Goal: Task Accomplishment & Management: Use online tool/utility

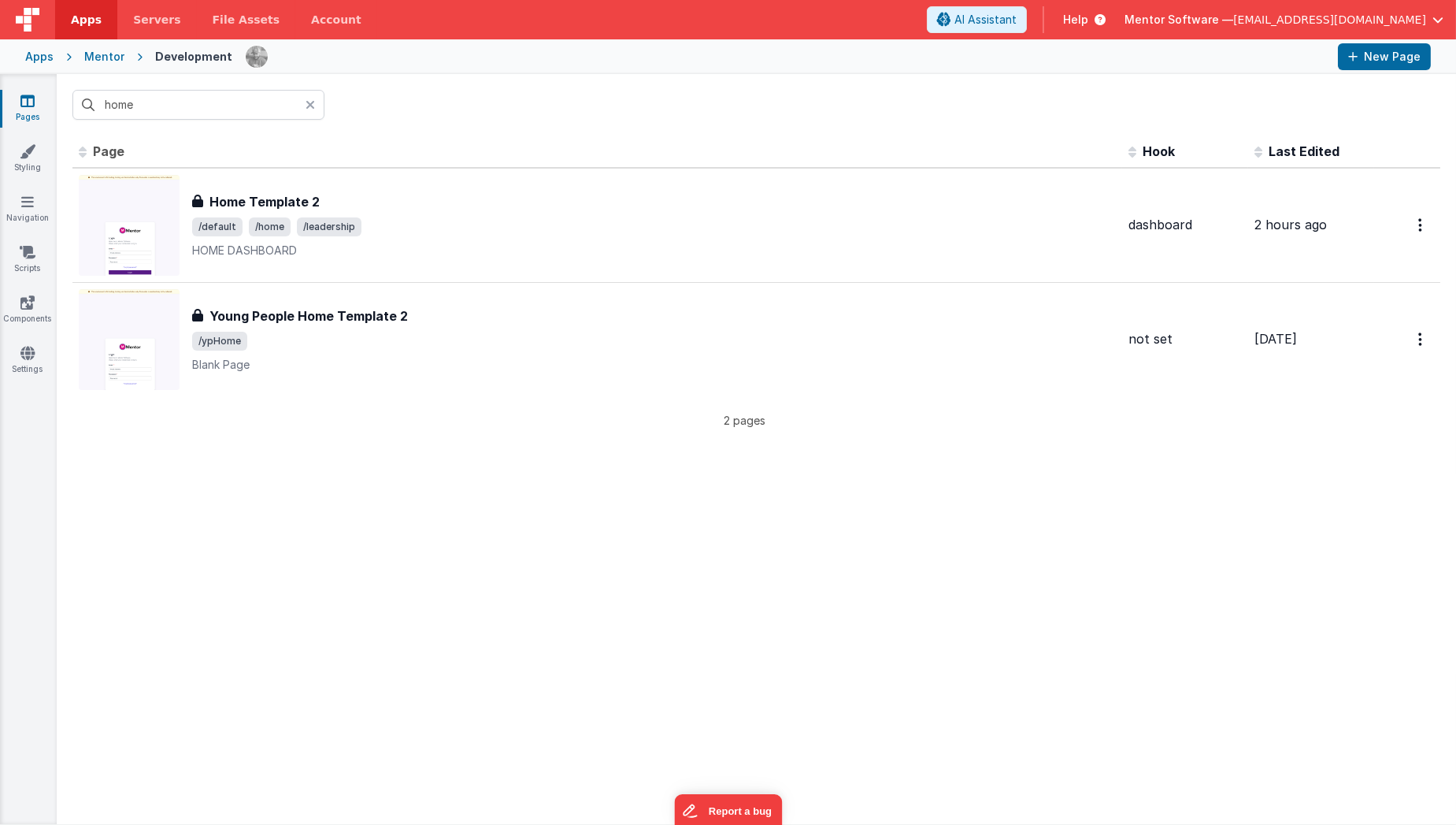
click at [35, 112] on link "Pages" at bounding box center [27, 108] width 56 height 32
click at [29, 344] on div "Pages Styling Navigation Scripts Components Settings" at bounding box center [28, 448] width 56 height 749
click at [26, 358] on icon at bounding box center [27, 352] width 14 height 15
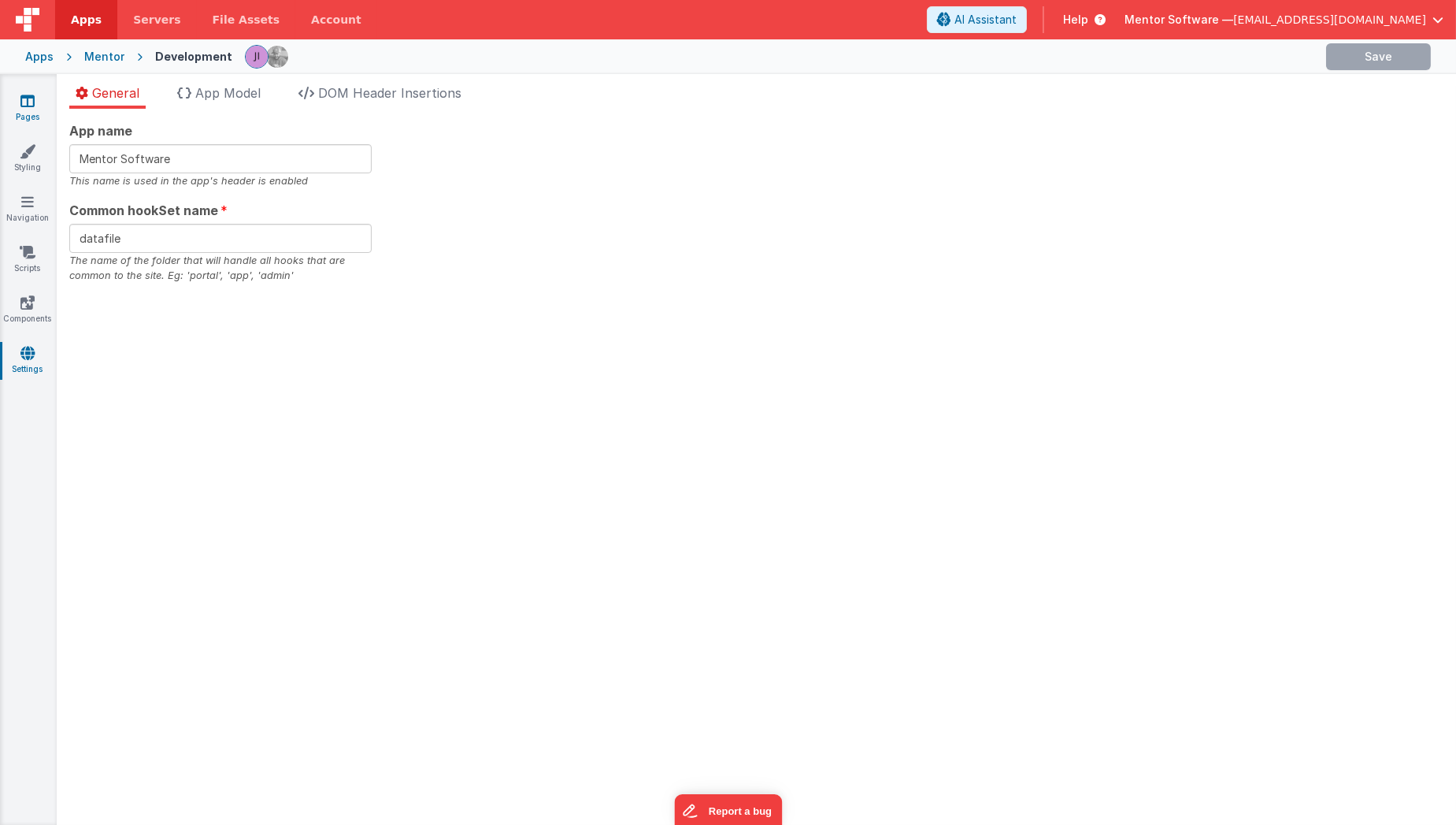
click at [29, 109] on link "Pages" at bounding box center [27, 108] width 56 height 32
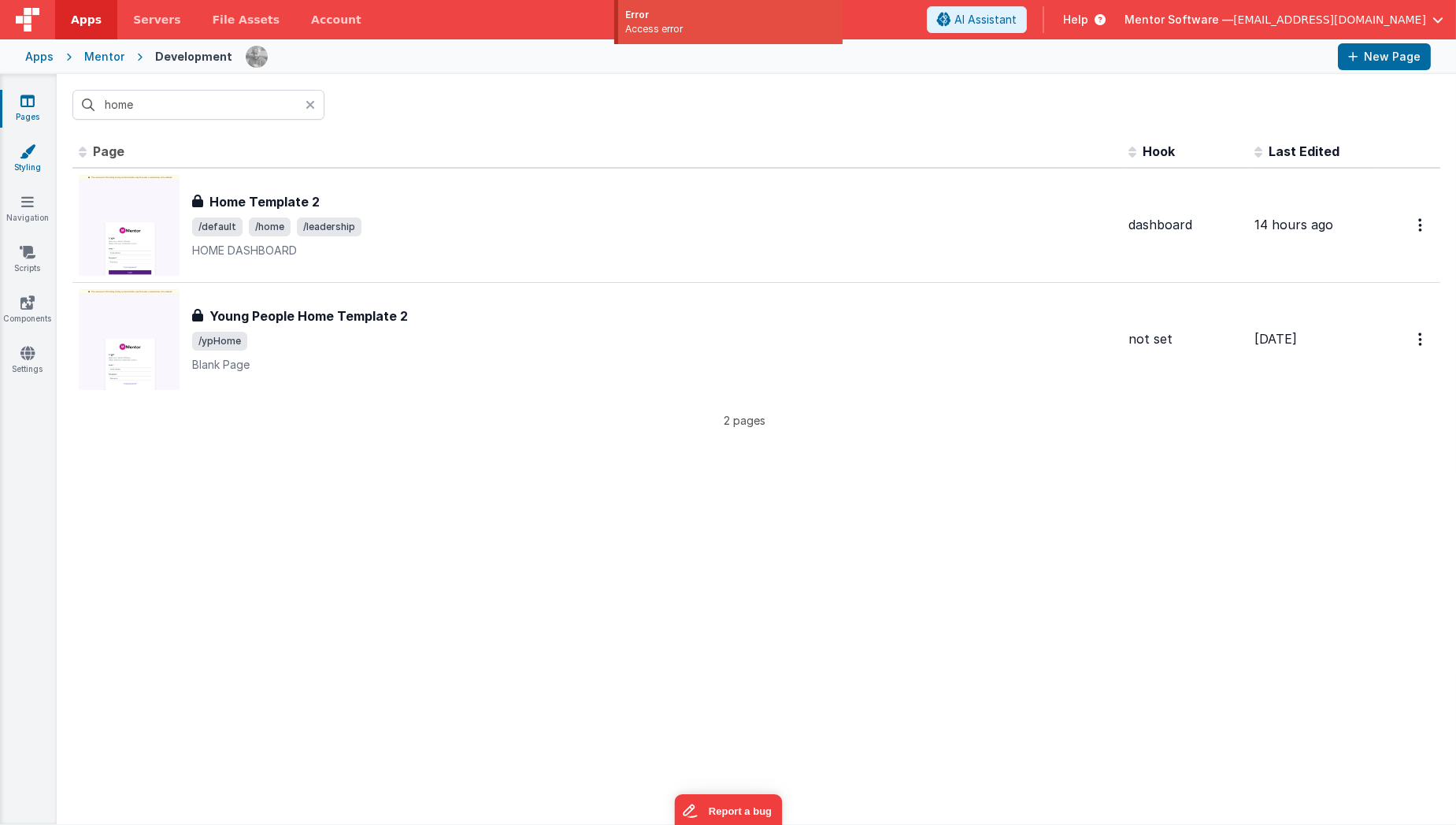
click at [30, 155] on icon at bounding box center [28, 151] width 15 height 15
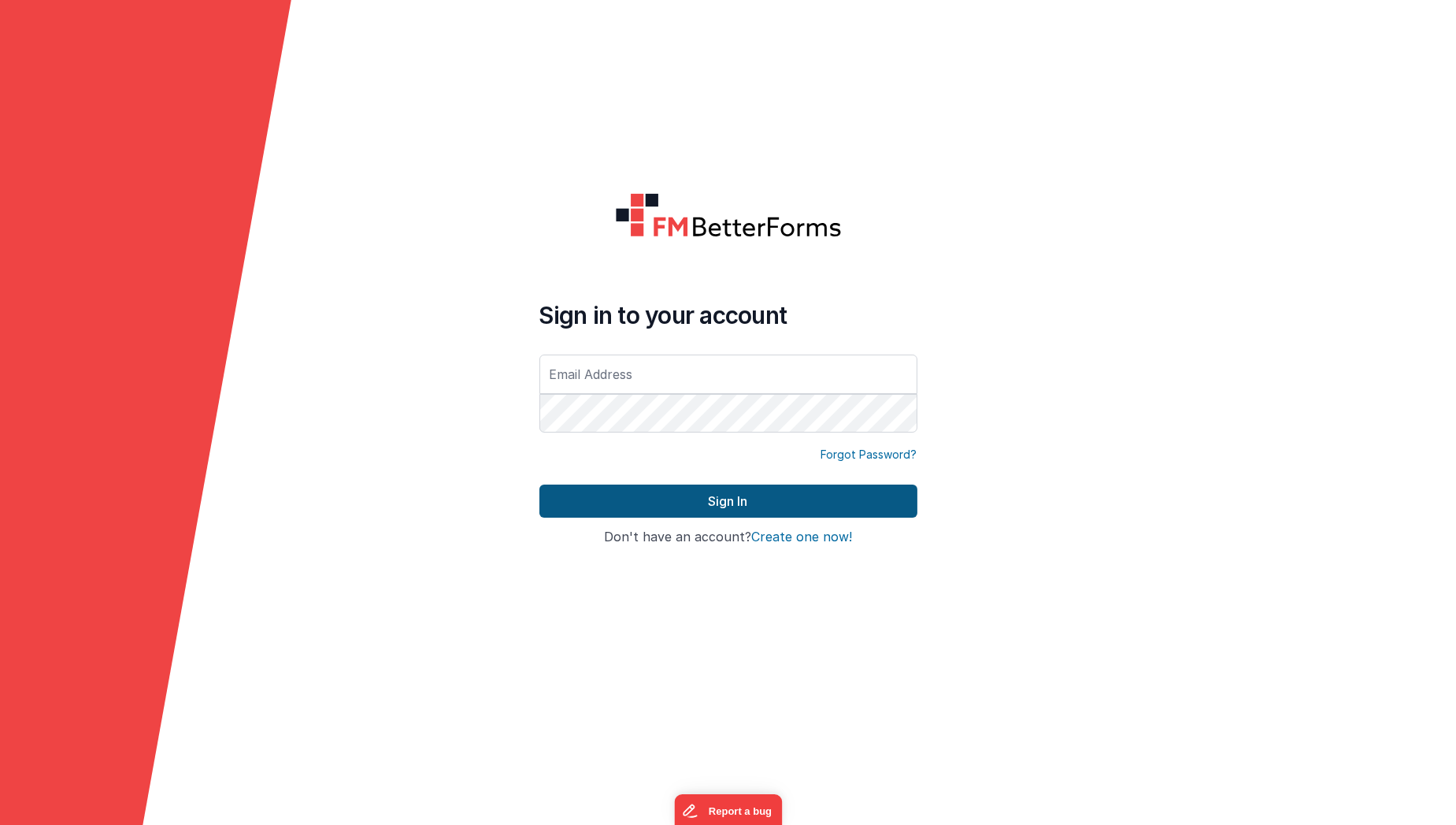
type input "[EMAIL_ADDRESS][DOMAIN_NAME]"
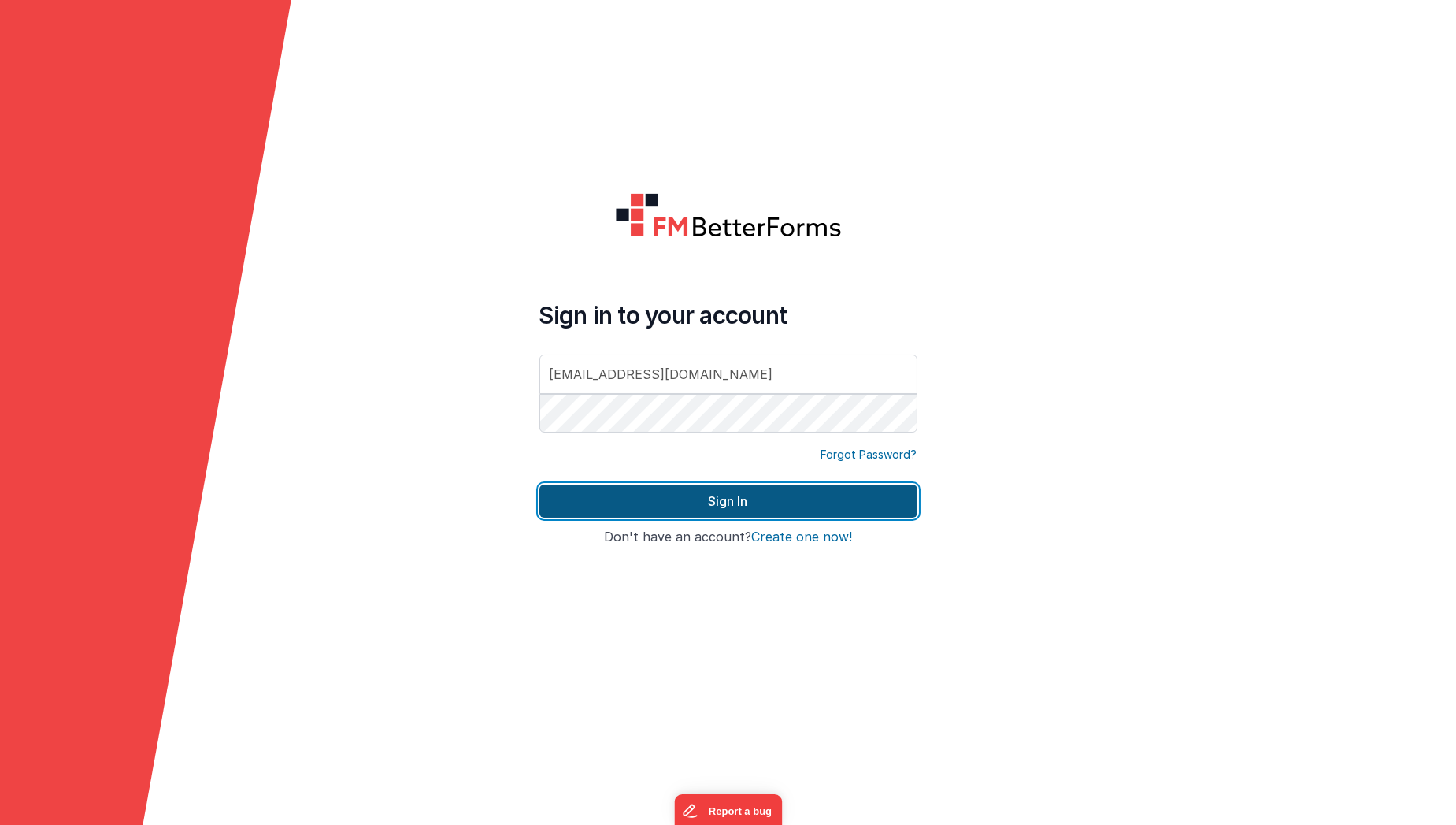
click at [643, 501] on button "Sign In" at bounding box center [728, 501] width 378 height 33
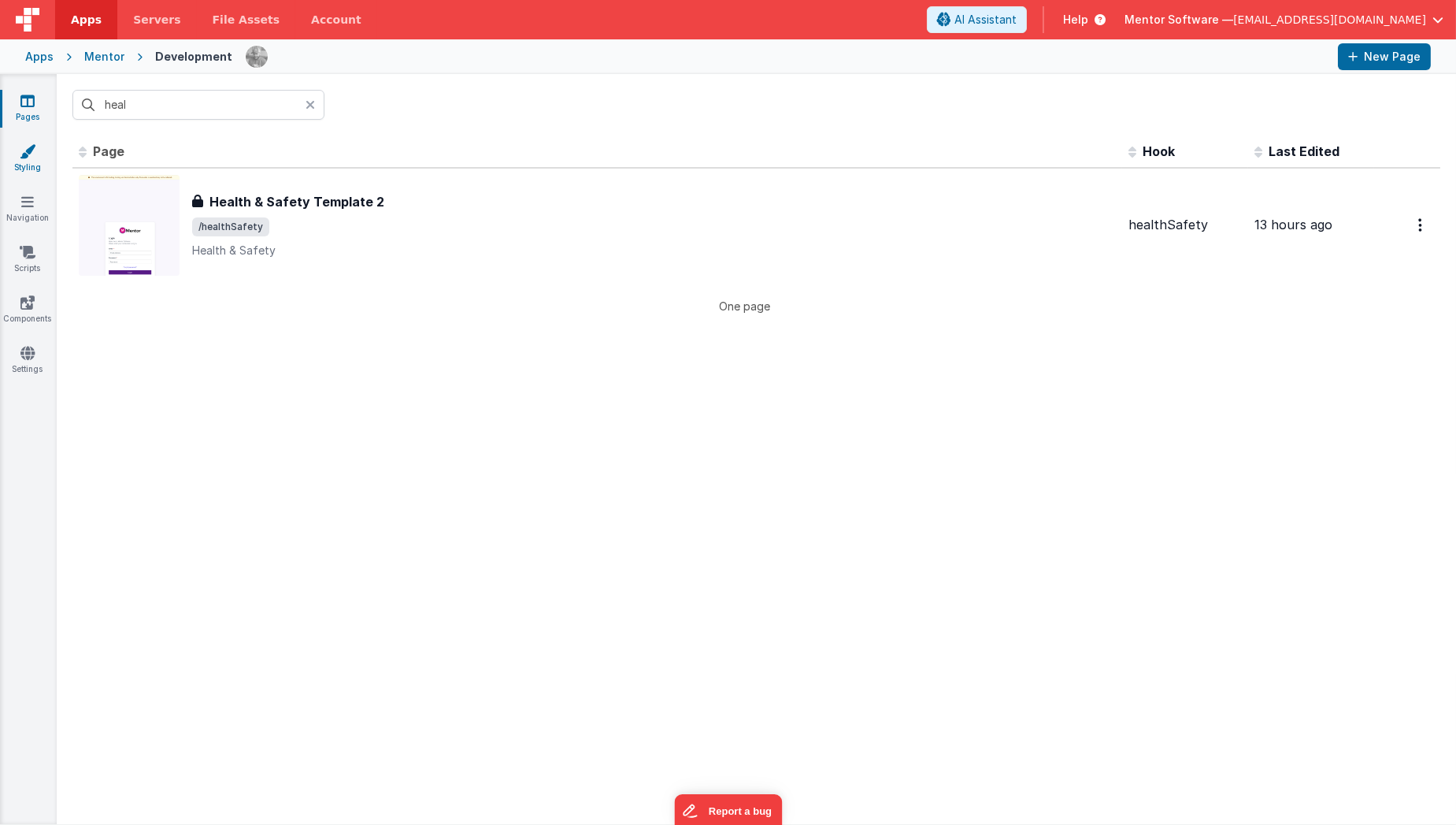
click at [20, 153] on icon at bounding box center [28, 151] width 15 height 15
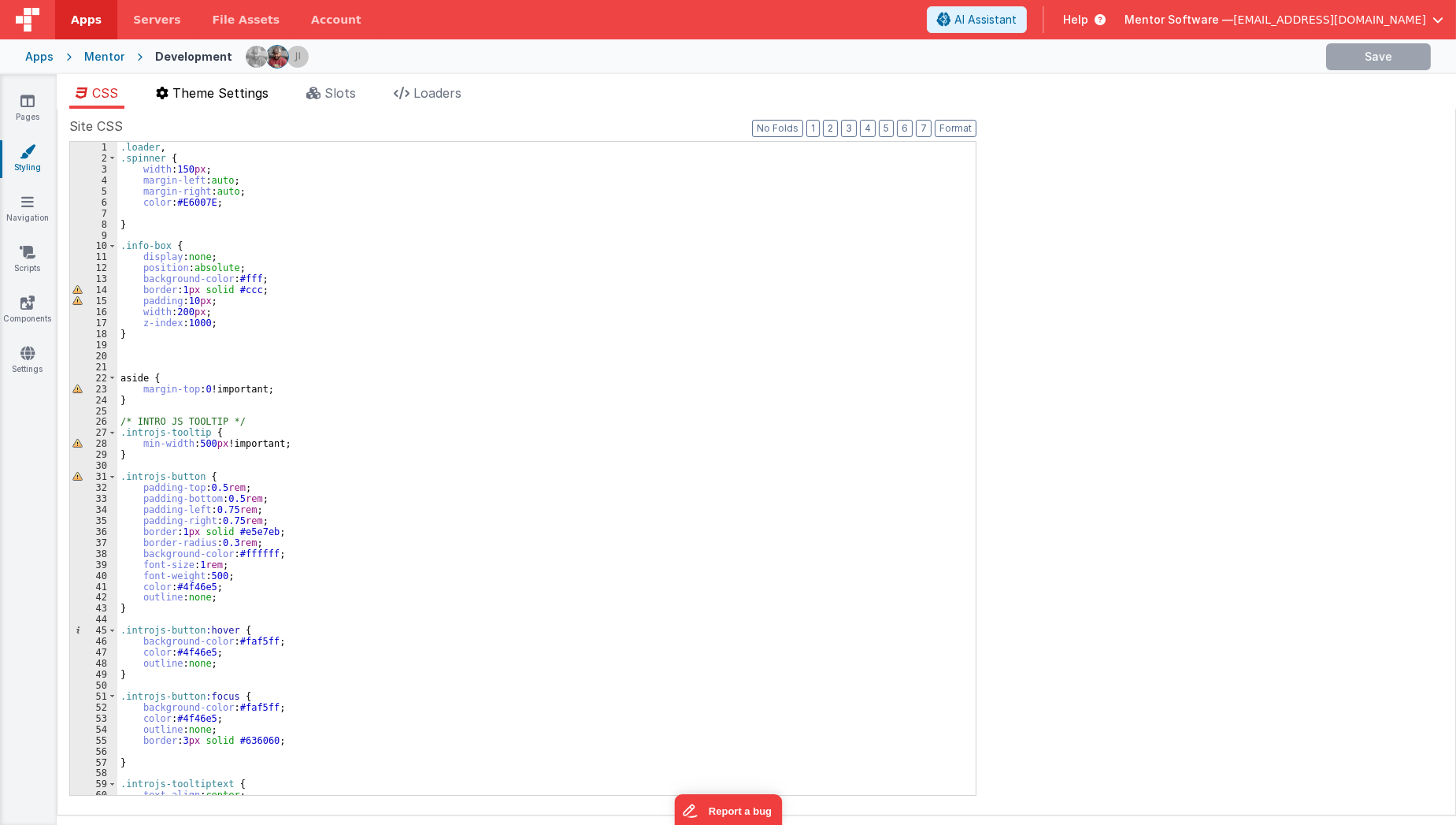
click at [185, 98] on span "Theme Settings" at bounding box center [220, 93] width 96 height 15
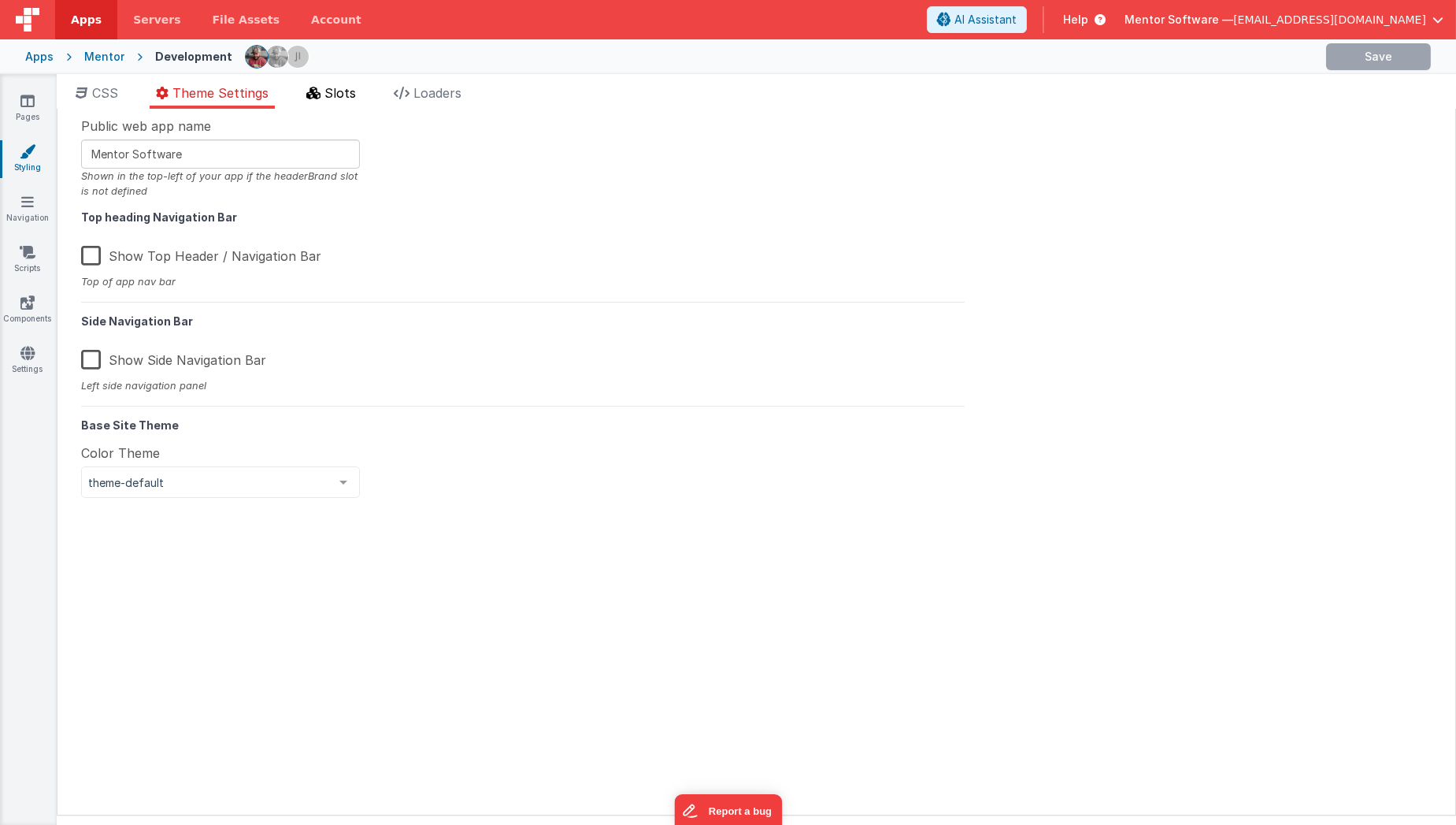
click at [307, 94] on li "Slots" at bounding box center [331, 96] width 62 height 25
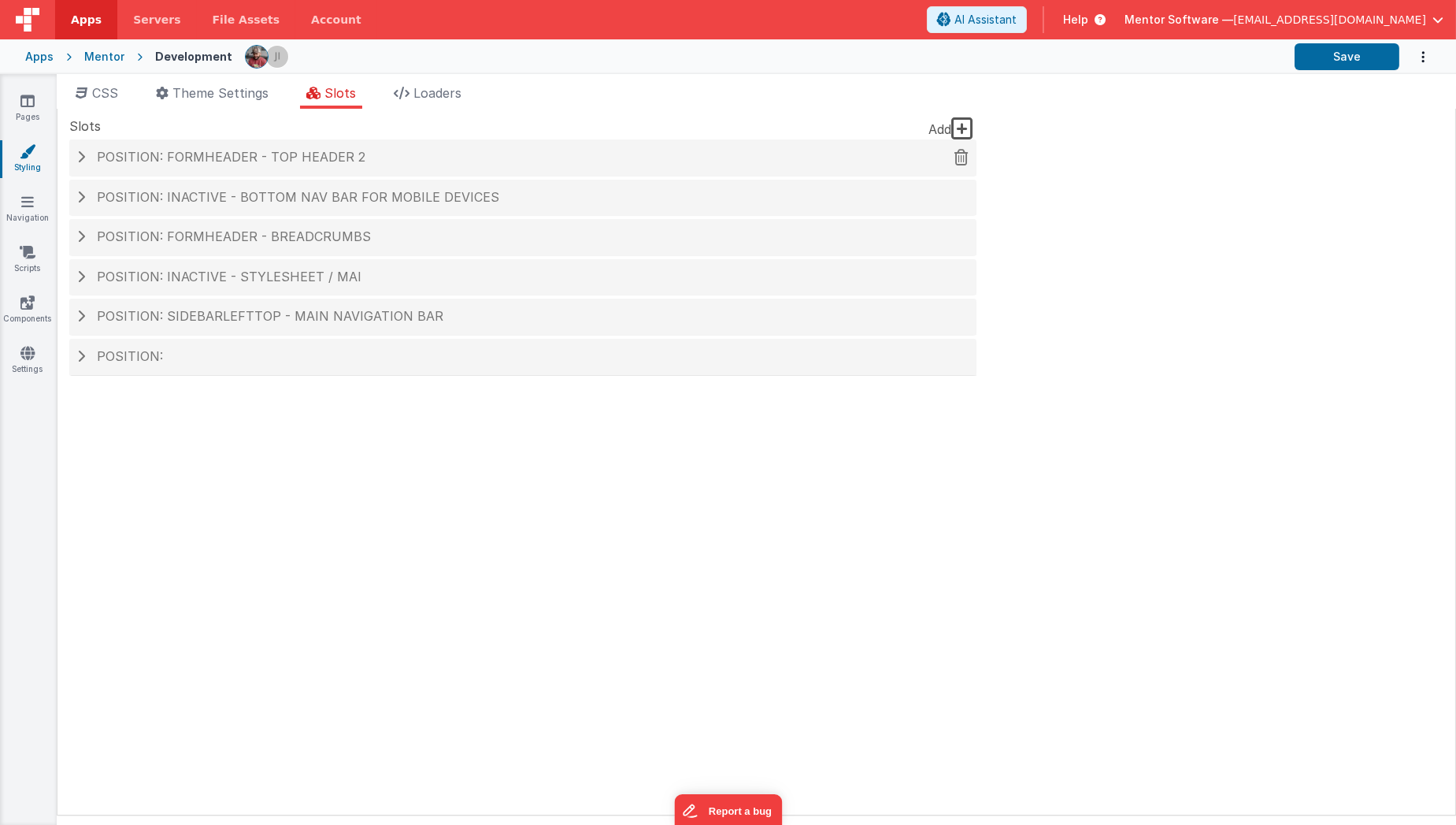
click at [287, 155] on span "Position: formHeader - top header 2" at bounding box center [231, 157] width 269 height 15
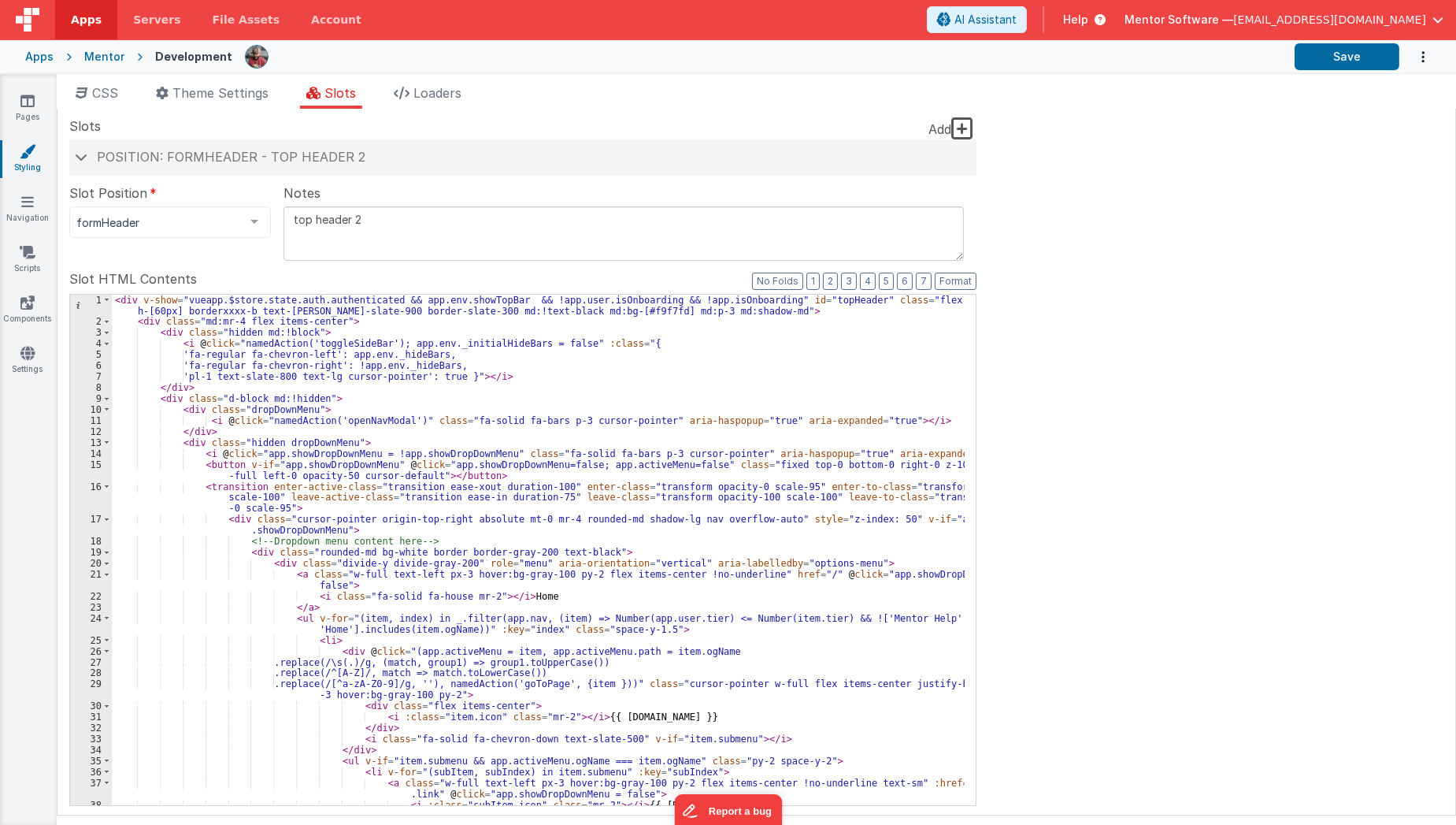
click at [771, 110] on div "Site CSS Format 7 6 5 4 3 2 1 No Folds 1 2 3 4 5 6 7 8 9 10 11 12 13 14 15 16 1…" at bounding box center [756, 462] width 1399 height 706
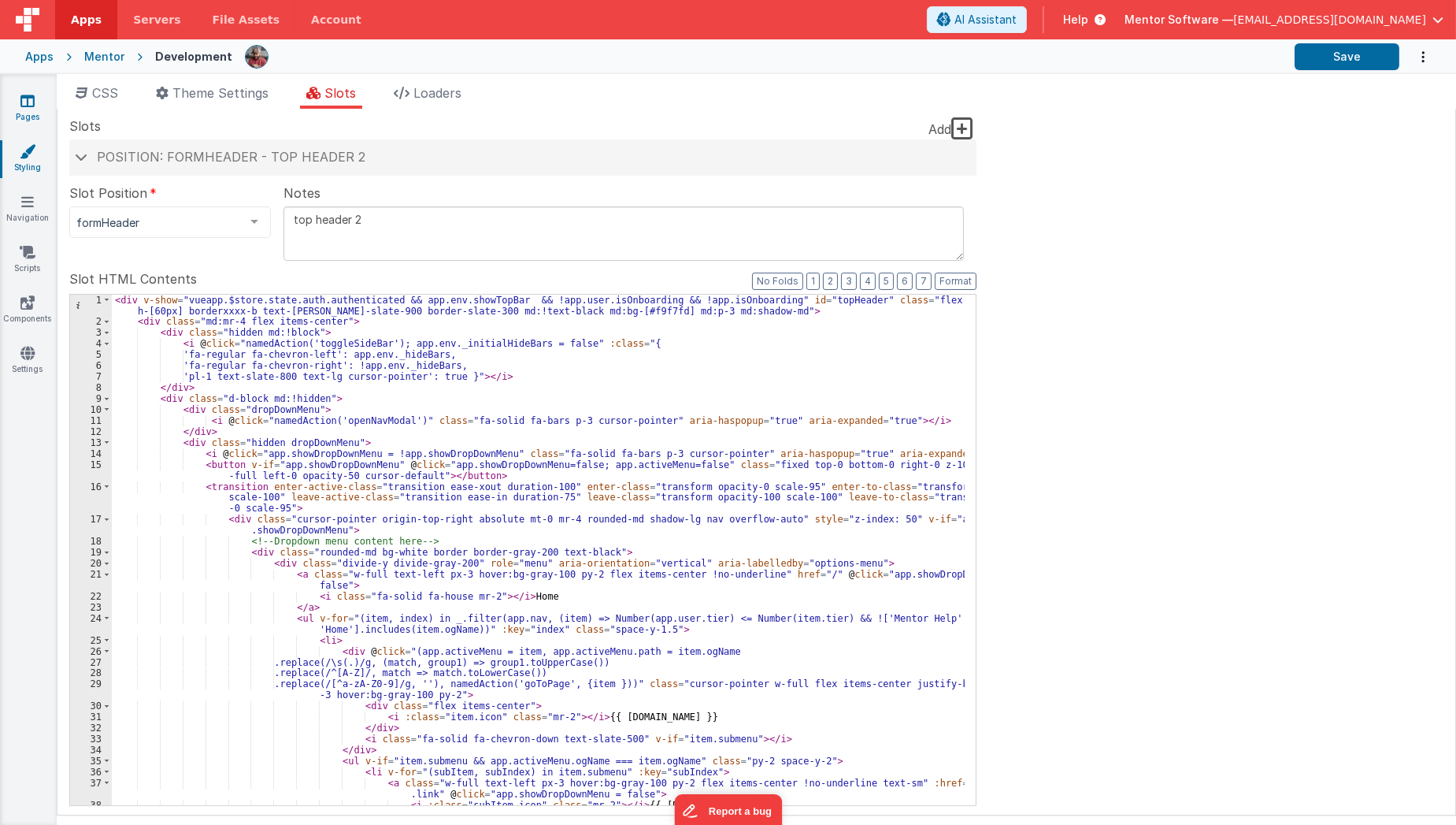
click at [29, 113] on link "Pages" at bounding box center [27, 108] width 56 height 32
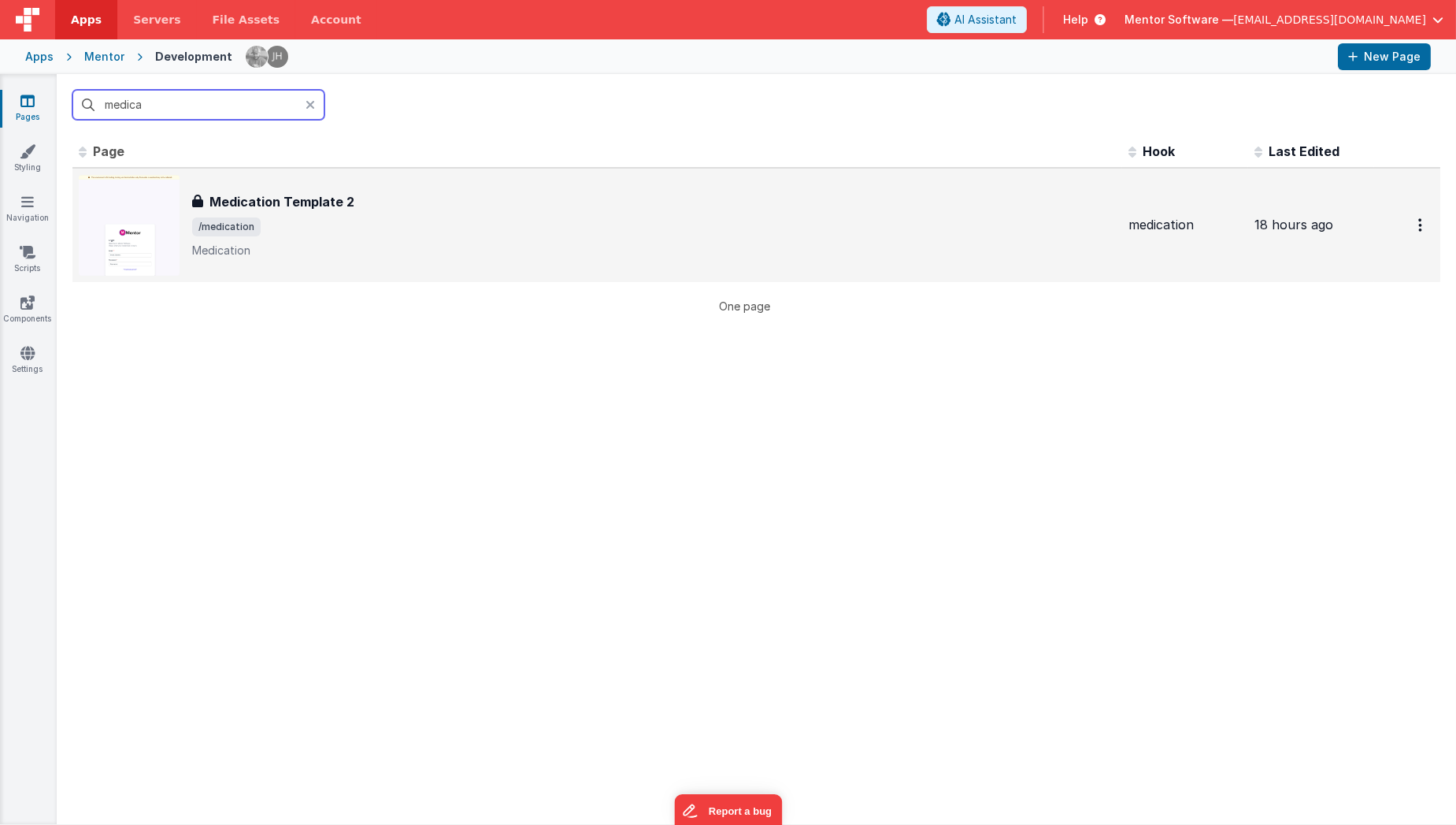
type input "medica"
click at [349, 229] on span "/medication" at bounding box center [653, 227] width 923 height 19
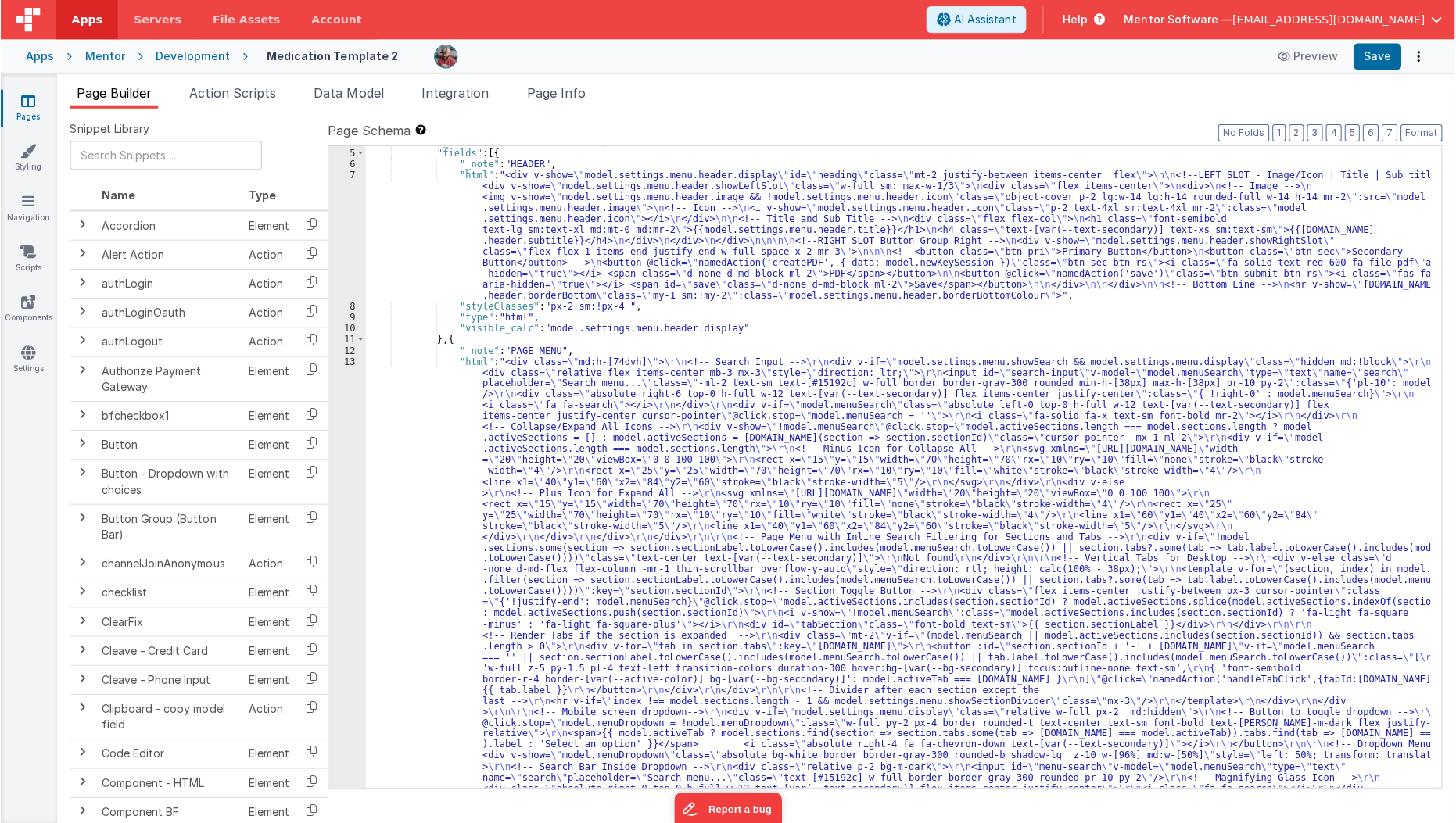
scroll to position [42, 0]
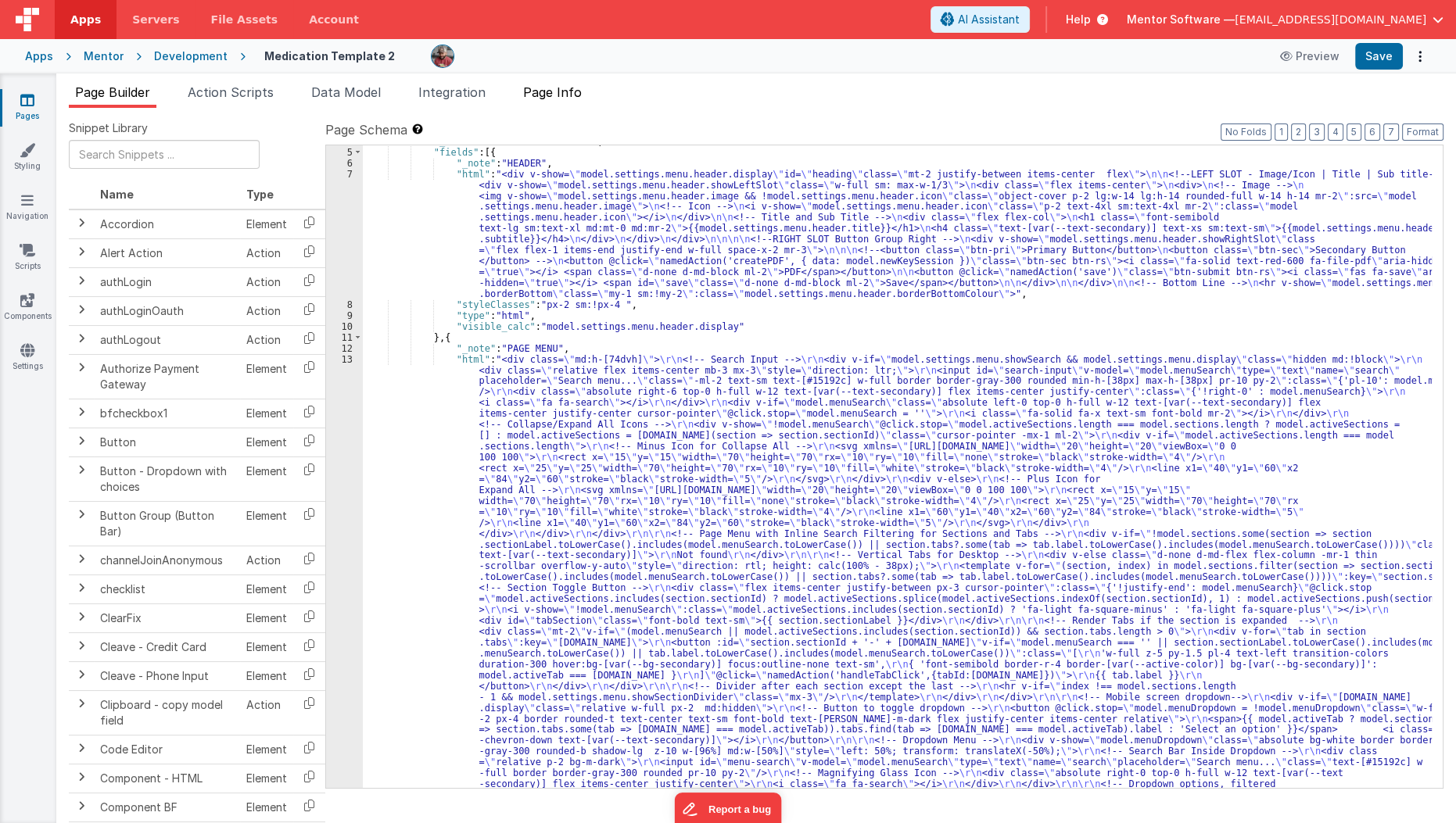
click at [573, 101] on li "Page Info" at bounding box center [552, 95] width 71 height 25
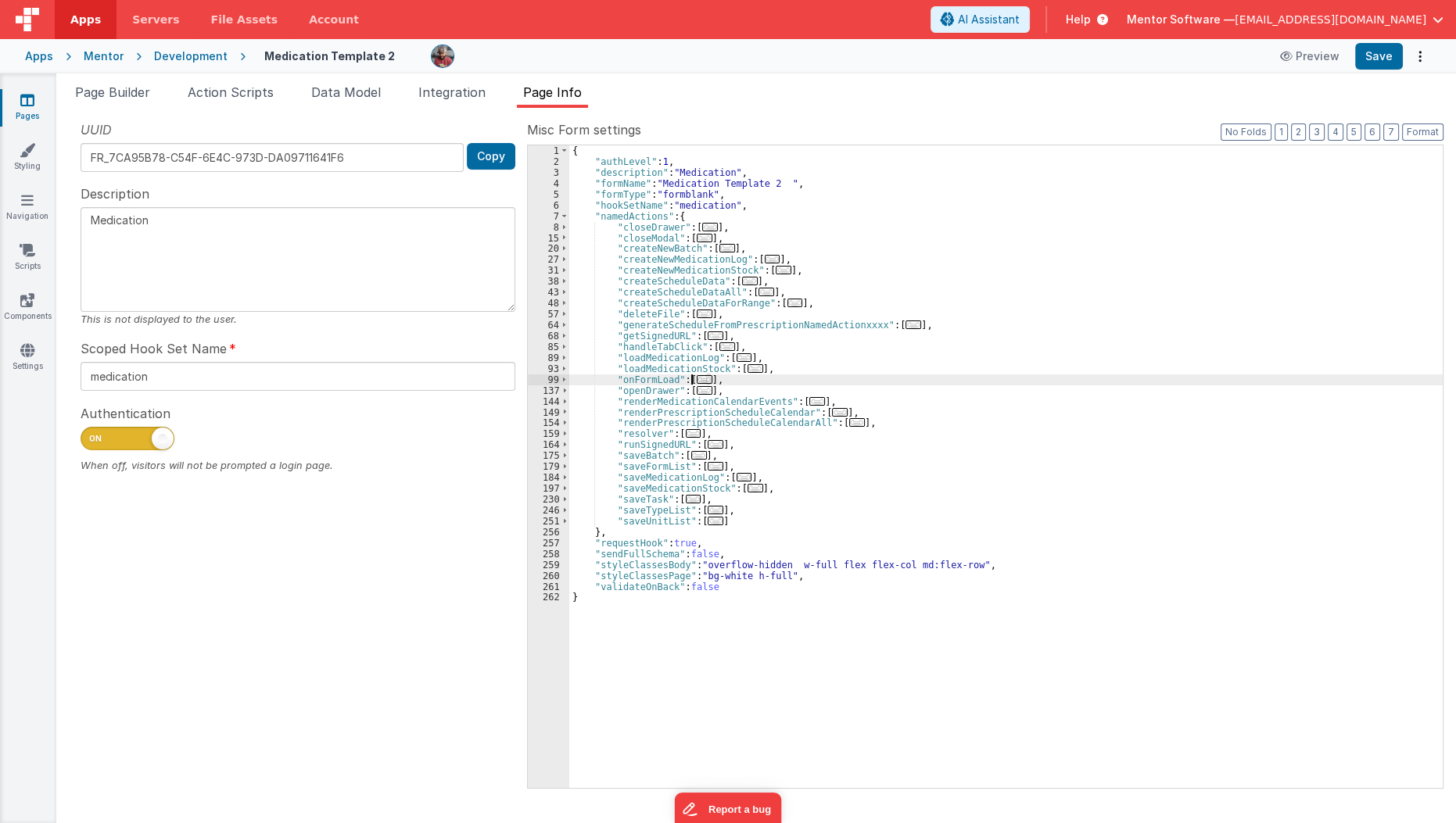
click at [697, 378] on span "..." at bounding box center [704, 379] width 15 height 9
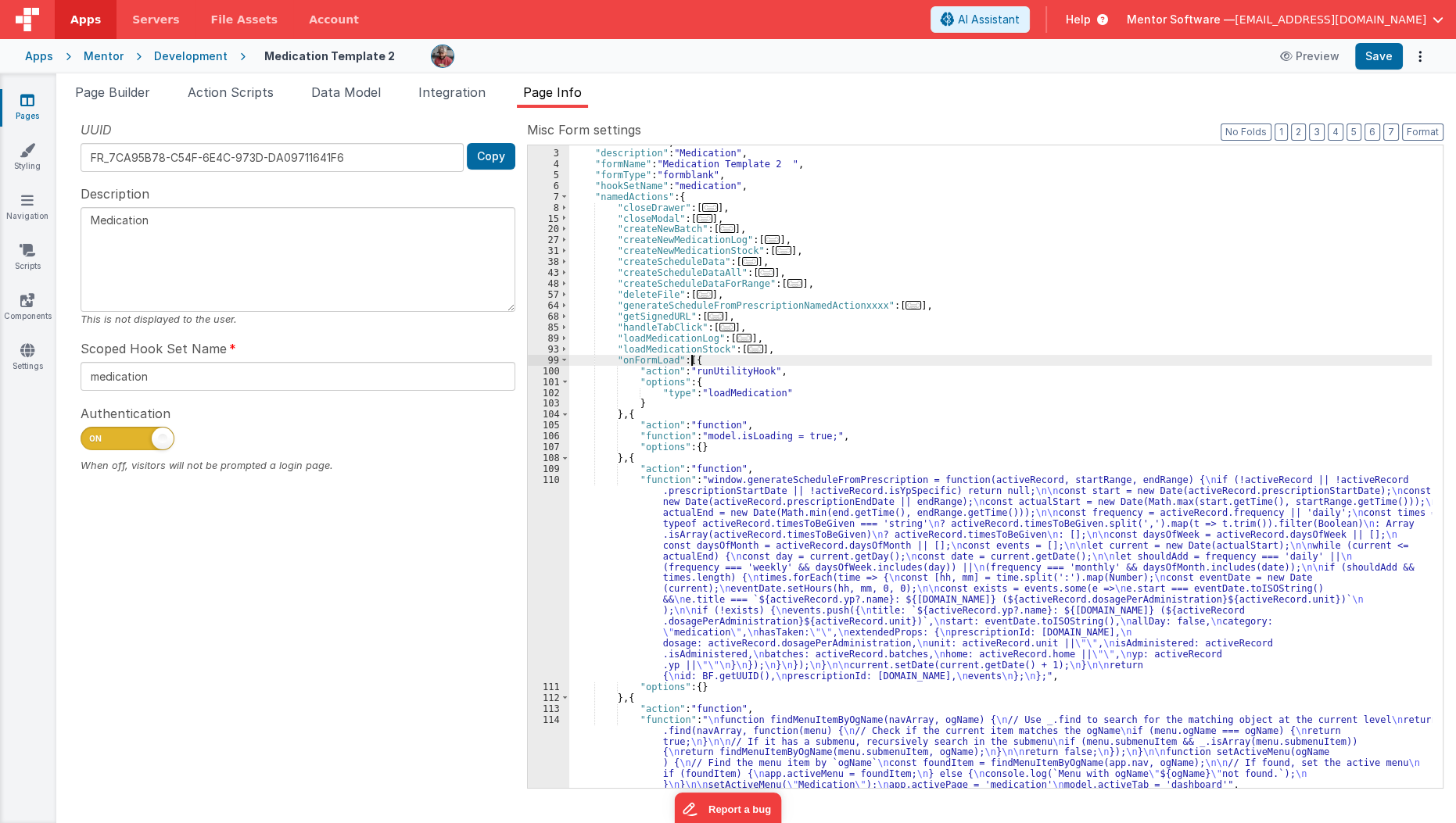
scroll to position [199, 0]
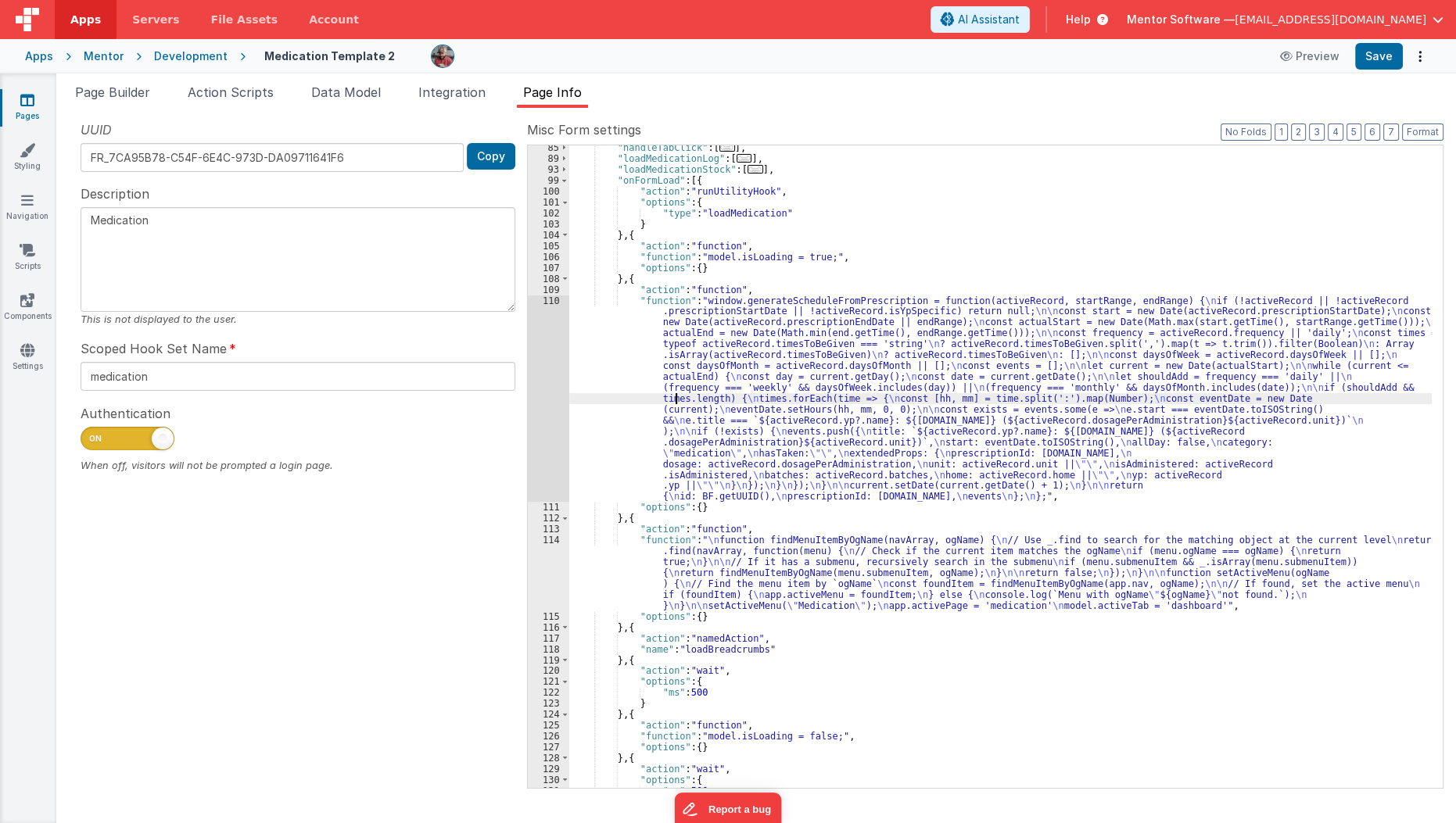
click at [675, 399] on div ""handleTabClick" : [ ... ] , "loadMedicationLog" : [ ... ] , "loadMedicationSto…" at bounding box center [1001, 474] width 863 height 664
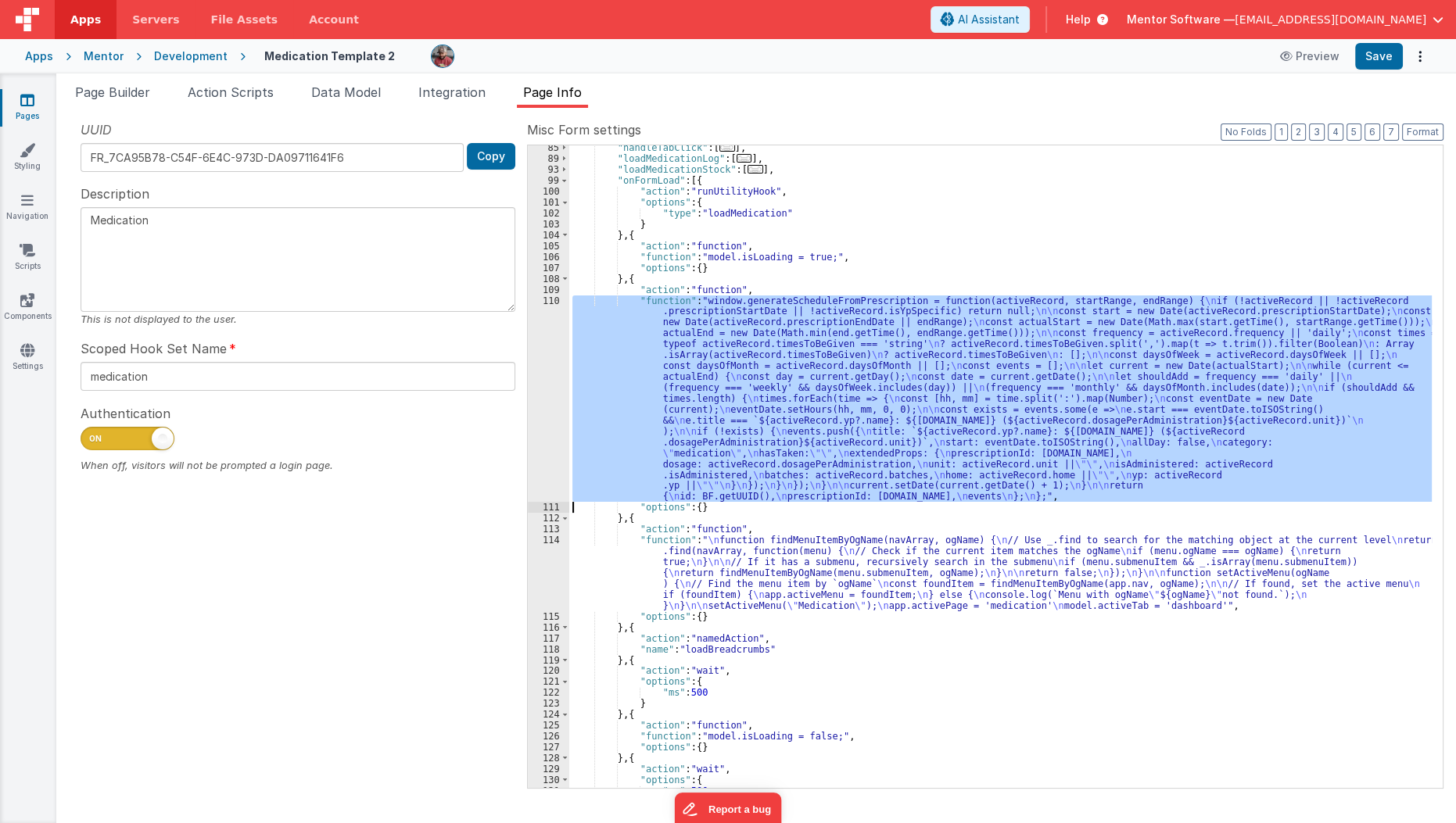
click at [552, 447] on div "110" at bounding box center [548, 399] width 42 height 207
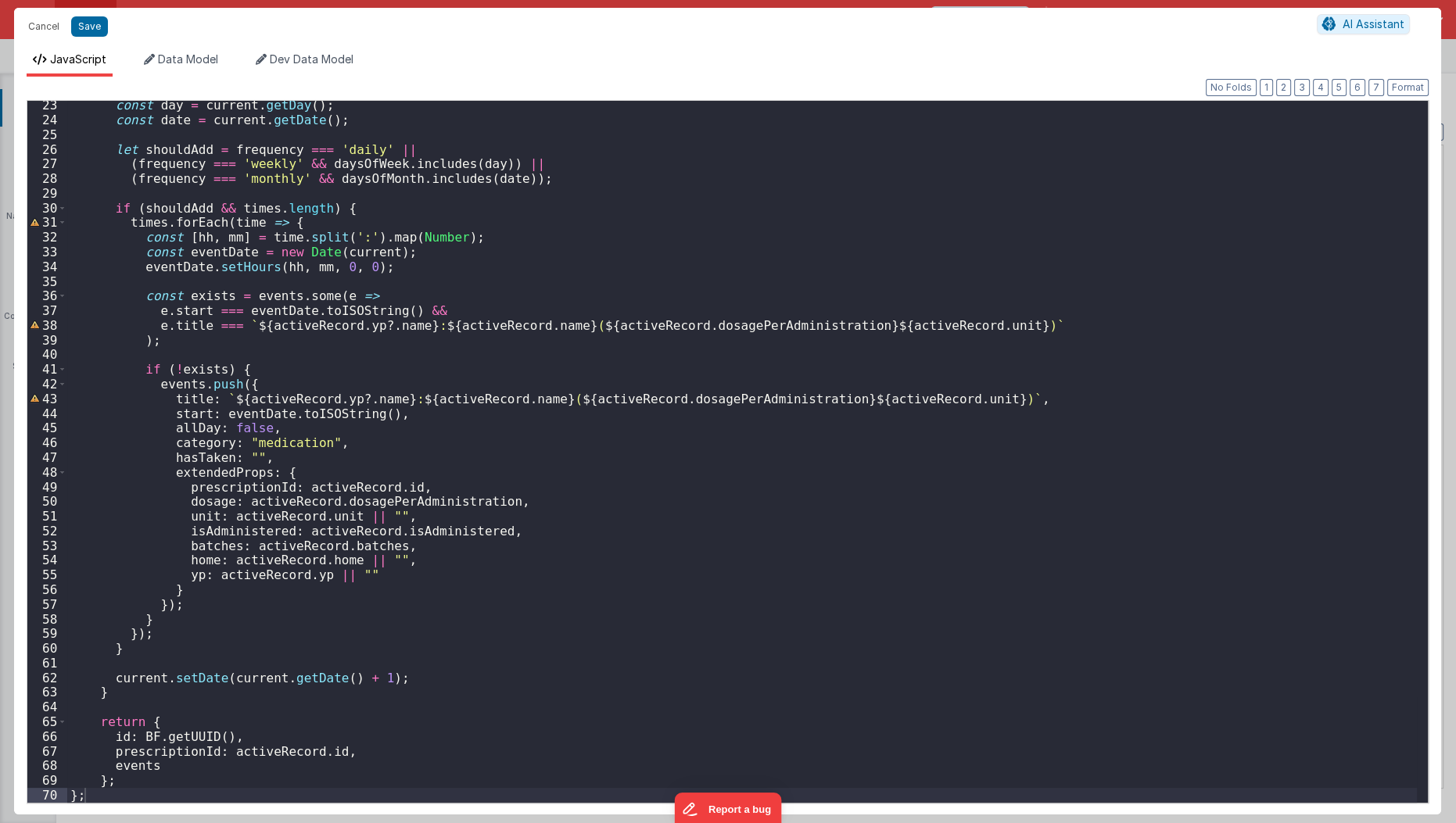
scroll to position [325, 0]
click at [33, 17] on button "Cancel" at bounding box center [43, 26] width 47 height 22
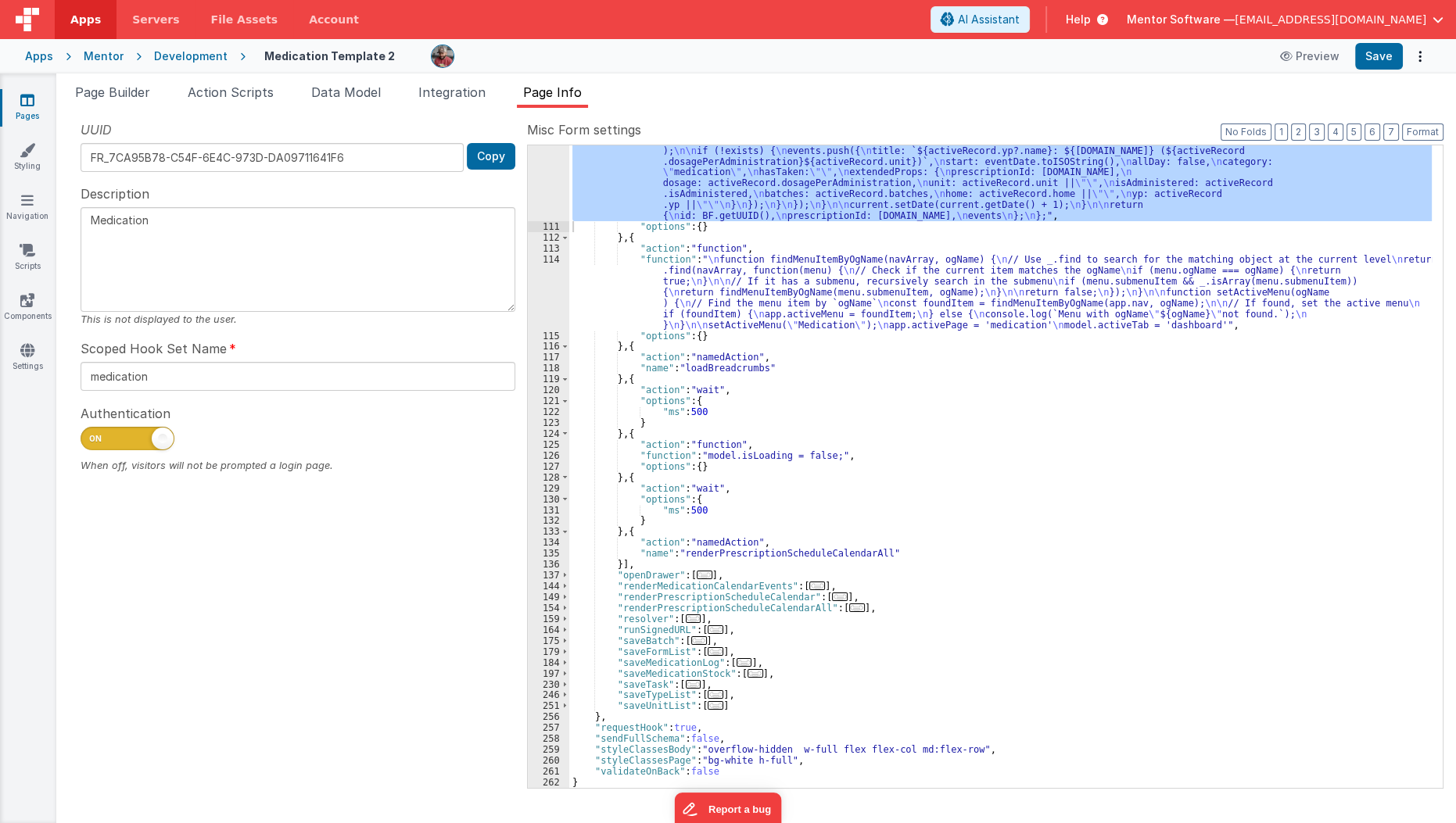
scroll to position [479, 0]
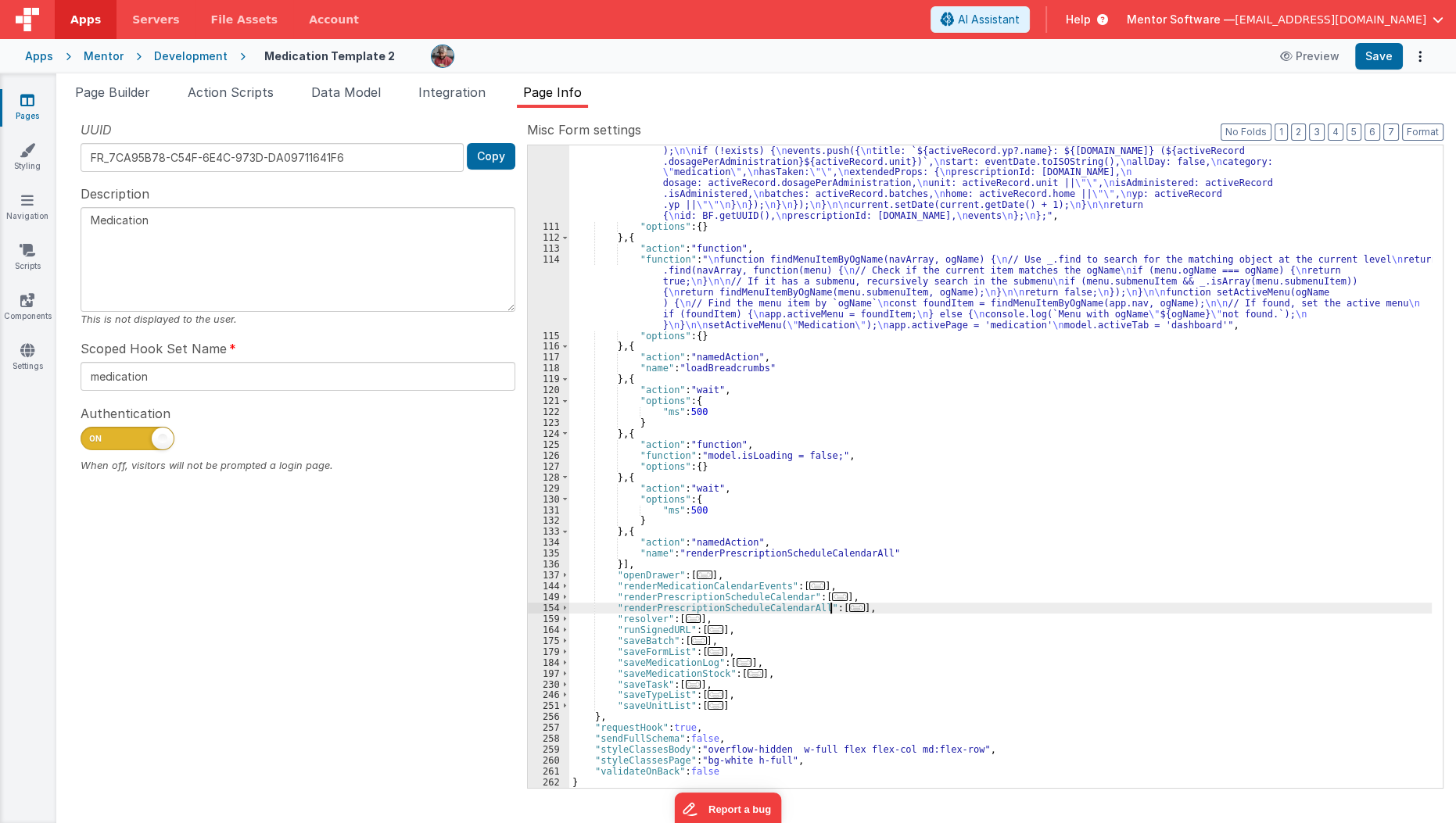
click at [850, 611] on span "..." at bounding box center [857, 607] width 15 height 9
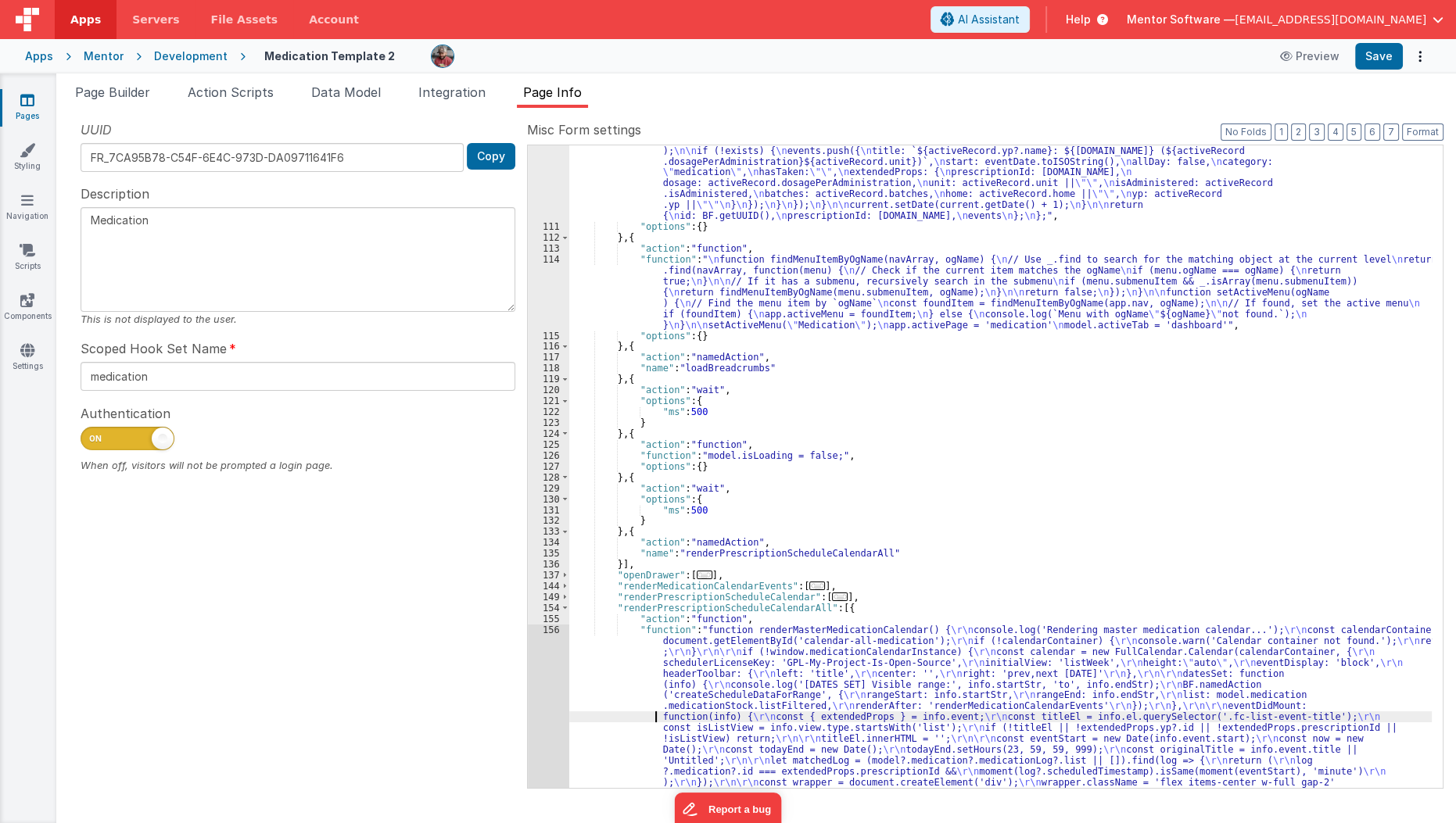
click at [615, 711] on div ""function" : "window.generateScheduleFromPrescription = function(activeRecord, …" at bounding box center [1001, 766] width 863 height 1503
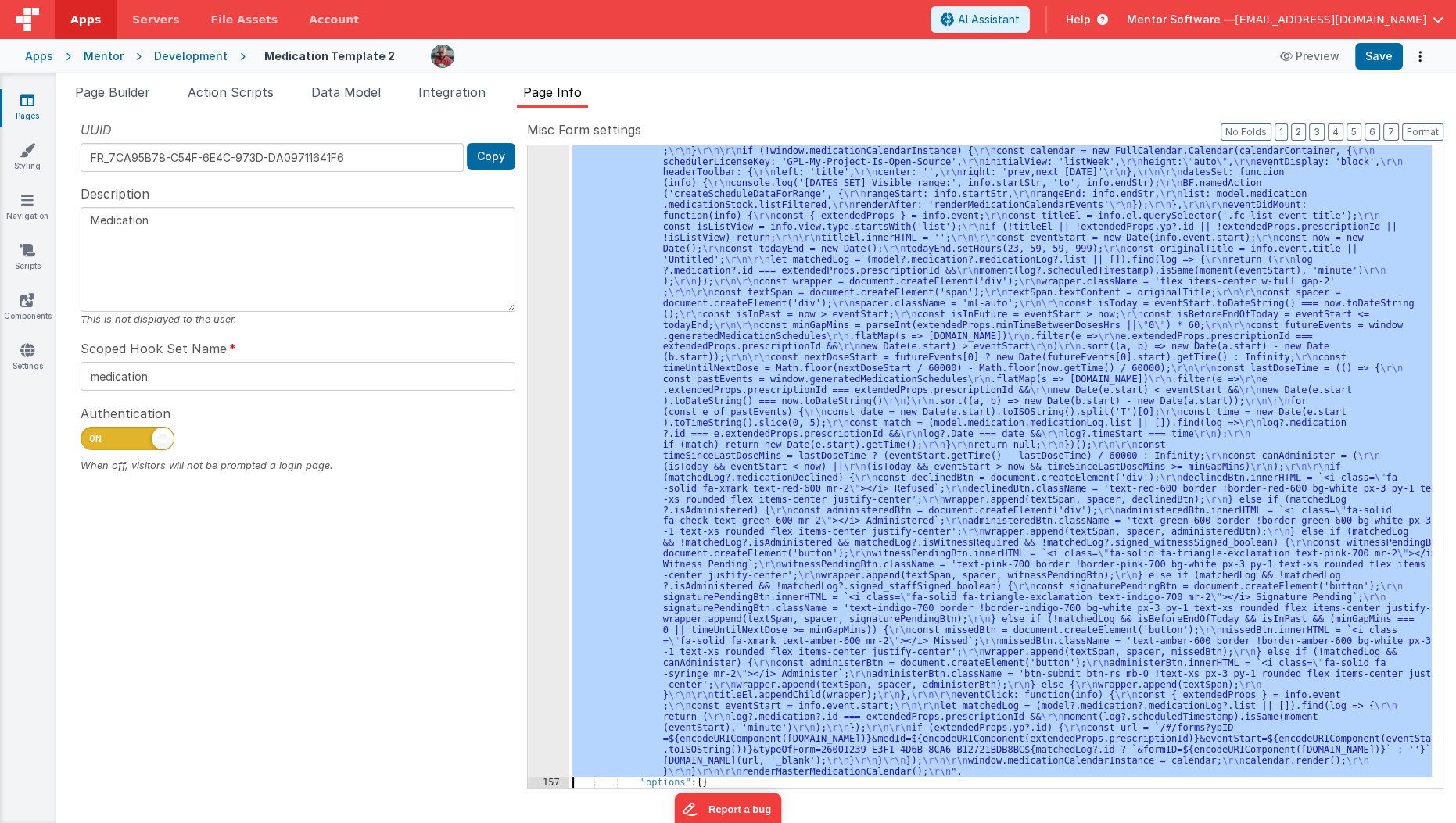
click at [536, 724] on div "156" at bounding box center [548, 450] width 42 height 654
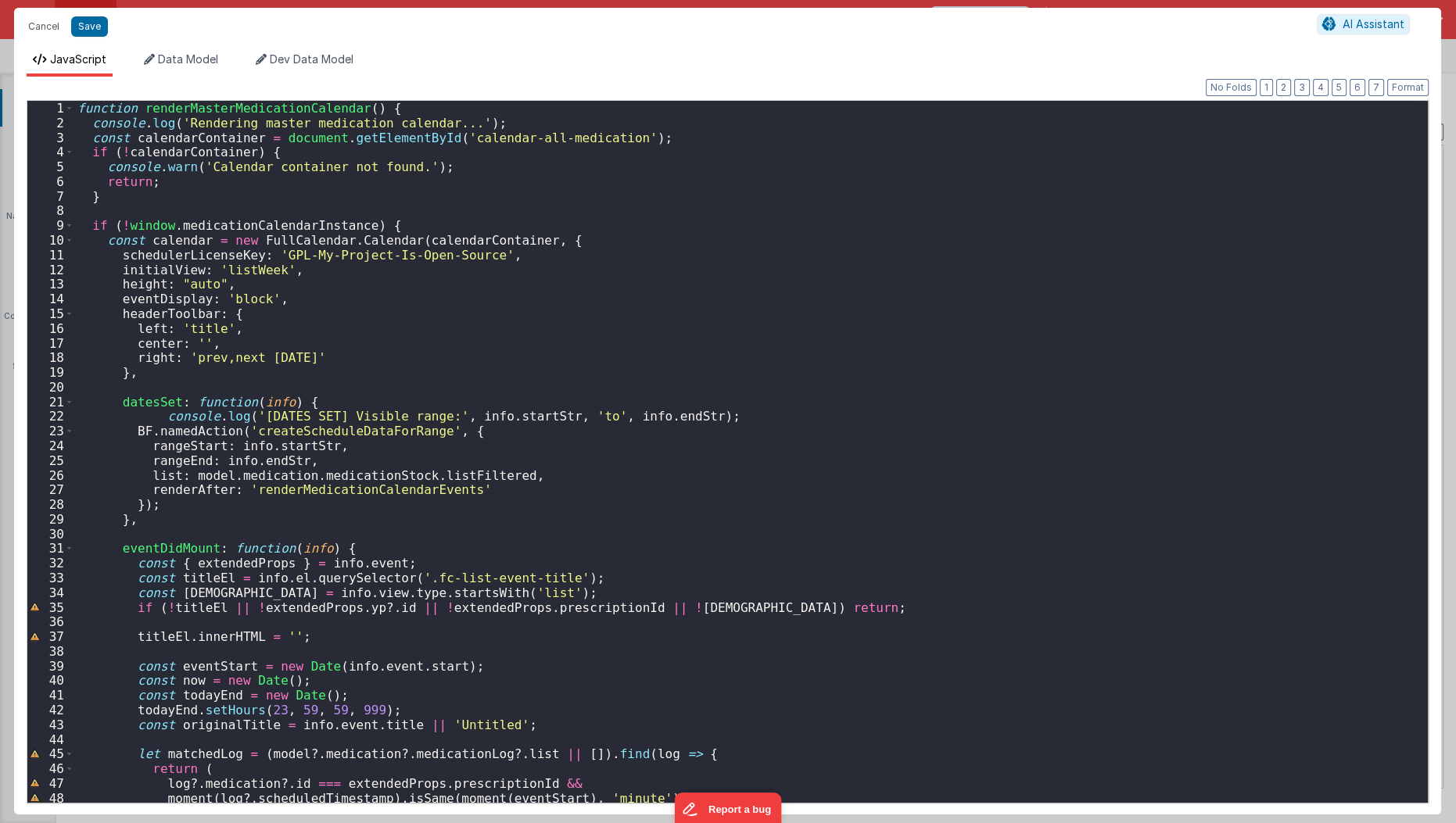
scroll to position [21, 0]
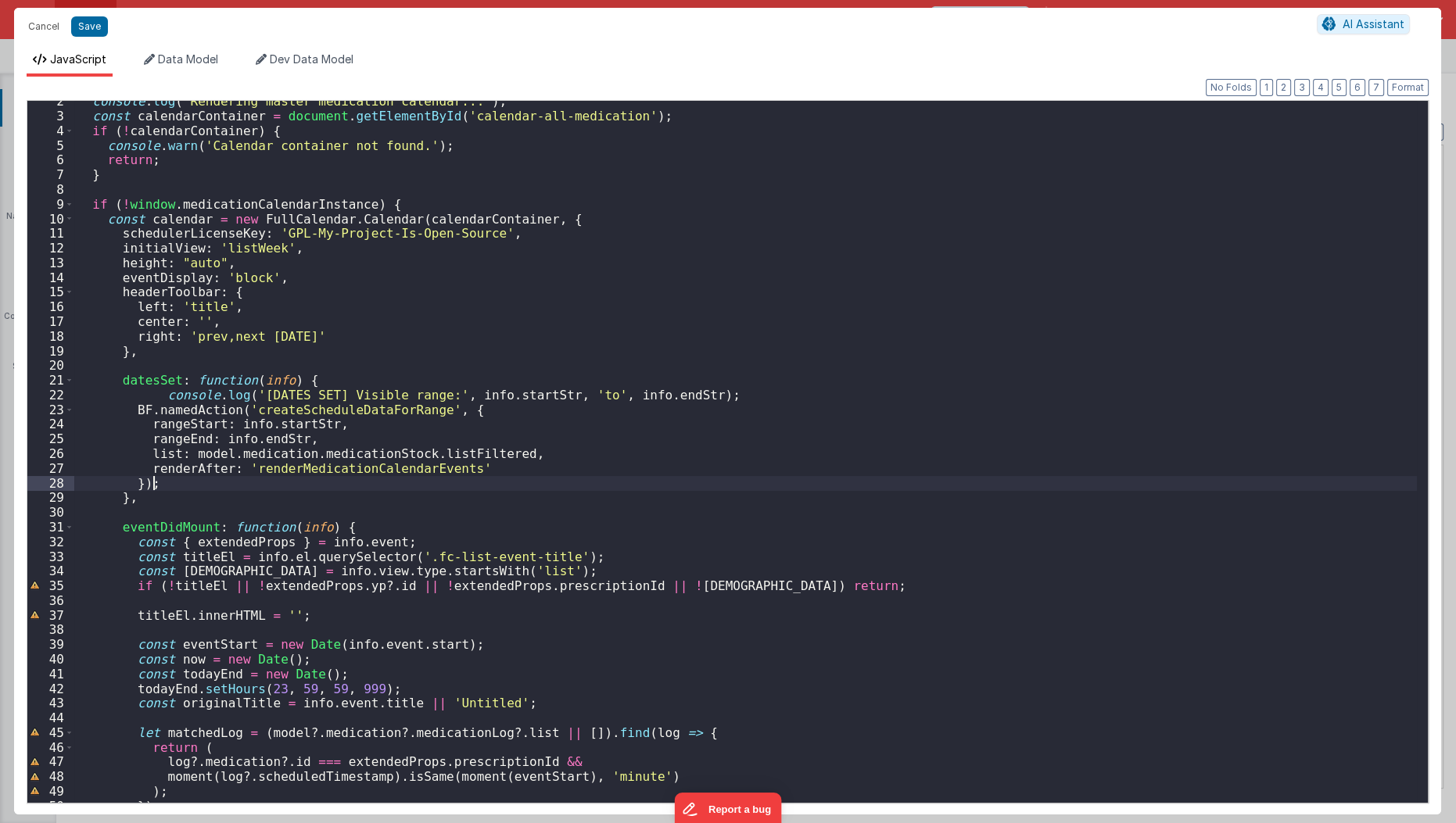
click at [391, 487] on div "console . log ( 'Rendering master medication calendar...' ) ; const calendarCon…" at bounding box center [746, 460] width 1344 height 733
click at [412, 455] on div "console . log ( 'Rendering master medication calendar...' ) ; const calendarCon…" at bounding box center [746, 460] width 1344 height 733
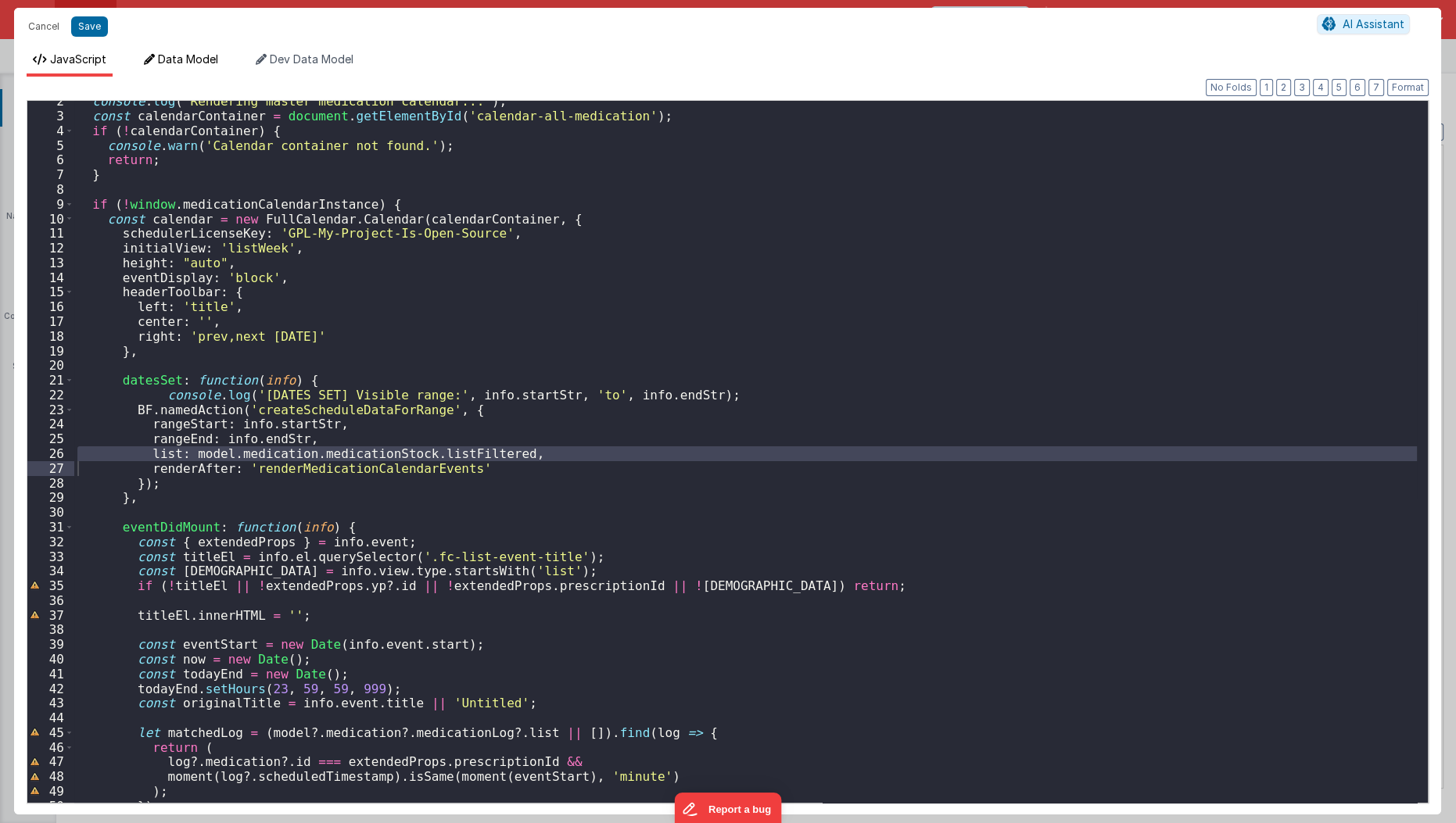
click at [170, 60] on span "Data Model" at bounding box center [187, 59] width 60 height 13
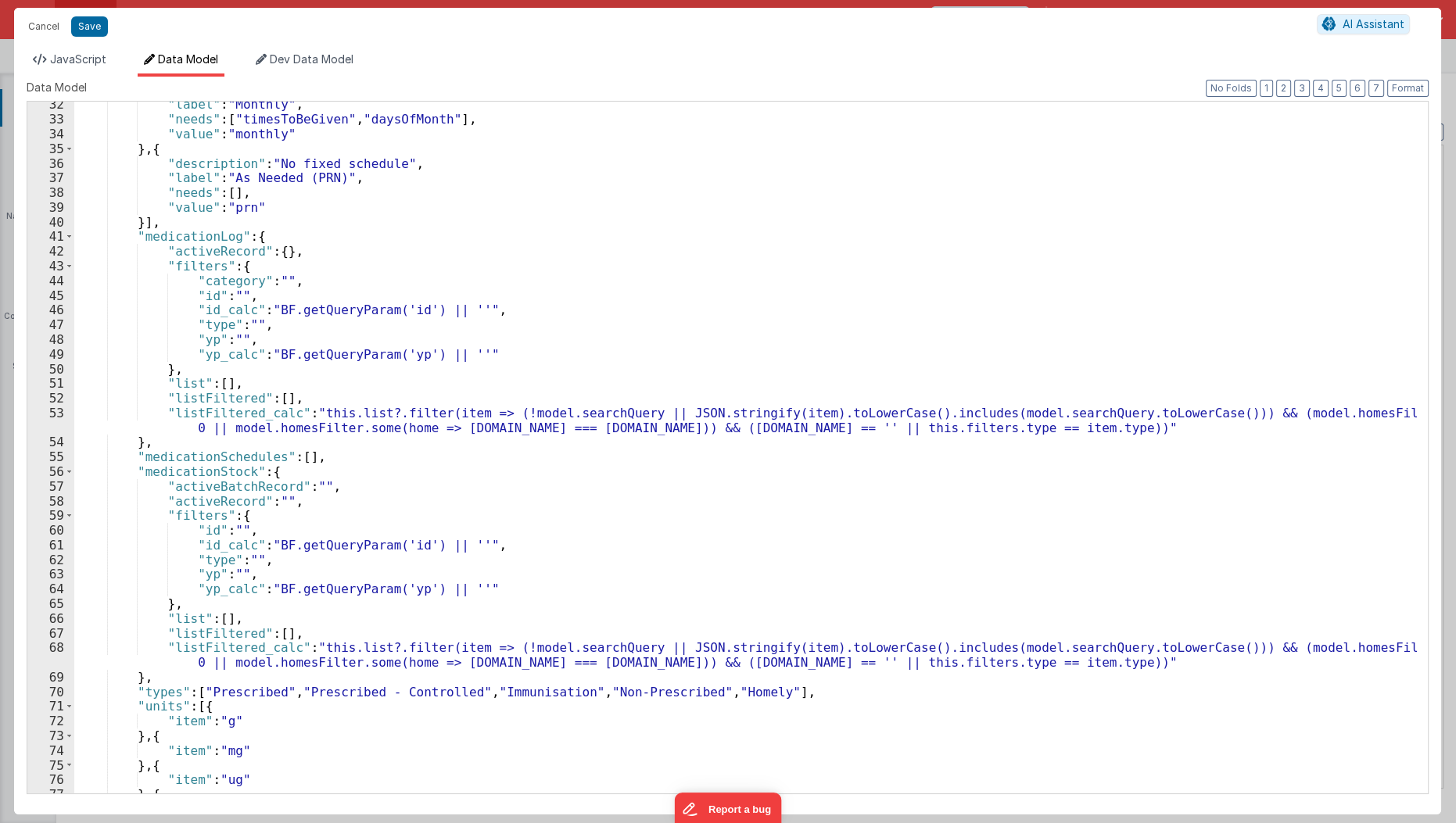
scroll to position [459, 0]
click at [1285, 95] on button "2" at bounding box center [1284, 88] width 15 height 17
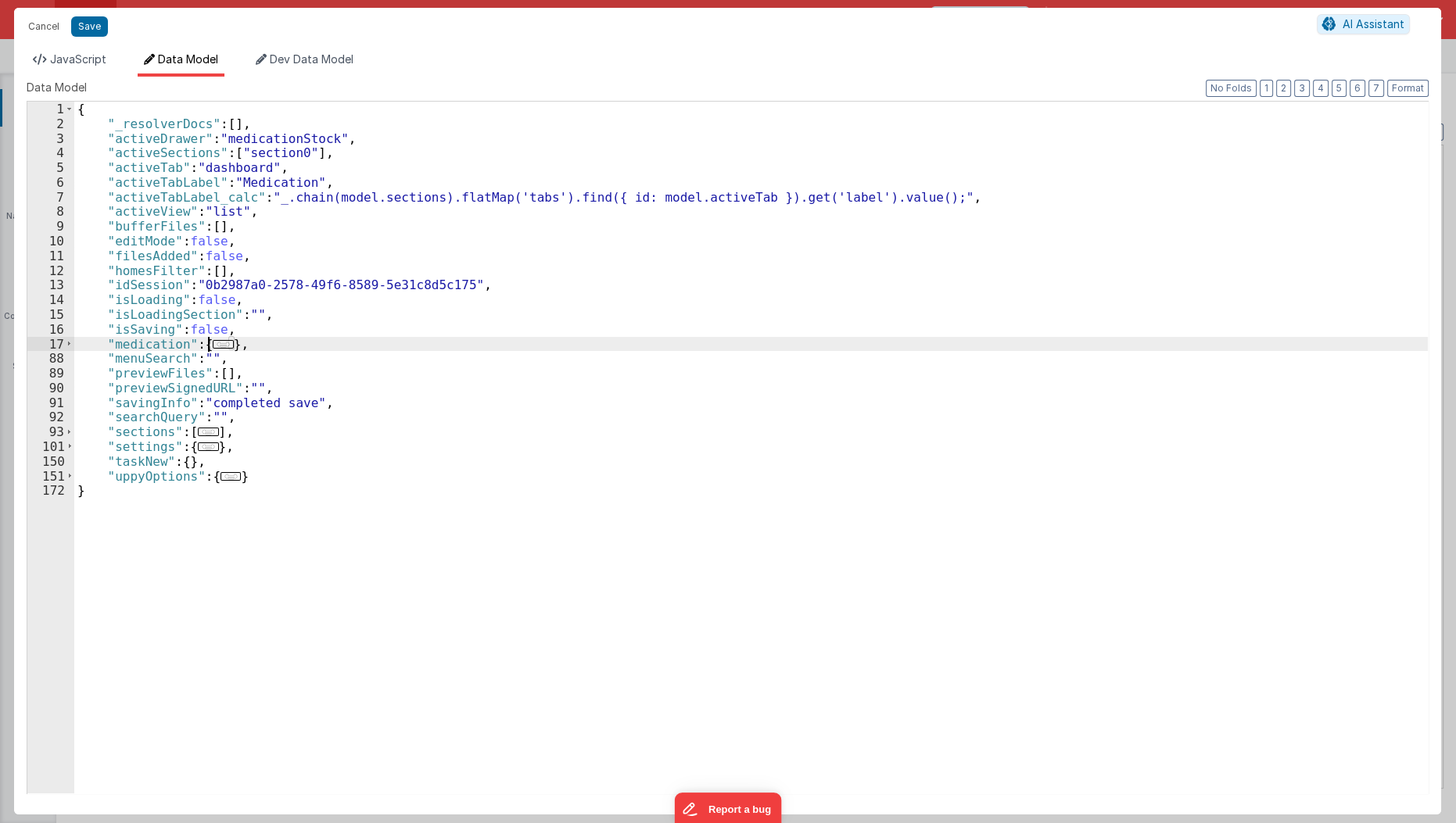
click at [220, 340] on span "..." at bounding box center [222, 344] width 20 height 9
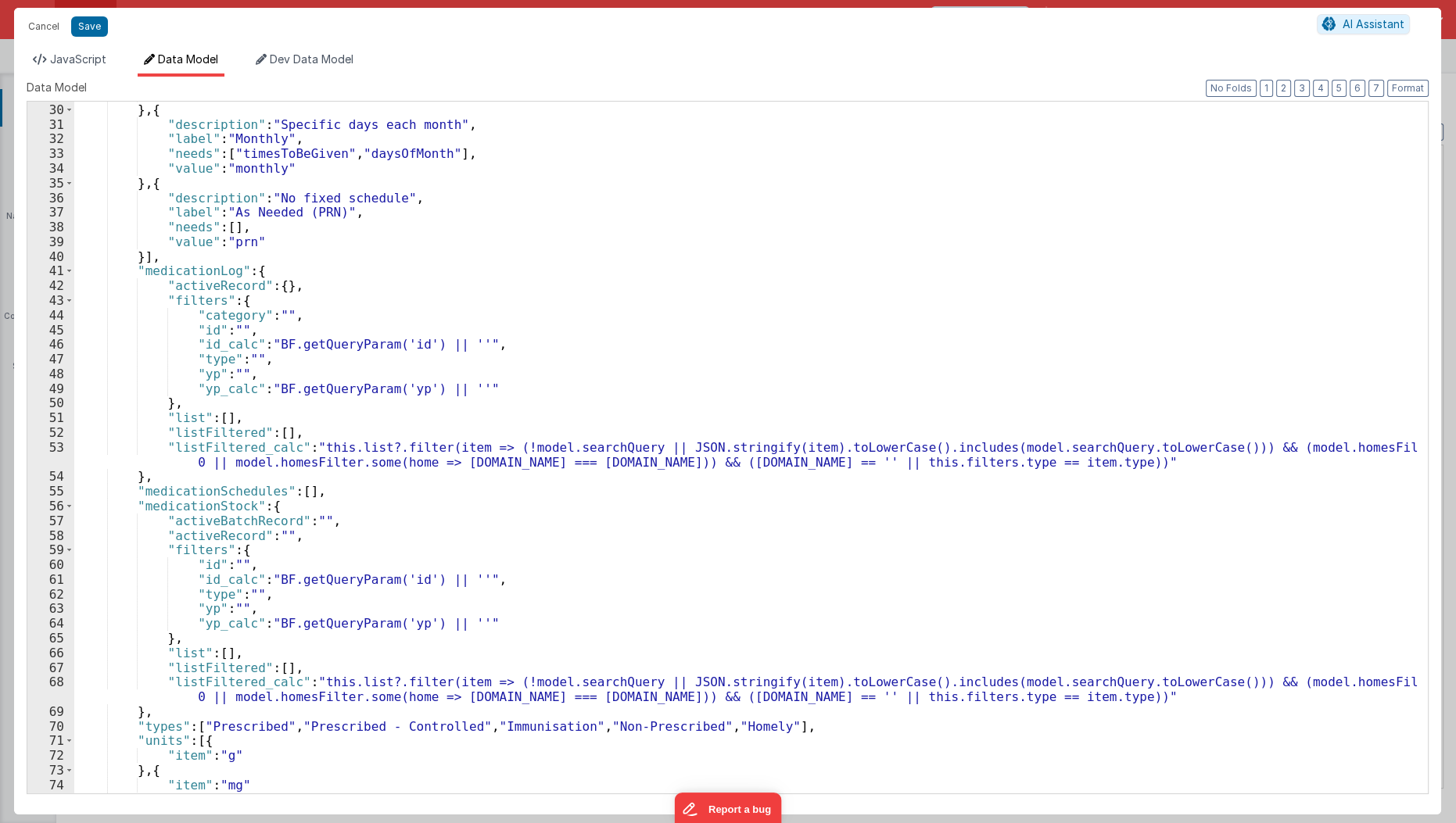
scroll to position [435, 0]
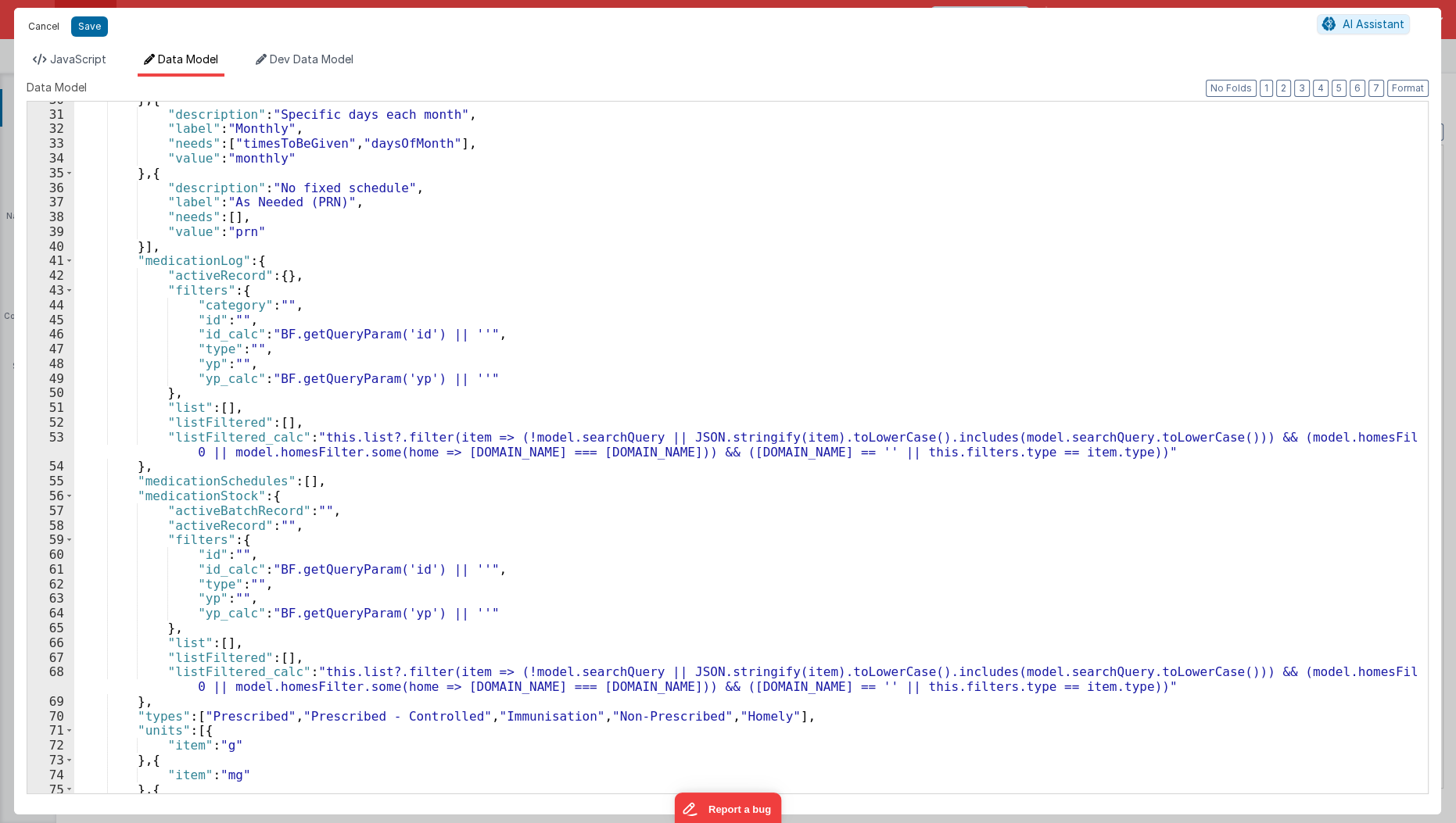
click at [46, 29] on button "Cancel" at bounding box center [43, 26] width 47 height 22
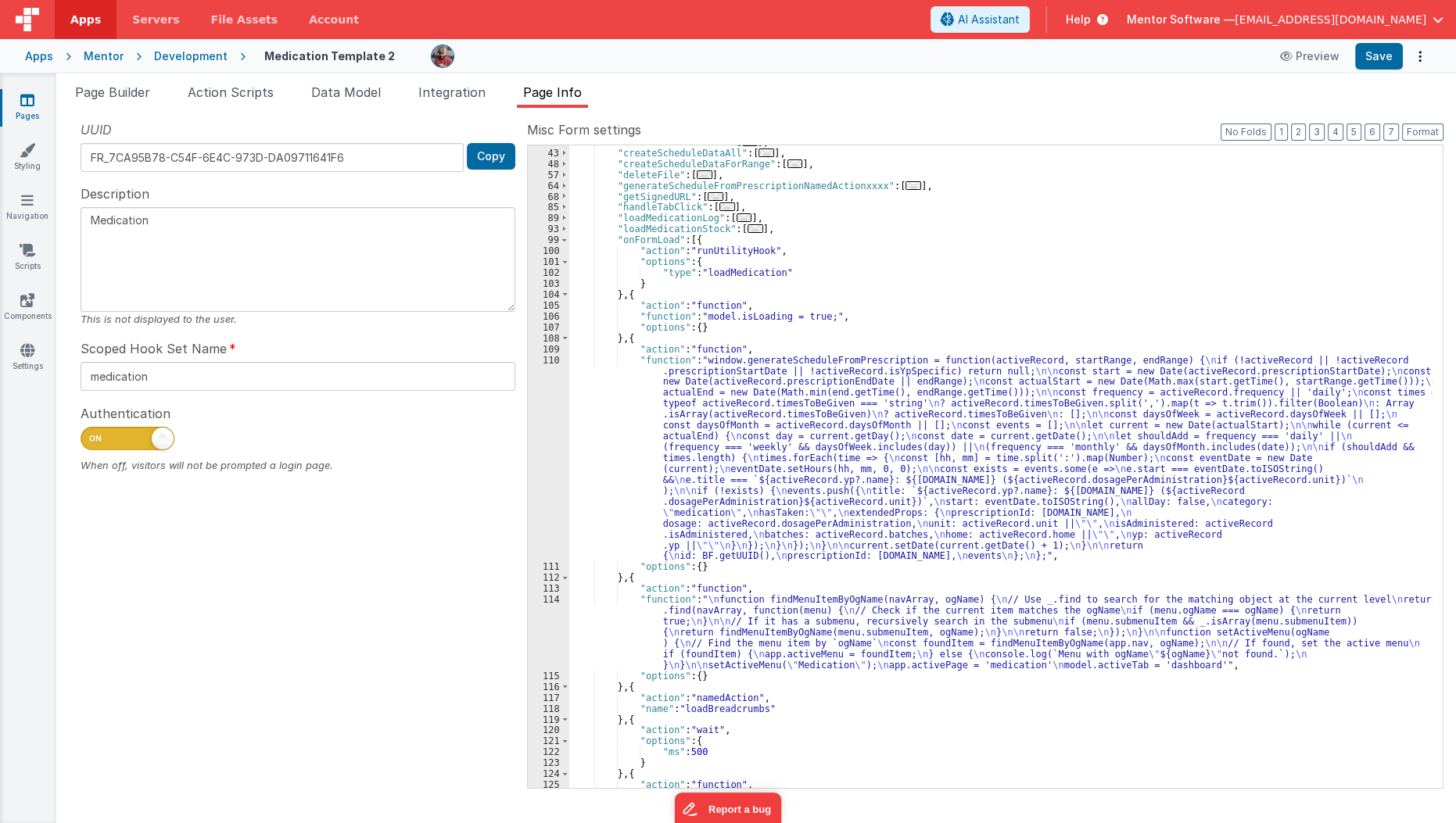
scroll to position [0, 0]
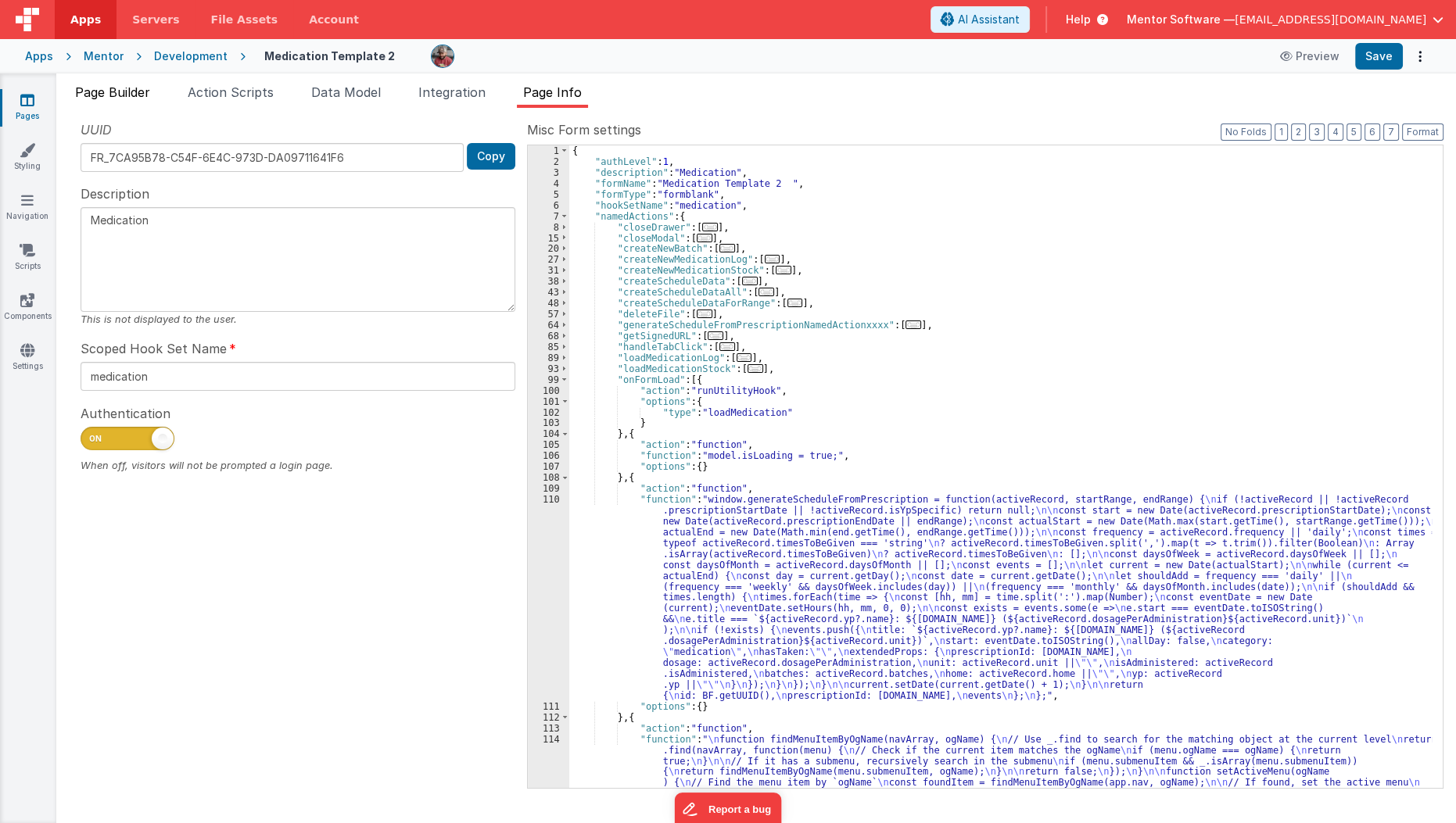
click at [125, 100] on li "Page Builder" at bounding box center [112, 95] width 87 height 25
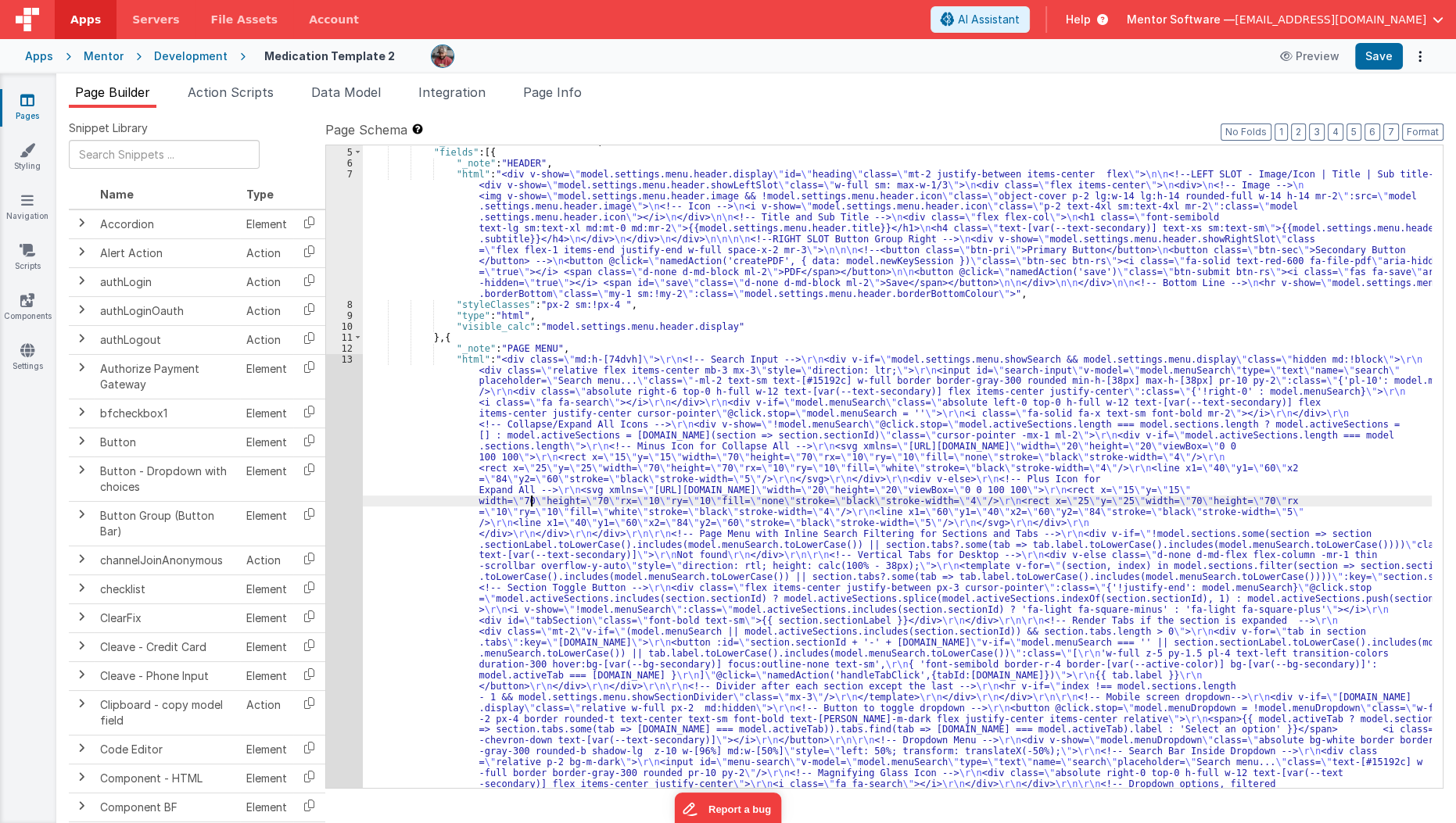
click at [528, 496] on div ""_note" : "LEFT: HEADER + MENU" , "fields" : [{ "_note" : "HEADER" , "html" : "…" at bounding box center [898, 740] width 1070 height 1210
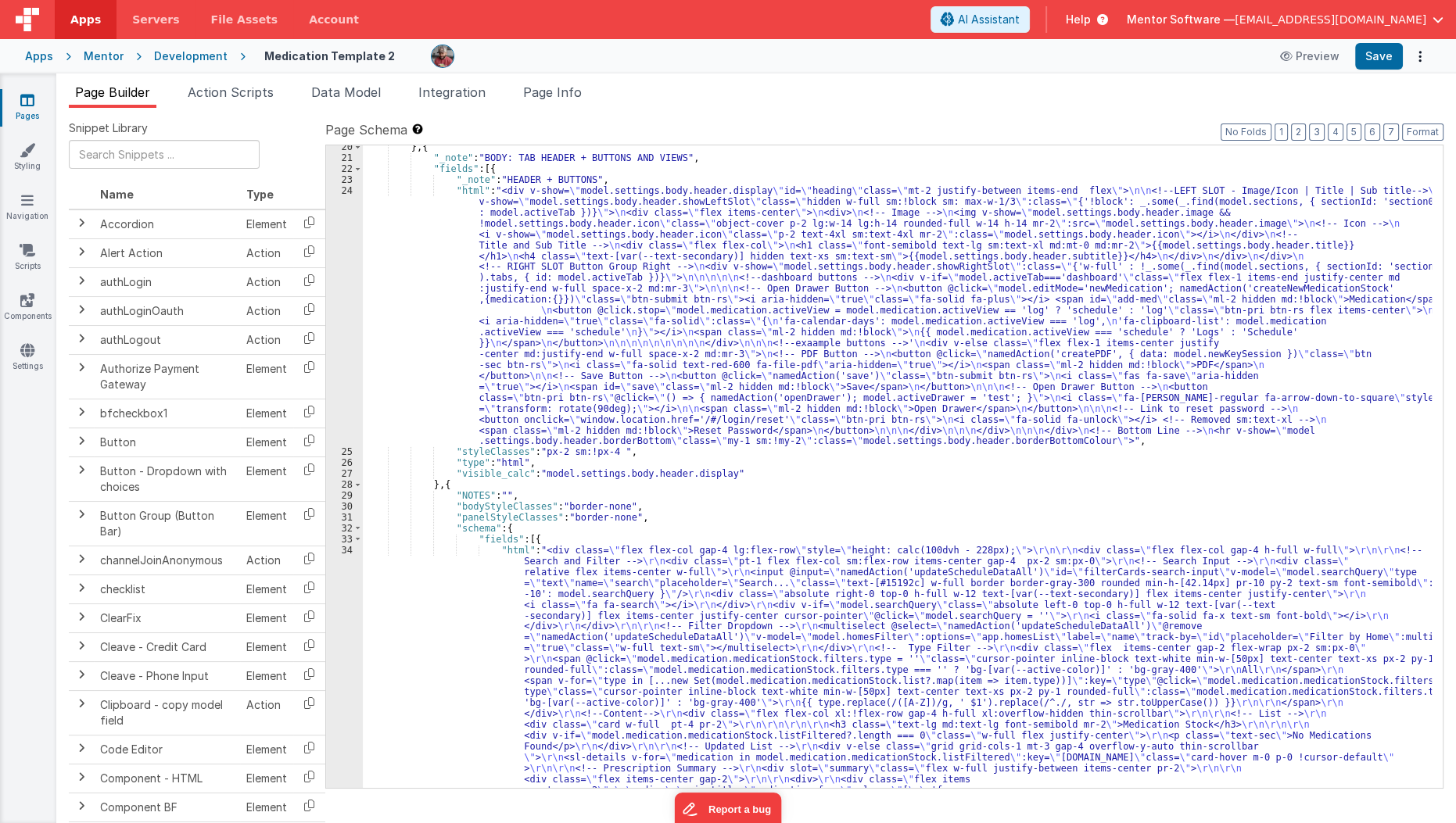
scroll to position [1077, 0]
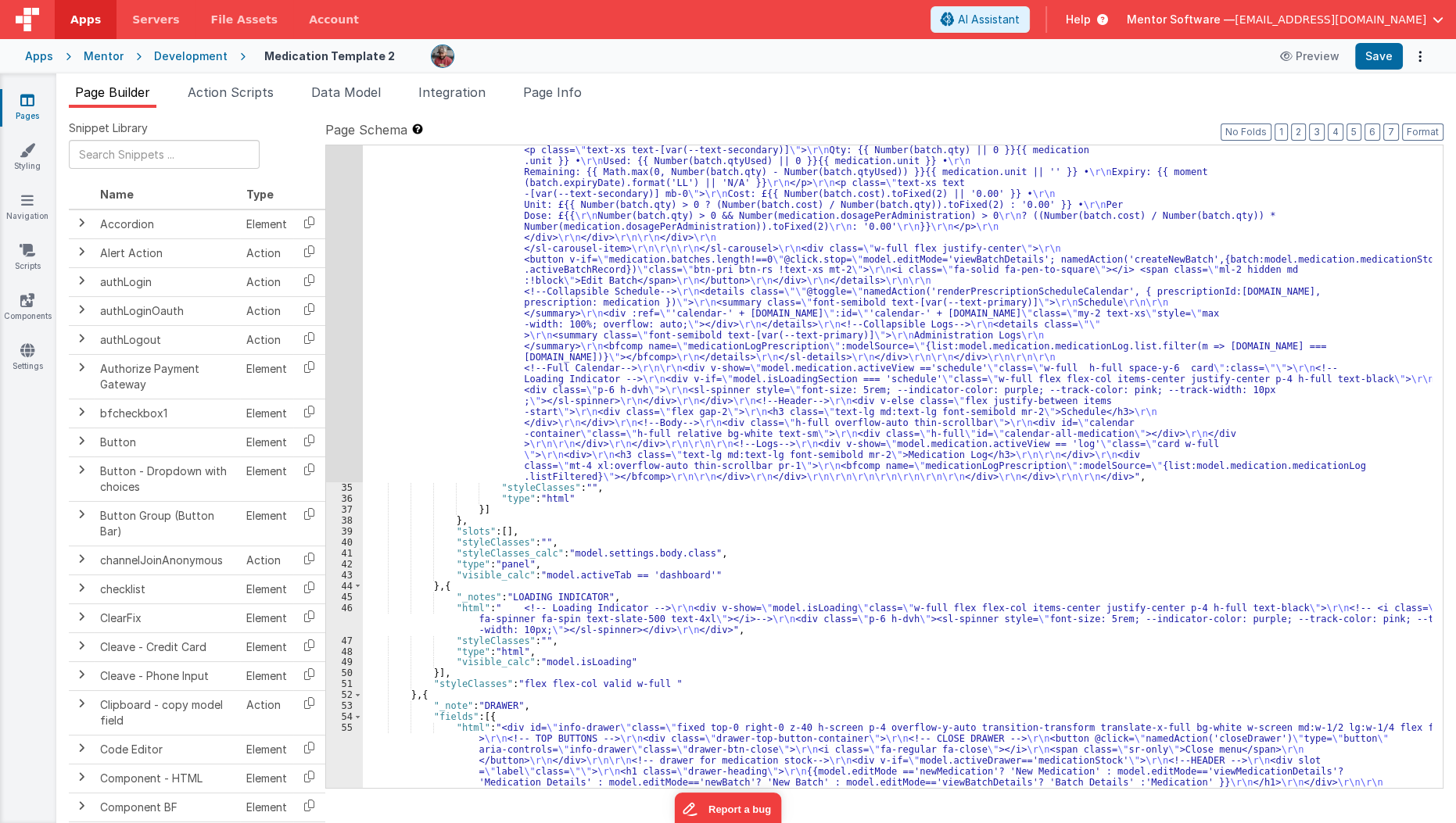
scroll to position [2105, 0]
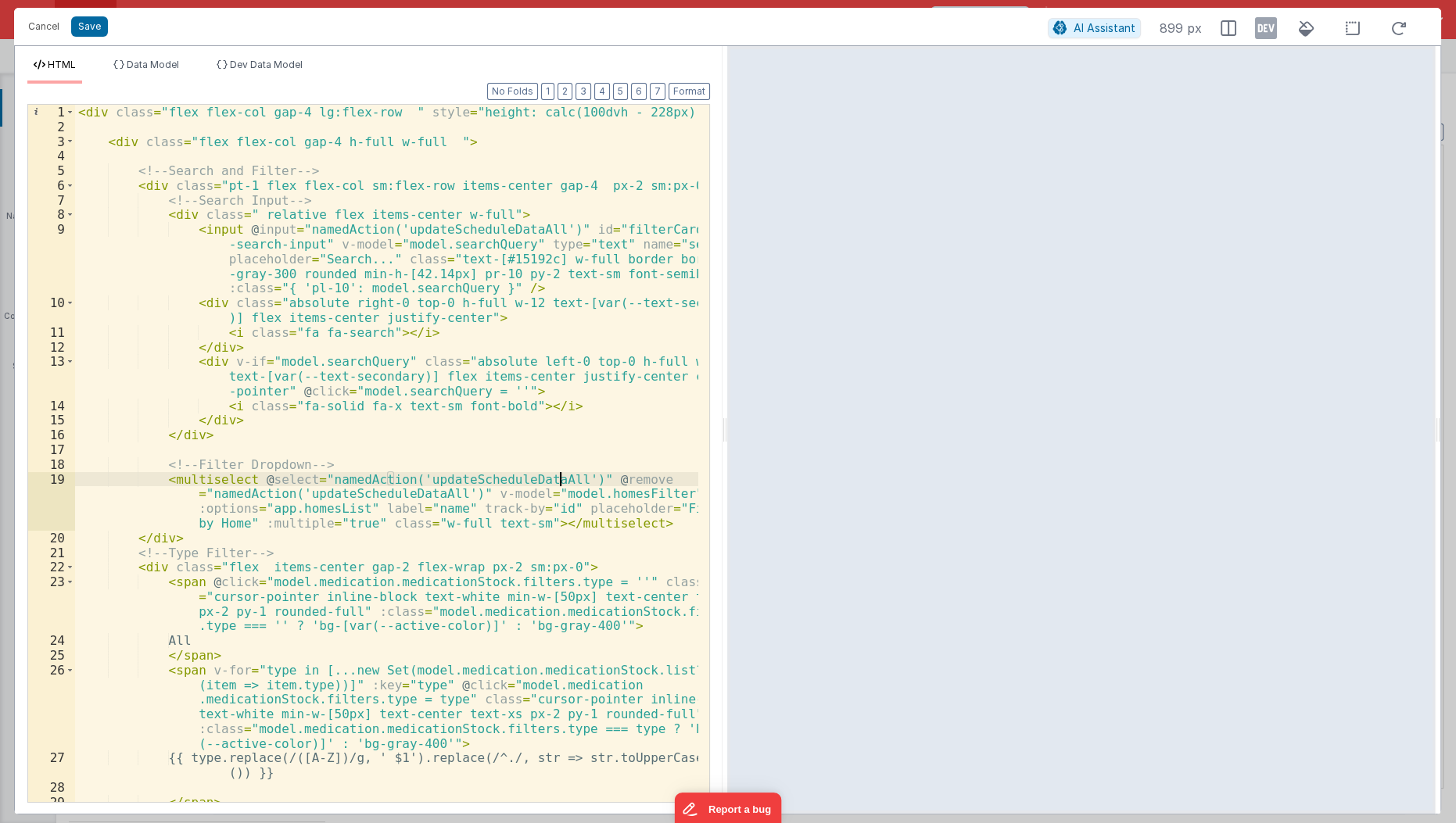
click at [563, 479] on div "< div class = "flex flex-col gap-4 lg:flex-row " style = "height: calc(100dvh -…" at bounding box center [387, 469] width 624 height 729
click at [445, 495] on div "< div class = "flex flex-col gap-4 lg:flex-row " style = "height: calc(100dvh -…" at bounding box center [387, 469] width 624 height 729
click at [567, 482] on div "< div class = "flex flex-col gap-4 lg:flex-row " style = "height: calc(100dvh -…" at bounding box center [387, 469] width 624 height 729
click at [92, 31] on button "Save" at bounding box center [89, 26] width 37 height 20
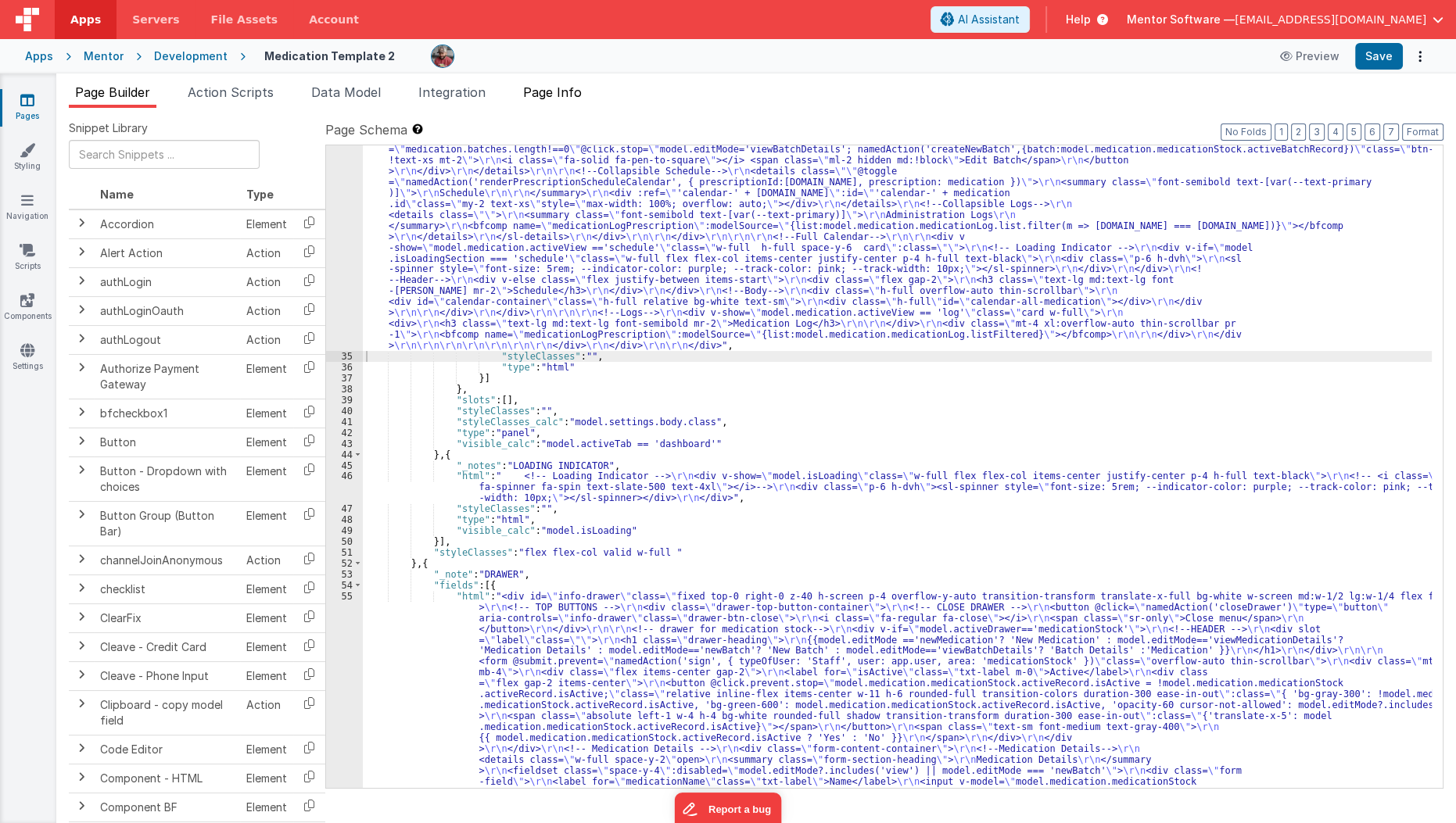
click at [558, 90] on span "Page Info" at bounding box center [553, 92] width 59 height 15
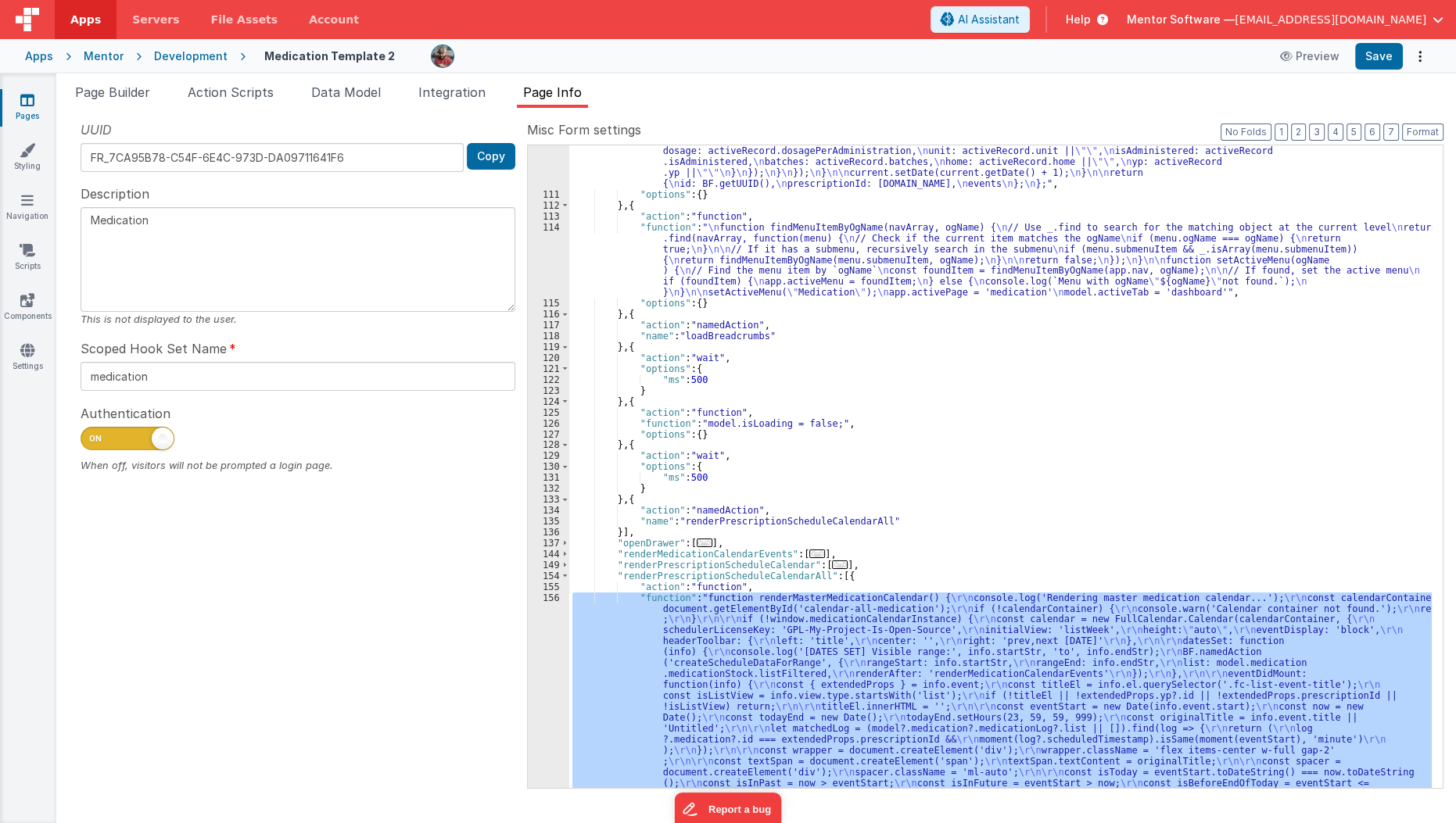
scroll to position [512, 0]
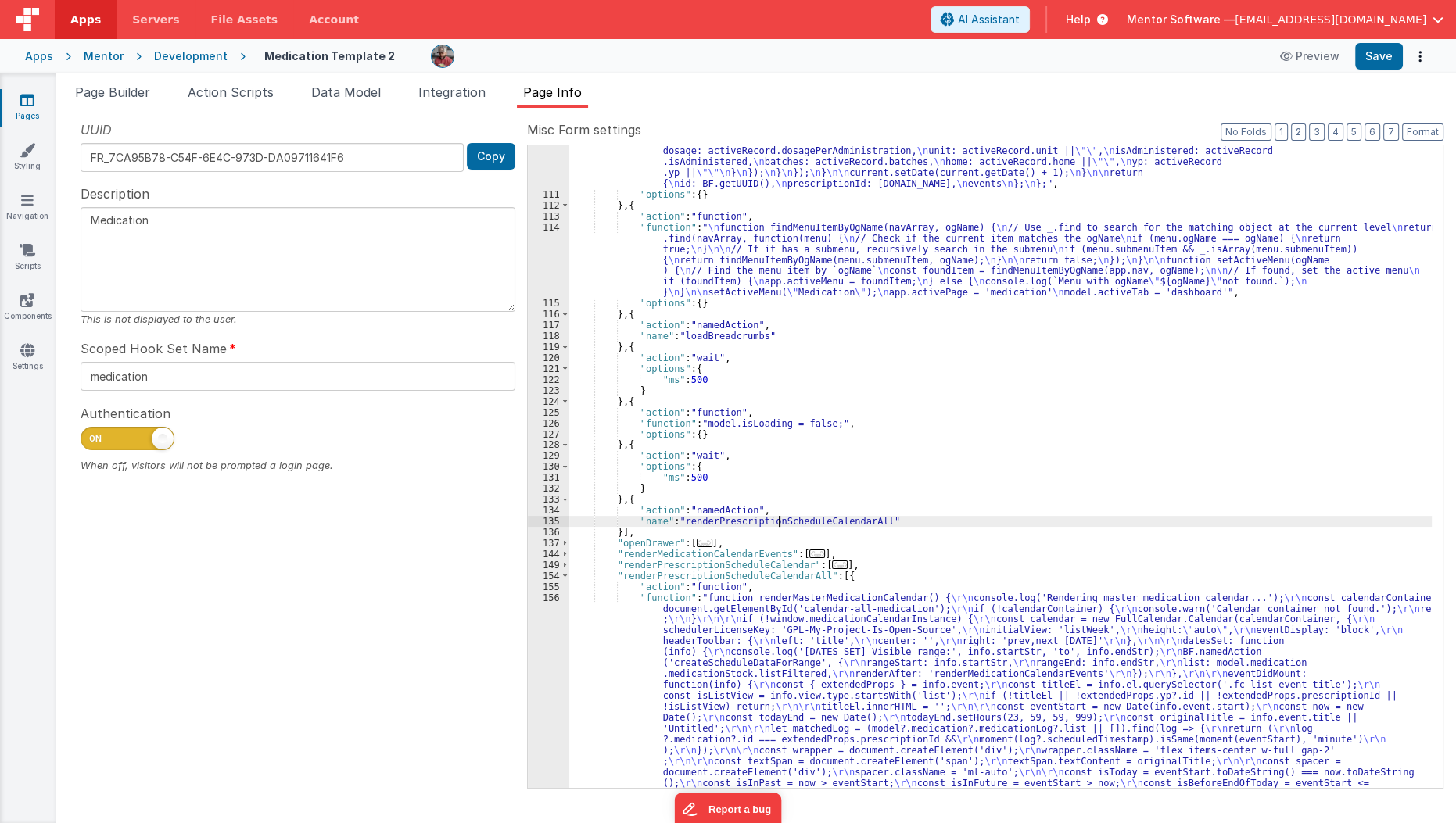
click at [776, 518] on div ""function" : "window.generateScheduleFromPrescription = function(activeRecord, …" at bounding box center [1001, 734] width 863 height 1503
click at [125, 97] on span "Page Builder" at bounding box center [112, 92] width 75 height 15
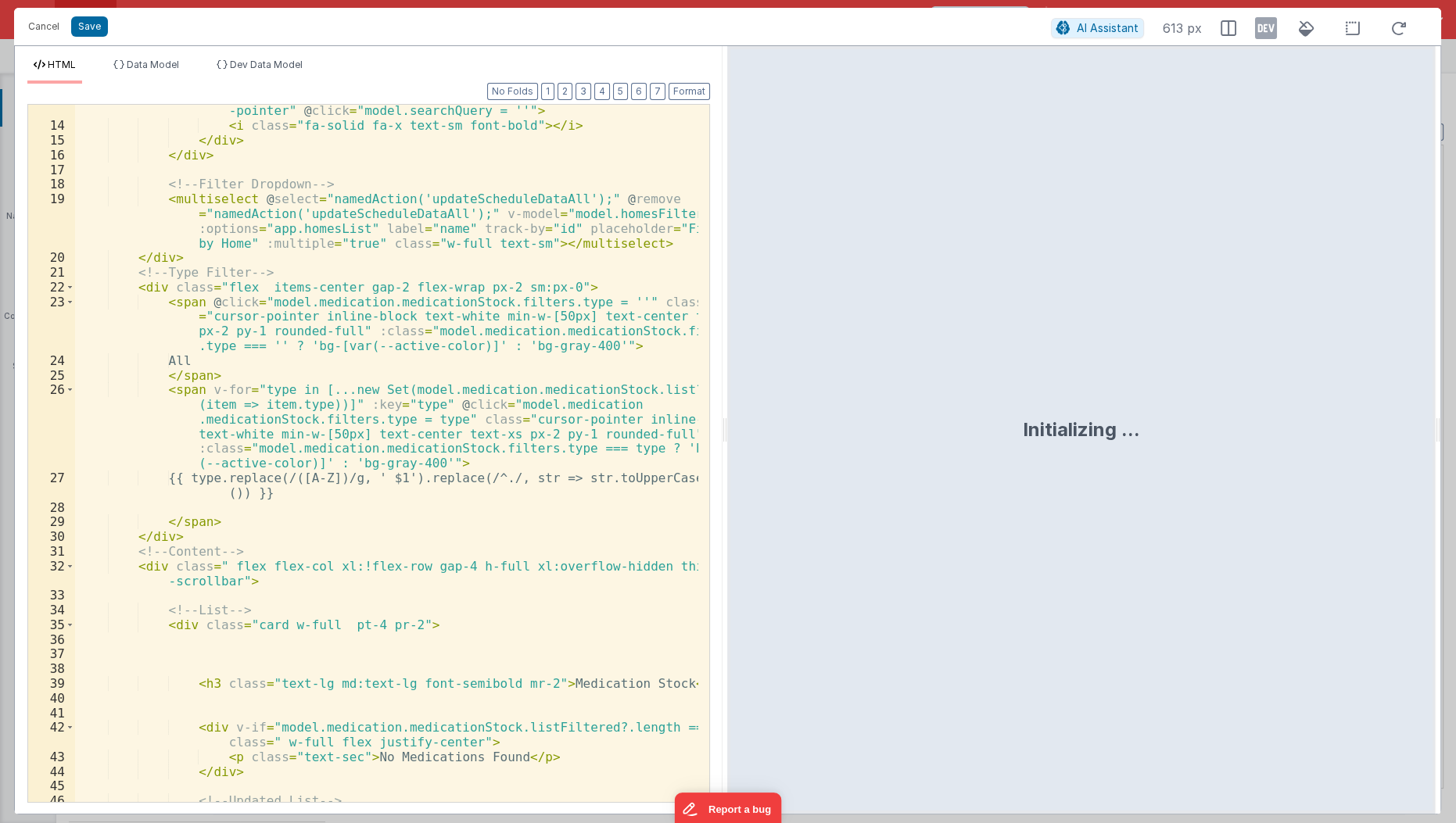
scroll to position [265, 0]
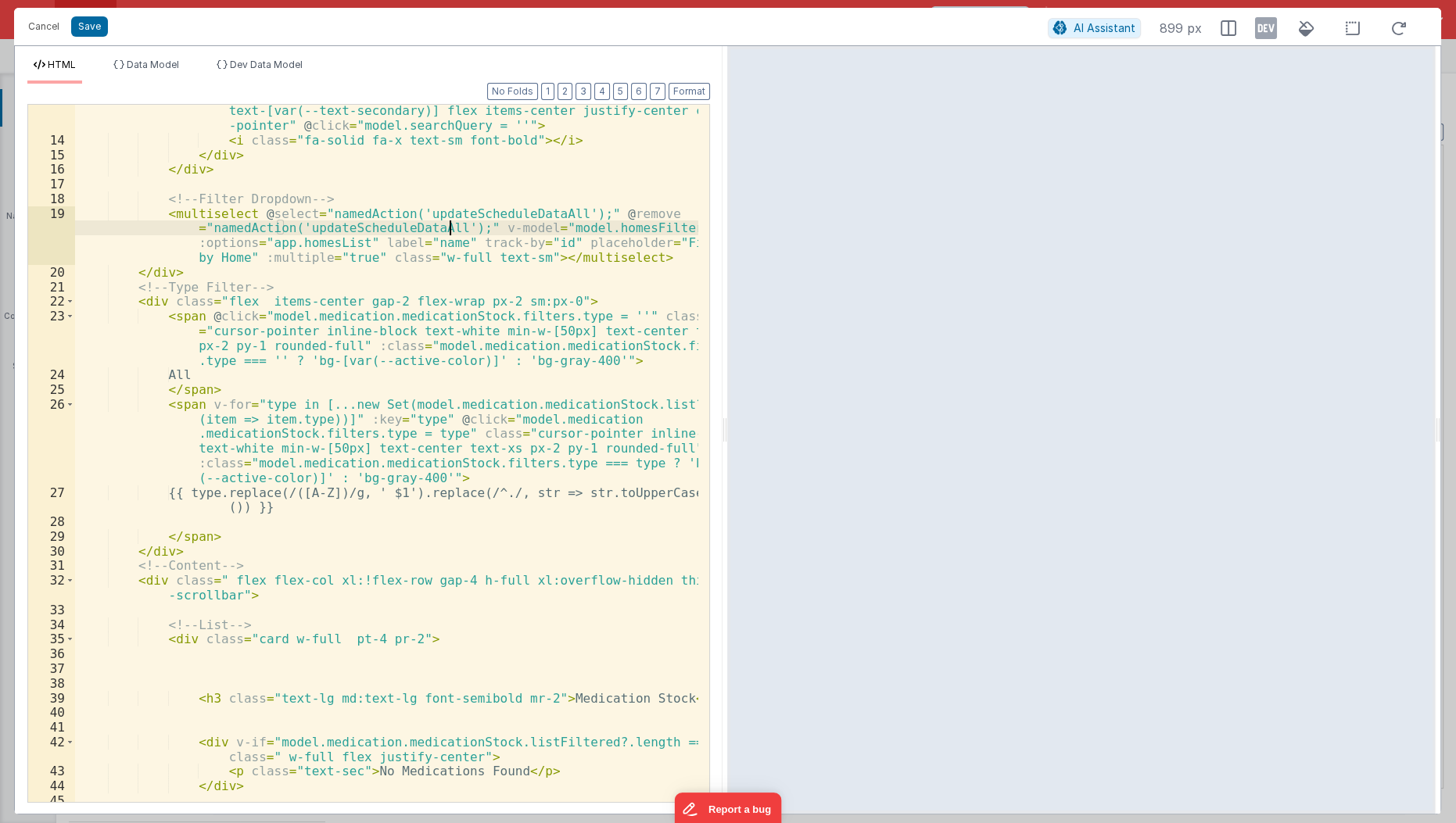
click at [450, 230] on div "< div v-if = "model.searchQuery" class = "absolute left-0 top-0 h-full w-12 tex…" at bounding box center [387, 467] width 624 height 757
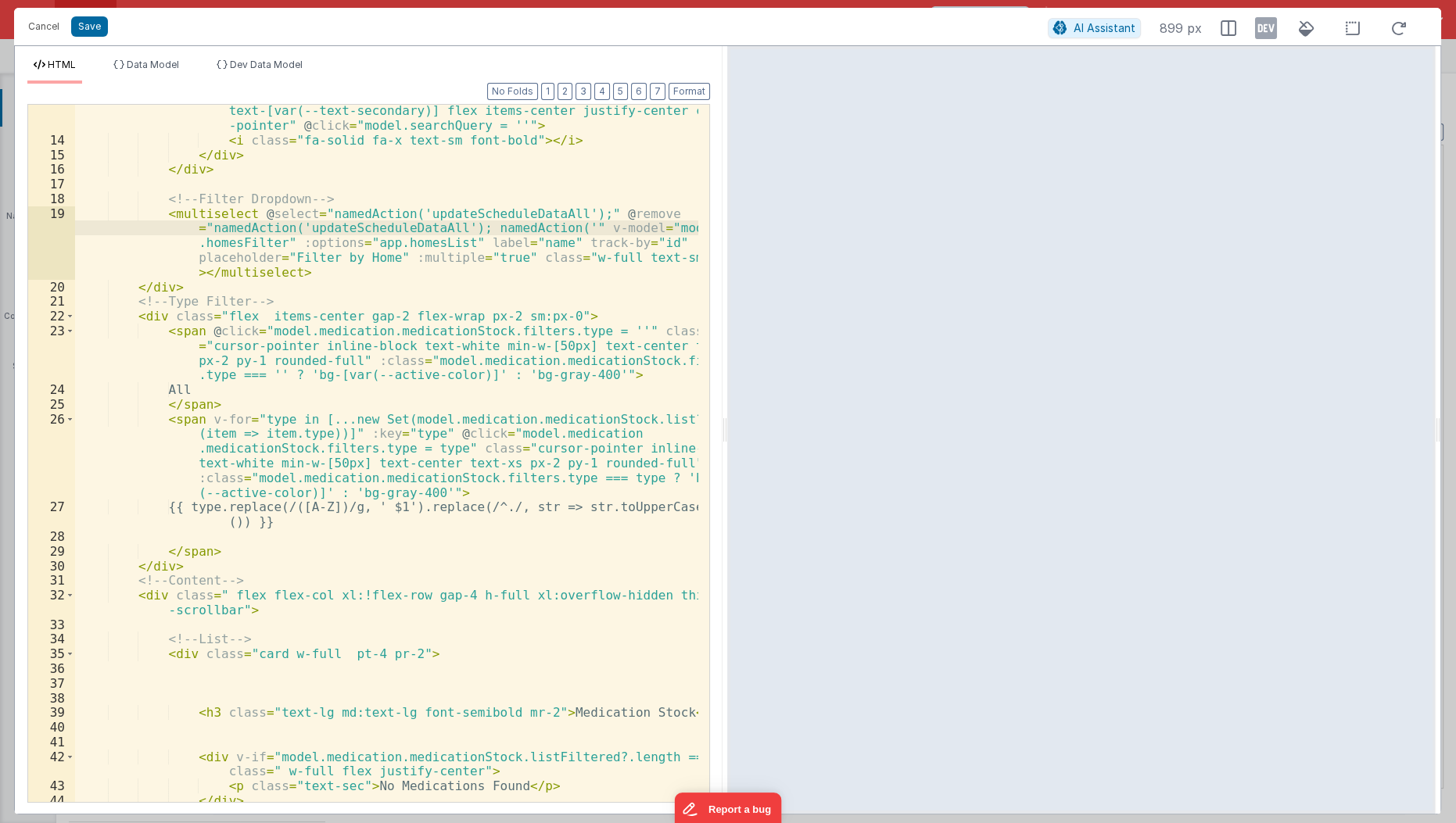
paste textarea
click at [567, 213] on div "< div v-if = "model.searchQuery" class = "absolute left-0 top-0 h-full w-12 tex…" at bounding box center [387, 467] width 624 height 757
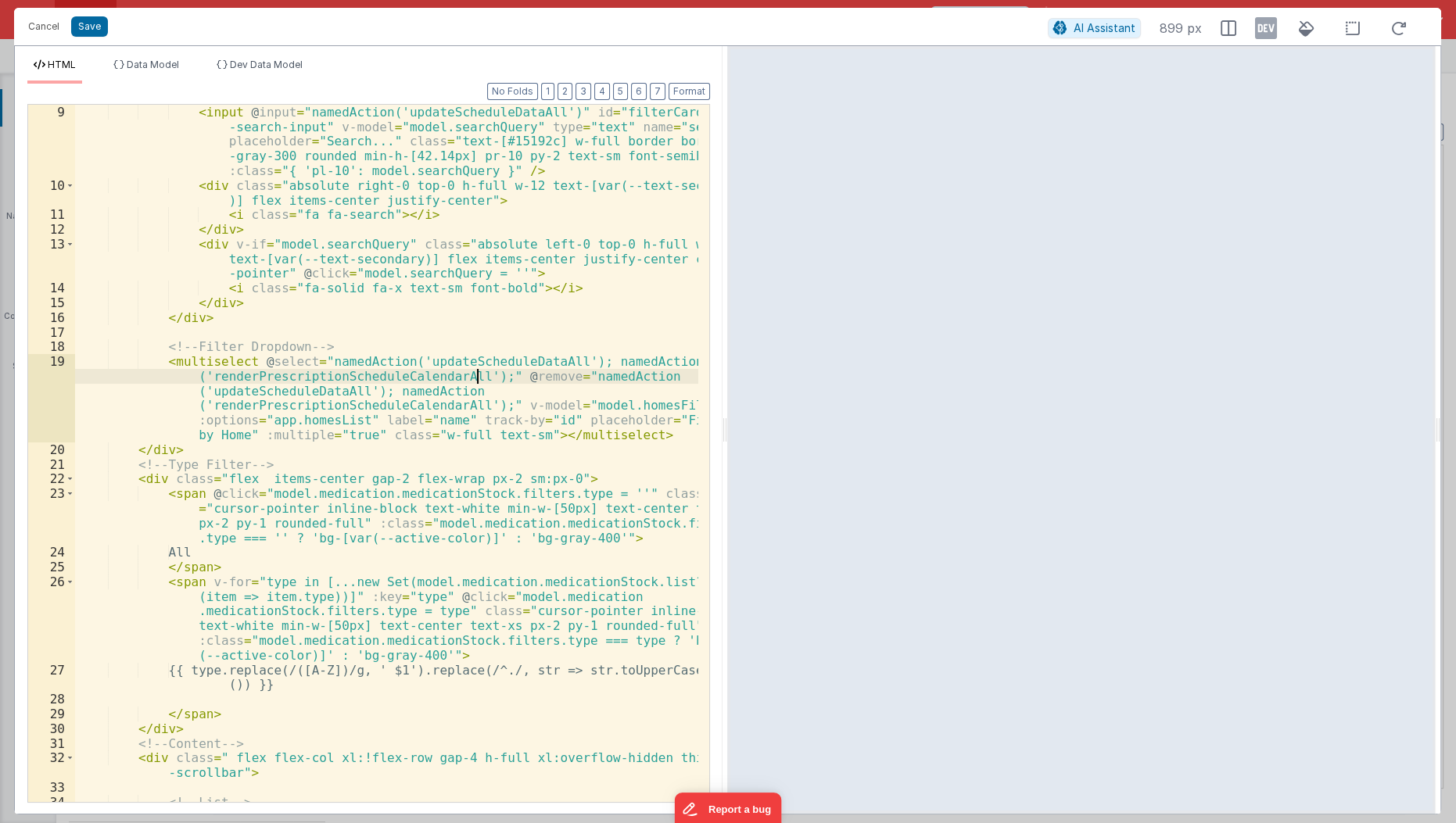
scroll to position [86, 0]
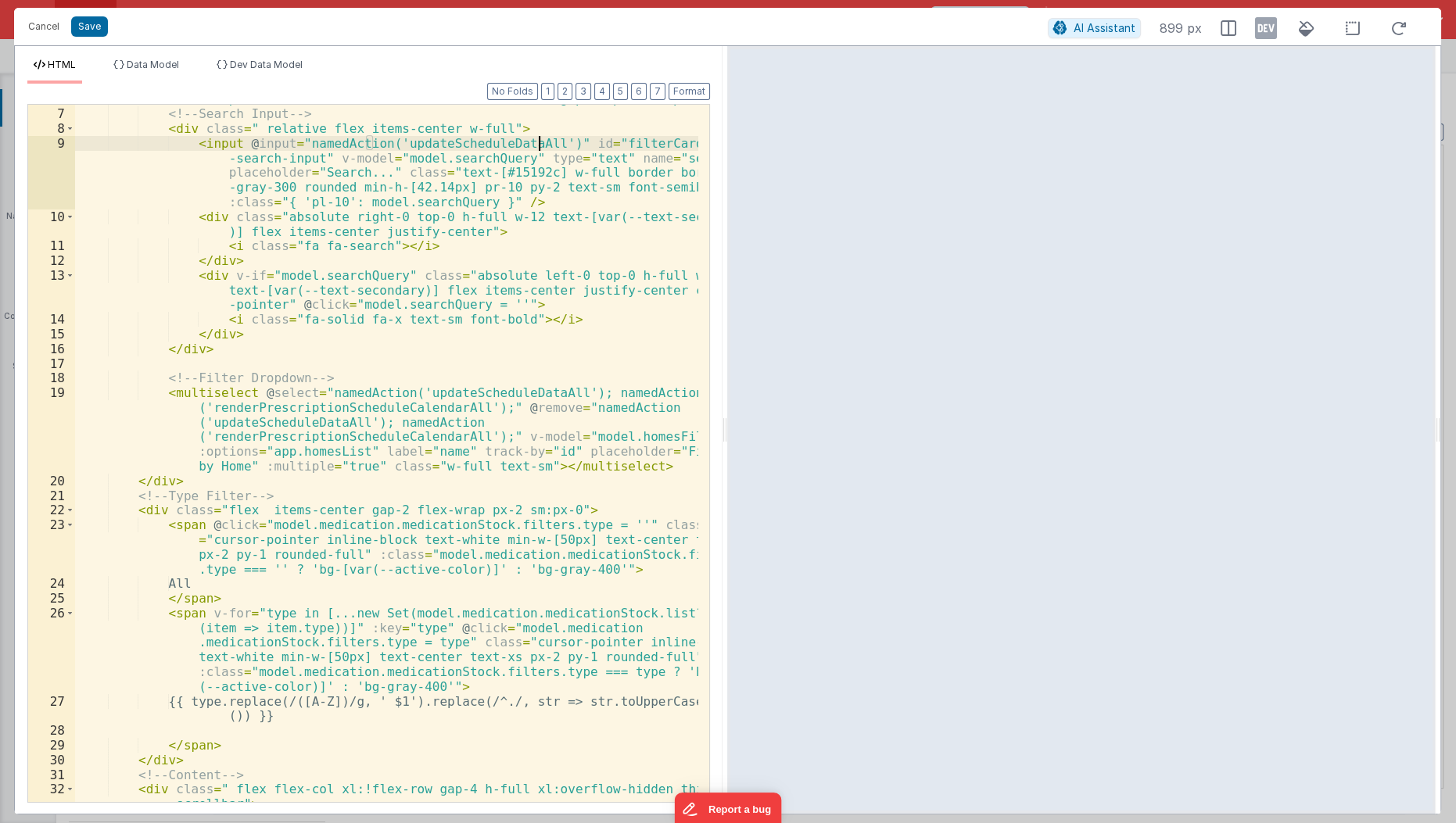
click at [536, 141] on div "< div class = "pt-1 flex flex-col sm:flex-row items-center gap-4 px-2 sm:px-0" …" at bounding box center [387, 463] width 624 height 743
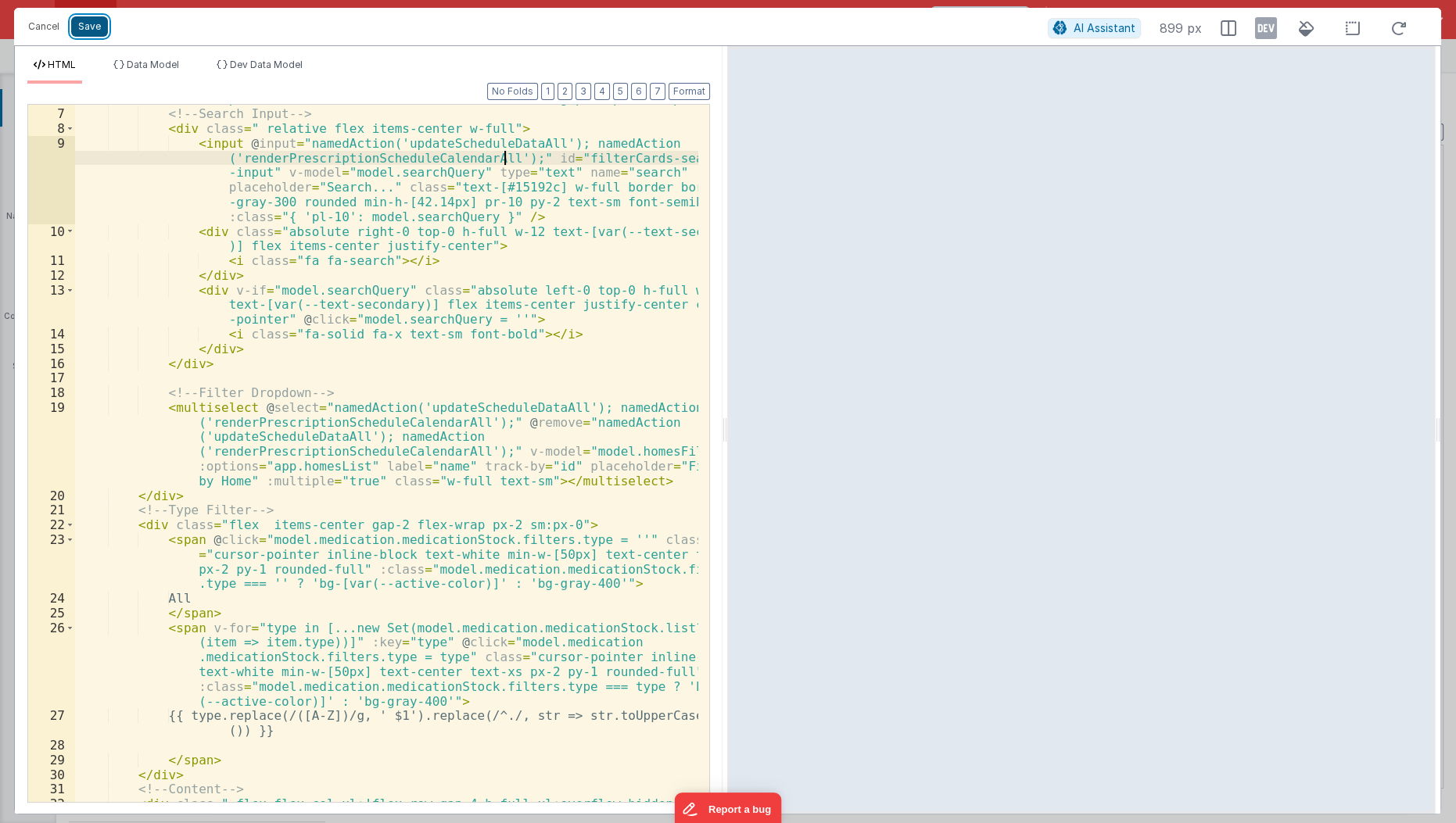
click at [95, 29] on button "Save" at bounding box center [89, 26] width 37 height 20
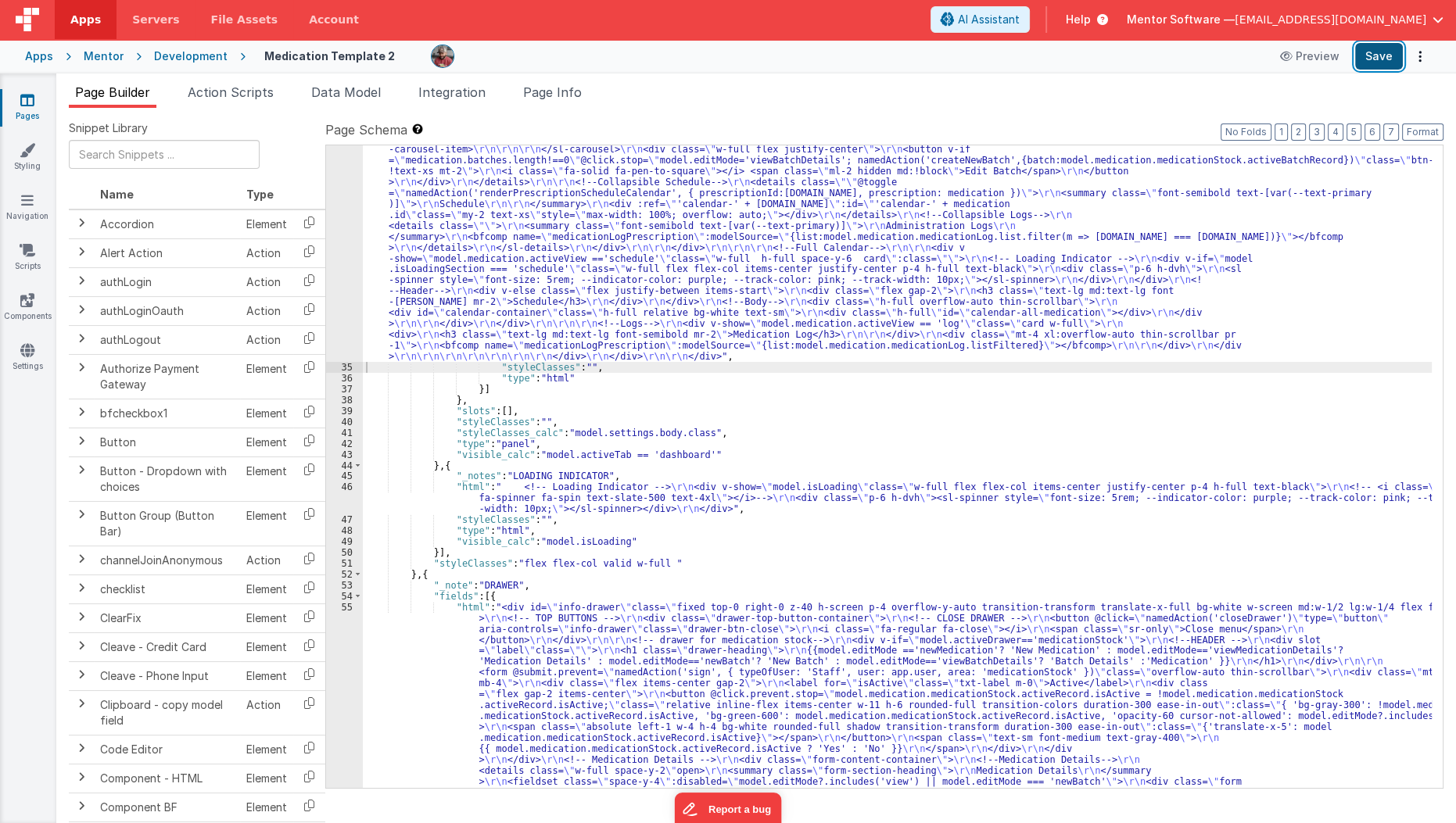
click at [1387, 60] on button "Save" at bounding box center [1379, 56] width 48 height 27
click at [536, 86] on span "Page Info" at bounding box center [553, 92] width 59 height 15
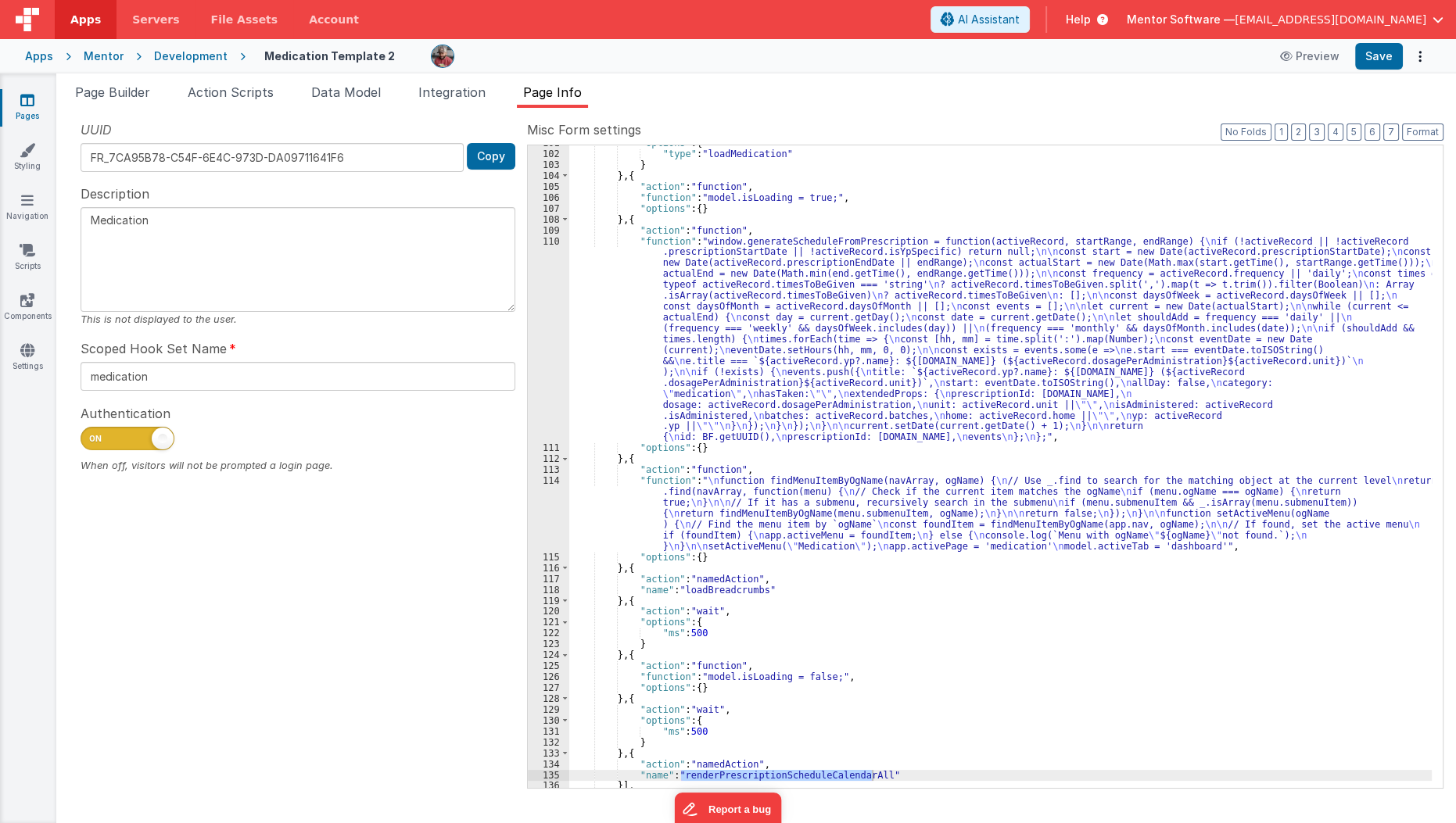
scroll to position [251, 0]
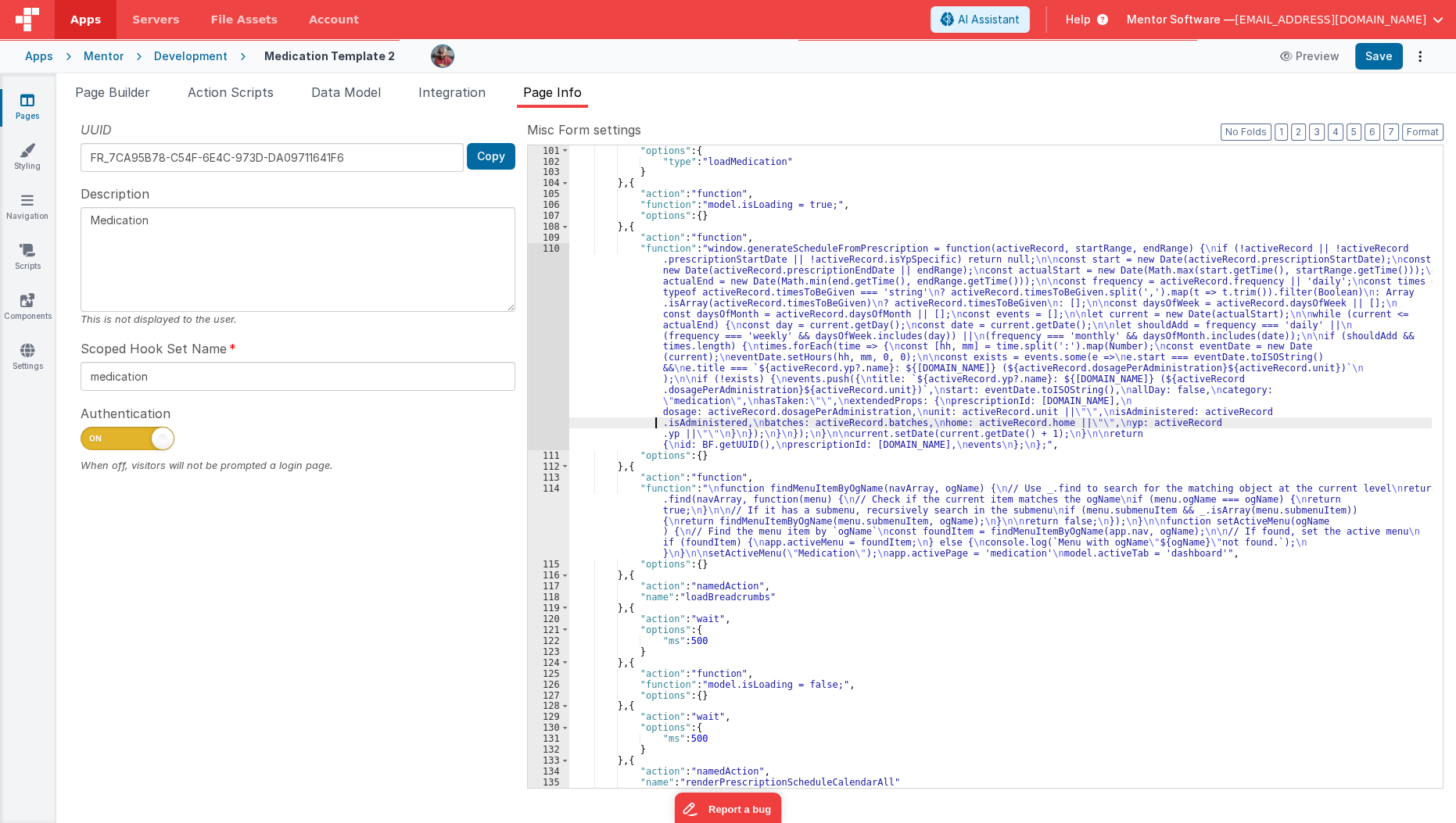
click at [657, 421] on div ""options" : { "type" : "loadMedication" } } , { "action" : "function" , "functi…" at bounding box center [1001, 477] width 863 height 664
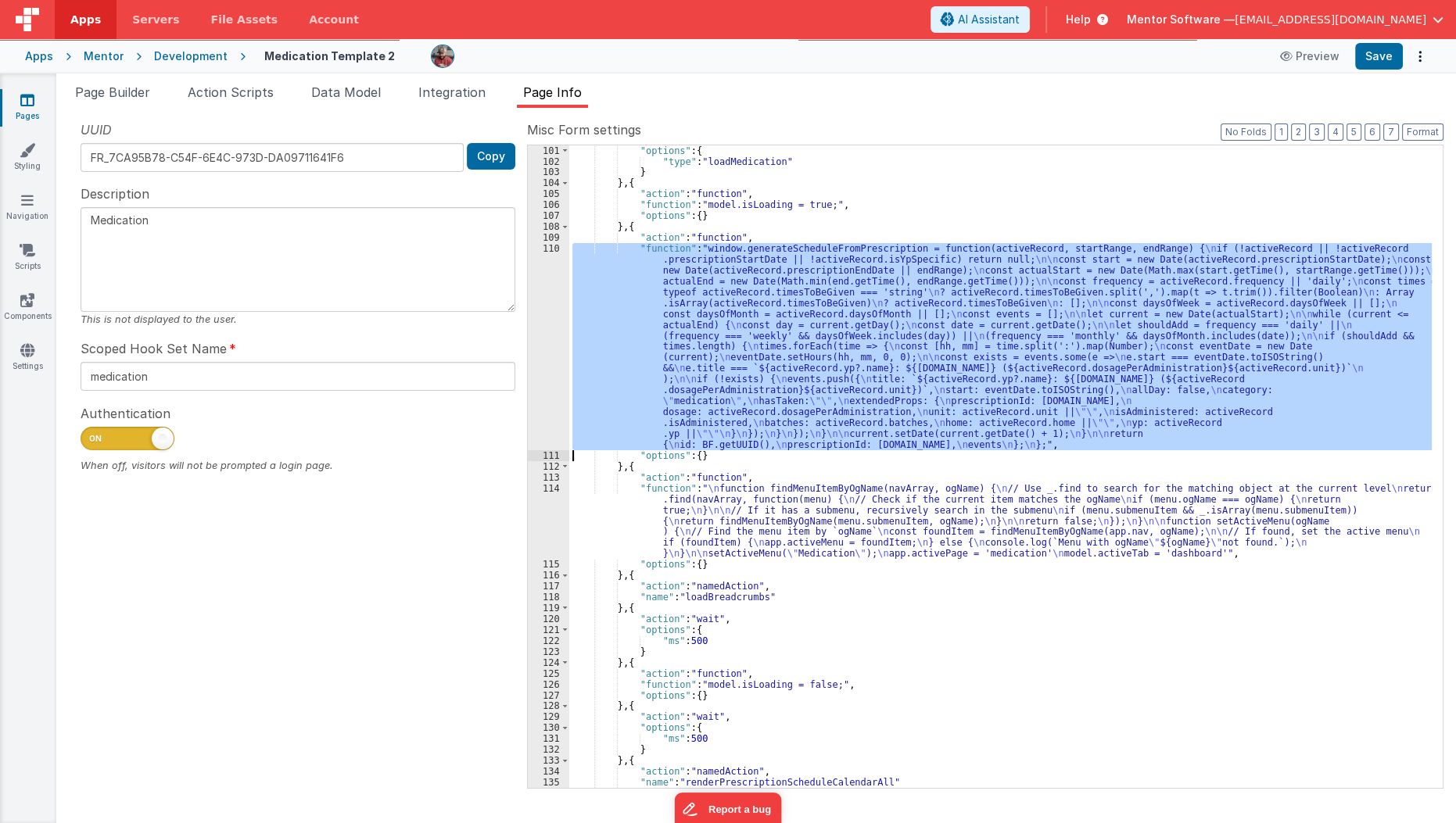
click at [544, 407] on div "110" at bounding box center [548, 347] width 42 height 207
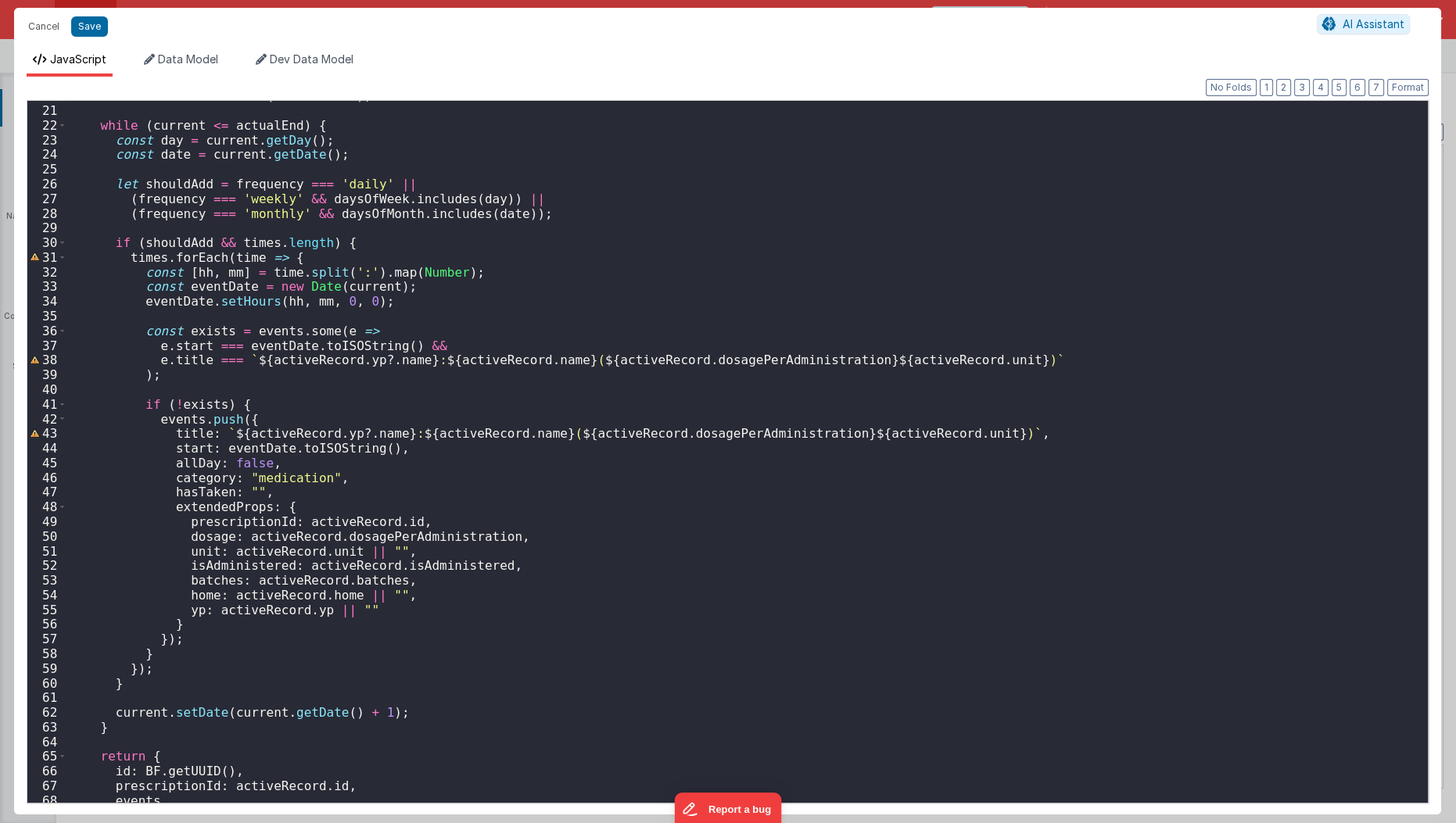
scroll to position [291, 0]
click at [417, 382] on div "let current = new Date ( actualStart ) ; while ( current <= actualEnd ) { const…" at bounding box center [742, 454] width 1351 height 733
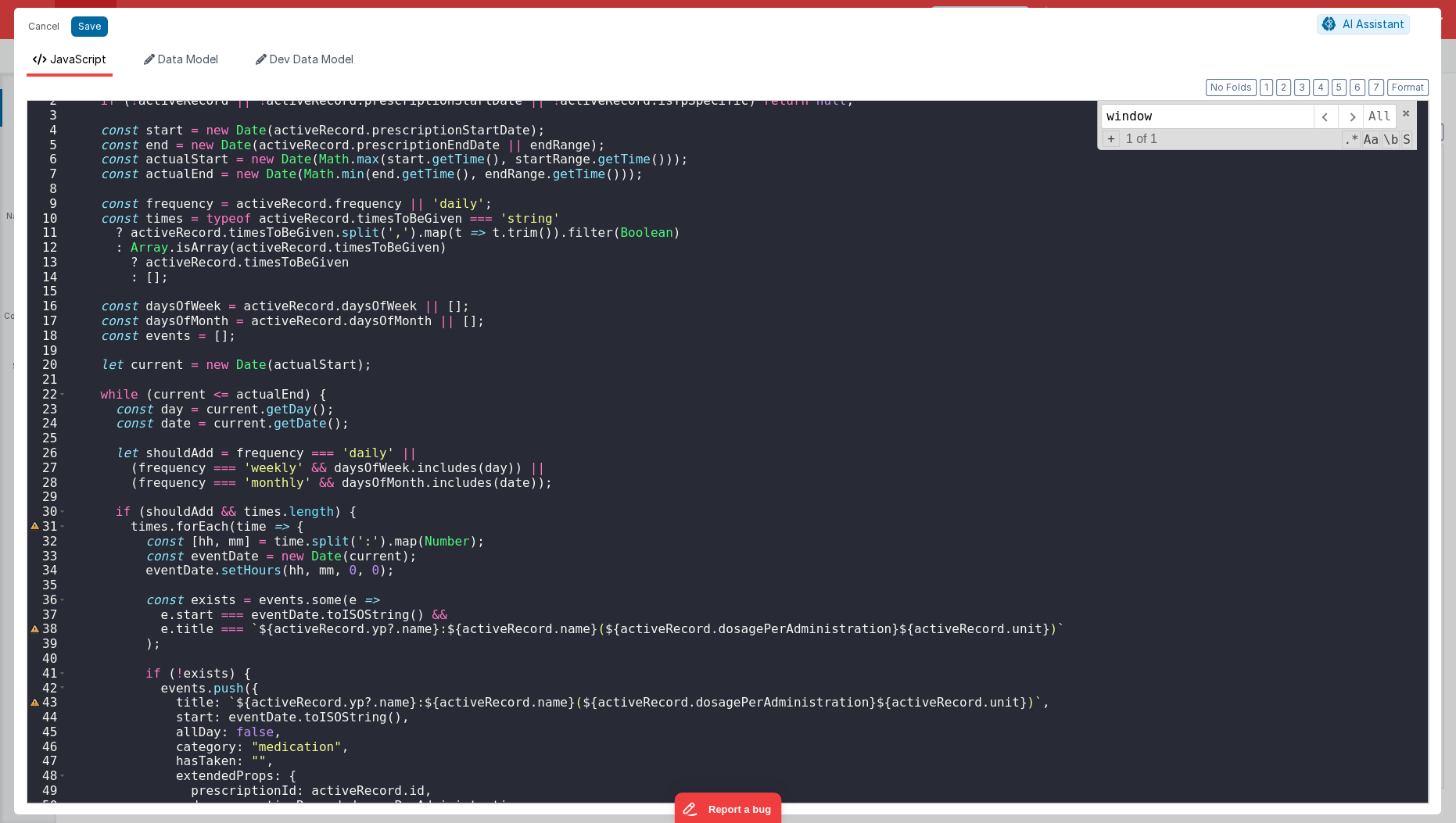
scroll to position [0, 0]
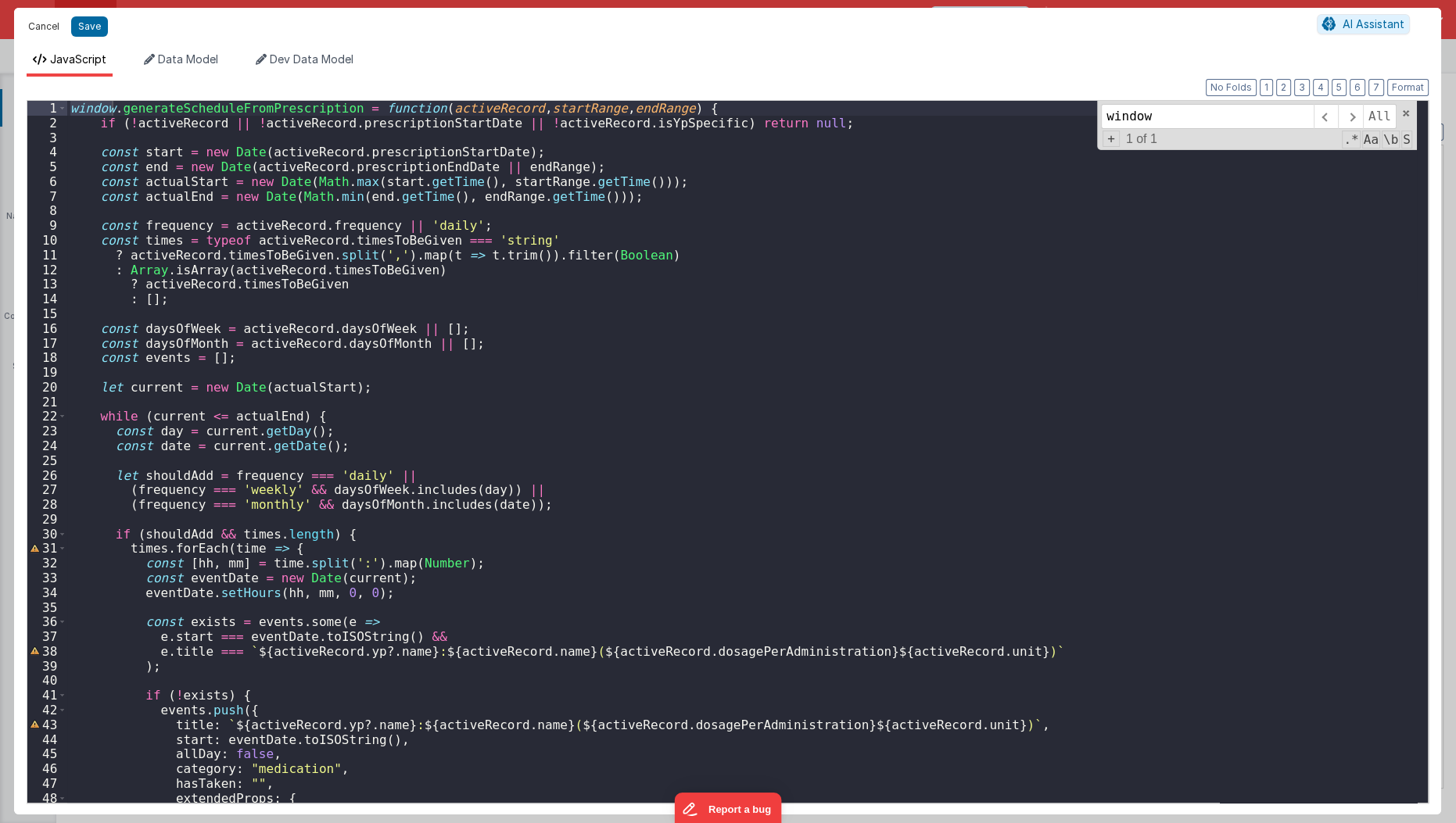
type input "window"
click at [44, 29] on button "Cancel" at bounding box center [43, 26] width 47 height 22
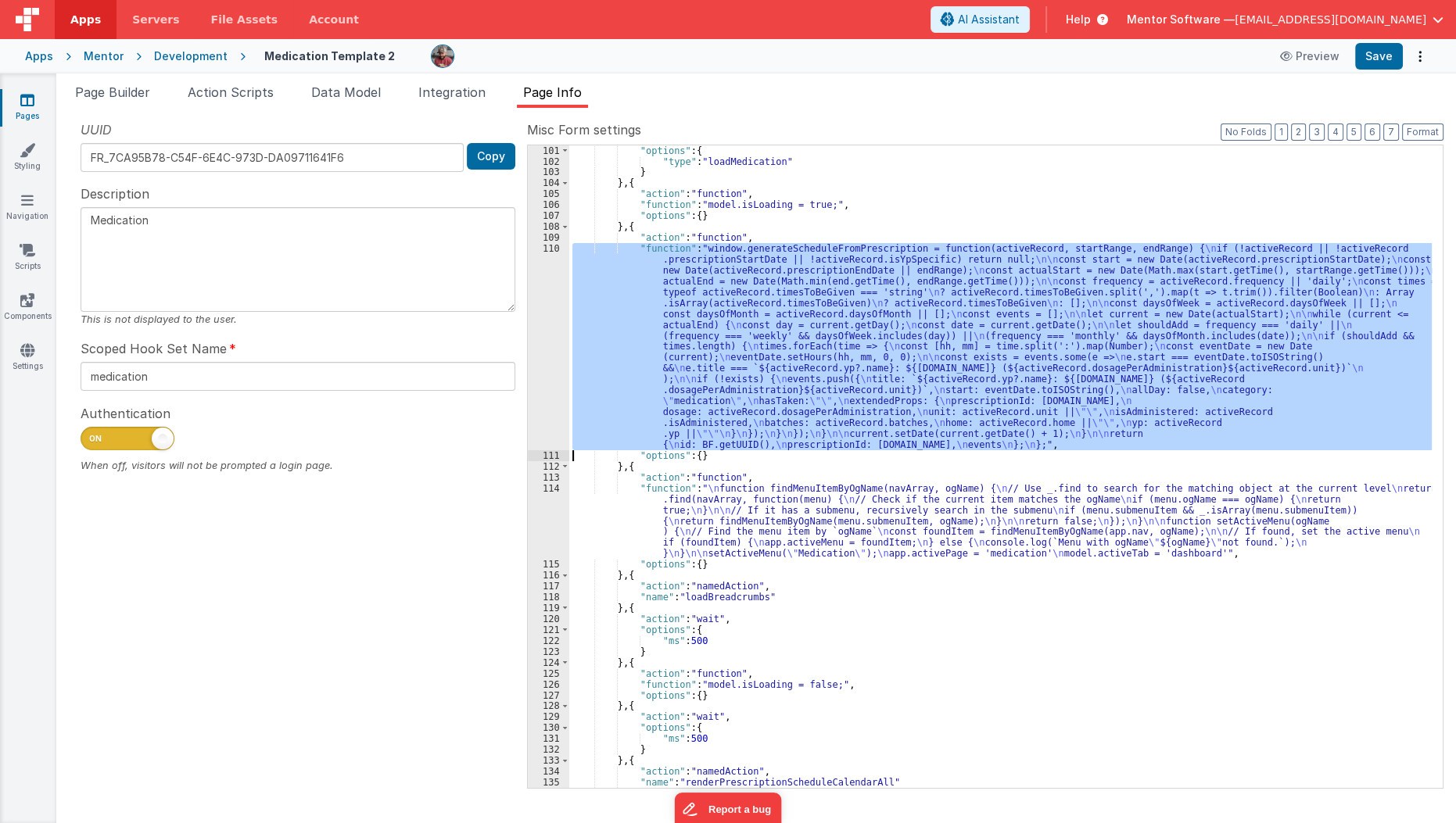
click at [553, 392] on div "110" at bounding box center [548, 347] width 42 height 207
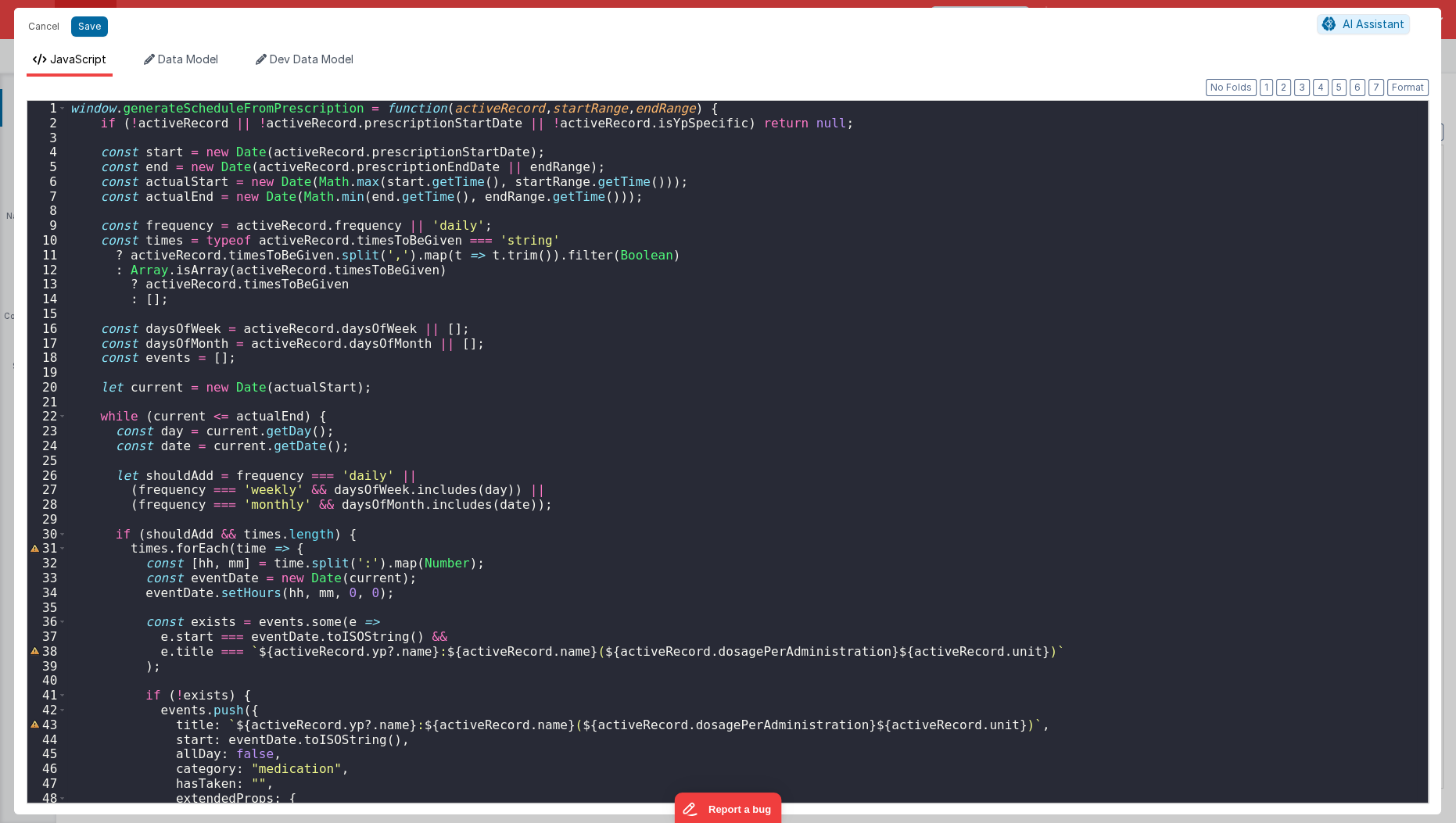
click at [170, 105] on div "window . generateScheduleFromPrescription = function ( activeRecord , startRang…" at bounding box center [742, 467] width 1351 height 733
click at [170, 105] on div "window . generateScheduleFromPrescription = function ( activeRecord , startRang…" at bounding box center [742, 451] width 1350 height 702
click at [46, 23] on button "Cancel" at bounding box center [43, 26] width 47 height 22
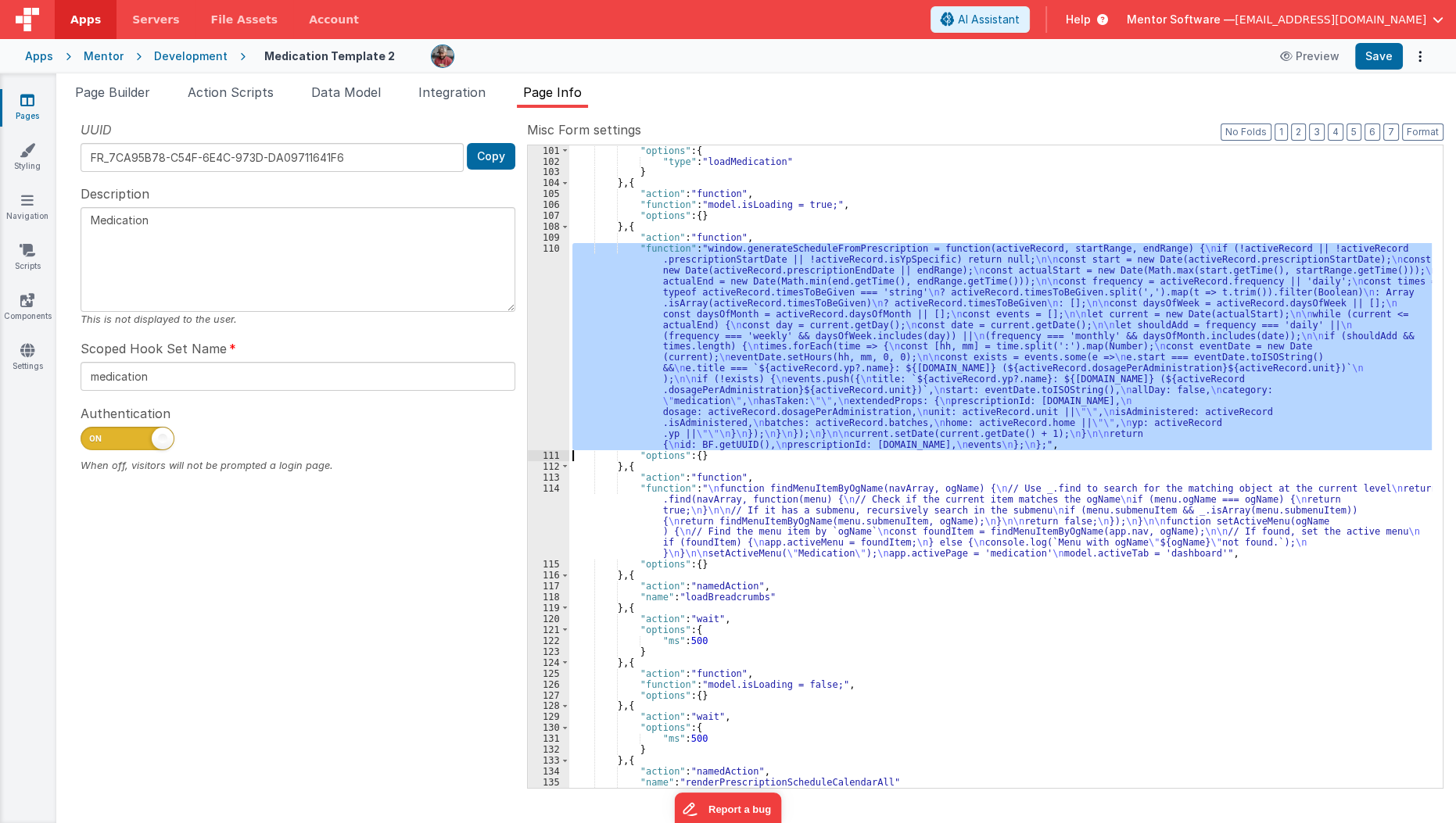
click at [760, 286] on div ""options" : { "type" : "loadMedication" } } , { "action" : "function" , "functi…" at bounding box center [1001, 467] width 863 height 642
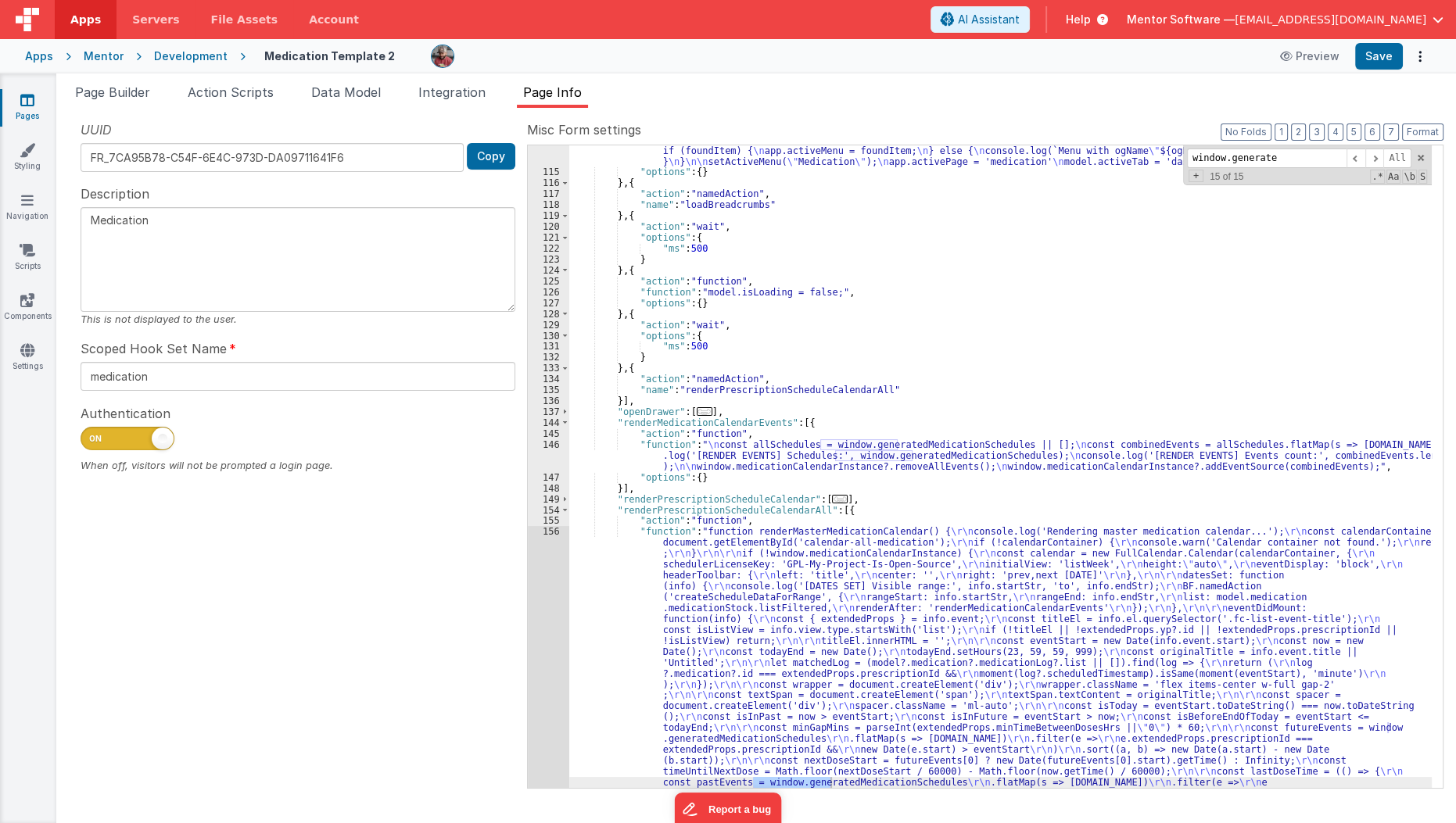
scroll to position [1341, 0]
click at [701, 508] on div ""function" : " \n function findMenuItemByOgName(navArray, ogName) { \n // Use _…" at bounding box center [1001, 776] width 863 height 1373
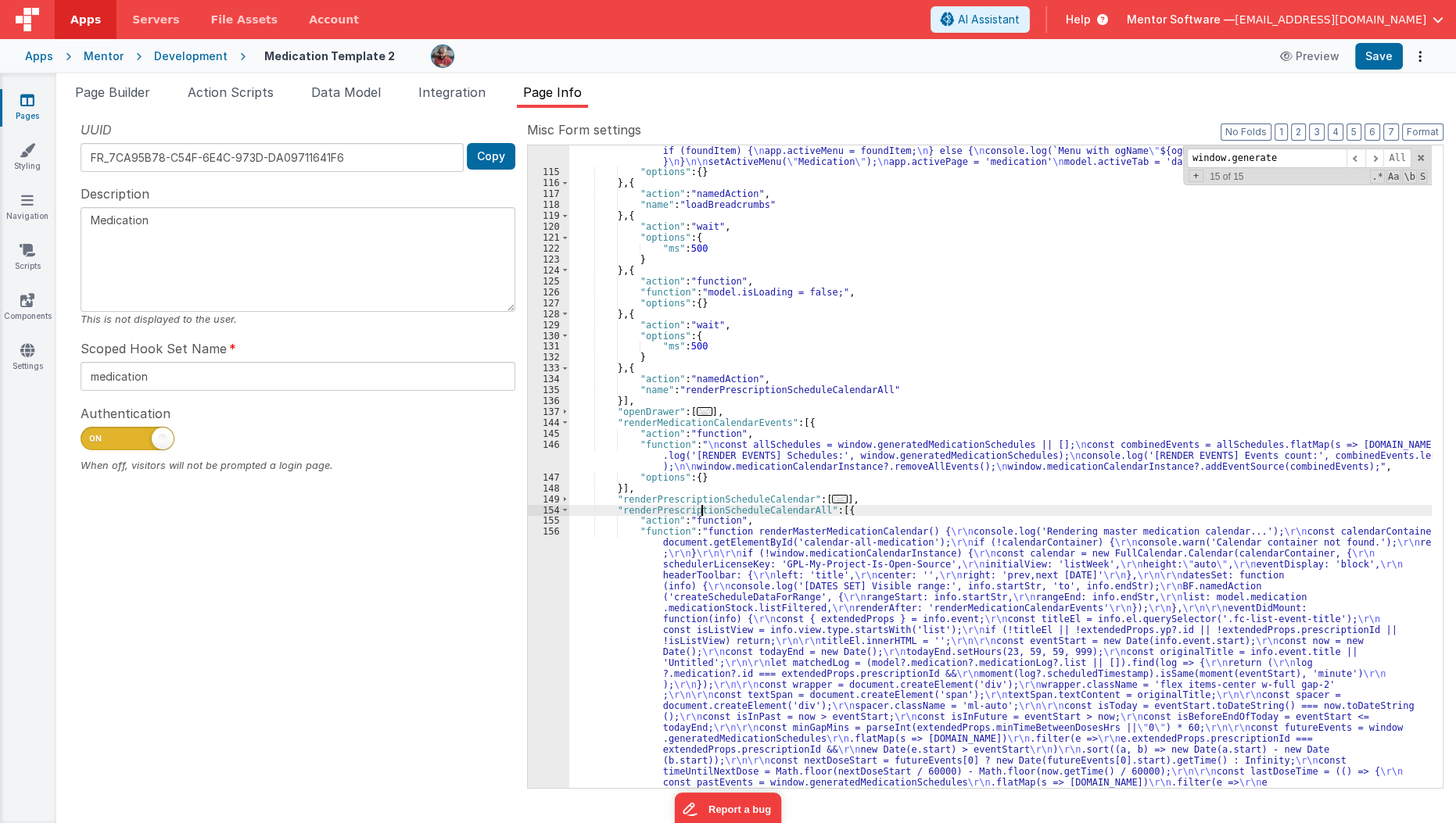
click at [701, 508] on div ""function" : " \n function findMenuItemByOgName(navArray, ogName) { \n // Use _…" at bounding box center [1001, 776] width 863 height 1373
click at [722, 424] on div ""function" : " \n function findMenuItemByOgName(navArray, ogName) { \n // Use _…" at bounding box center [1001, 776] width 863 height 1373
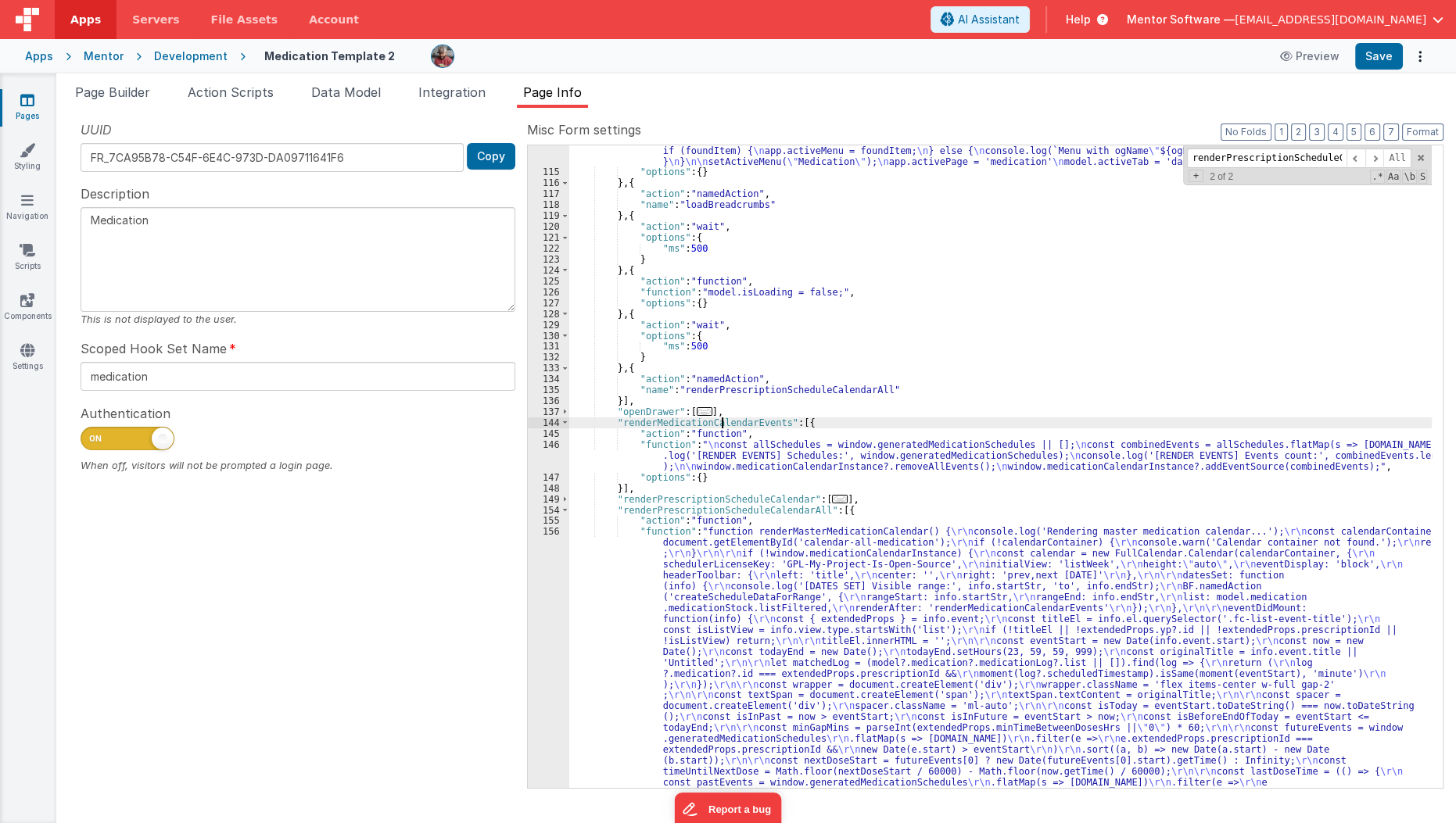
click at [722, 424] on div ""function" : " \n function findMenuItemByOgName(navArray, ogName) { \n // Use _…" at bounding box center [1001, 776] width 863 height 1373
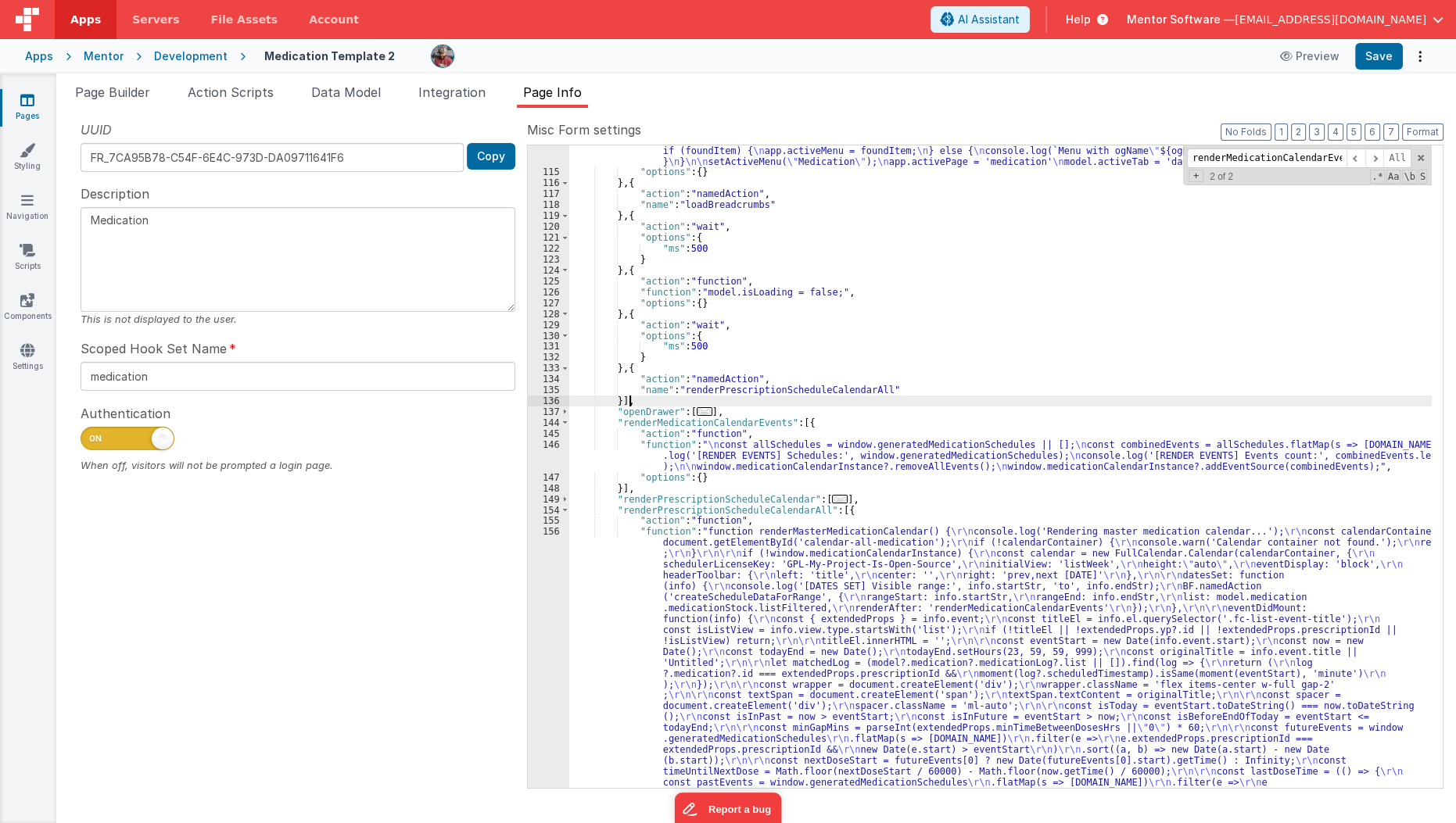
click at [740, 395] on div ""function" : " \n function findMenuItemByOgName(navArray, ogName) { \n // Use _…" at bounding box center [1001, 776] width 863 height 1373
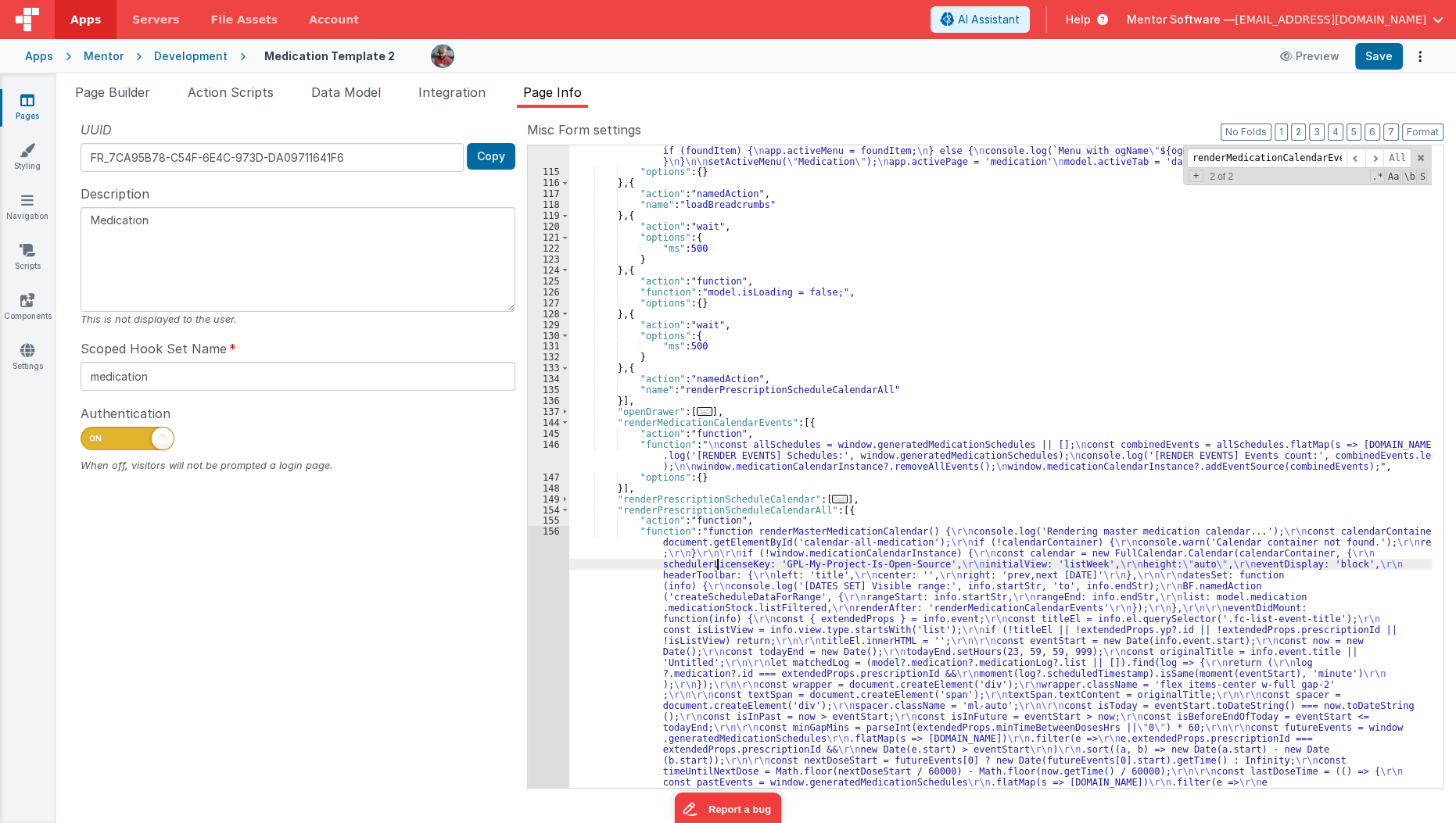
click at [714, 564] on div ""function" : " \n function findMenuItemByOgName(navArray, ogName) { \n // Use _…" at bounding box center [1001, 776] width 863 height 1373
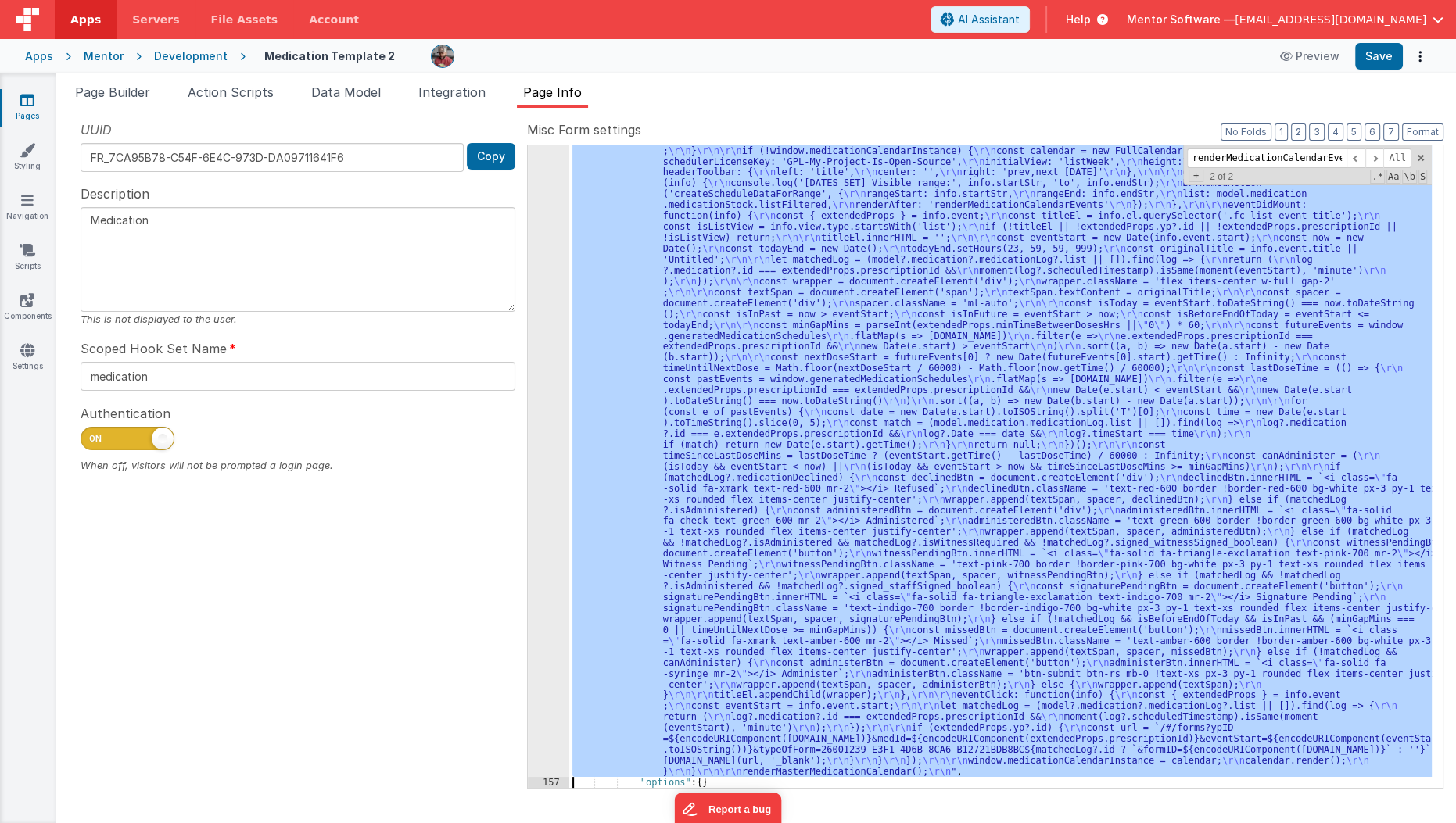
scroll to position [1744, 0]
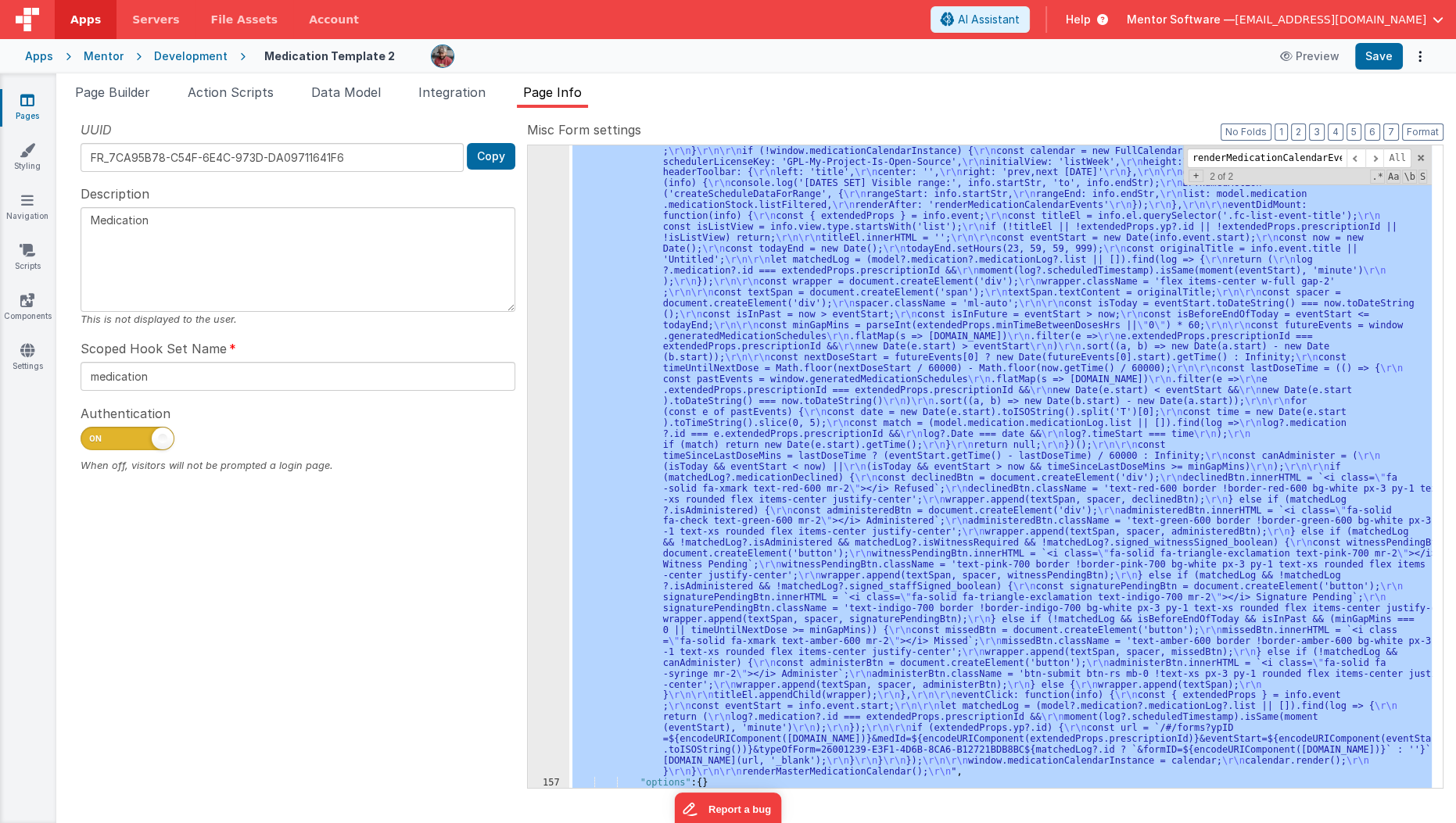
click at [546, 650] on div "156" at bounding box center [548, 450] width 42 height 654
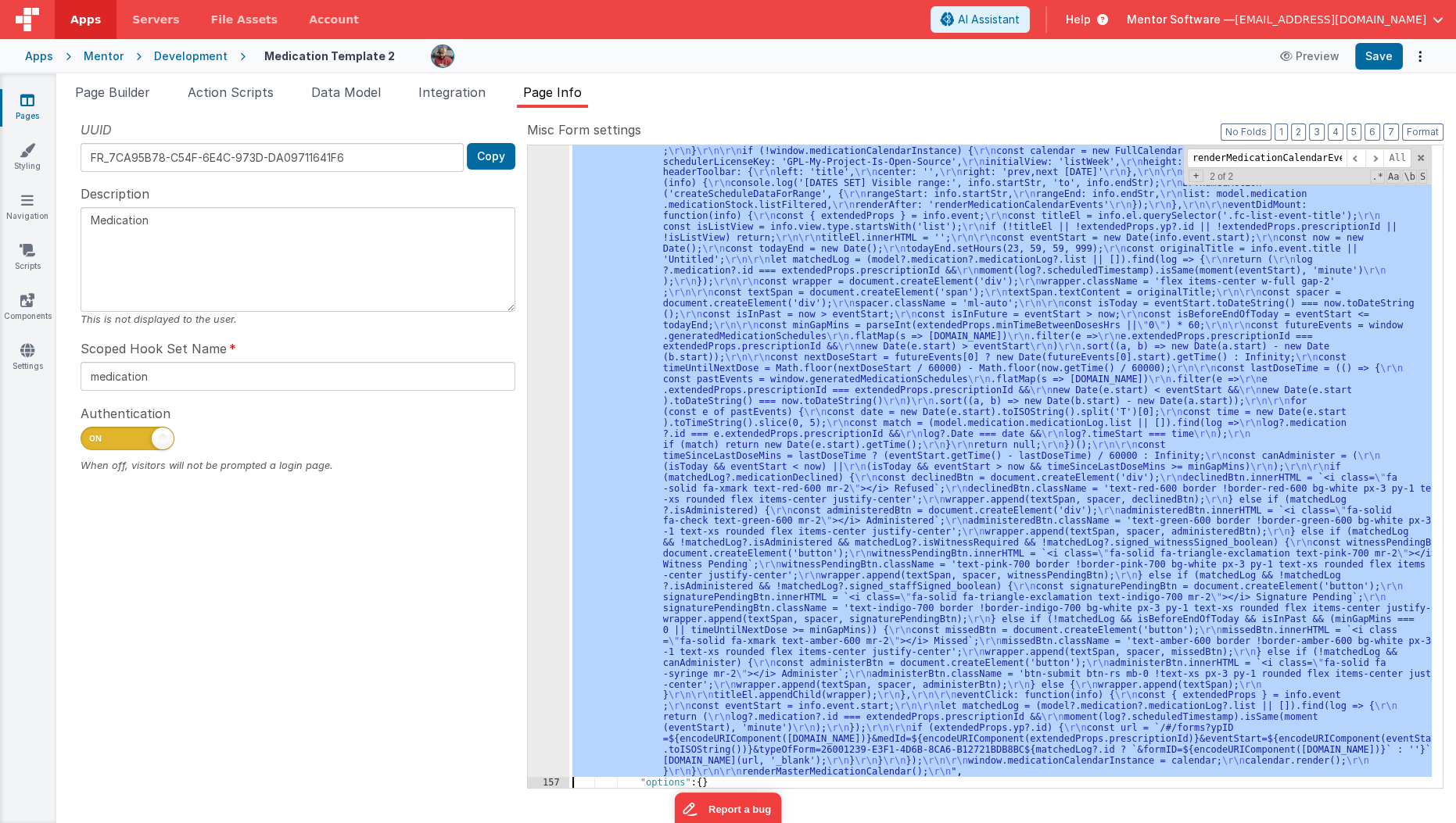
click at [546, 650] on div "156" at bounding box center [548, 450] width 42 height 654
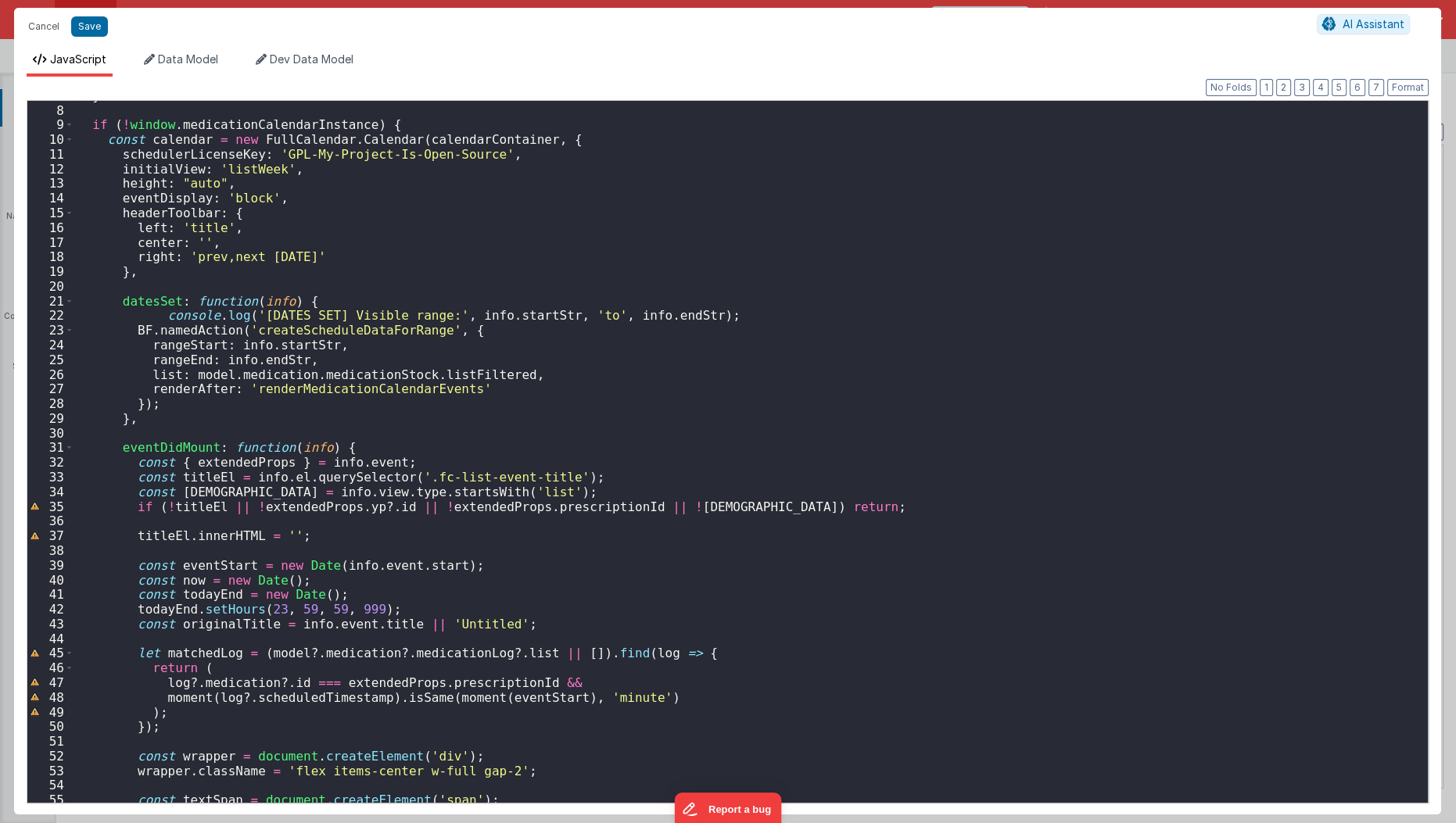
scroll to position [110, 0]
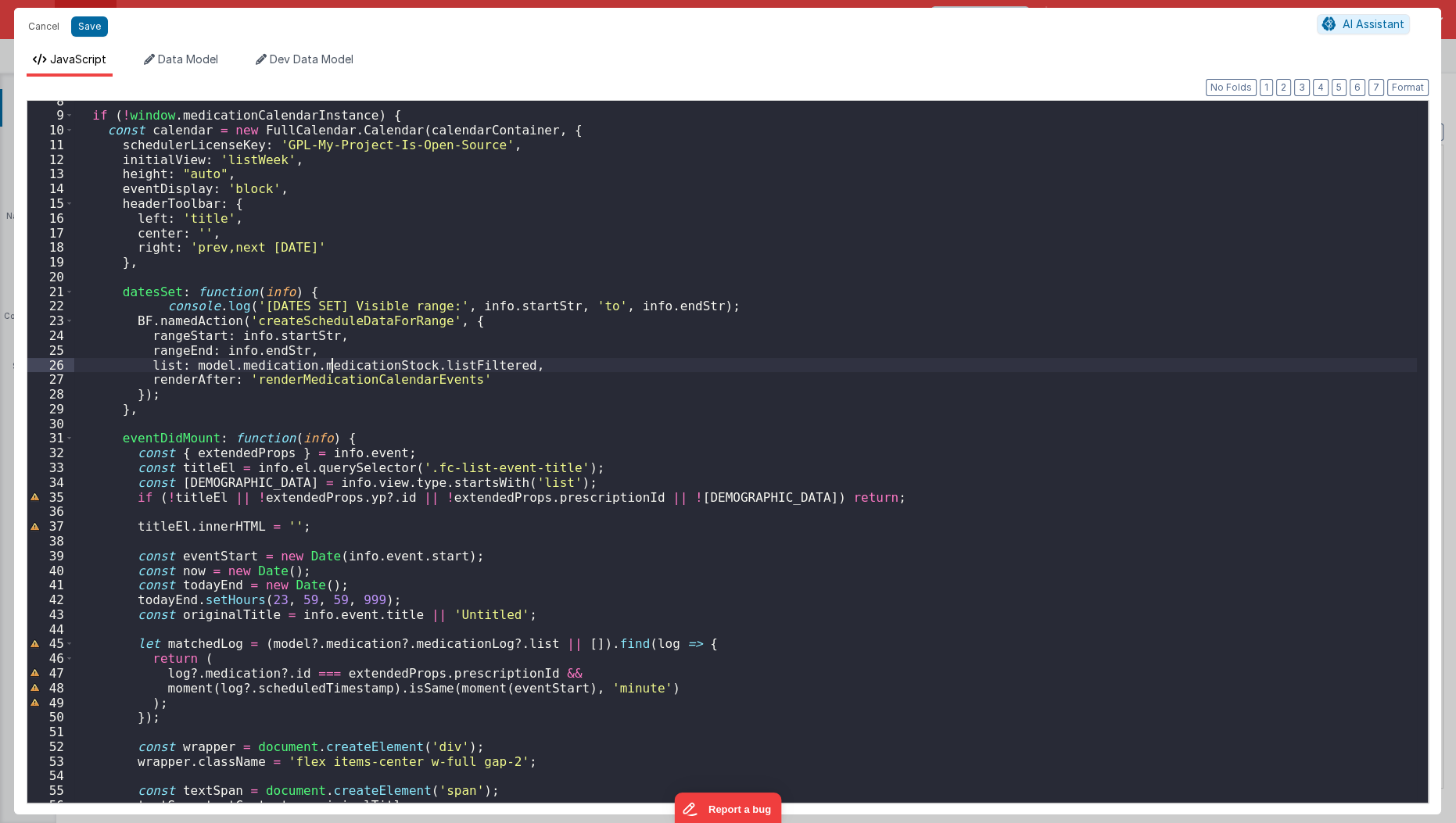
click at [329, 369] on div "if ( ! window . medicationCalendarInstance ) { const calendar = new FullCalenda…" at bounding box center [746, 460] width 1344 height 733
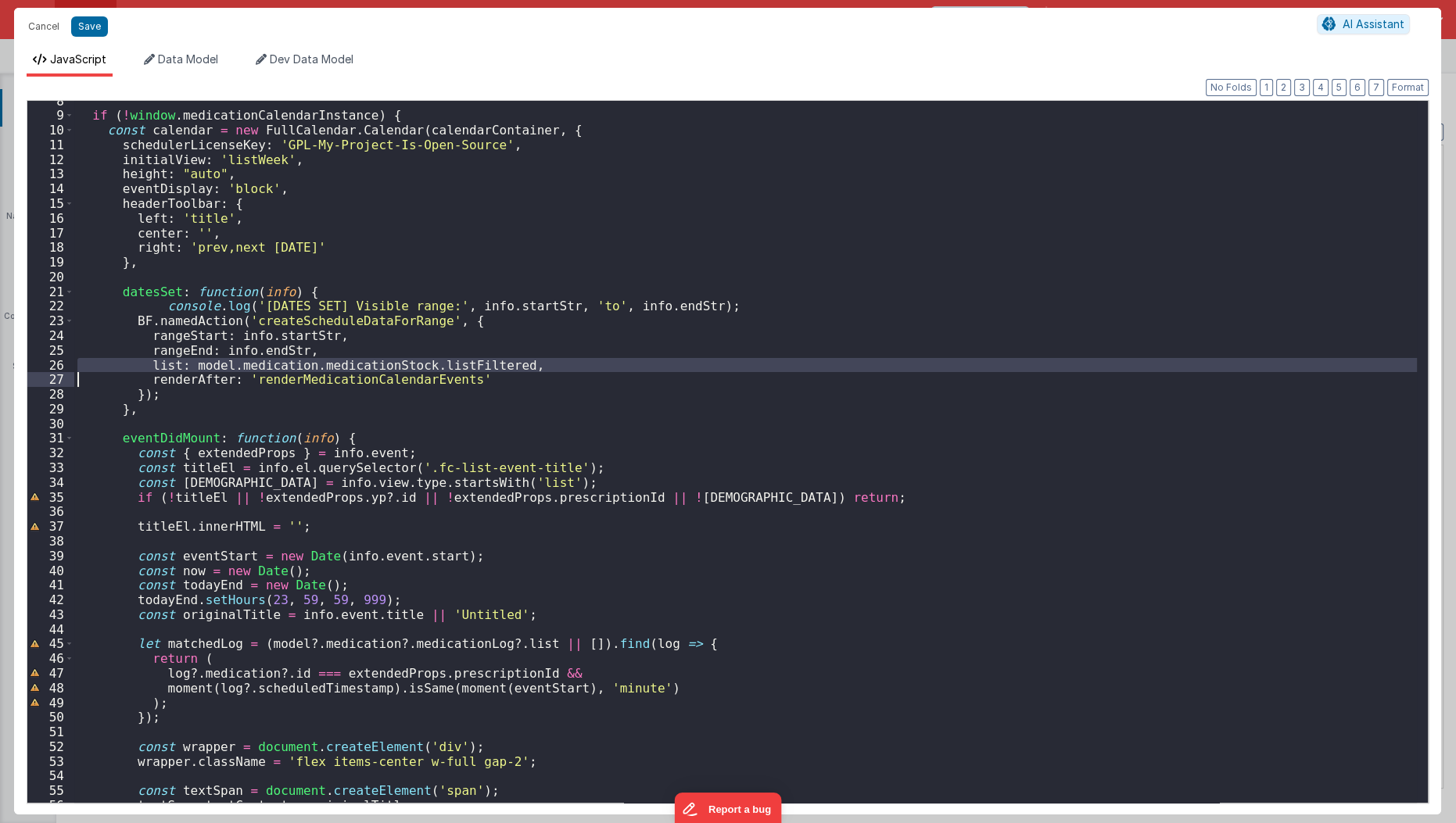
click at [329, 369] on div "if ( ! window . medicationCalendarInstance ) { const calendar = new FullCalenda…" at bounding box center [745, 451] width 1343 height 702
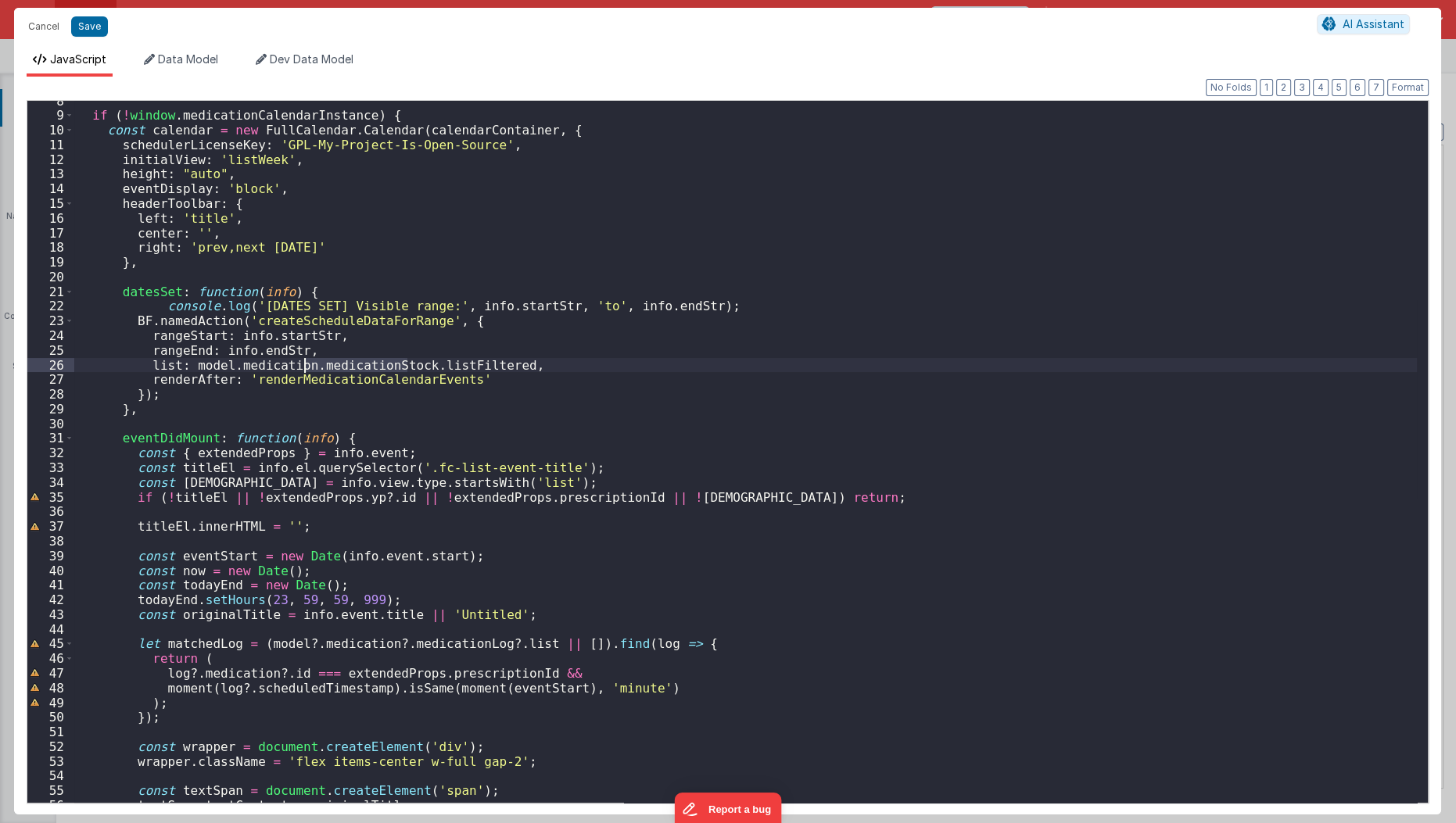
click at [329, 369] on div "if ( ! window . medicationCalendarInstance ) { const calendar = new FullCalenda…" at bounding box center [746, 460] width 1344 height 733
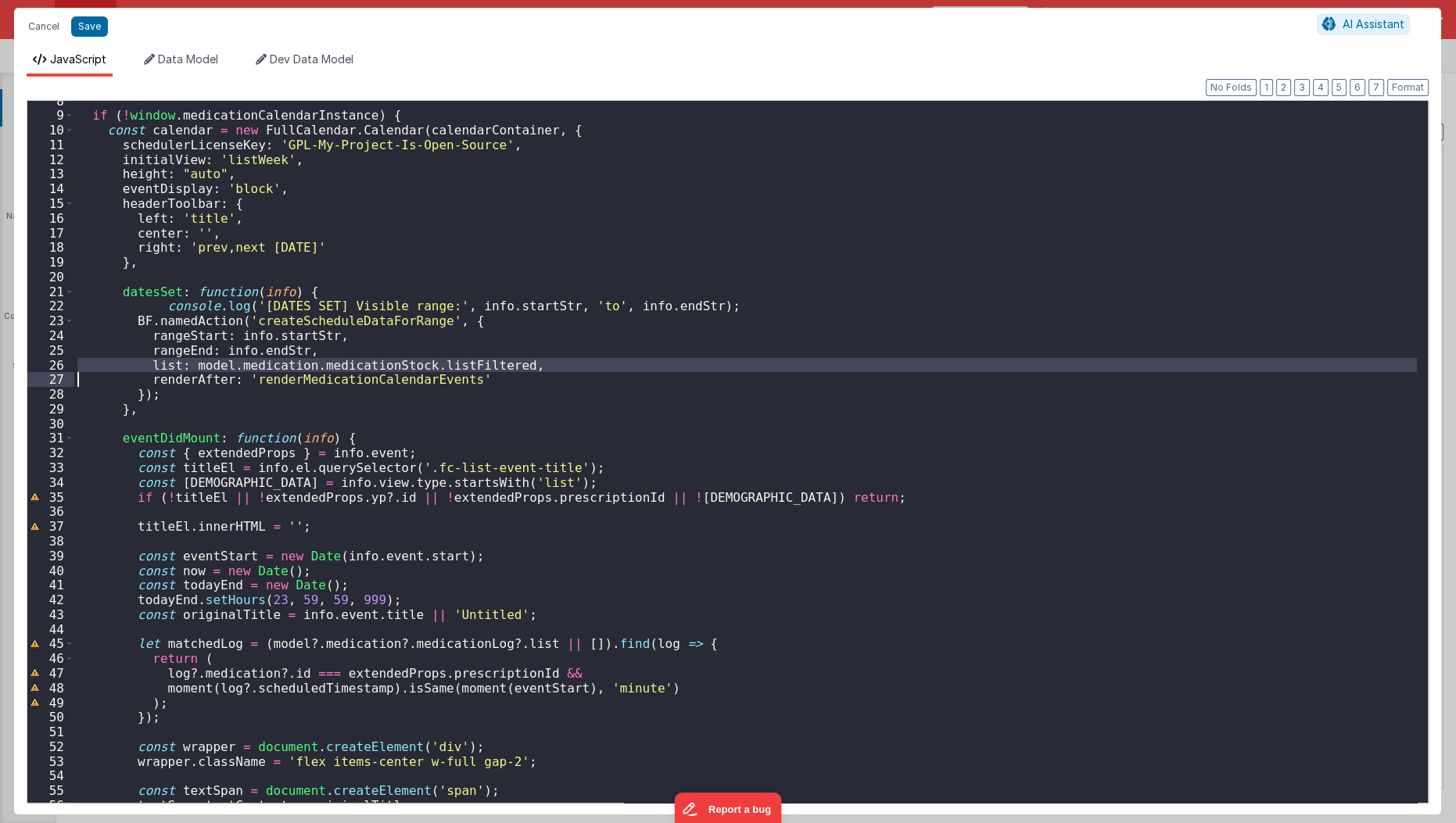
click at [329, 369] on div "if ( ! window . medicationCalendarInstance ) { const calendar = new FullCalenda…" at bounding box center [746, 460] width 1344 height 733
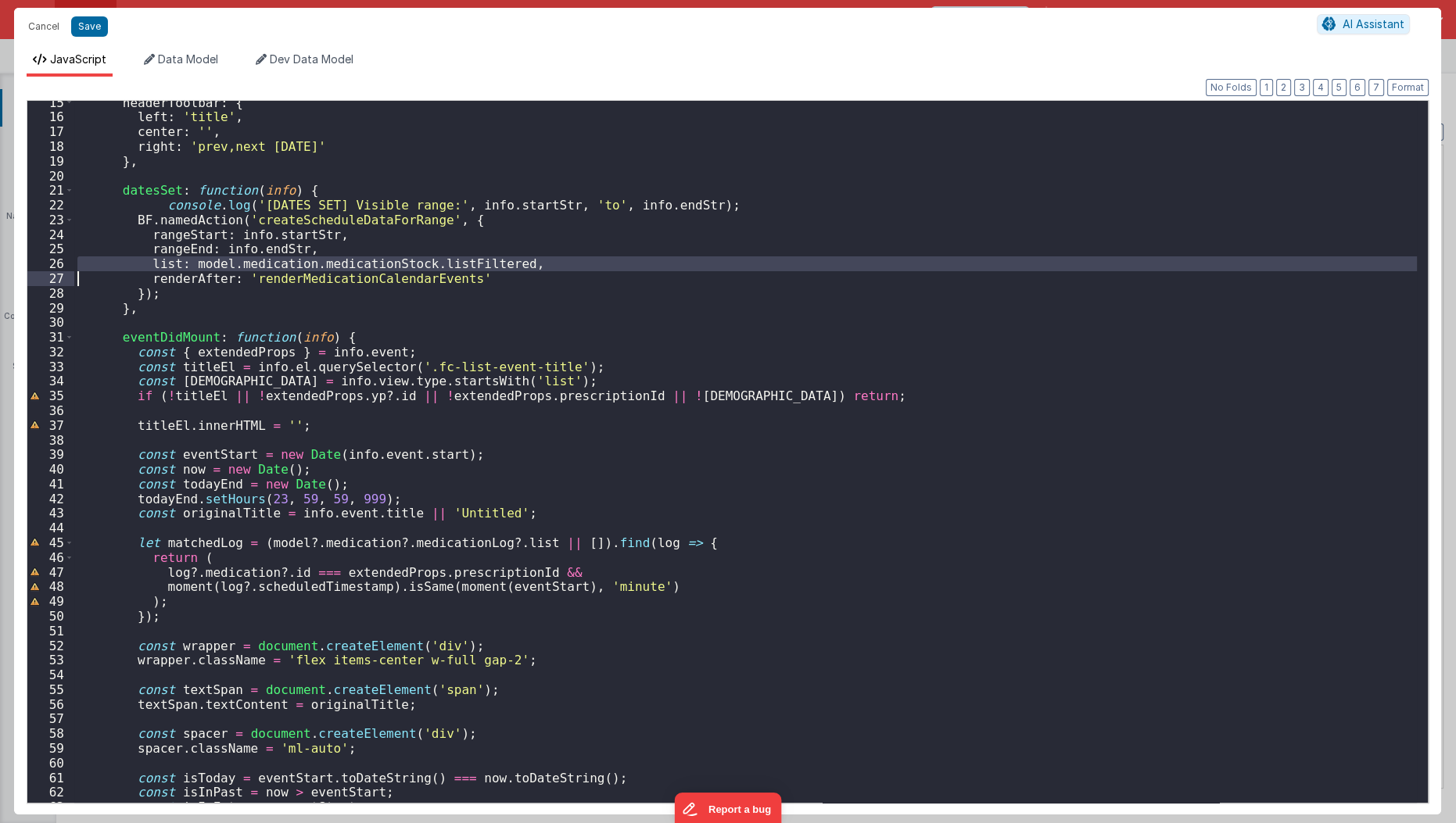
scroll to position [0, 0]
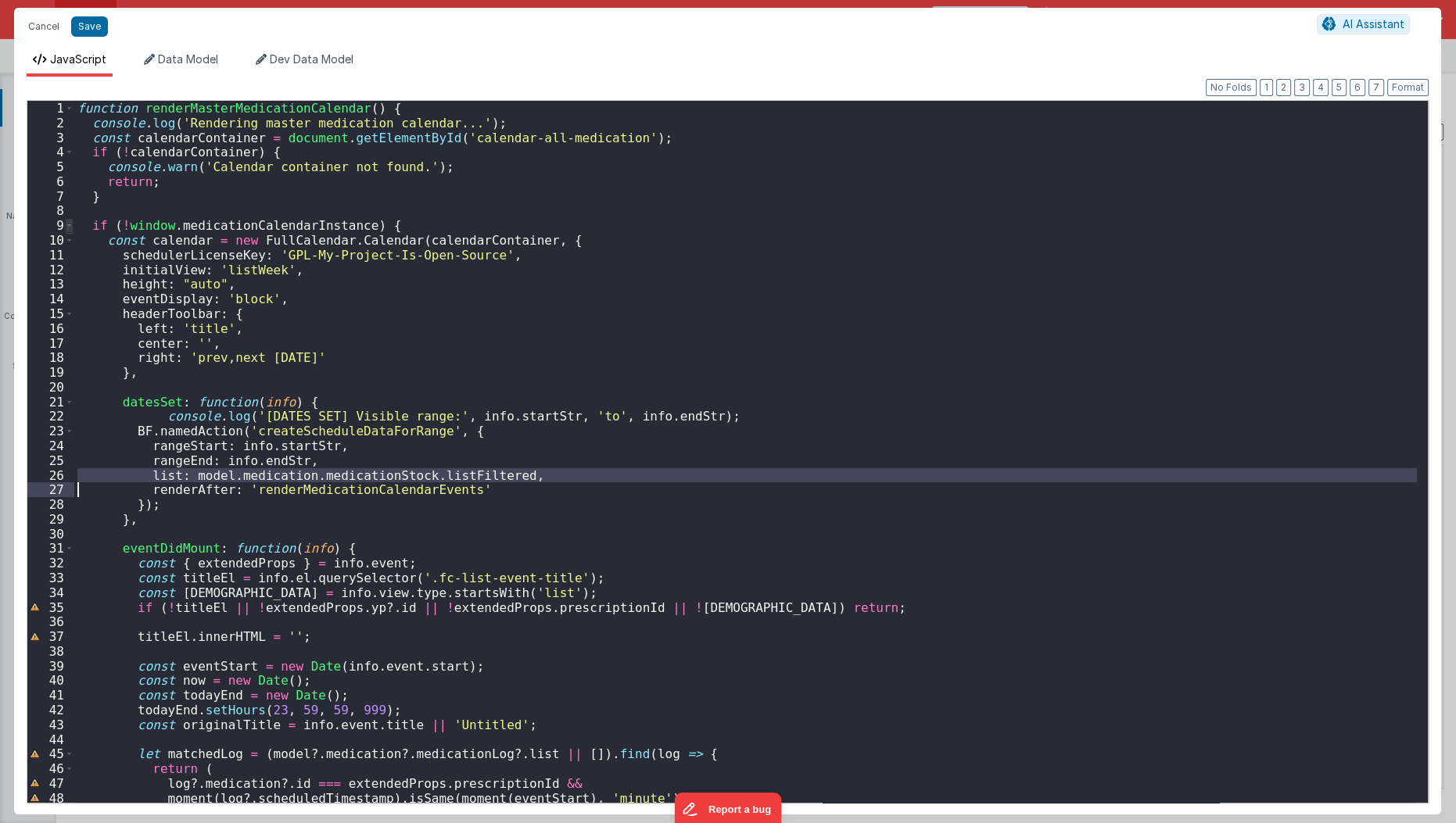
click at [68, 225] on span at bounding box center [68, 226] width 9 height 15
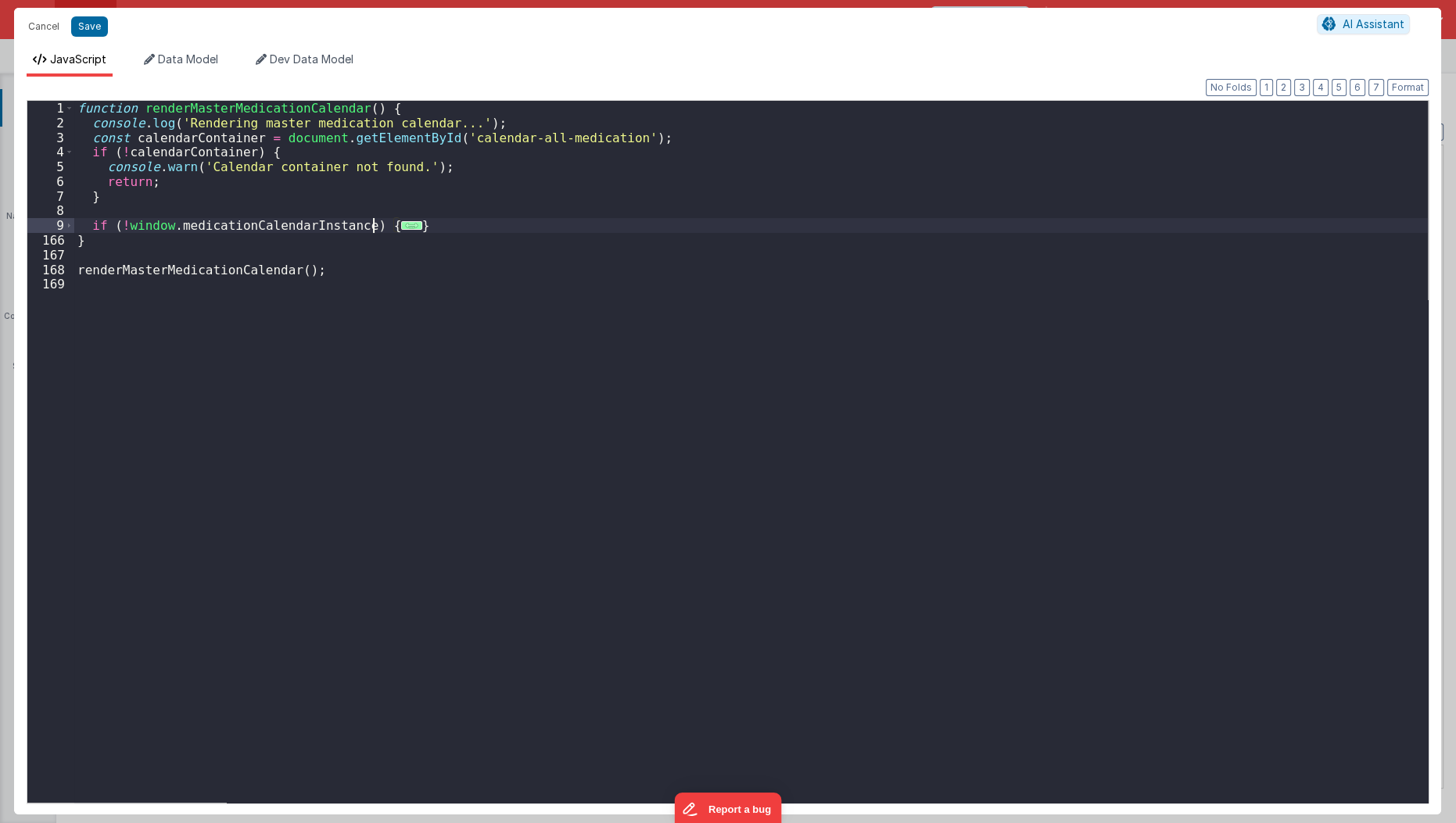
click at [401, 222] on span "..." at bounding box center [411, 225] width 20 height 9
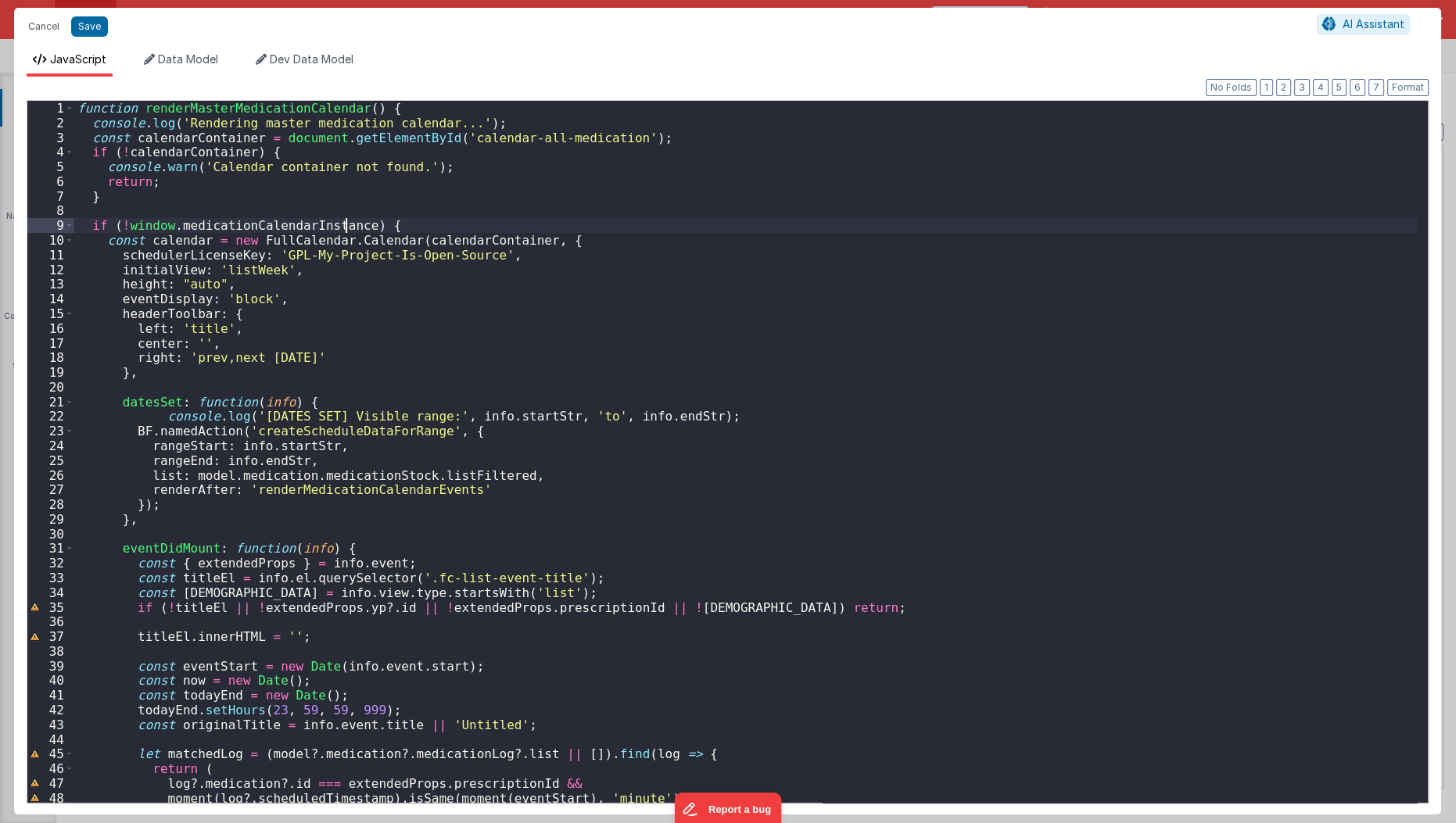
click at [349, 223] on div "function renderMasterMedicationCalendar ( ) { console . log ( 'Rendering master…" at bounding box center [746, 467] width 1344 height 733
click at [33, 20] on button "Cancel" at bounding box center [43, 26] width 47 height 22
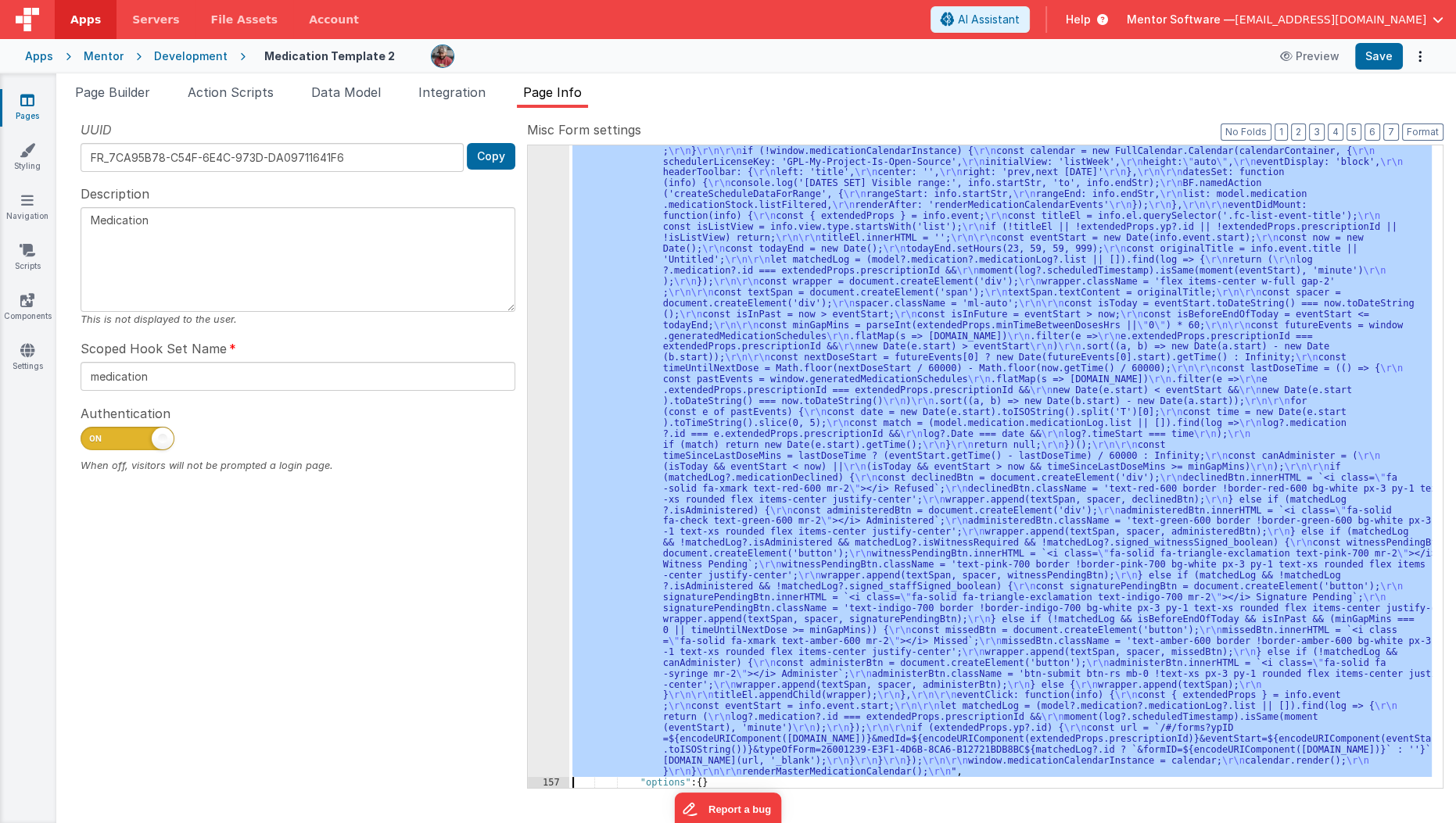
click at [778, 472] on div ""function" : "function renderMasterMedicationCalendar() { \r\n console.log('Ren…" at bounding box center [1001, 467] width 863 height 642
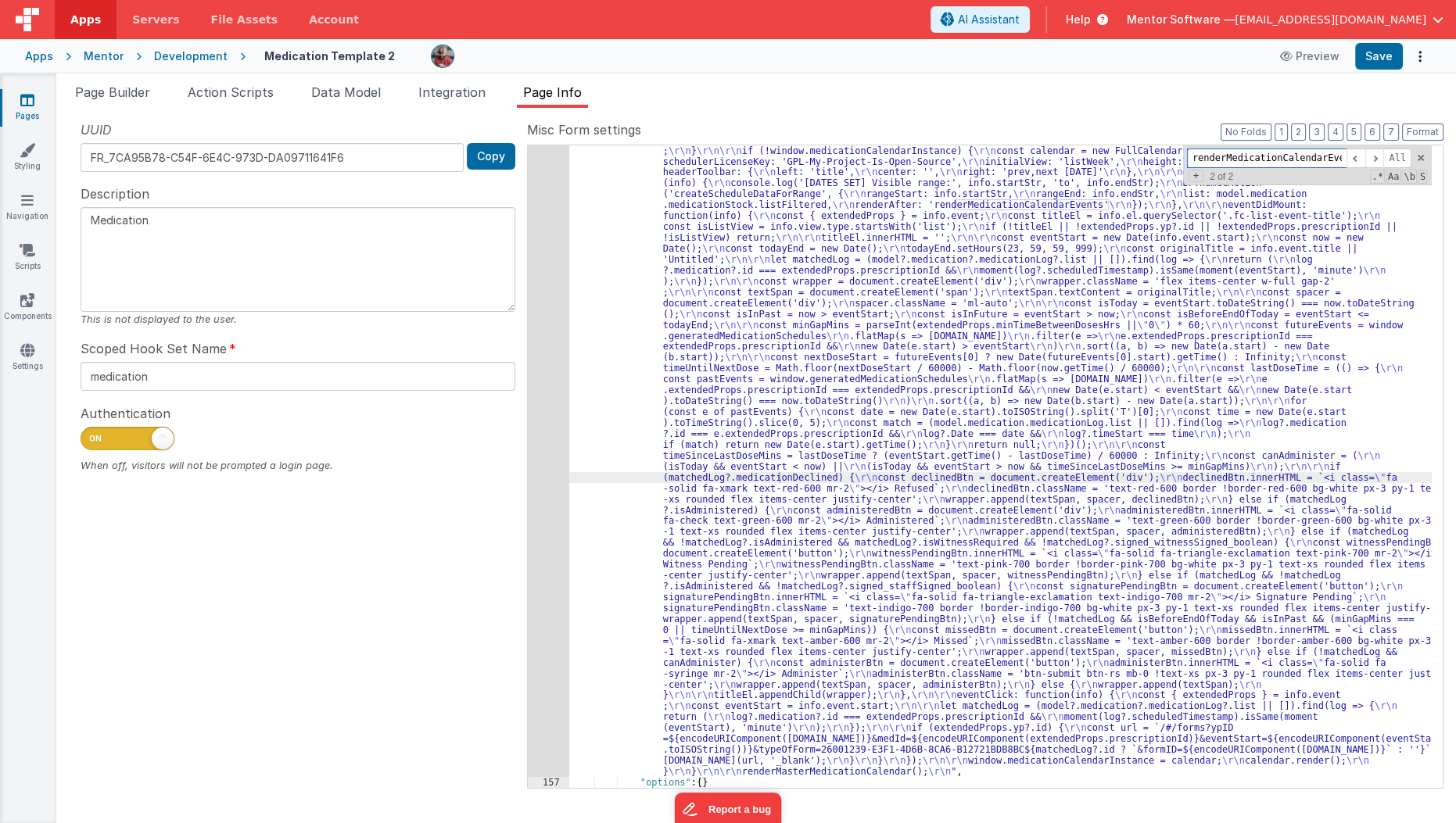
paste input "window.medicationCalendarInstance"
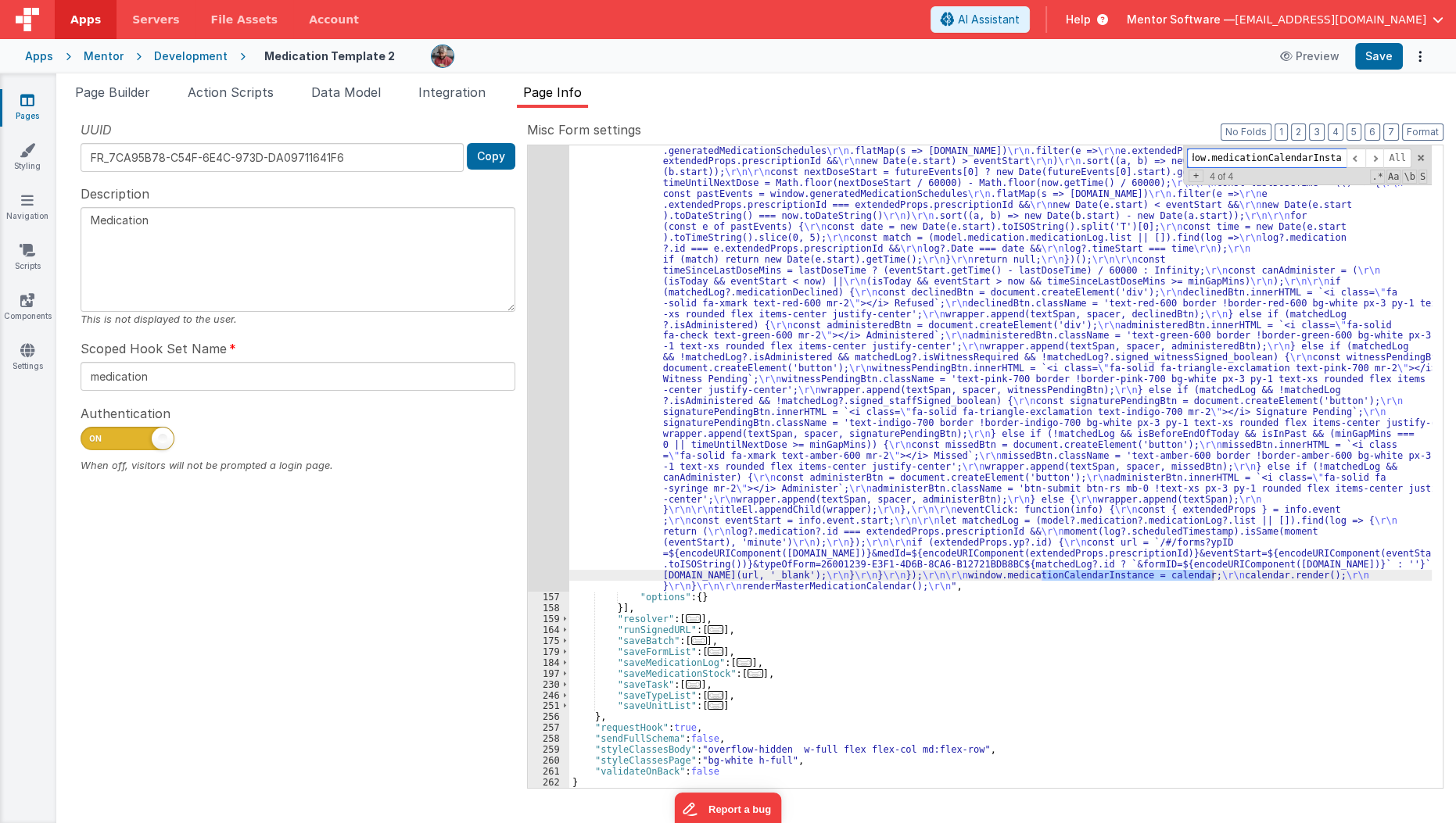
scroll to position [1929, 0]
type input "window.medicationCalendarInstance"
click at [580, 514] on div ""function" : "function renderMasterMedicationCalendar() { \r\n console.log('Ren…" at bounding box center [1001, 592] width 863 height 1308
click at [537, 527] on div "156" at bounding box center [548, 265] width 42 height 654
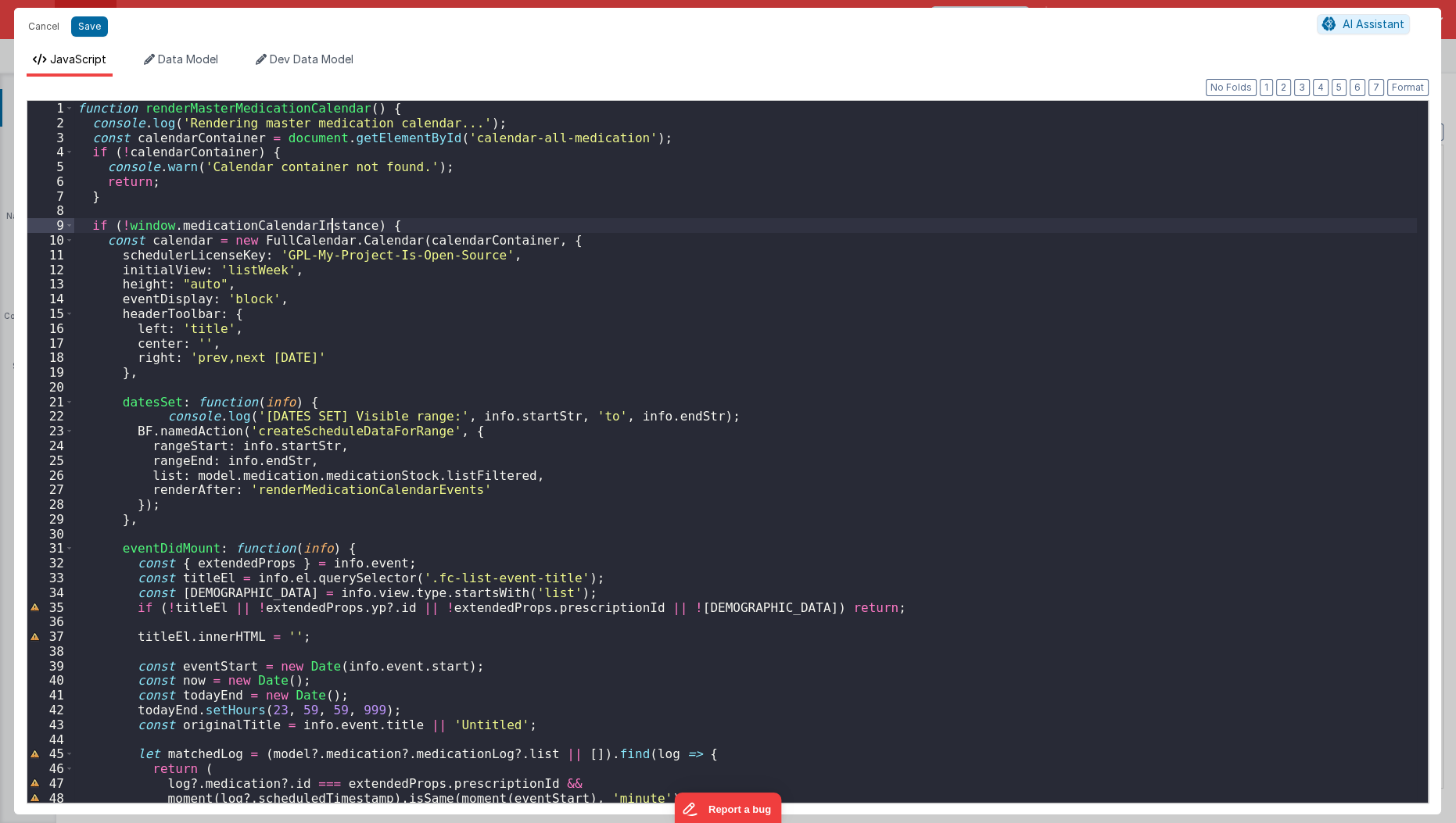
click at [331, 231] on div "function renderMasterMedicationCalendar ( ) { console . log ( 'Rendering master…" at bounding box center [746, 467] width 1344 height 733
click at [350, 229] on div "function renderMasterMedicationCalendar ( ) { console . log ( 'Rendering master…" at bounding box center [746, 467] width 1344 height 733
click at [209, 210] on div "function renderMasterMedicationCalendar ( ) { console . log ( 'Rendering master…" at bounding box center [746, 467] width 1344 height 733
click at [125, 227] on div "function renderMasterMedicationCalendar ( ) { console . log ( 'Rendering master…" at bounding box center [746, 467] width 1344 height 733
click at [87, 35] on button "Save" at bounding box center [89, 26] width 37 height 20
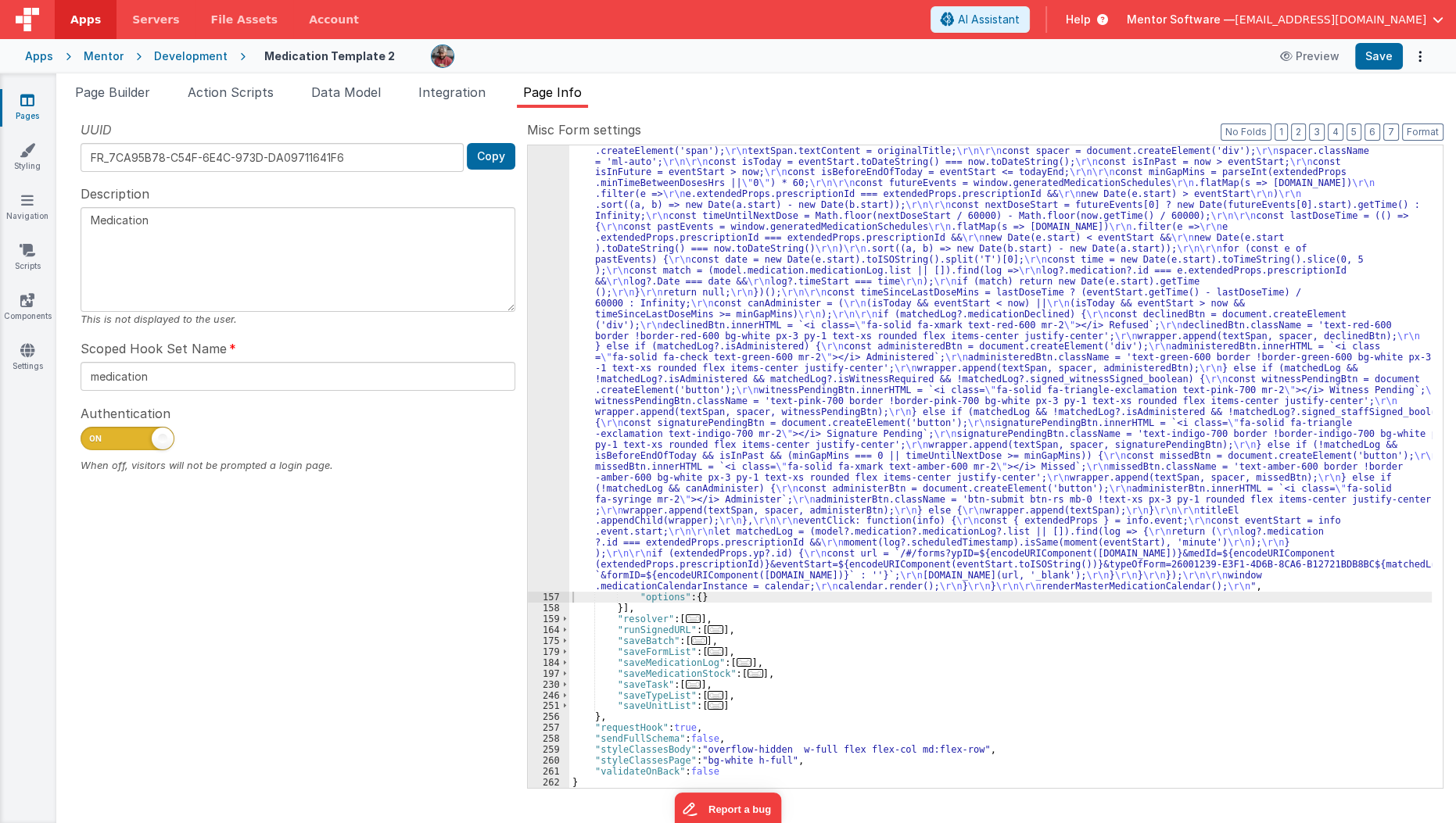
scroll to position [1874, 0]
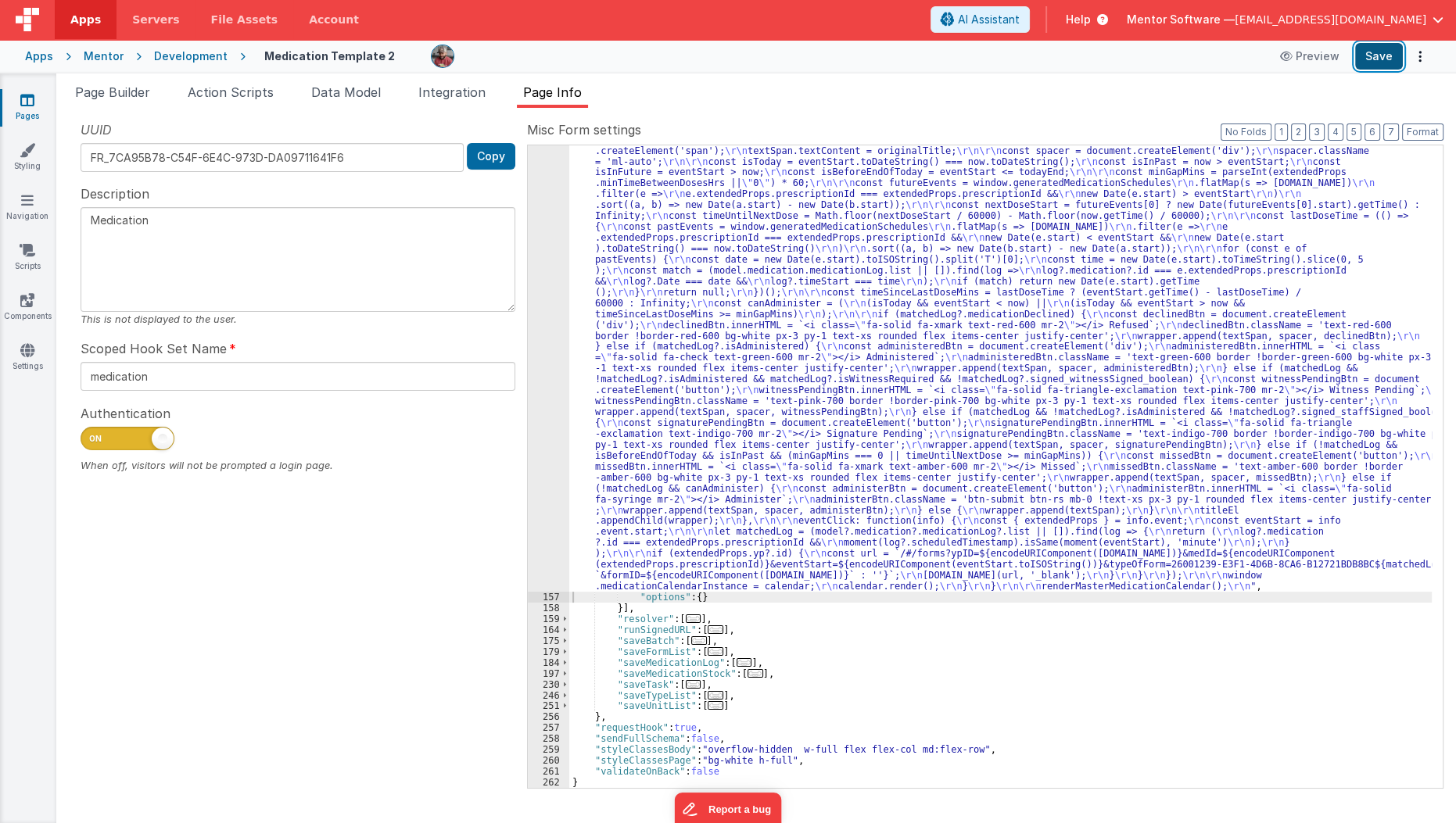
click at [1385, 64] on button "Save" at bounding box center [1379, 56] width 48 height 27
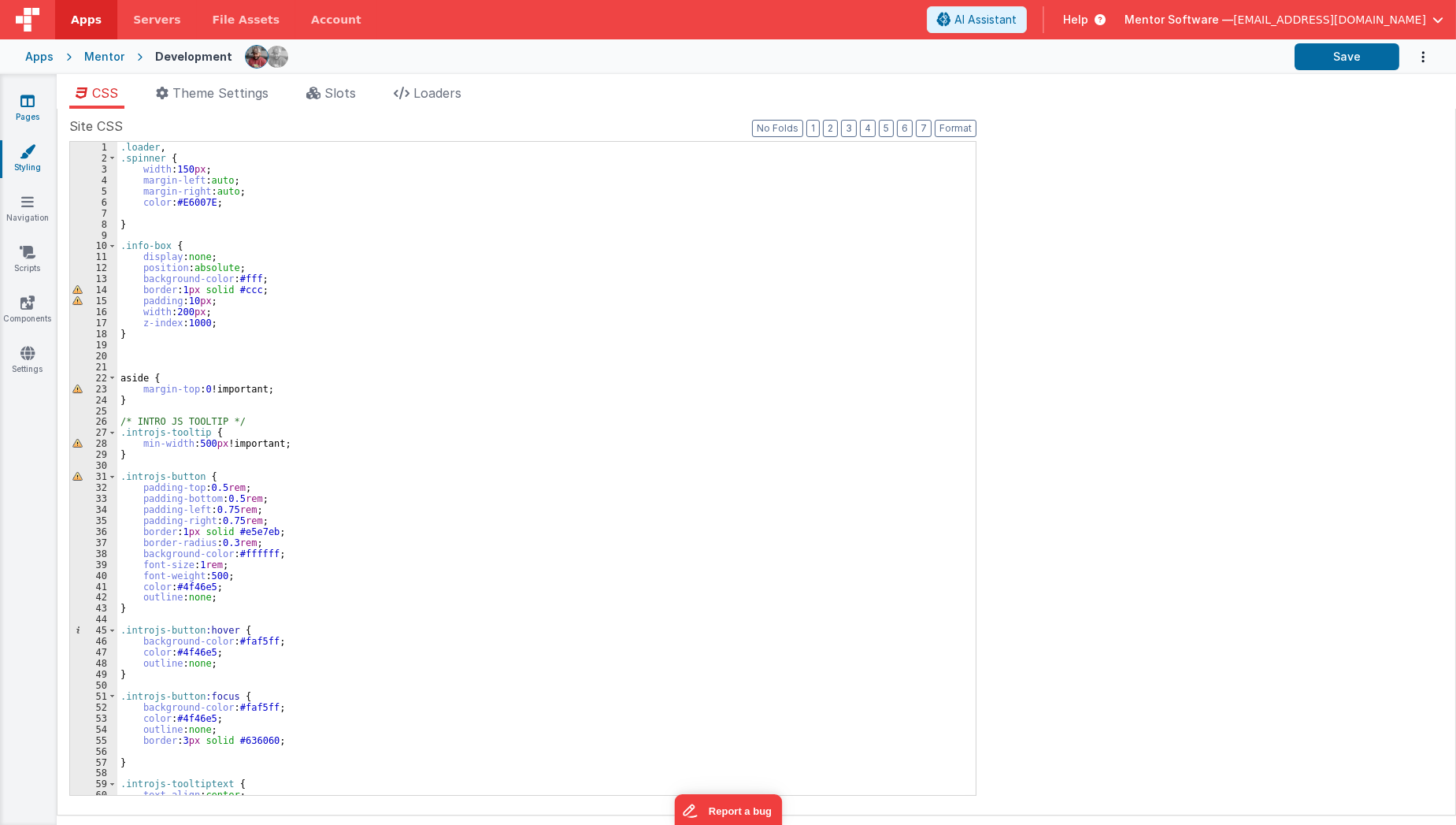
click at [29, 96] on icon at bounding box center [27, 100] width 14 height 15
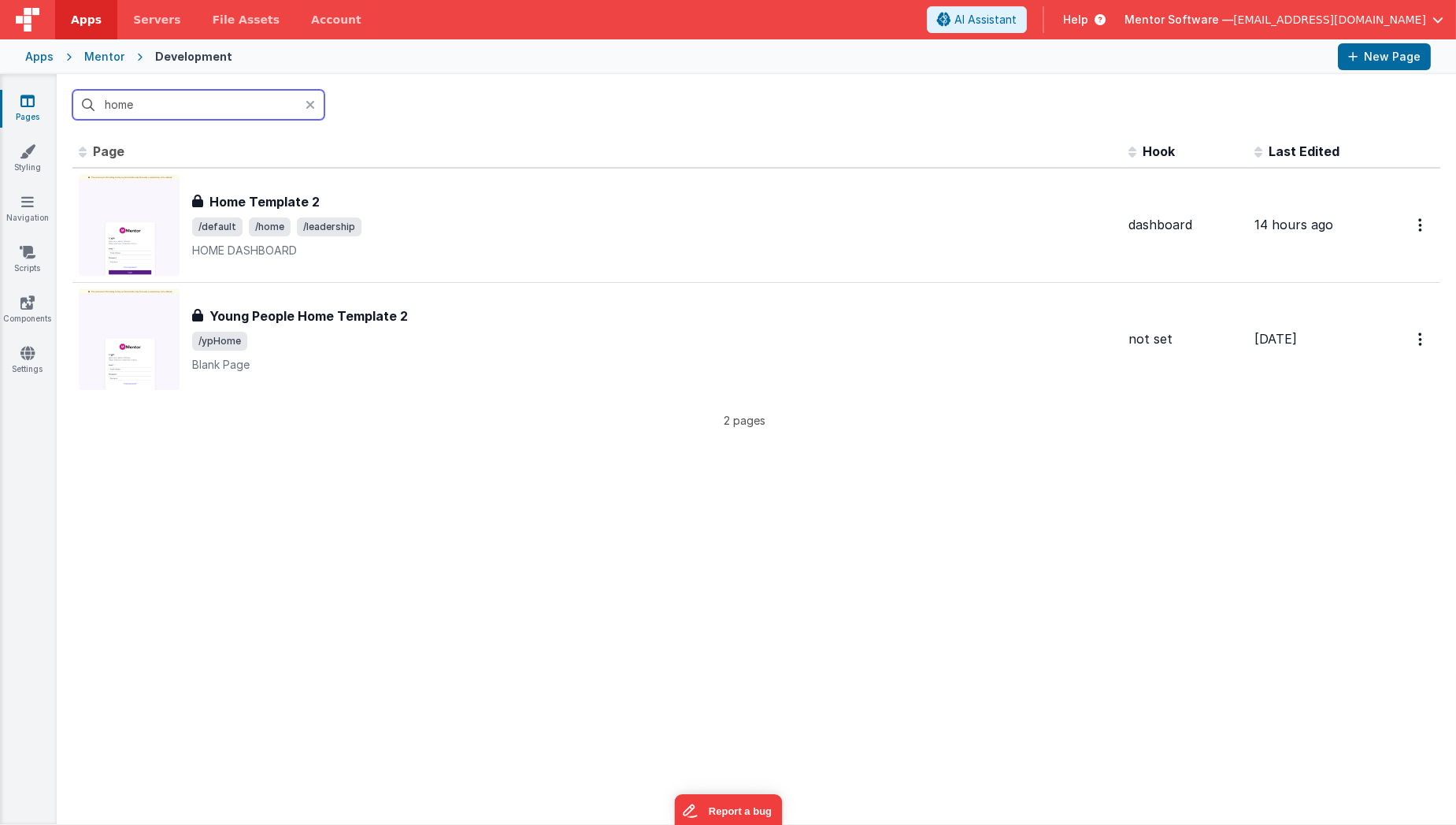
click at [146, 100] on input "home" at bounding box center [198, 104] width 252 height 30
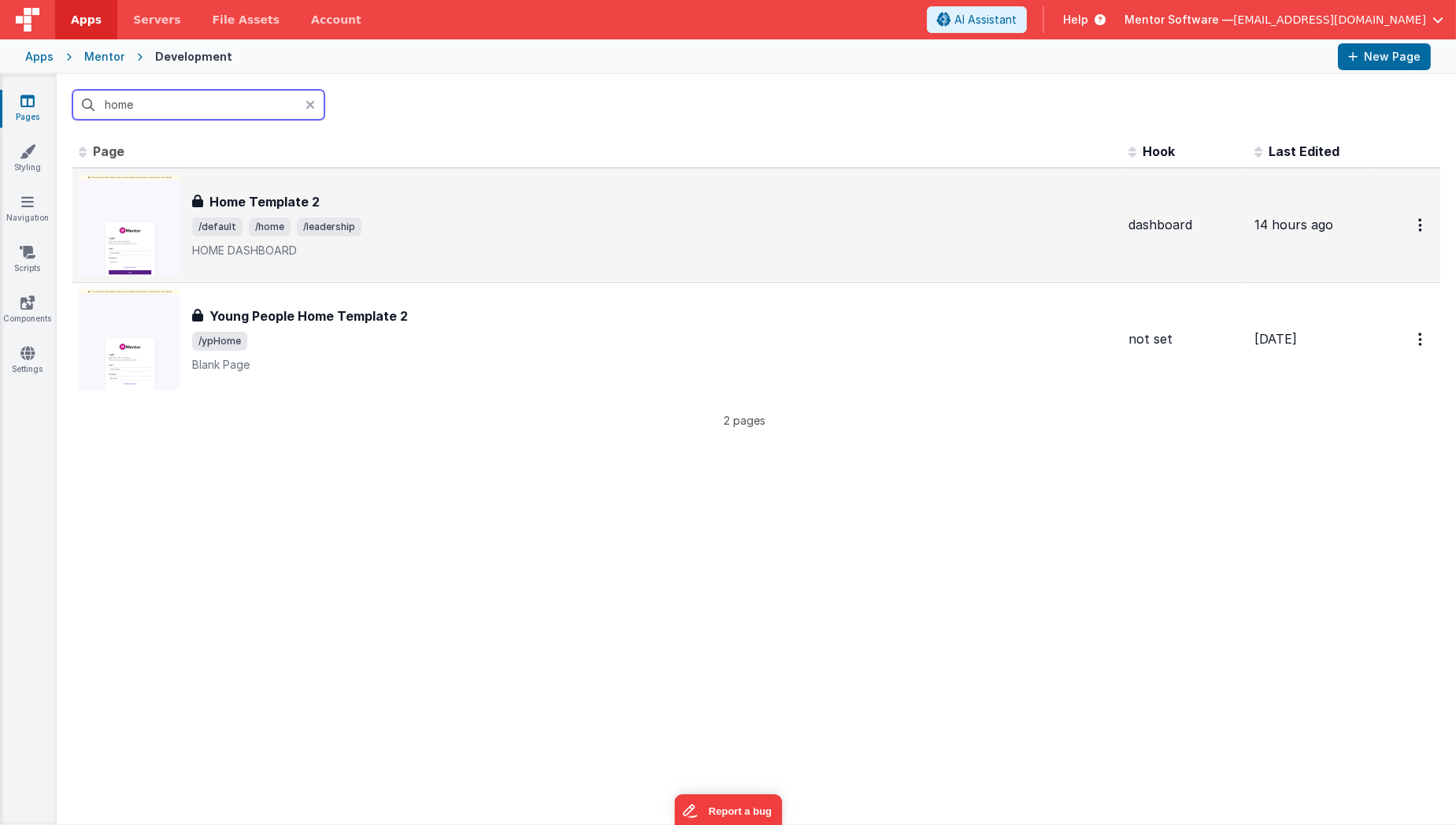
click at [287, 202] on h3 "Home Template 2" at bounding box center [264, 202] width 110 height 19
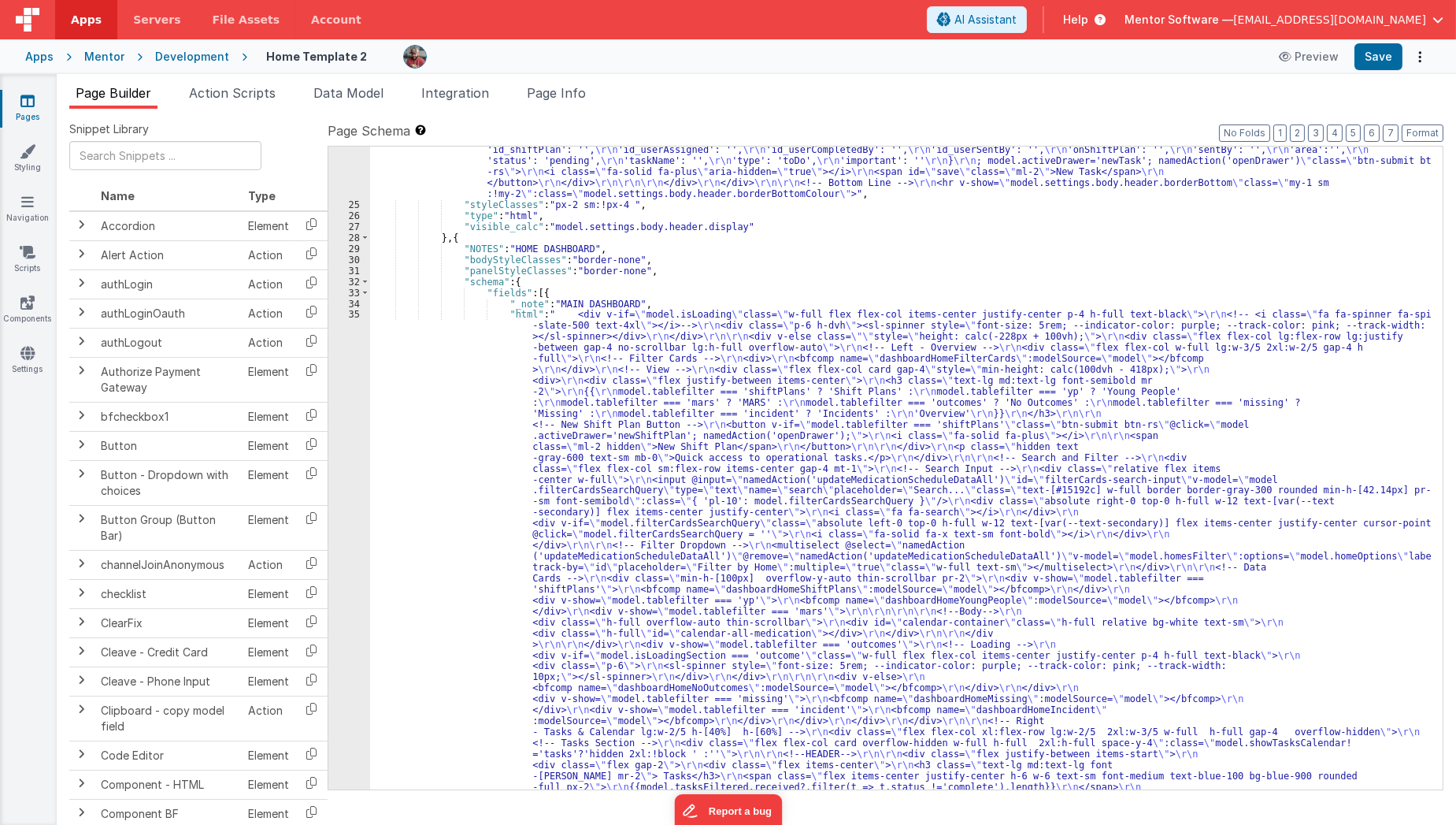
scroll to position [1483, 0]
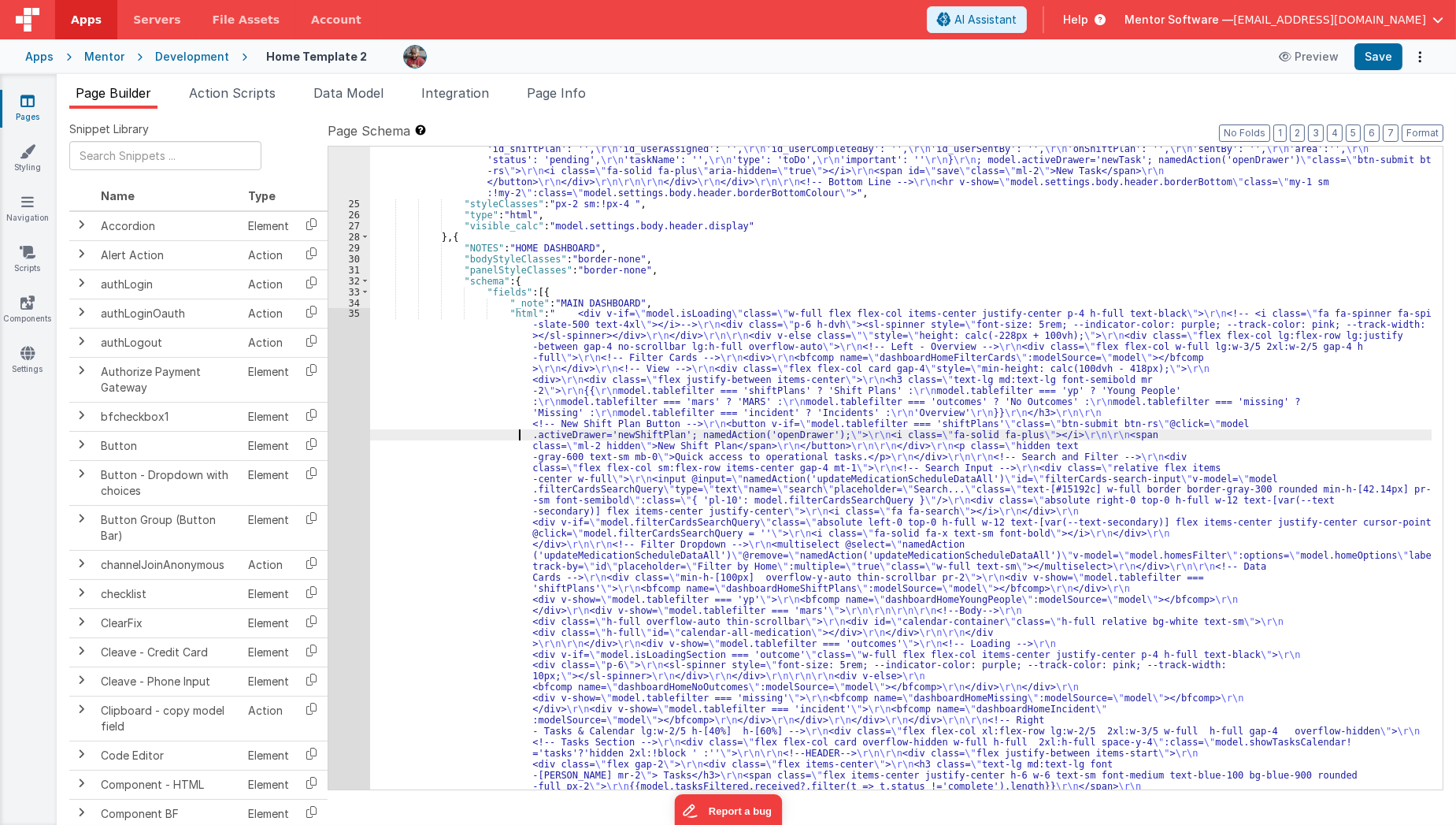
click at [469, 431] on div ""html" : "<div v-show= \" model.settings.body.header.display \" id= \" heading …" at bounding box center [901, 761] width 1062 height 2334
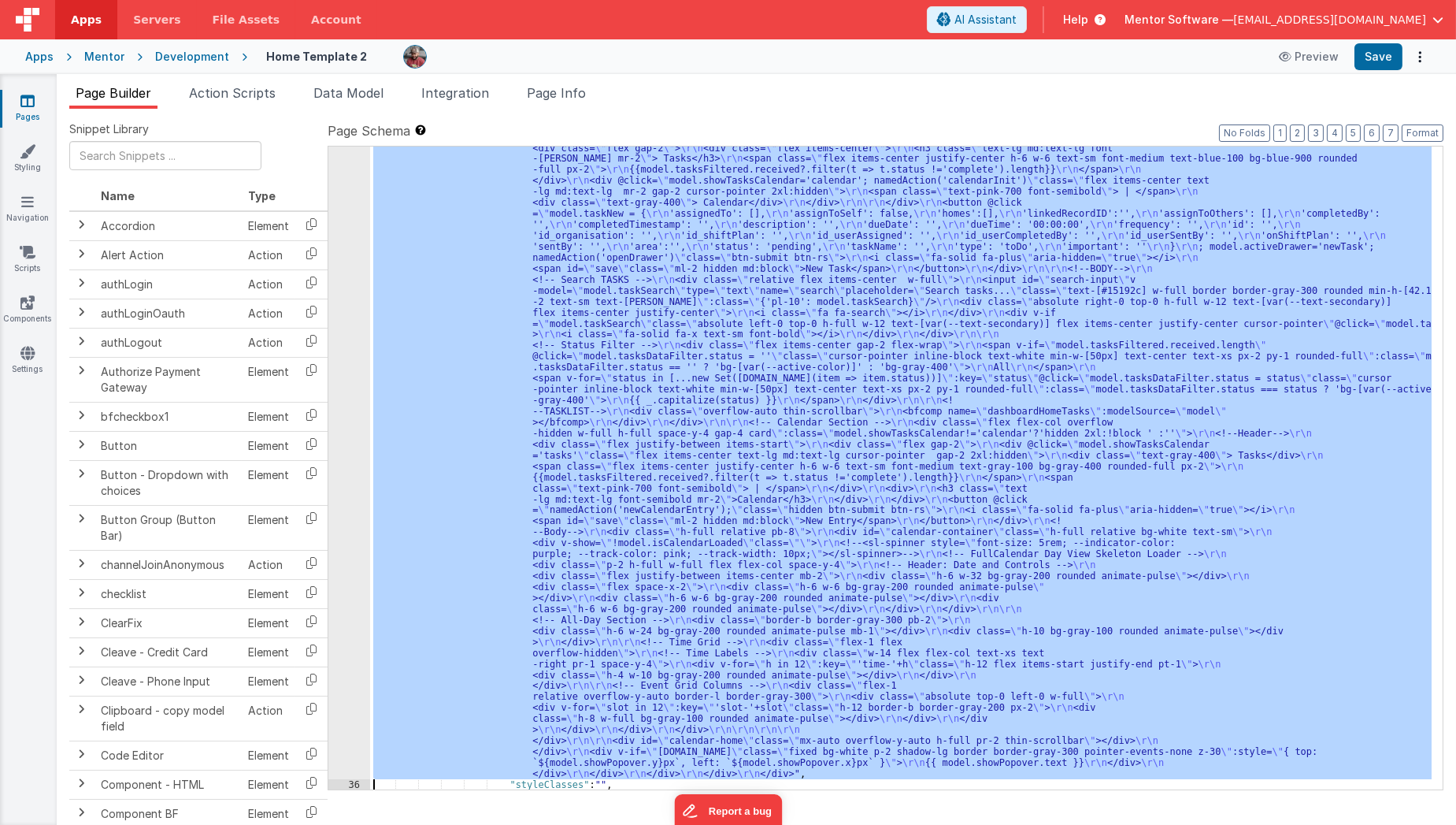
scroll to position [2069, 0]
click at [349, 513] on div "35 36 37 38 39 40 41 42 43 44 45 46 47 48 49 50 51 52 53 54 55 56 57 58 59 60 6…" at bounding box center [349, 562] width 42 height 1741
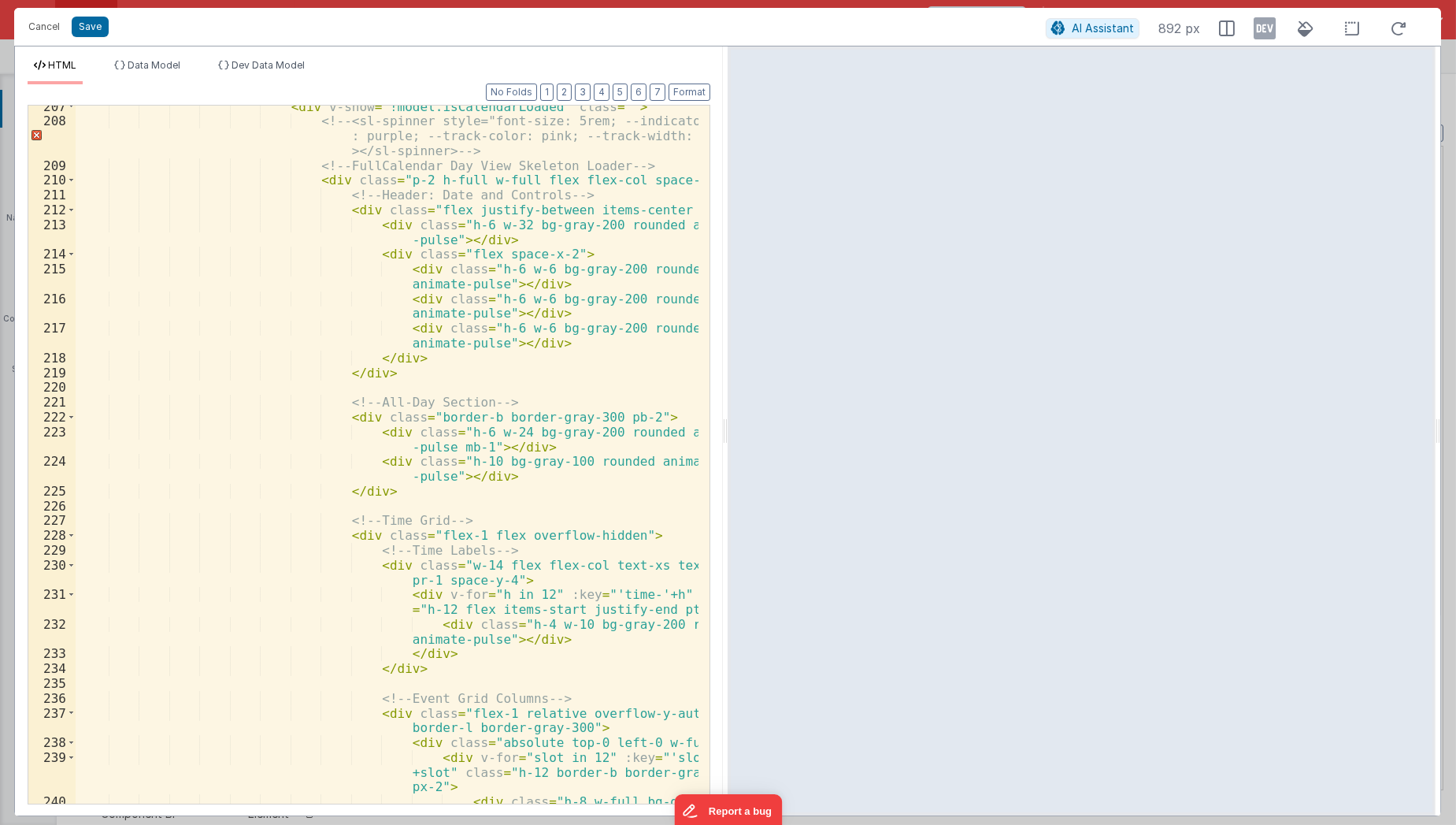
scroll to position [4075, 0]
click at [588, 96] on button "3" at bounding box center [583, 92] width 15 height 17
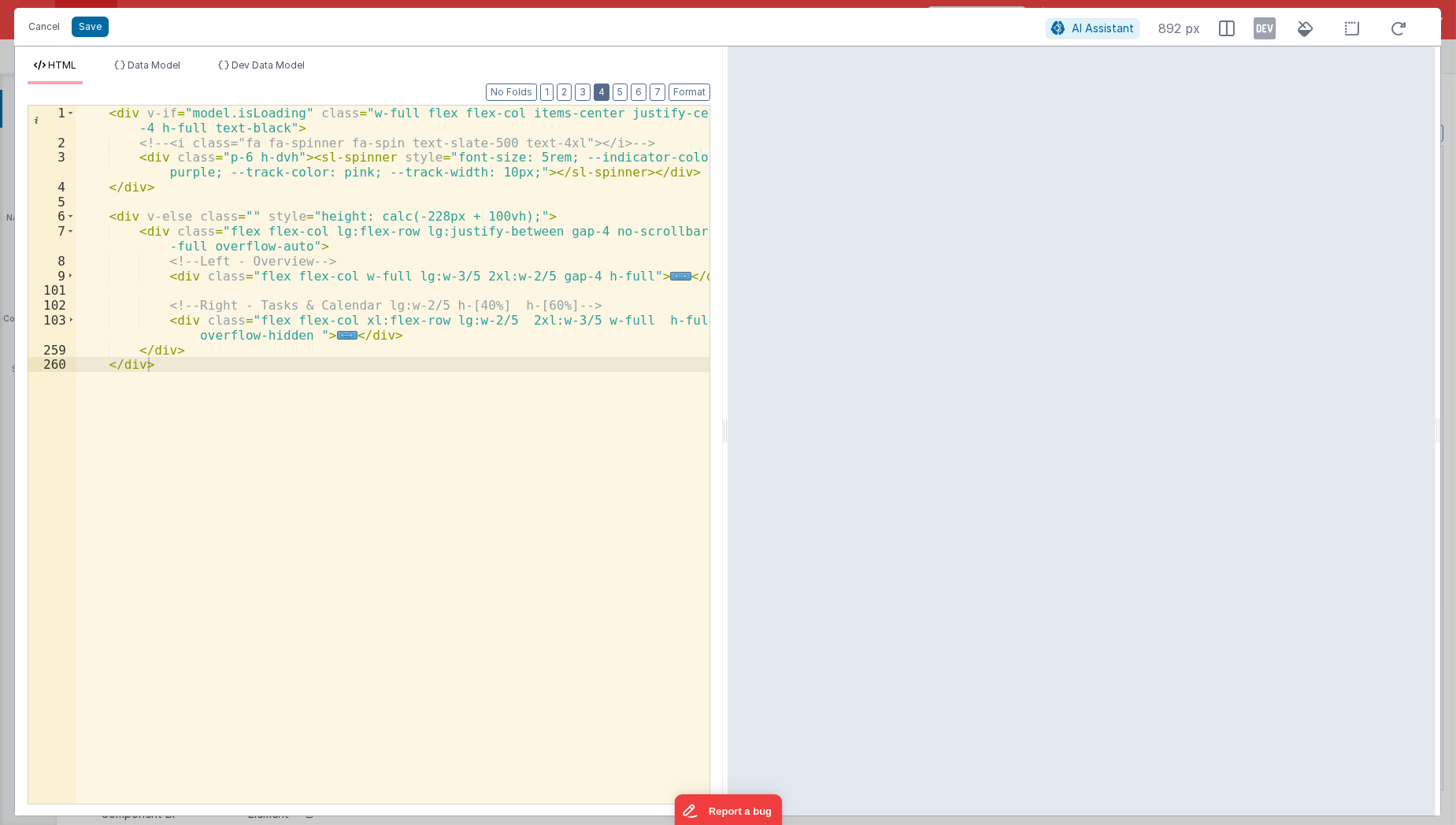
click at [609, 94] on button "4" at bounding box center [601, 92] width 15 height 17
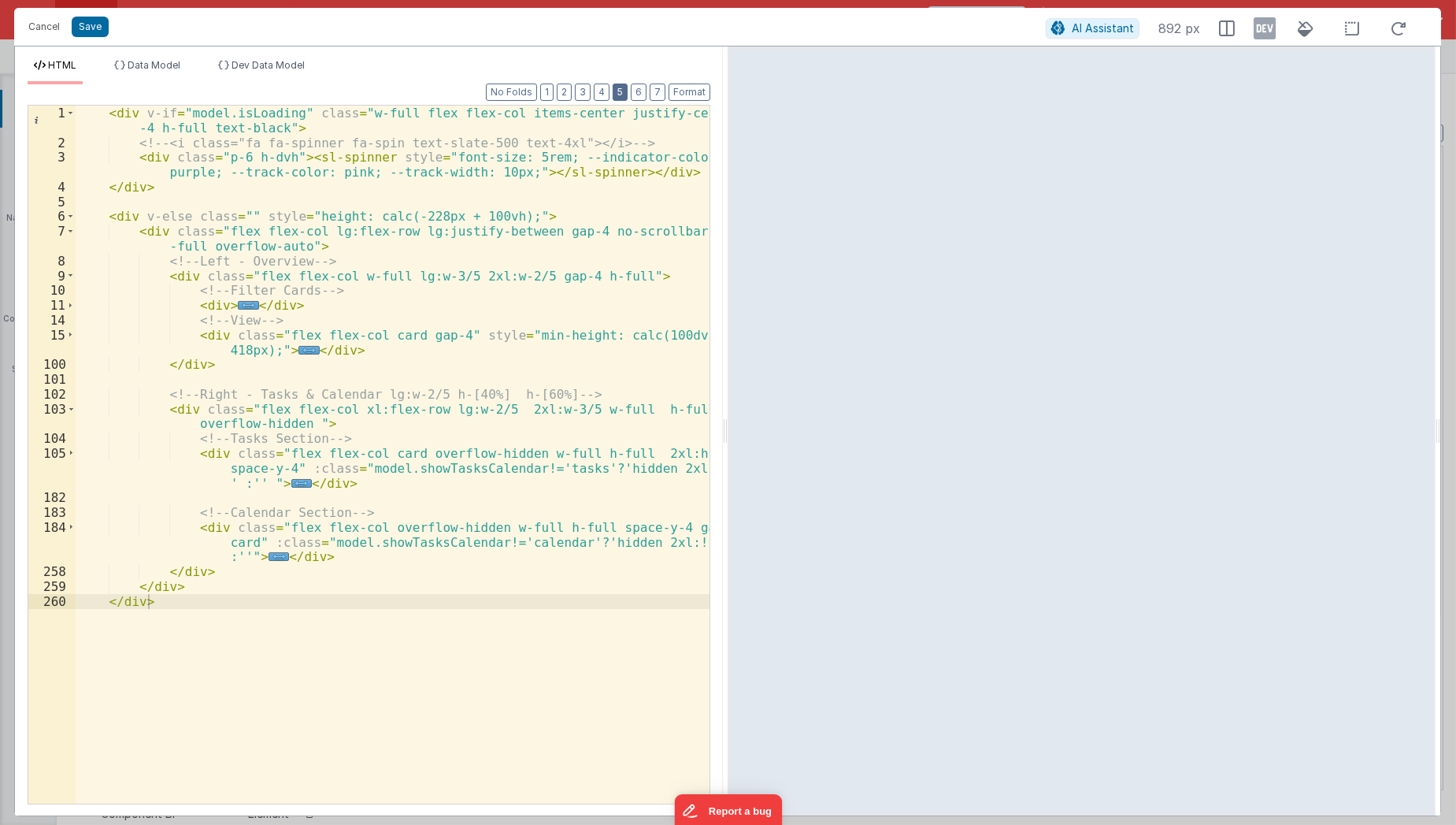
click at [628, 96] on button "5" at bounding box center [620, 92] width 15 height 17
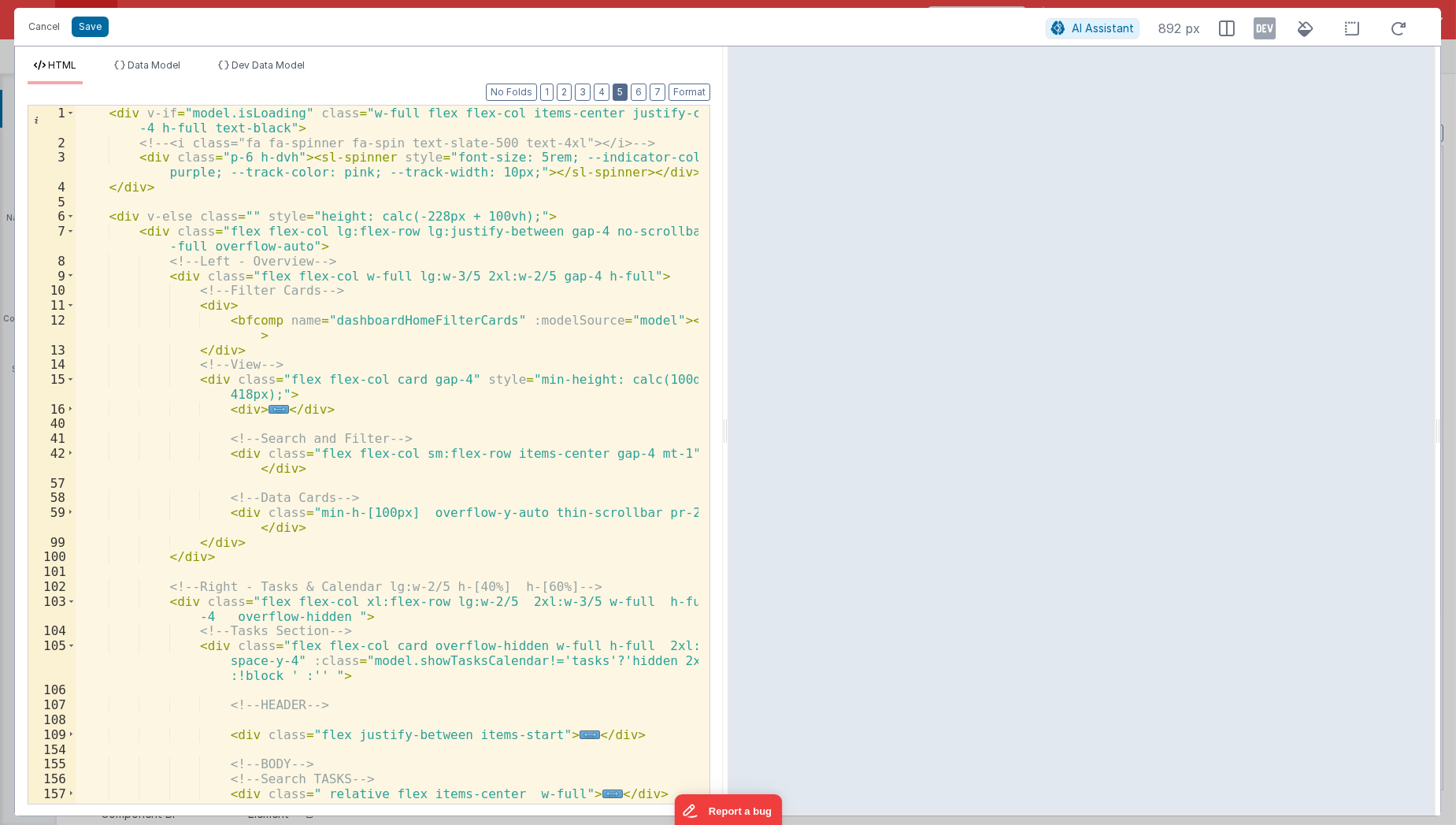
scroll to position [278, 0]
click at [607, 96] on button "4" at bounding box center [601, 92] width 15 height 17
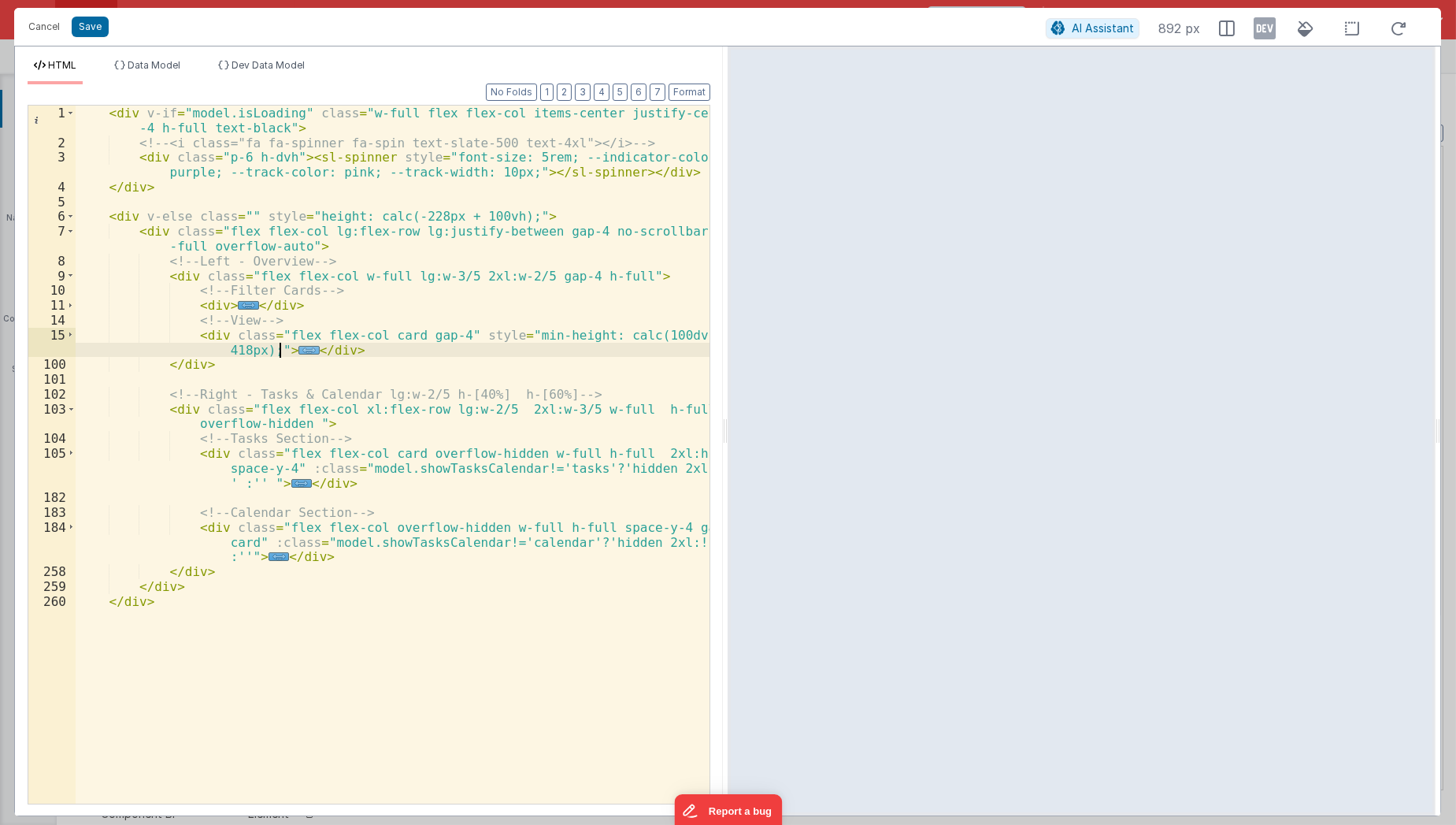
click at [298, 353] on span "..." at bounding box center [308, 349] width 20 height 9
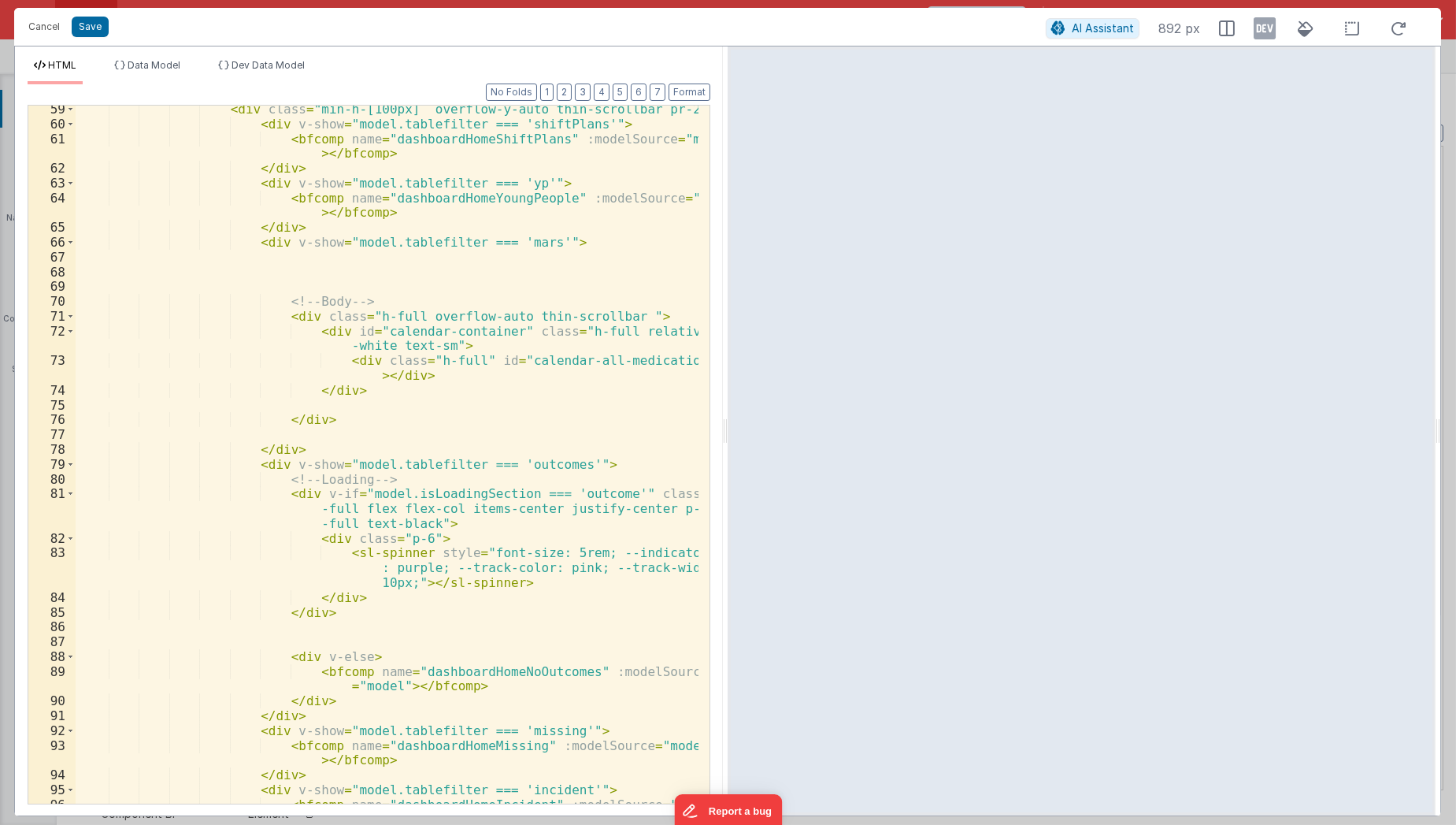
scroll to position [1153, 0]
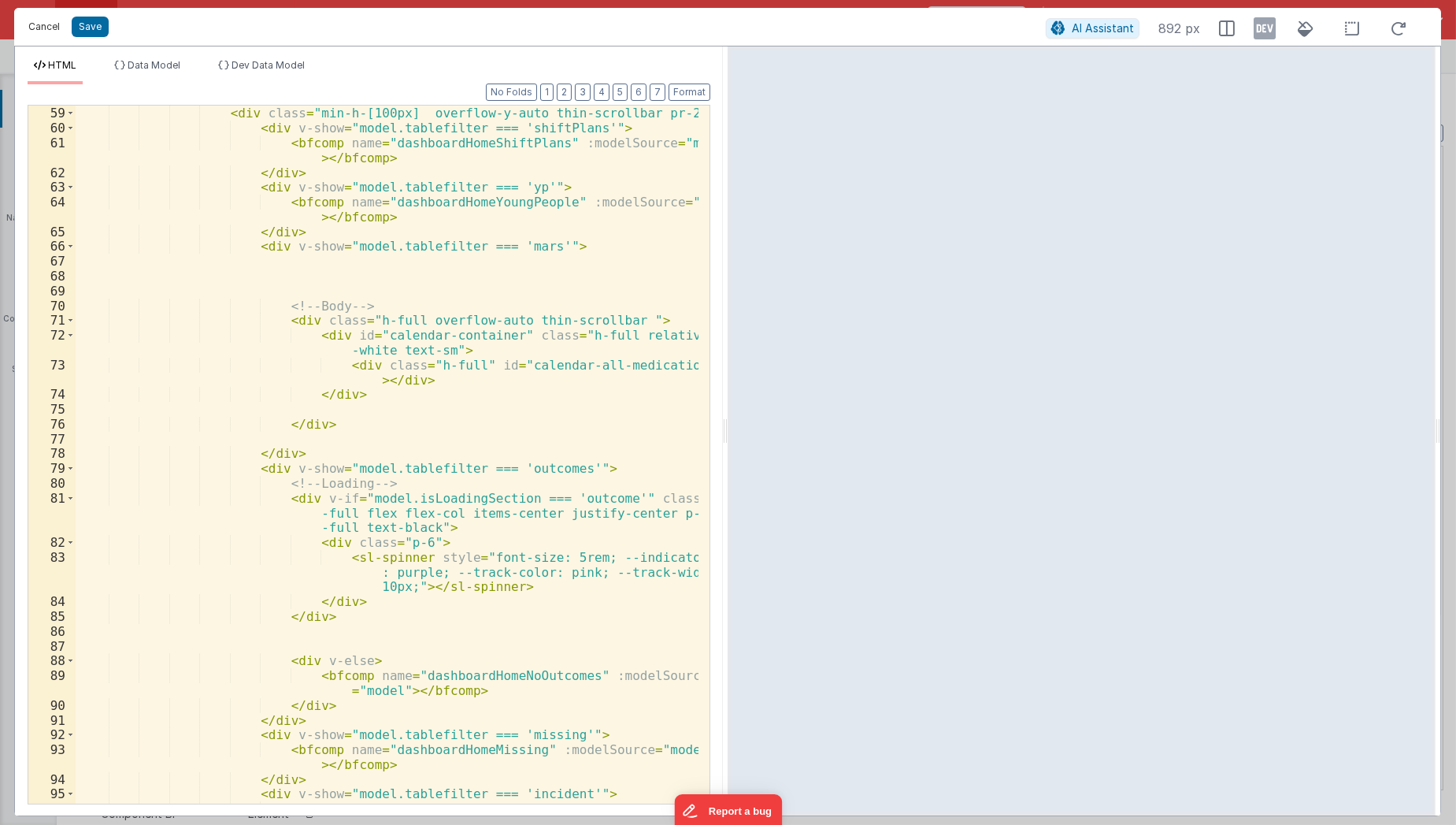
click at [37, 25] on button "Cancel" at bounding box center [43, 26] width 47 height 22
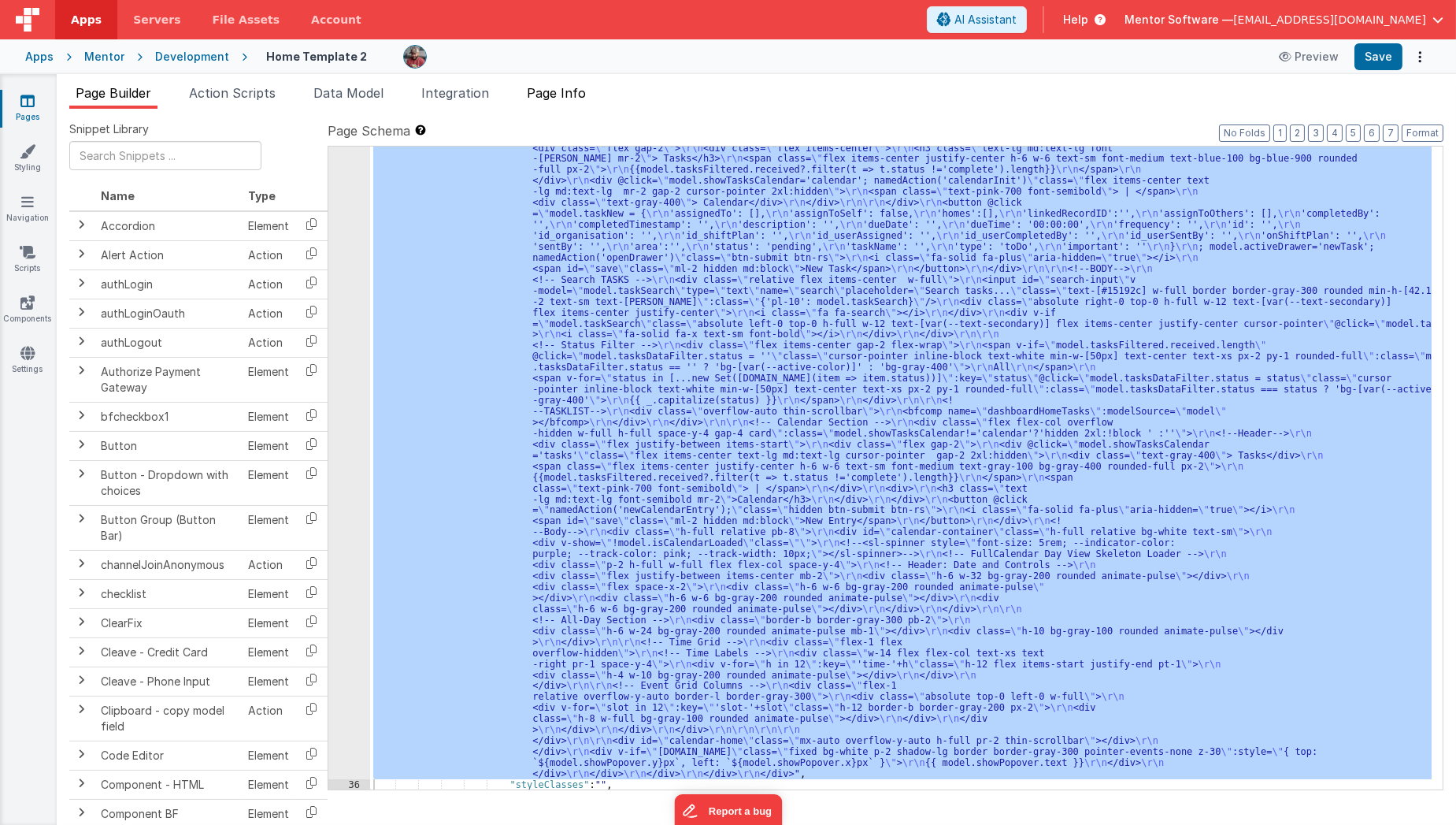
click at [577, 92] on span "Page Info" at bounding box center [557, 93] width 59 height 15
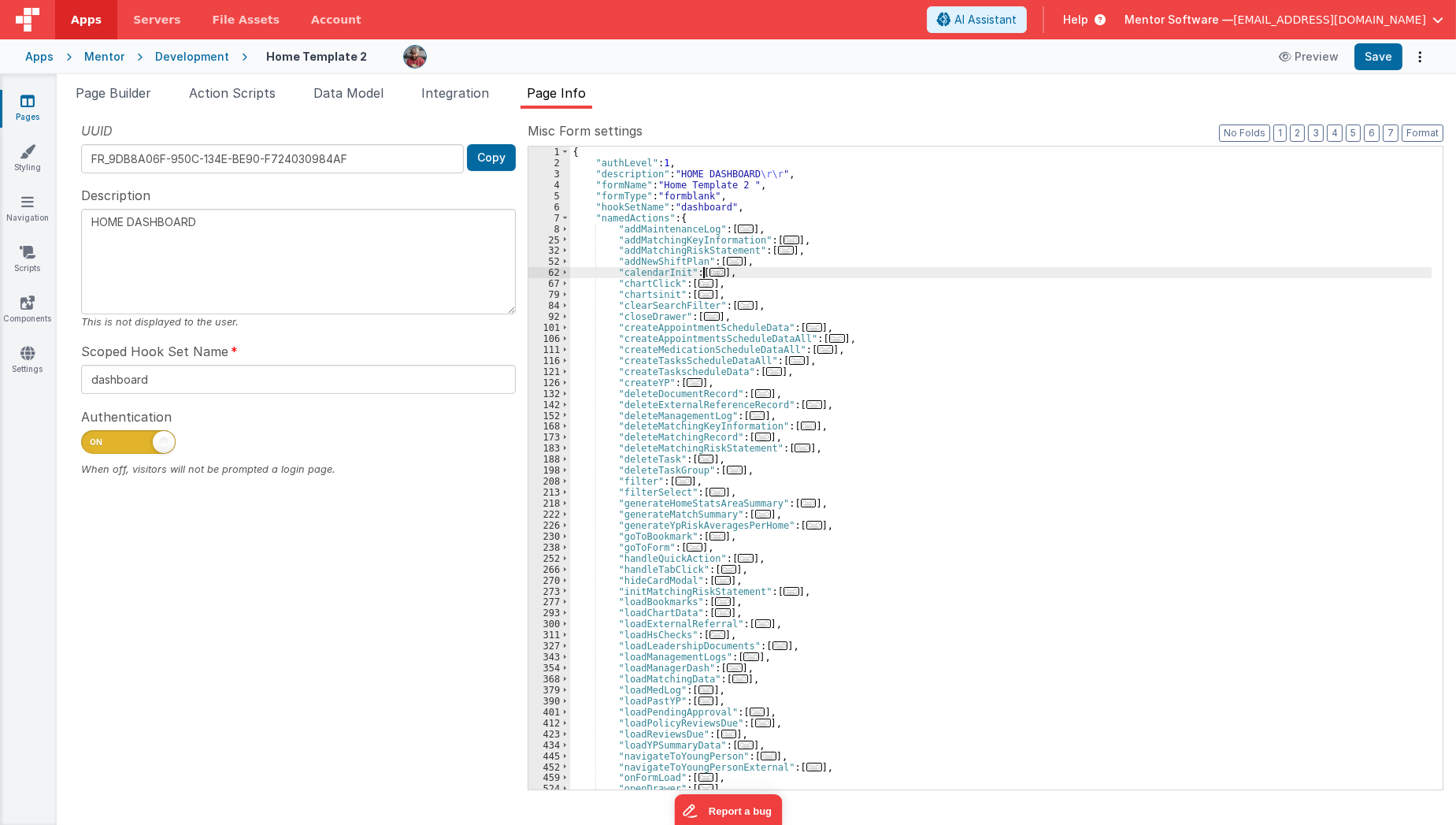
click at [709, 274] on span "..." at bounding box center [717, 272] width 15 height 9
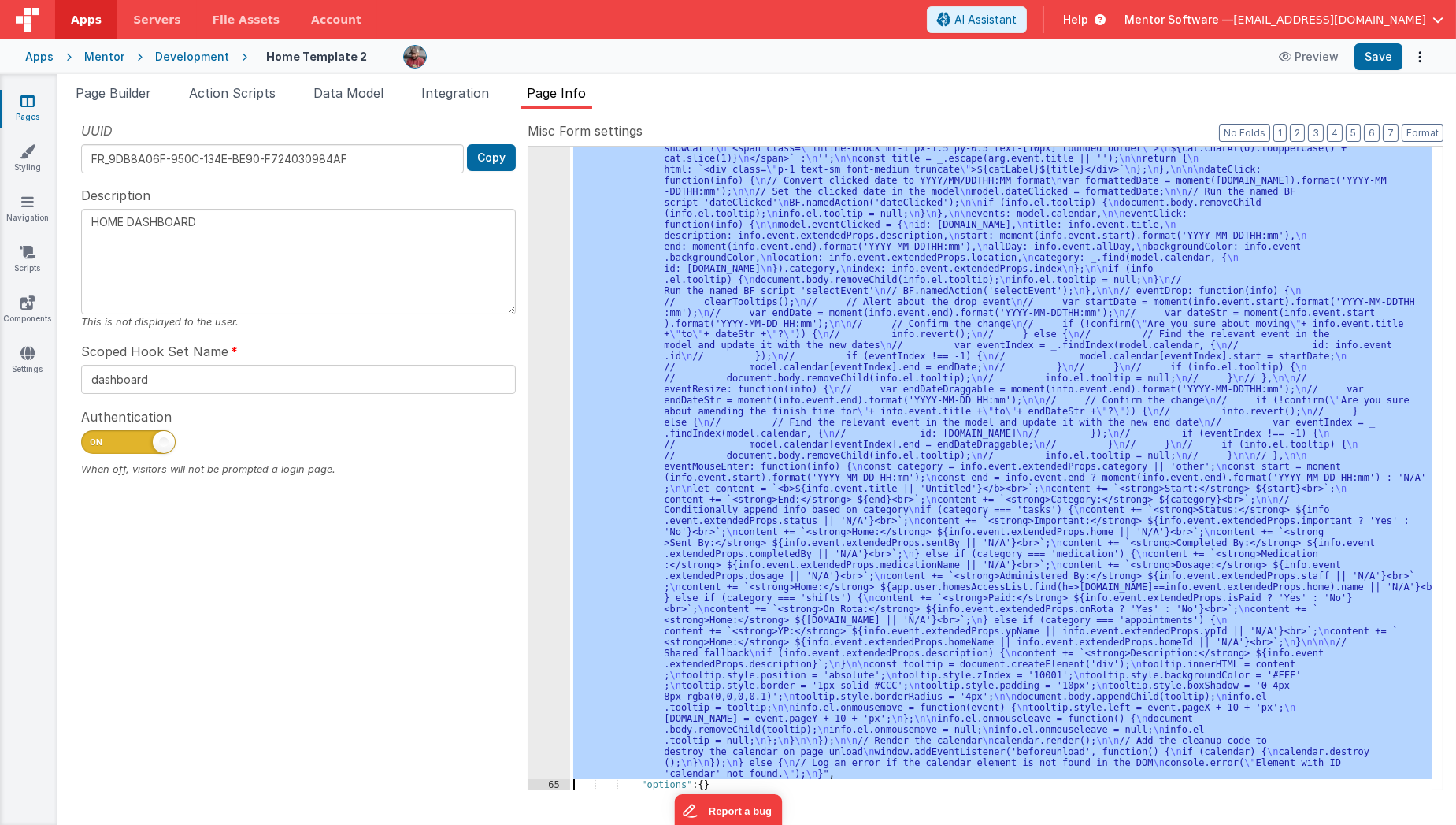
scroll to position [367, 0]
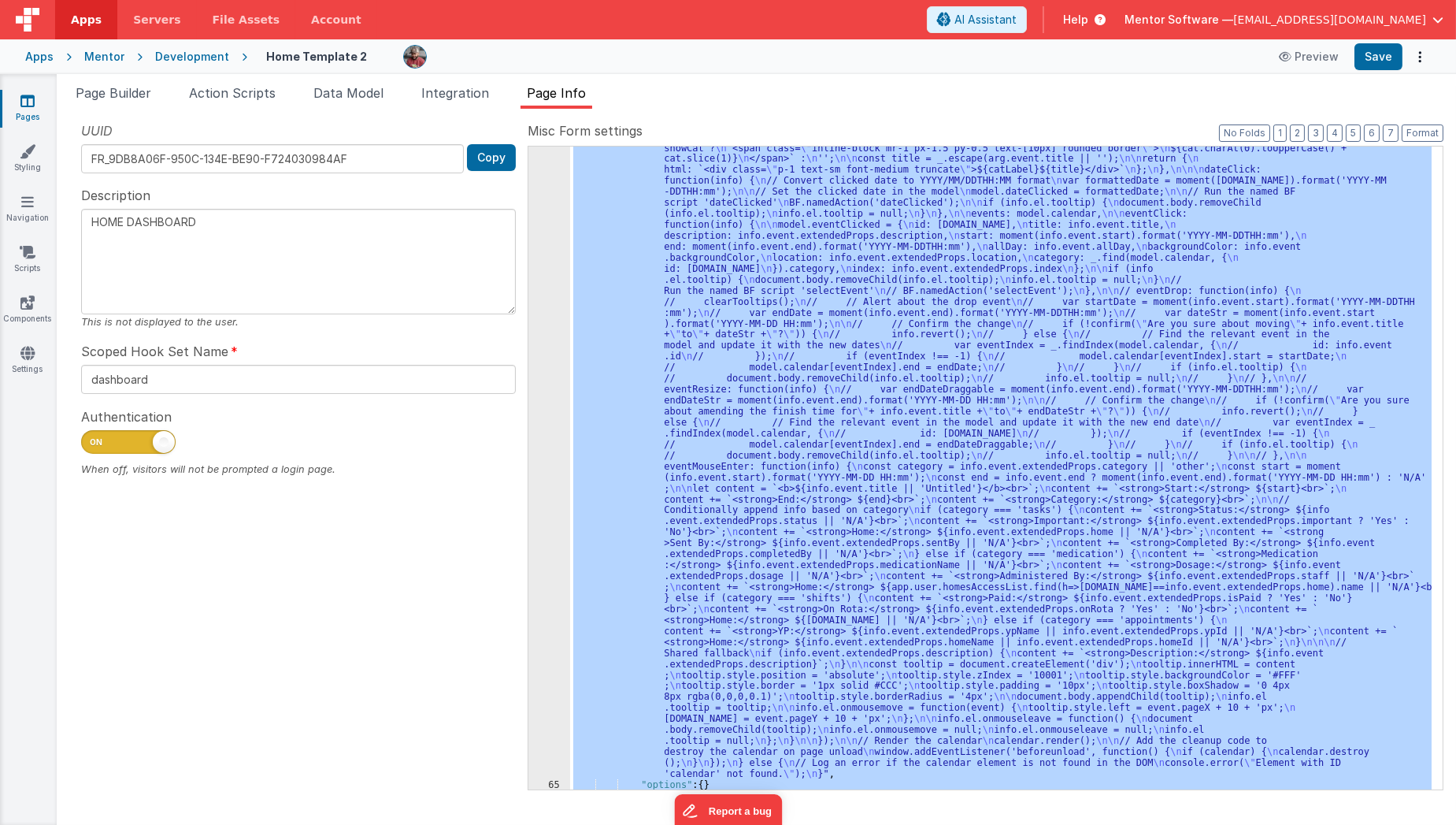
click at [540, 479] on div "64" at bounding box center [549, 350] width 42 height 856
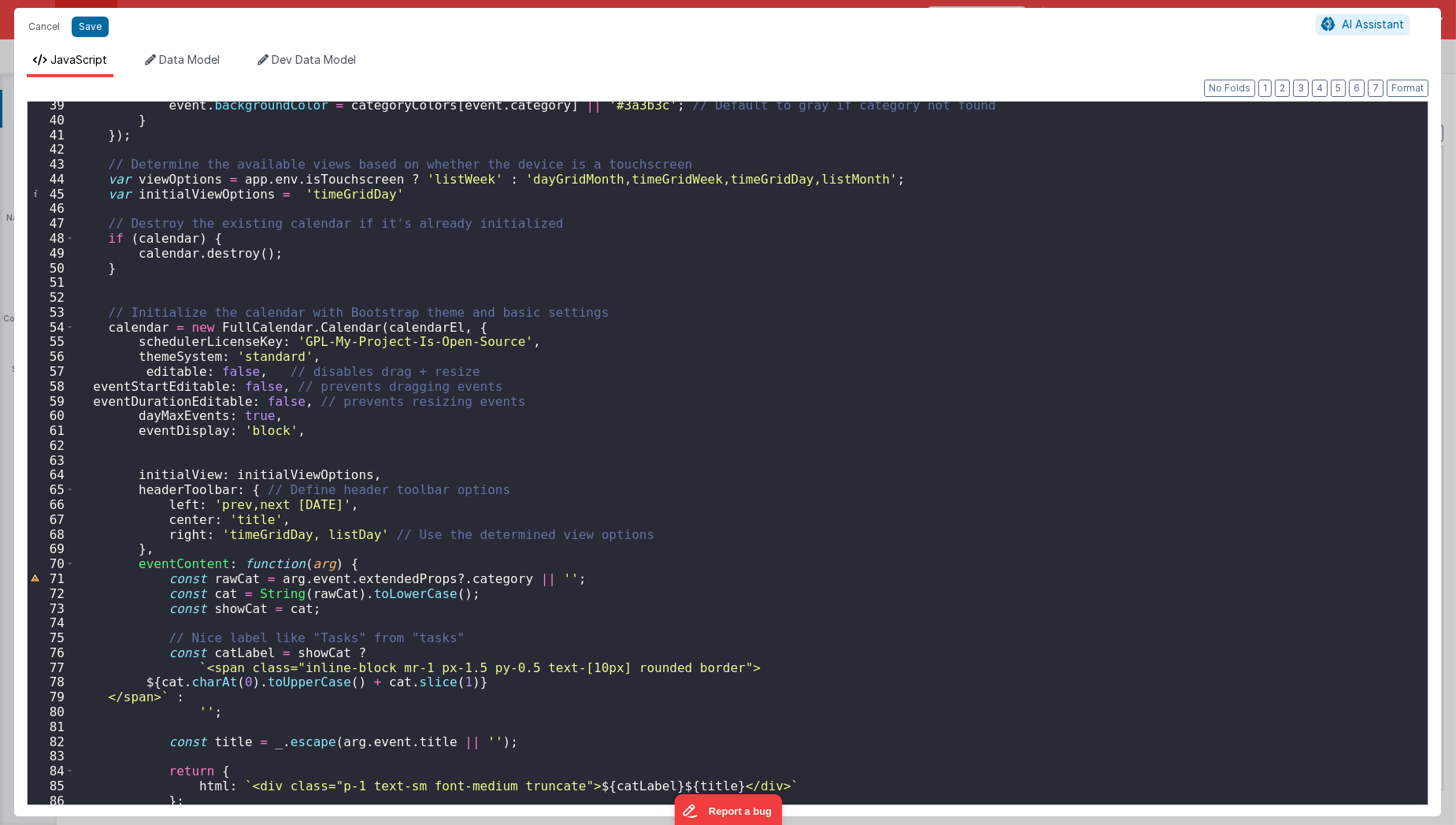
scroll to position [669, 0]
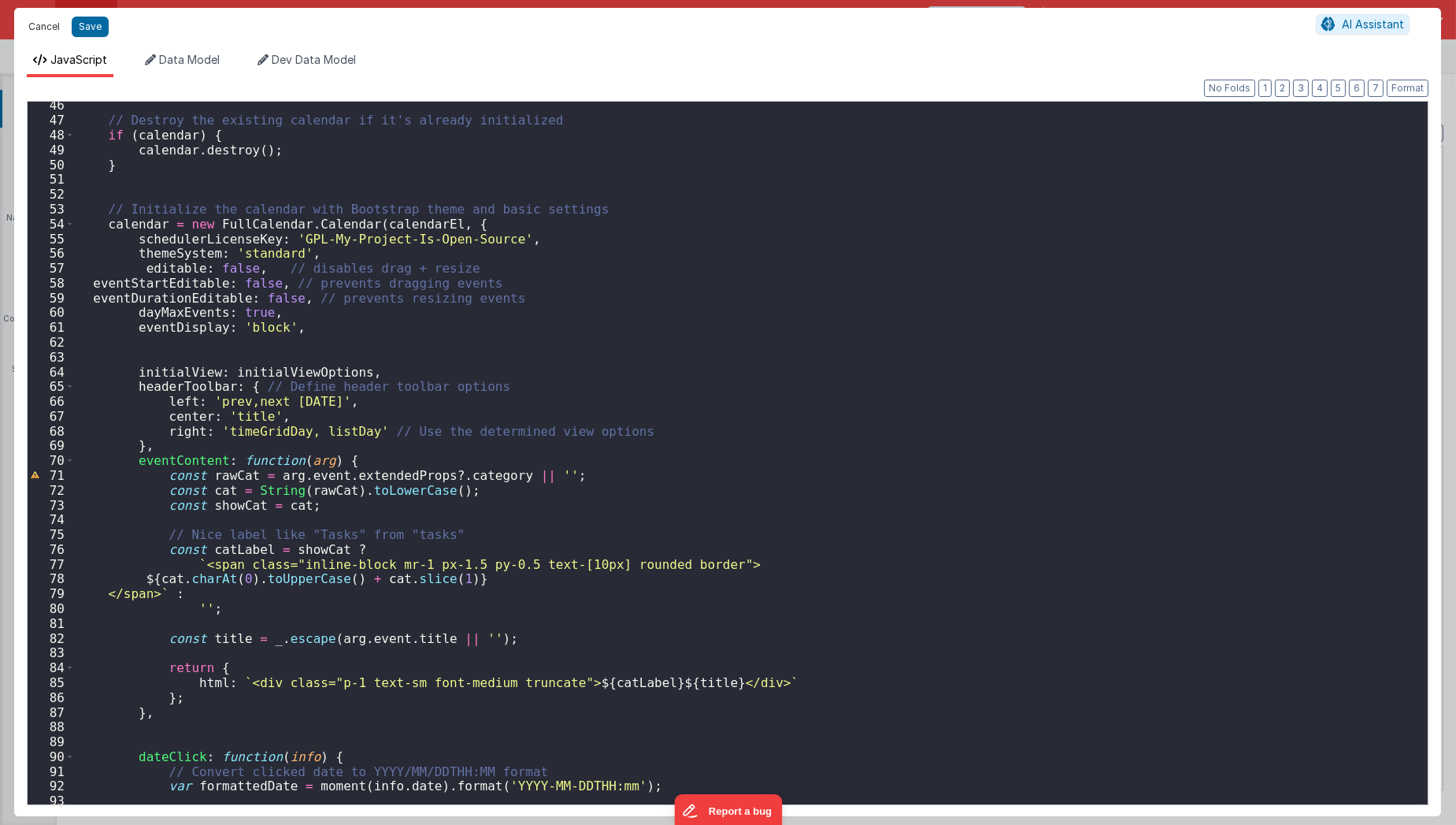
click at [43, 25] on button "Cancel" at bounding box center [43, 26] width 47 height 22
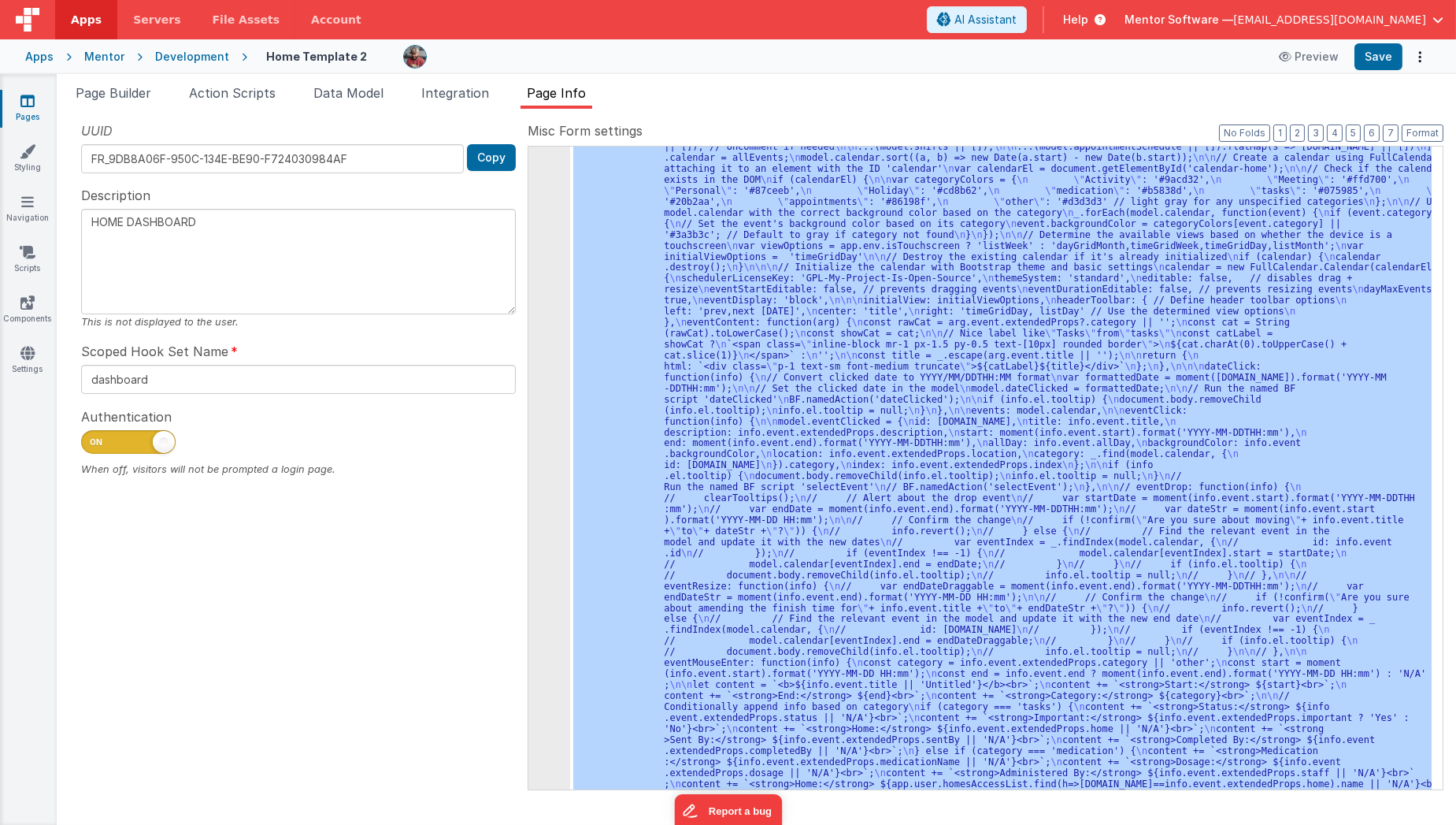
scroll to position [0, 0]
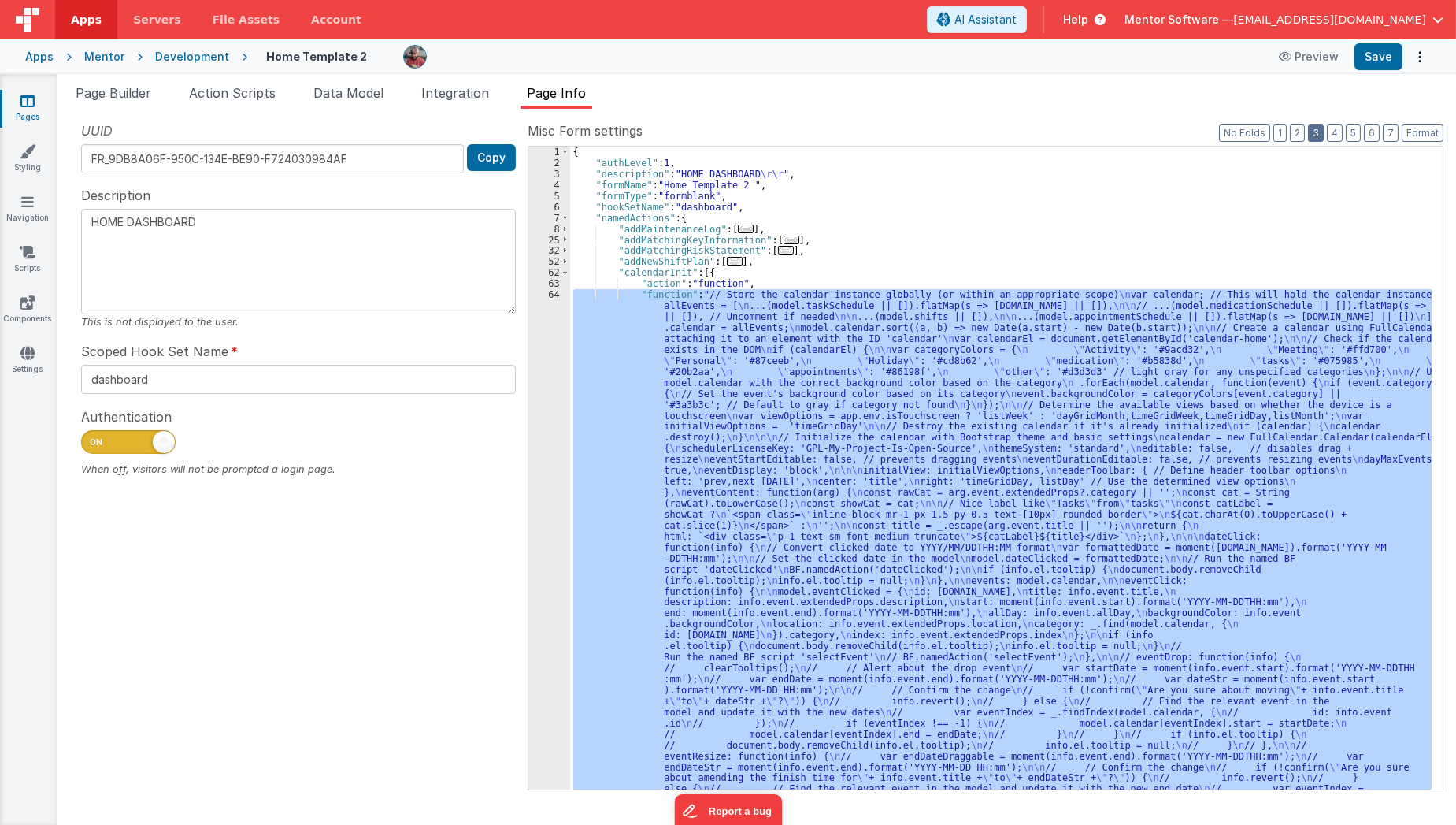
click at [1323, 134] on button "3" at bounding box center [1315, 133] width 15 height 17
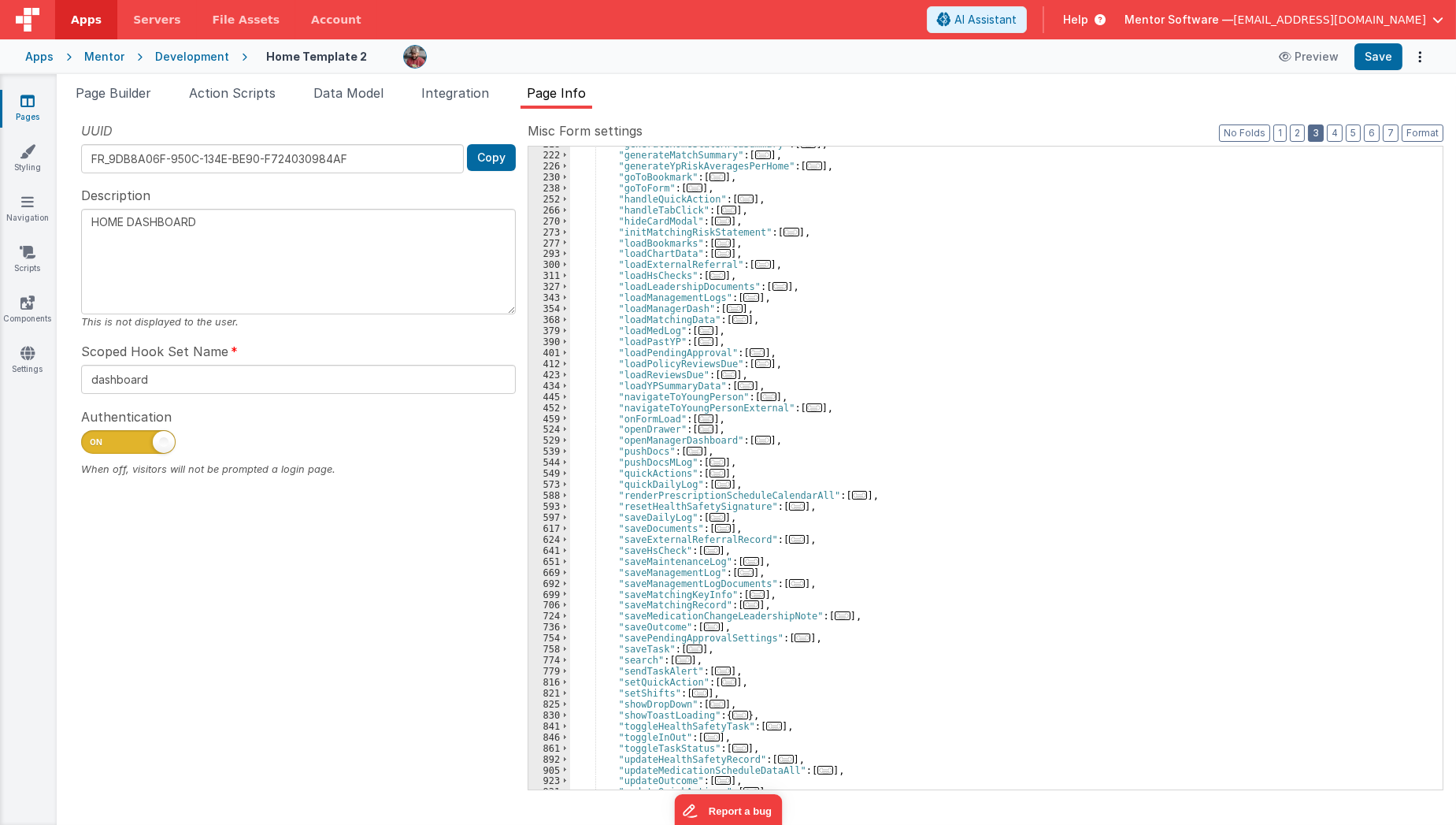
scroll to position [358, 0]
click at [851, 496] on span "..." at bounding box center [859, 495] width 15 height 9
click at [851, 497] on span "..." at bounding box center [859, 495] width 15 height 9
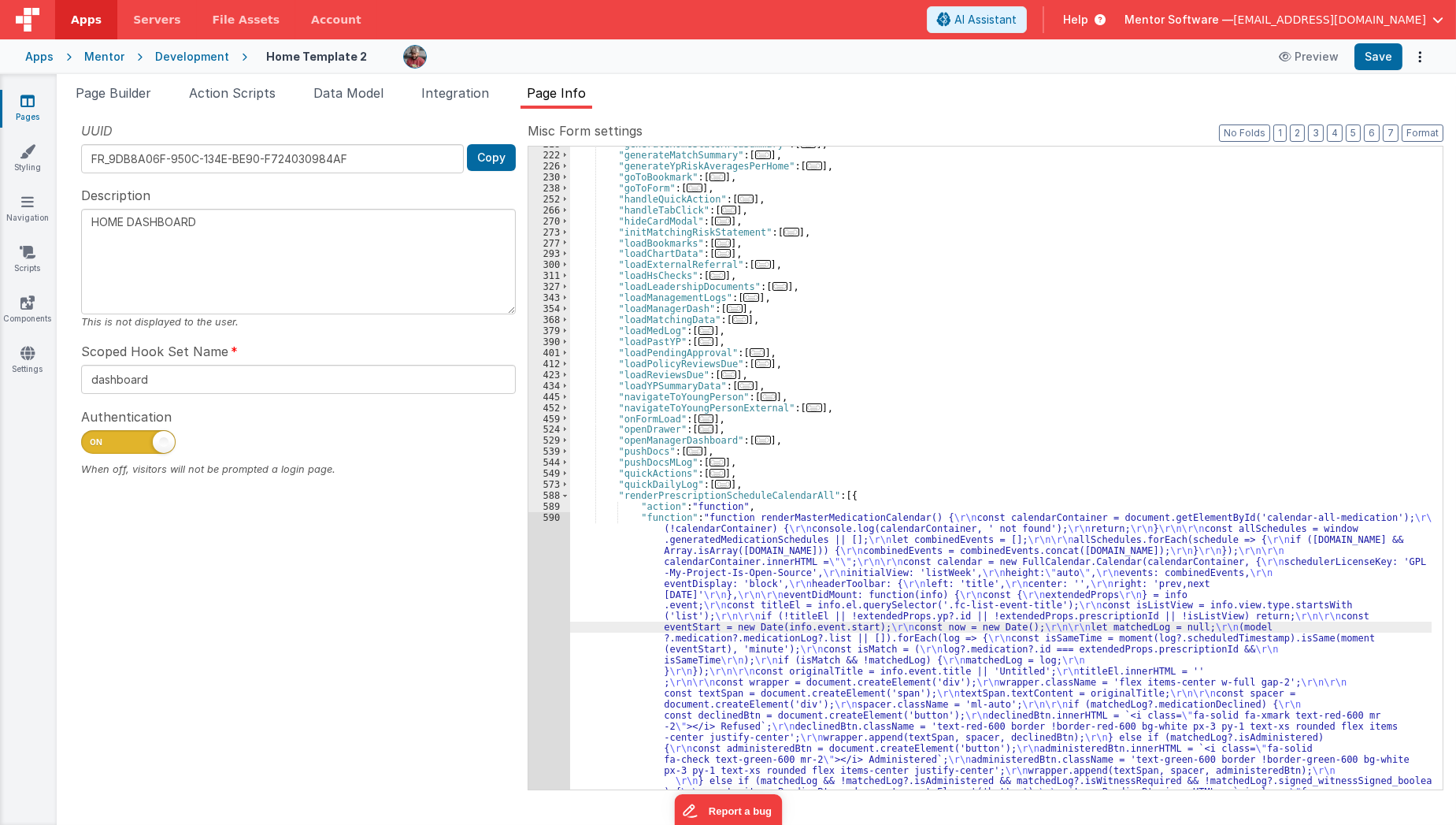
scroll to position [871, 0]
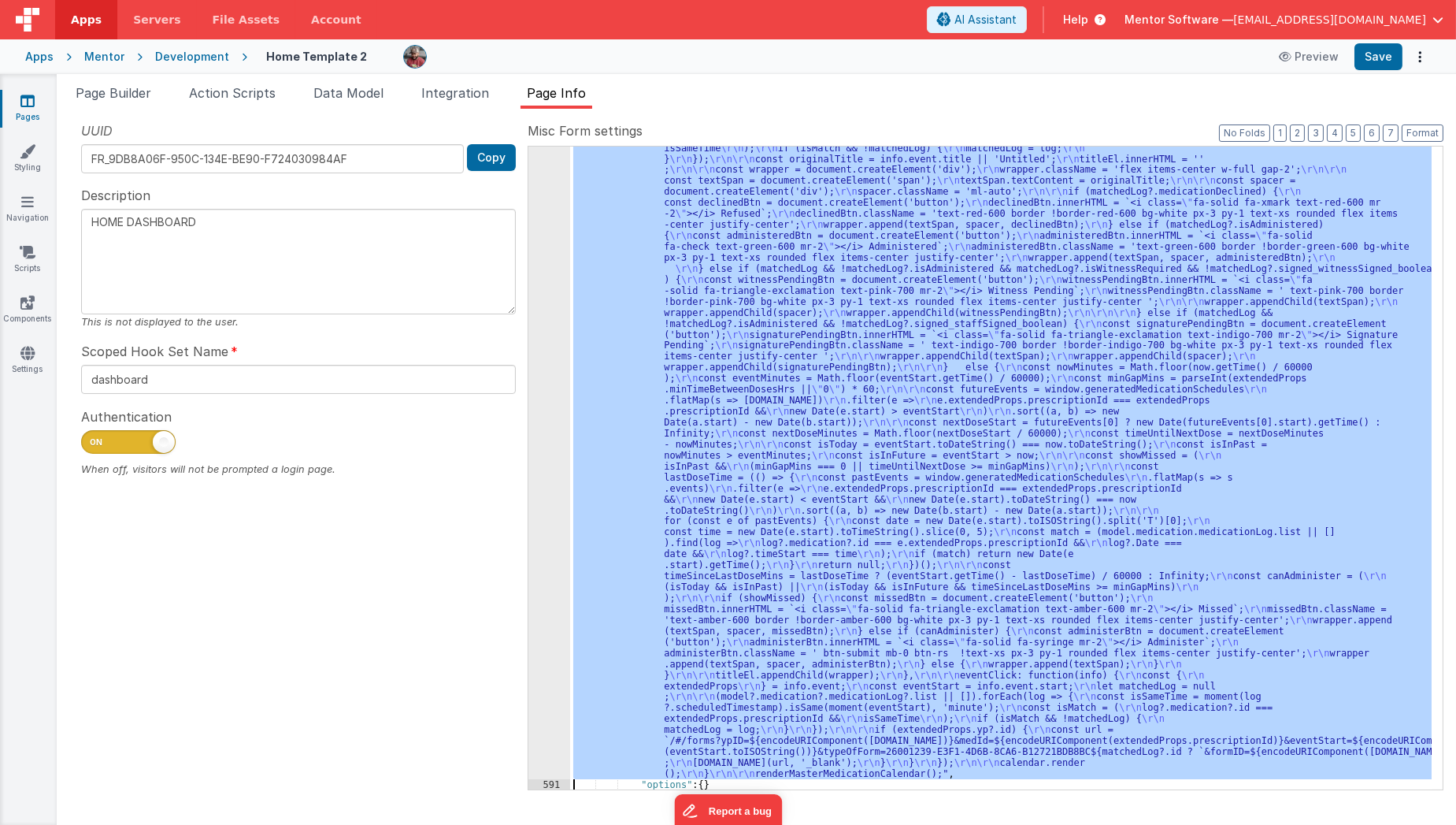
click at [541, 660] on div "590" at bounding box center [549, 389] width 42 height 780
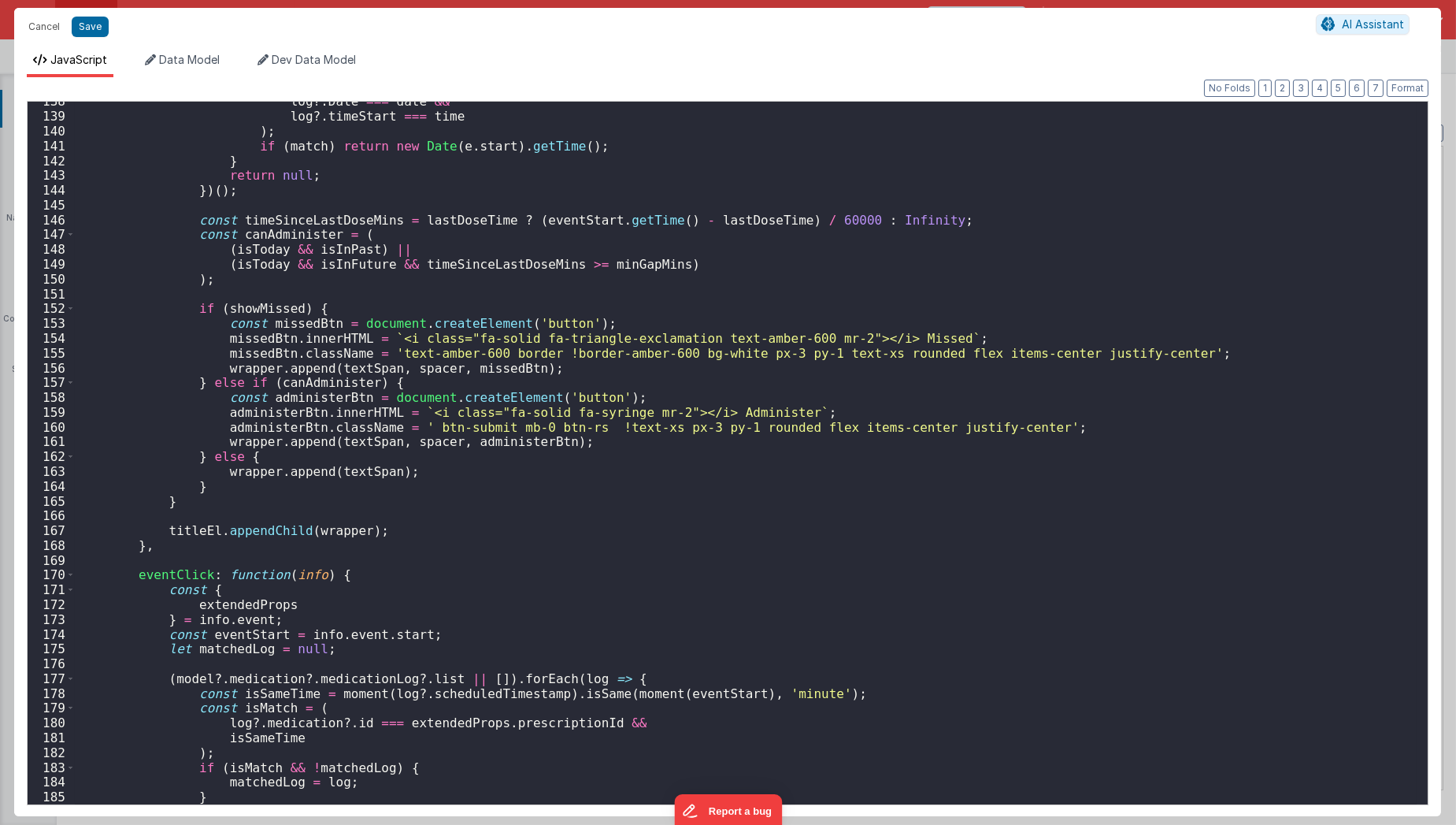
scroll to position [2241, 0]
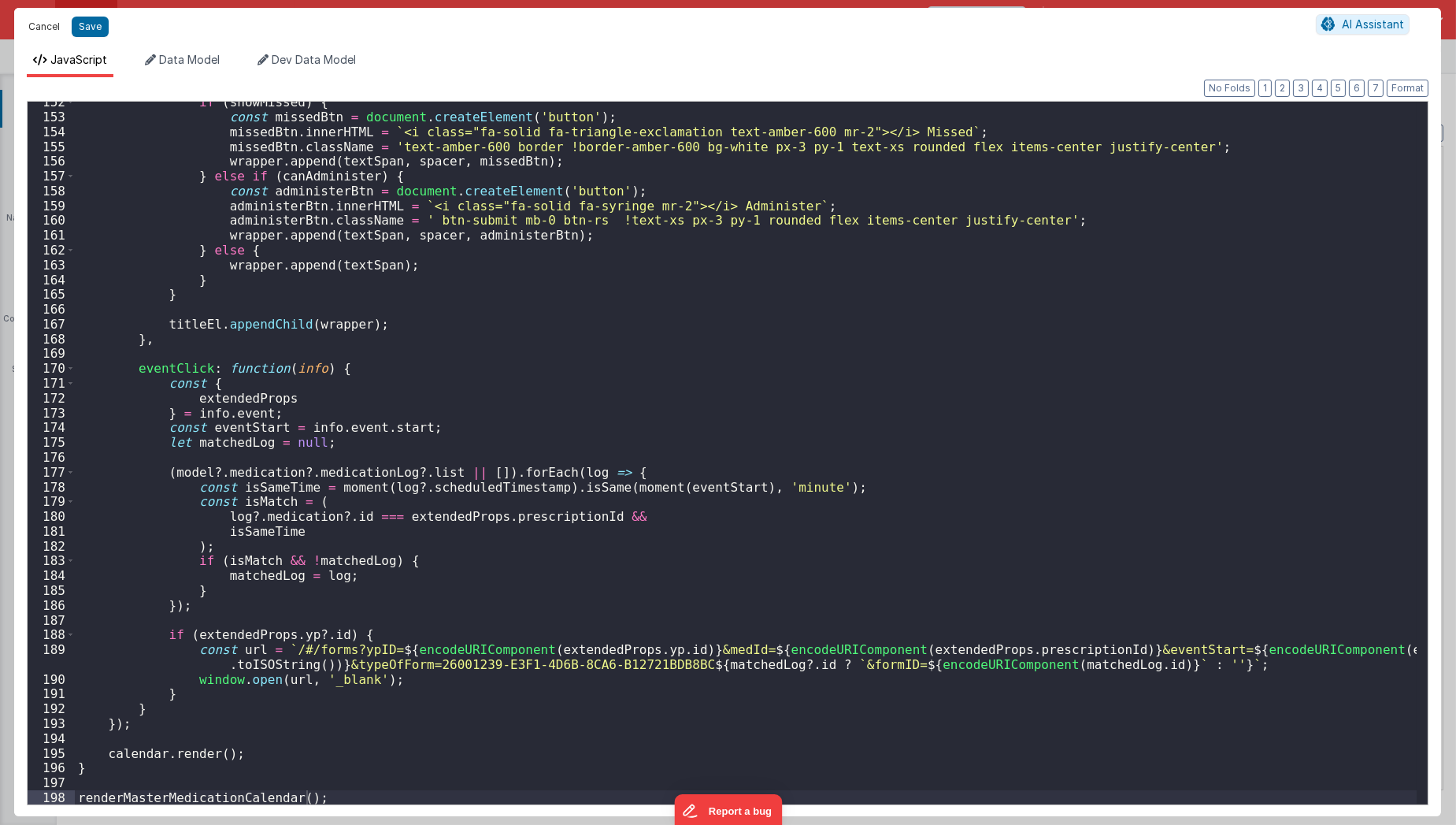
click at [39, 30] on button "Cancel" at bounding box center [43, 26] width 47 height 22
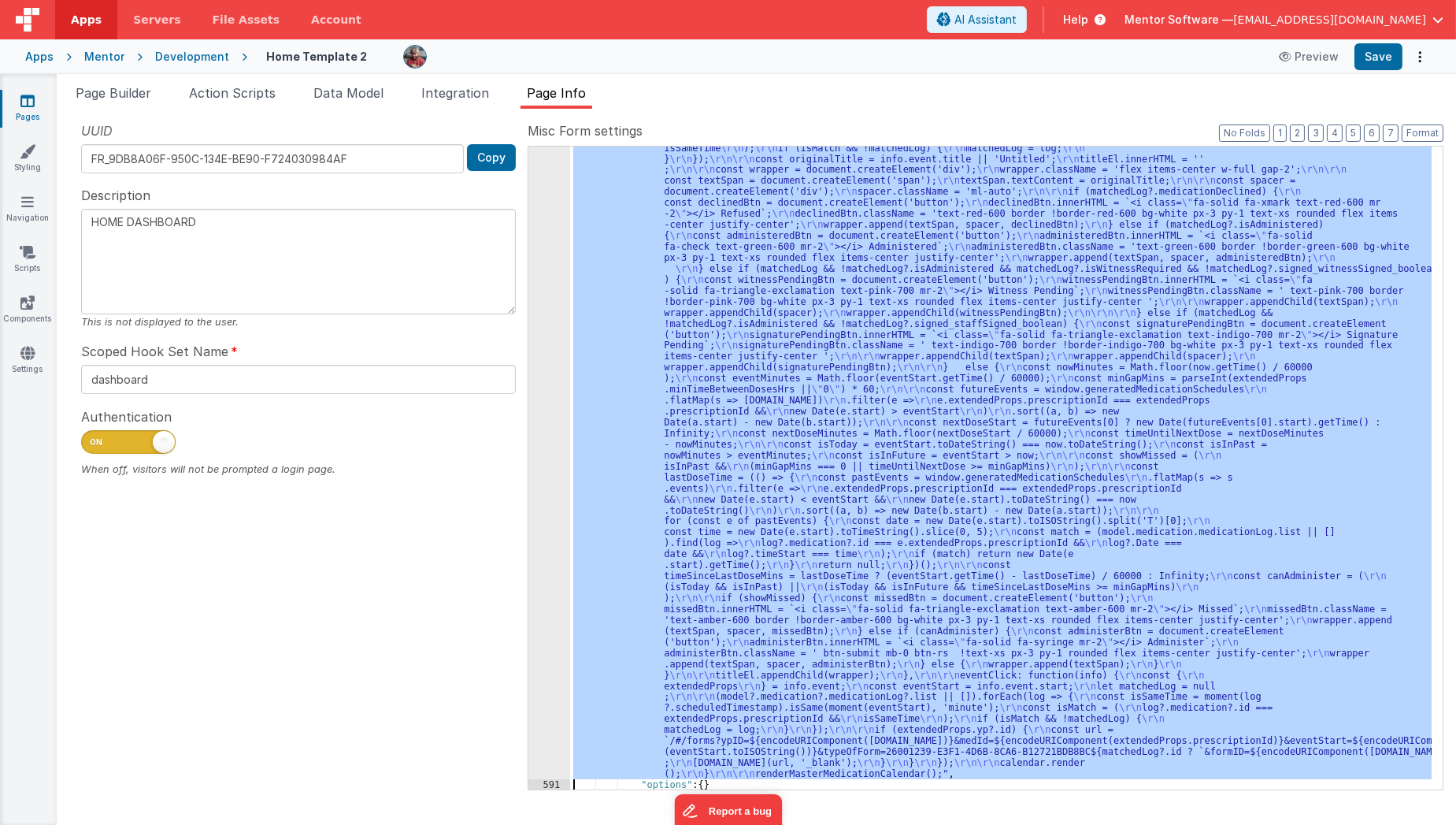
click at [625, 442] on div ""function" : "function renderMasterMedicationCalendar() { \r\n const calendarCo…" at bounding box center [1001, 467] width 861 height 642
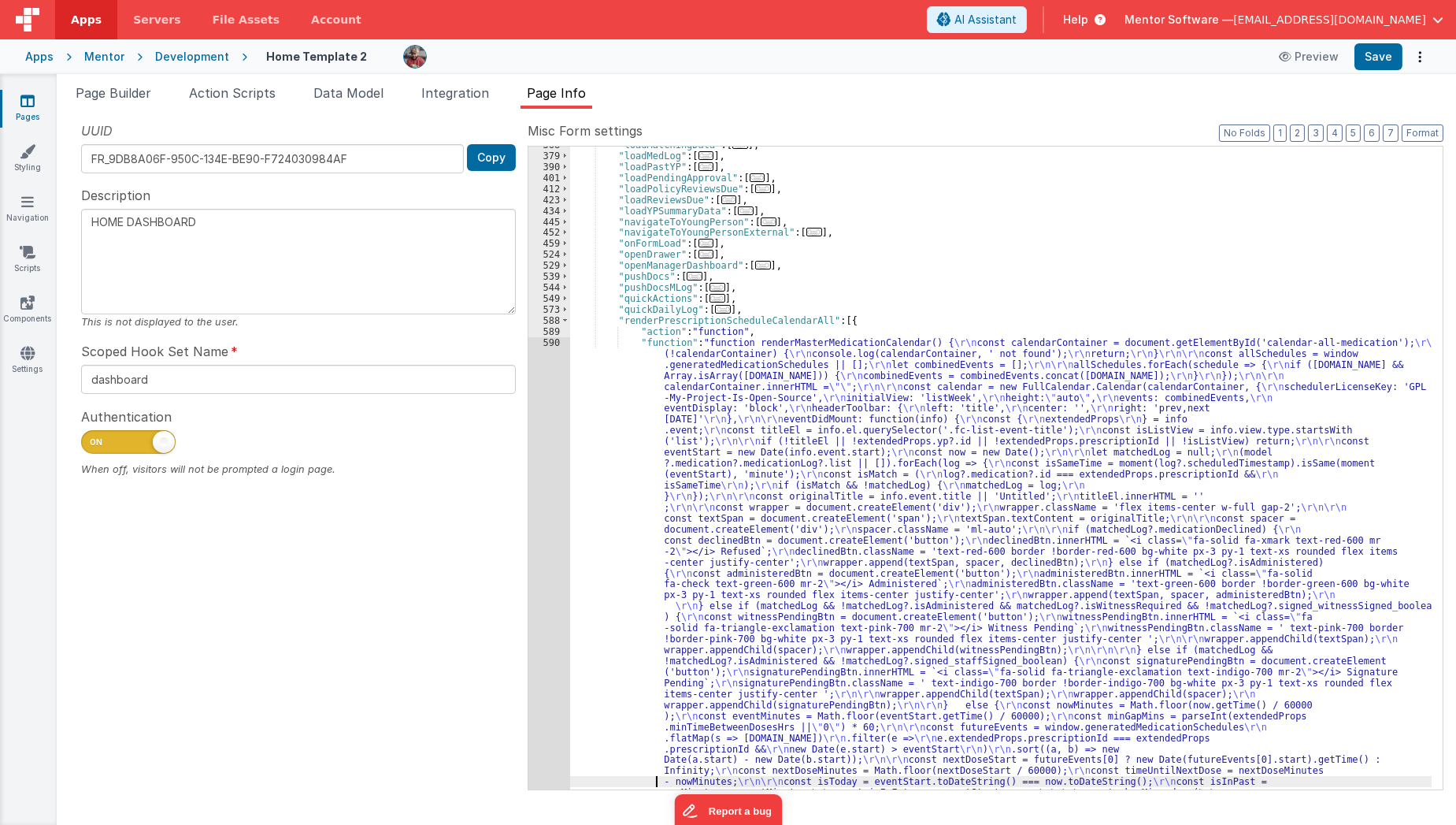
scroll to position [638, 0]
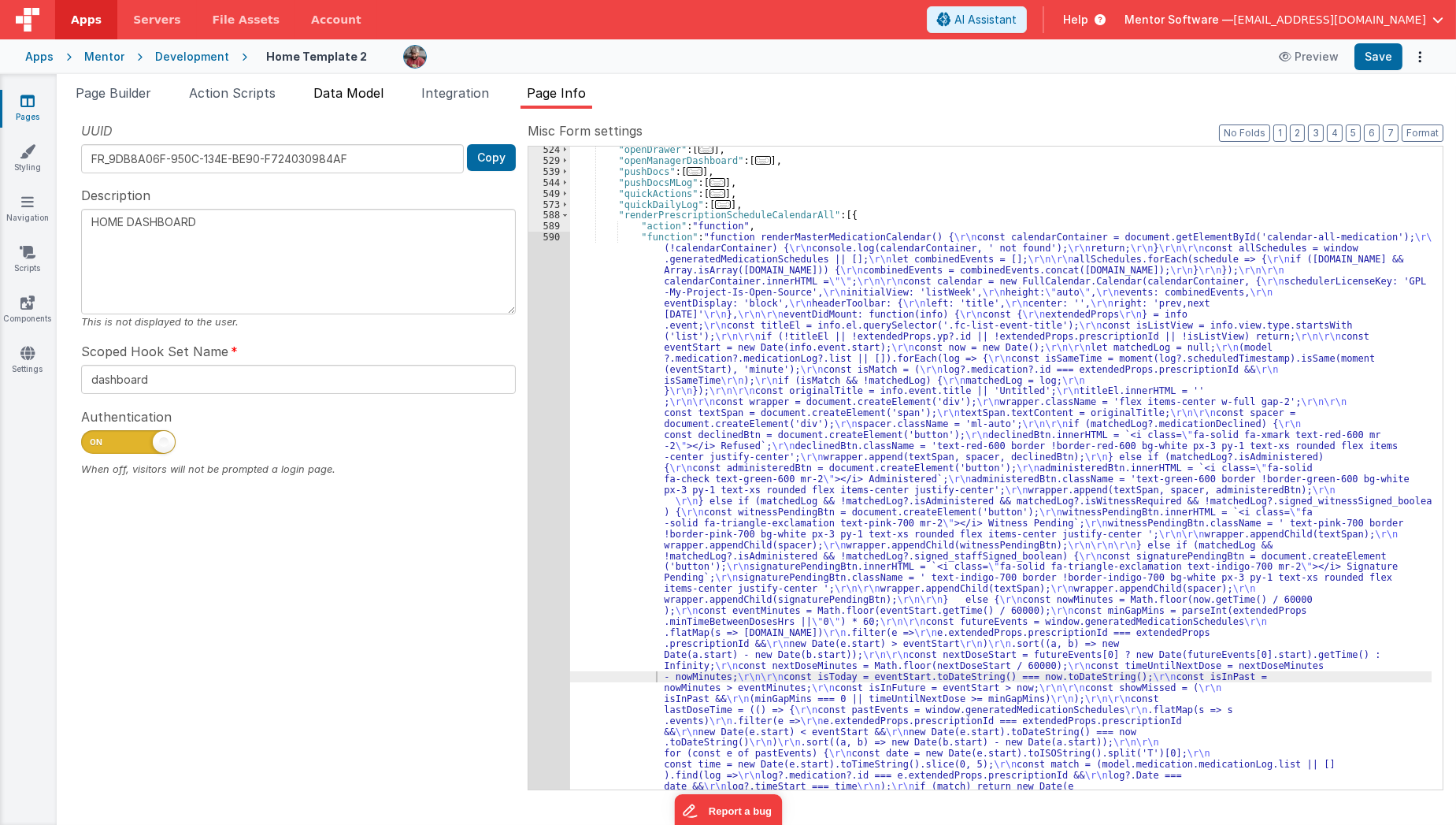
click at [331, 102] on li "Data Model" at bounding box center [348, 96] width 82 height 25
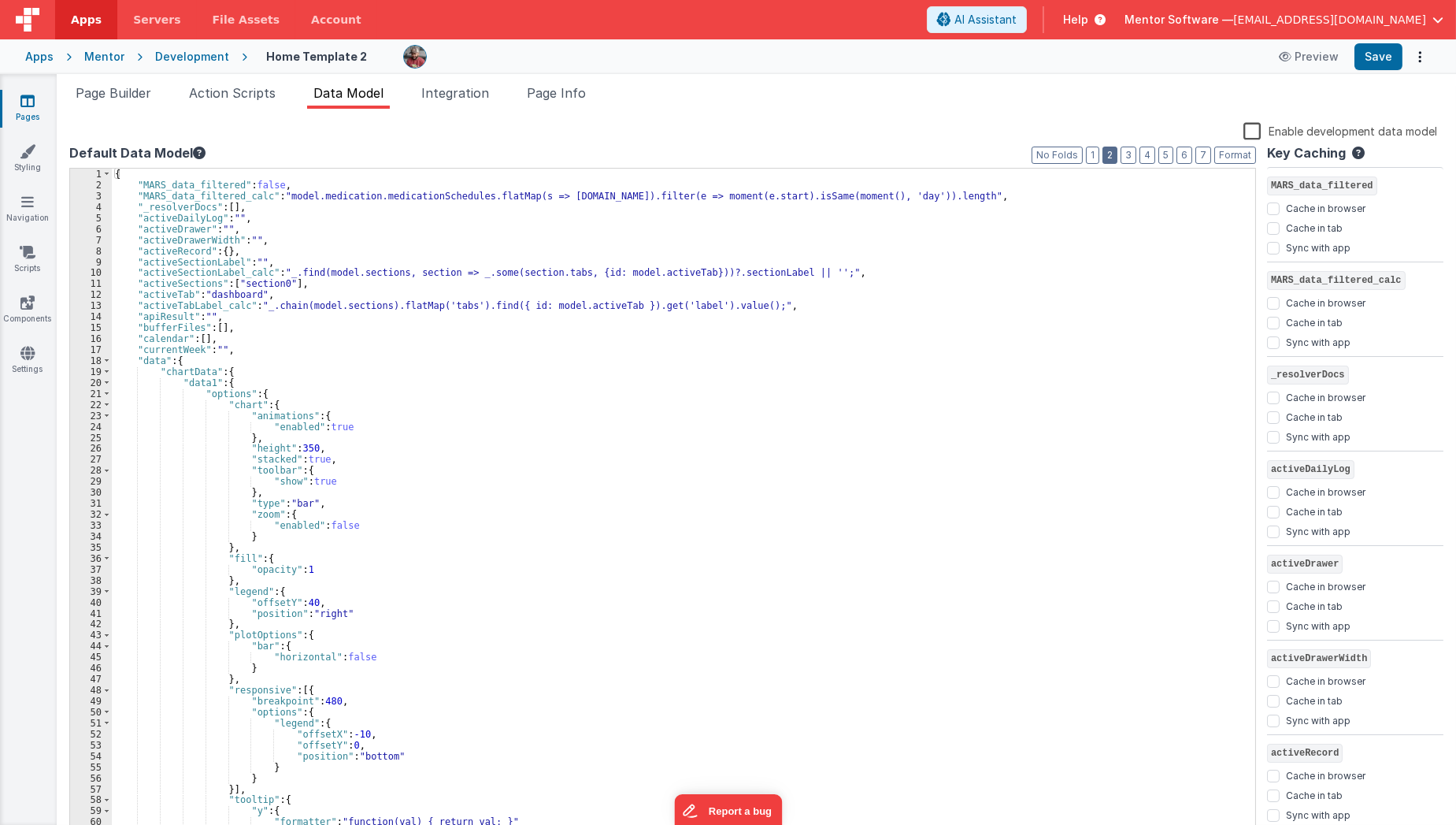
click at [1117, 162] on button "2" at bounding box center [1110, 155] width 15 height 17
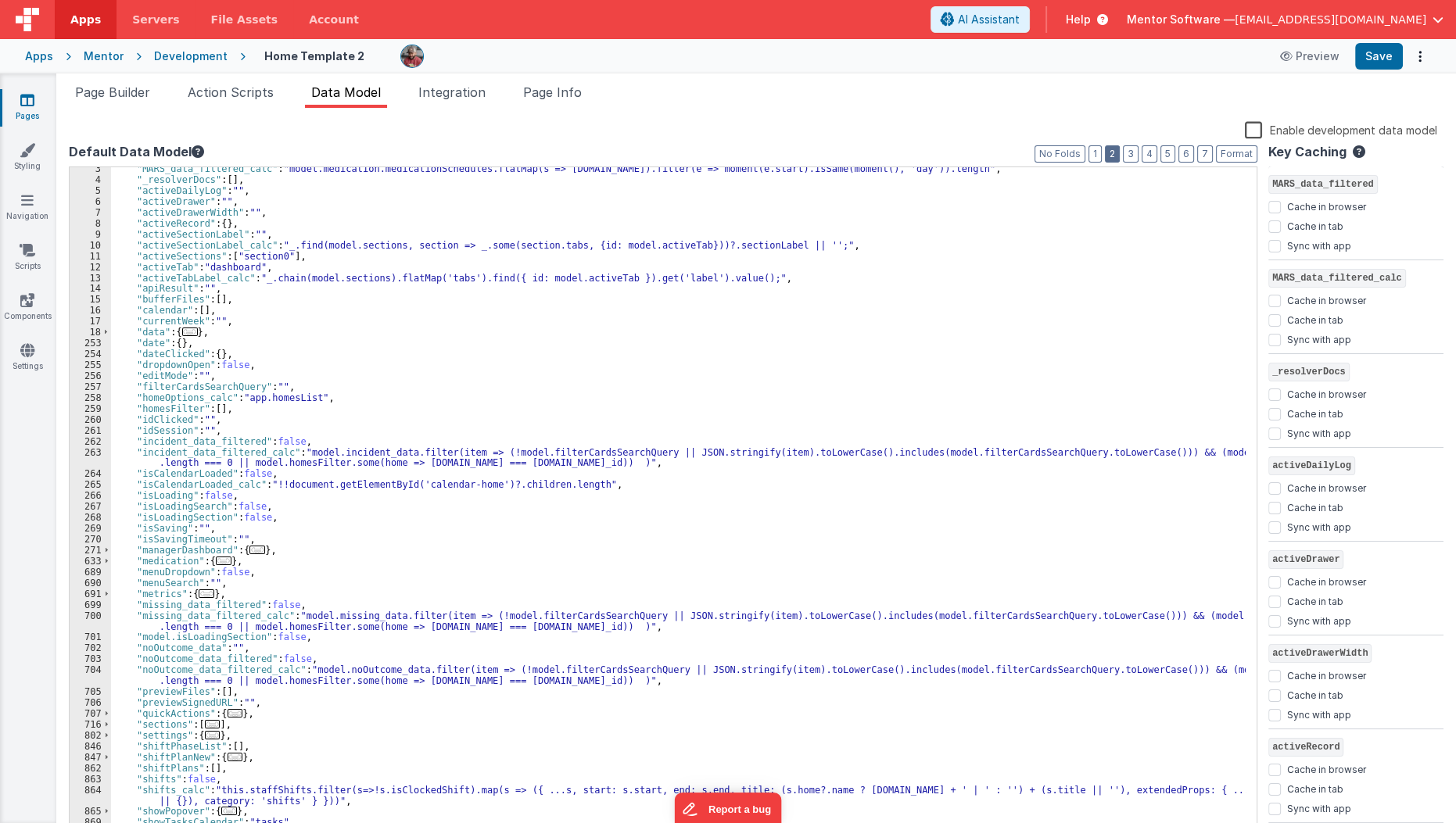
scroll to position [192, 0]
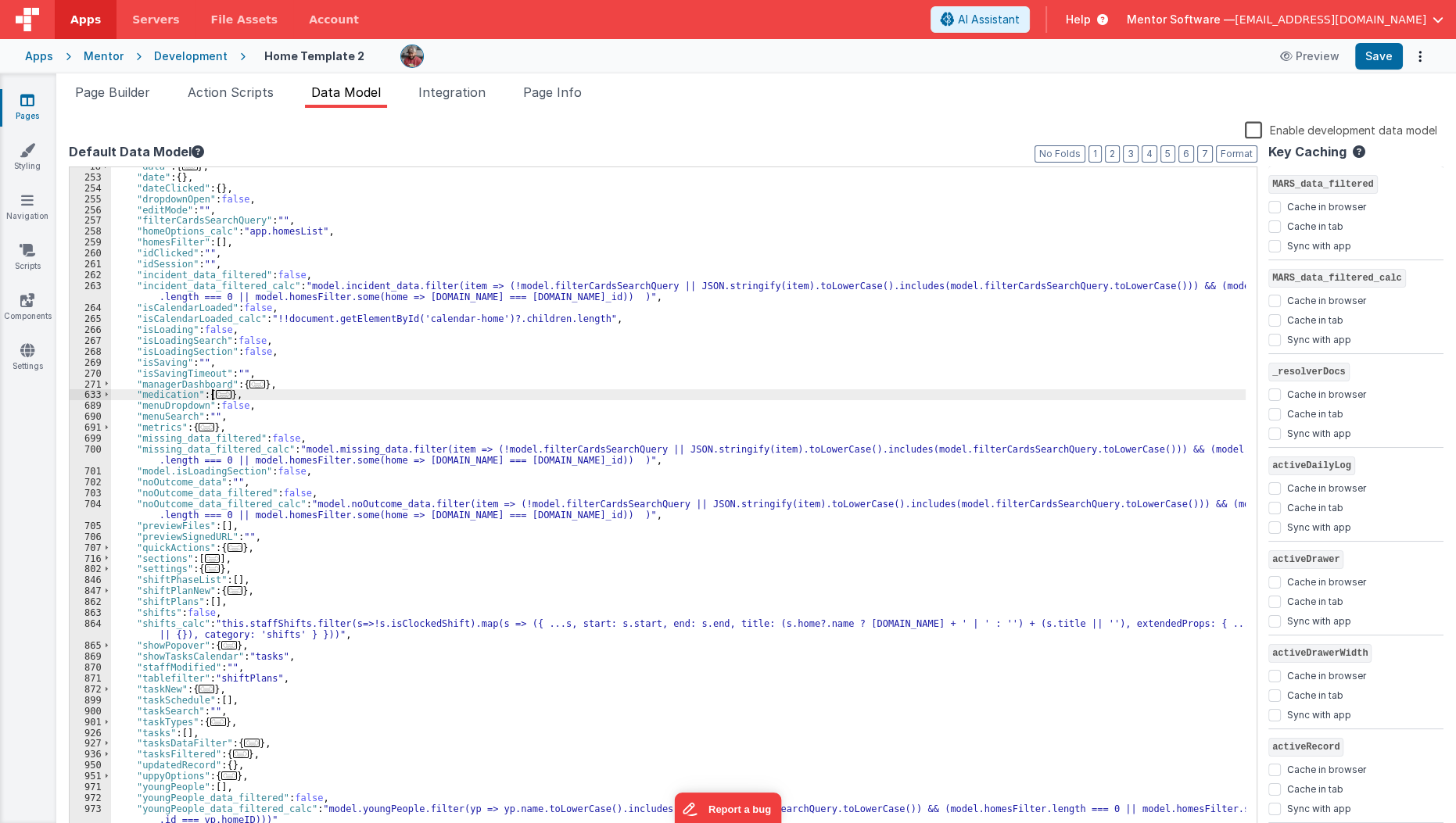
click at [221, 392] on span "..." at bounding box center [223, 394] width 15 height 9
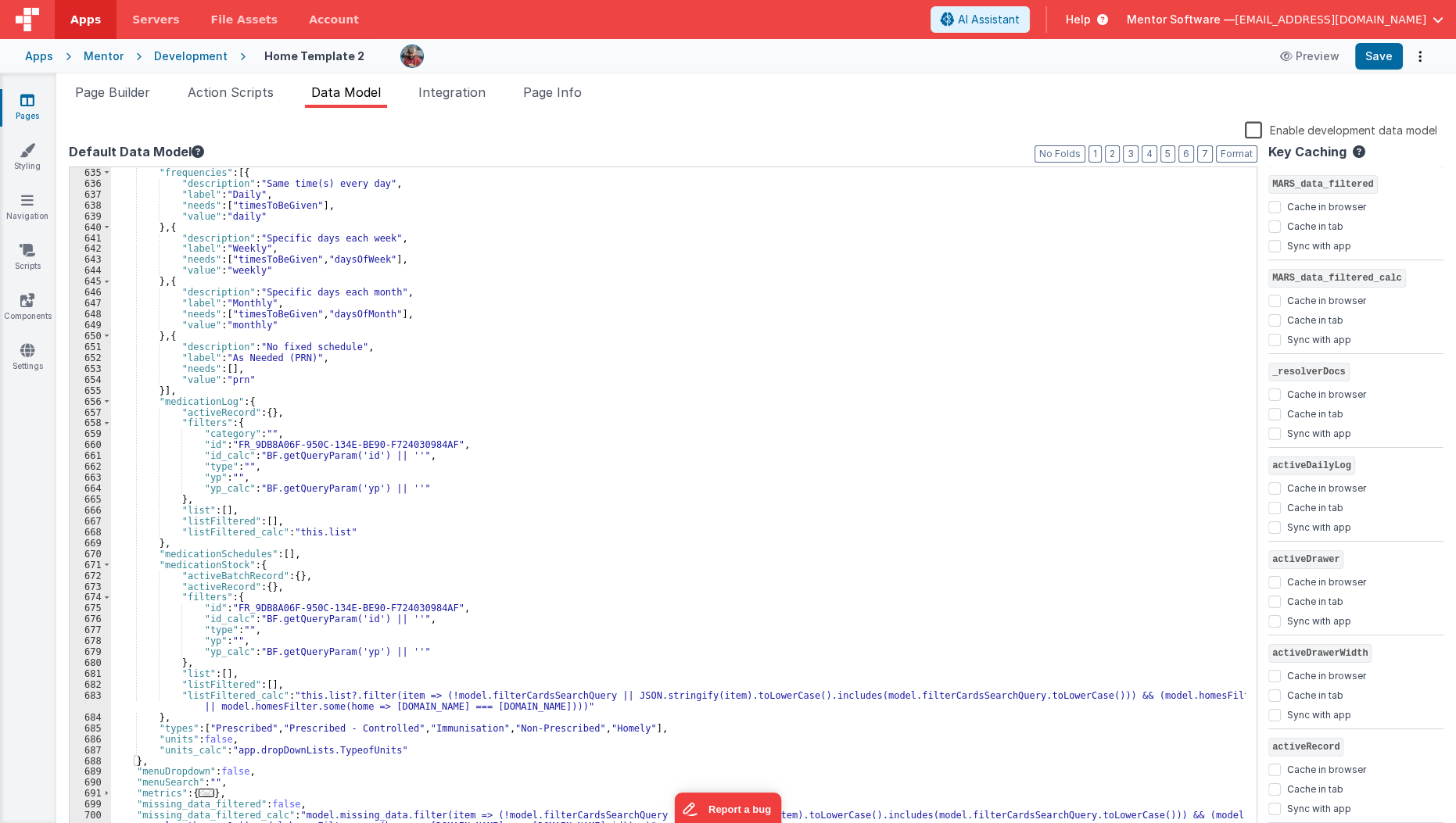
scroll to position [435, 0]
click at [170, 696] on div ""frequencies" : [{ "description" : "Same time(s) every day" , "label" : "Daily"…" at bounding box center [679, 512] width 1136 height 691
click at [175, 803] on div ""frequencies" : [{ "description" : "Same time(s) every day" , "label" : "Daily"…" at bounding box center [679, 512] width 1136 height 691
click at [178, 697] on div ""frequencies" : [{ "description" : "Same time(s) every day" , "label" : "Daily"…" at bounding box center [679, 512] width 1136 height 691
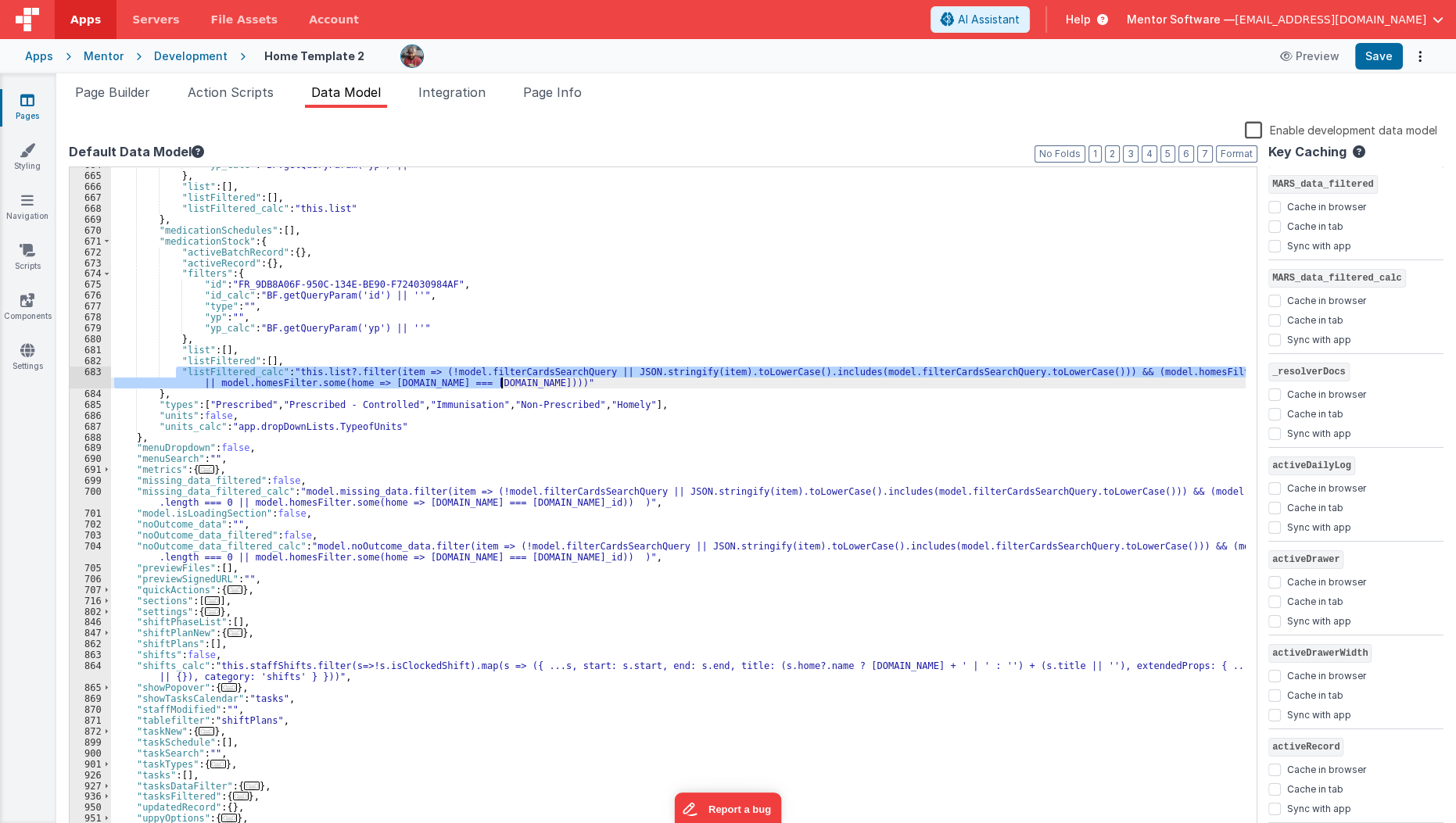
scroll to position [802, 0]
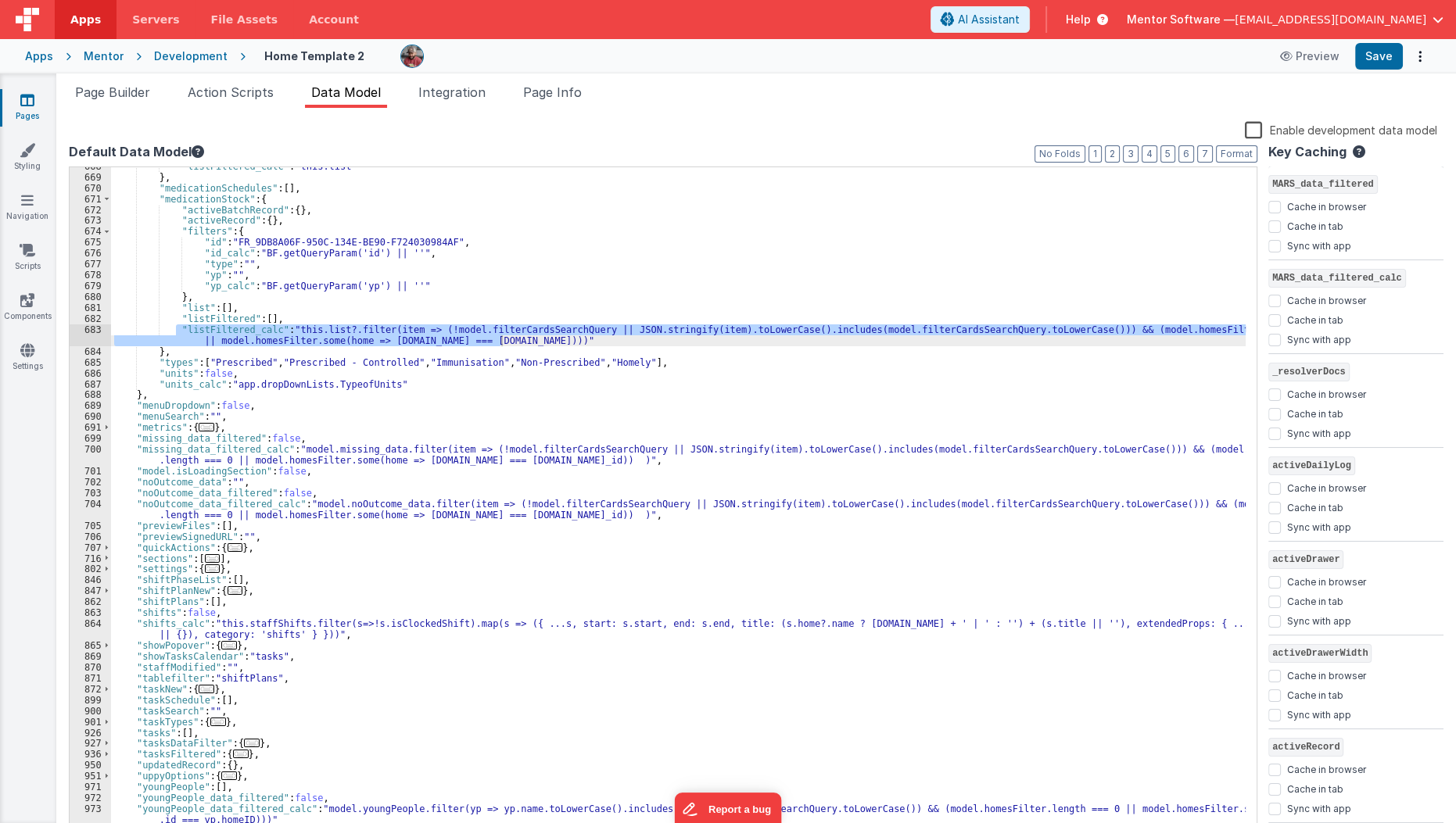
click at [130, 110] on div "Snippet Library Name Type Accordion Element Alert Action Action authLogin Actio…" at bounding box center [756, 478] width 1400 height 740
click at [566, 95] on span "Page Info" at bounding box center [553, 92] width 59 height 15
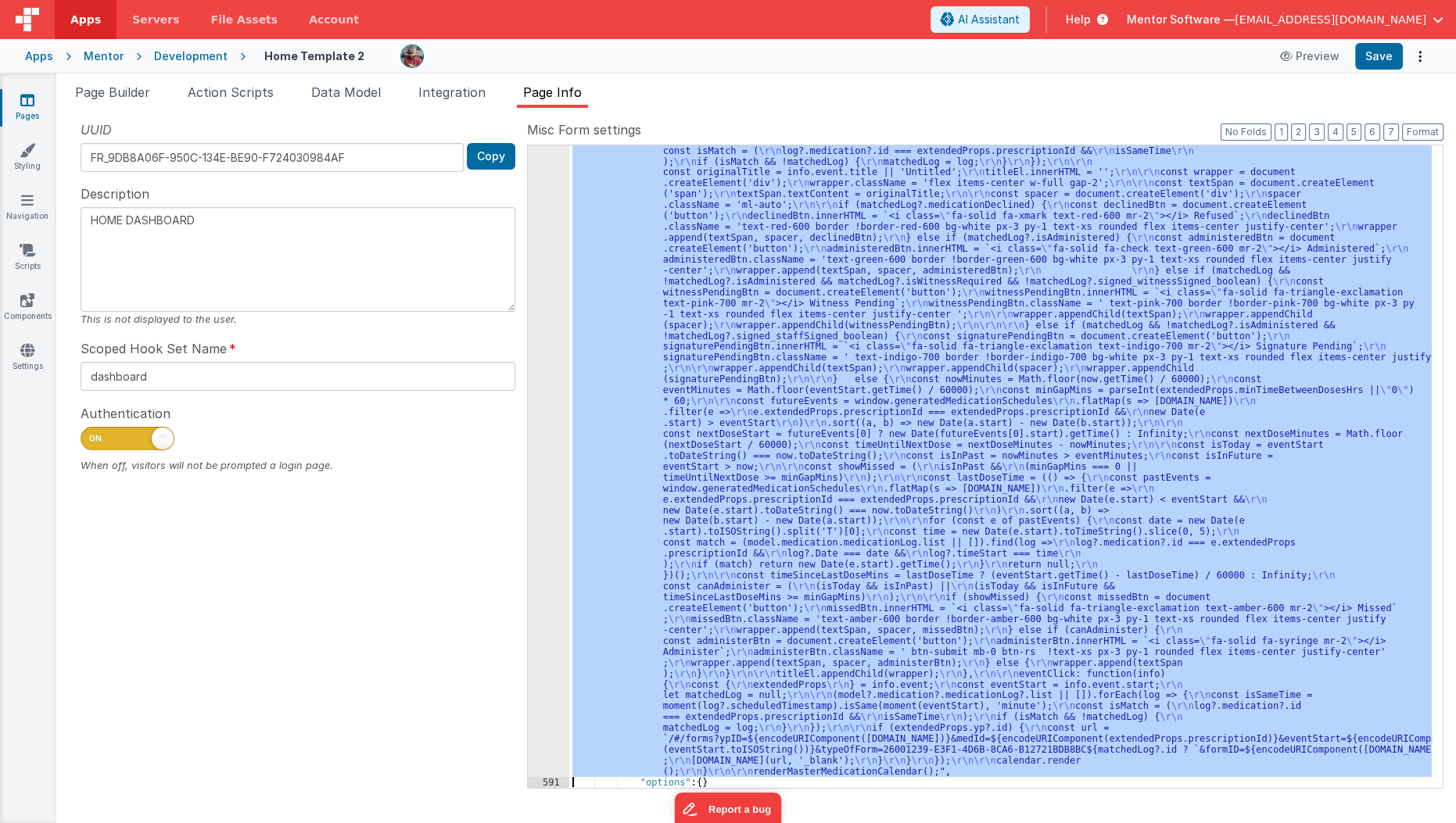
scroll to position [850, 0]
click at [535, 435] on div "590" at bounding box center [548, 395] width 42 height 763
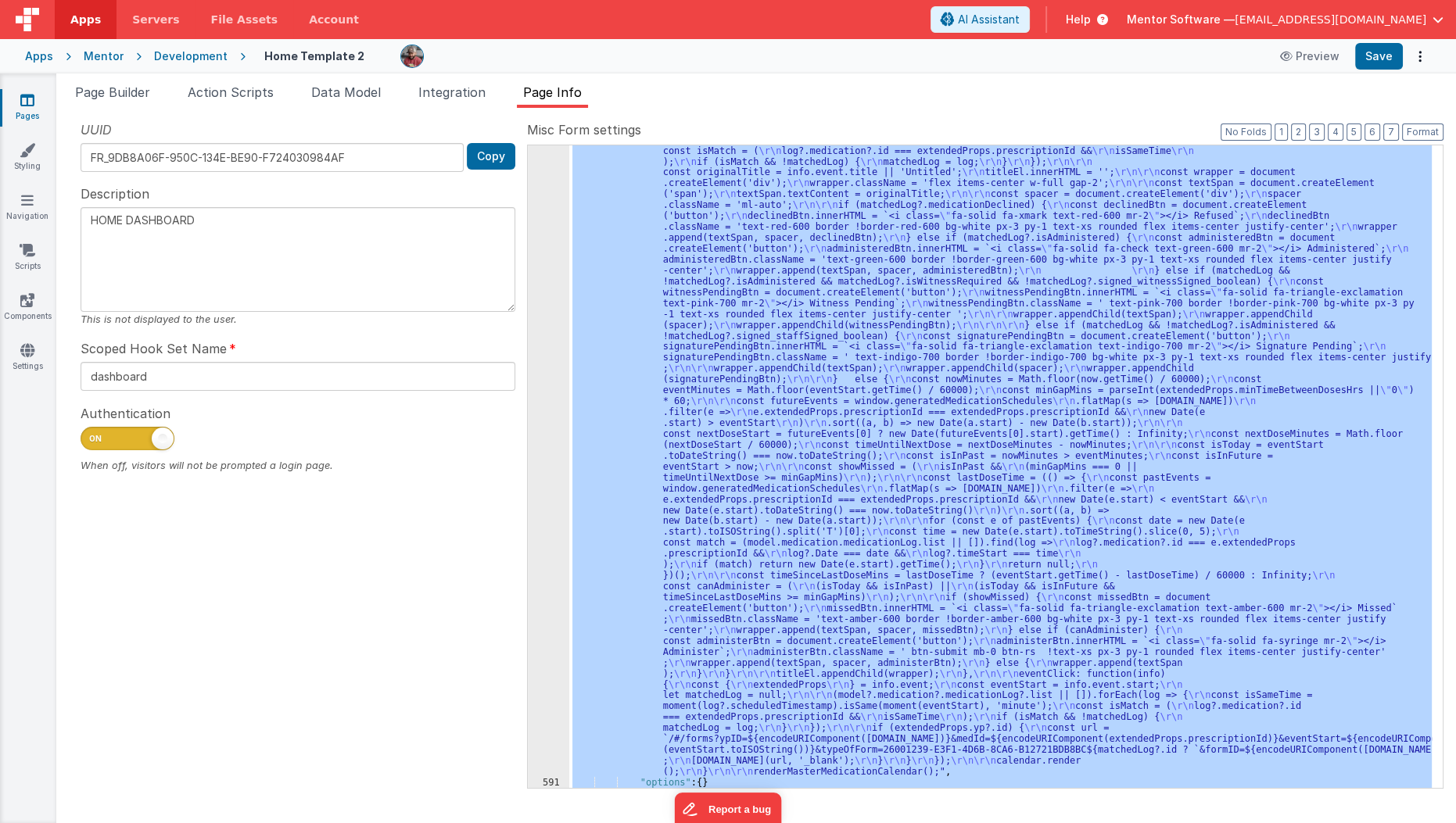
click at [535, 435] on div "590" at bounding box center [548, 395] width 42 height 763
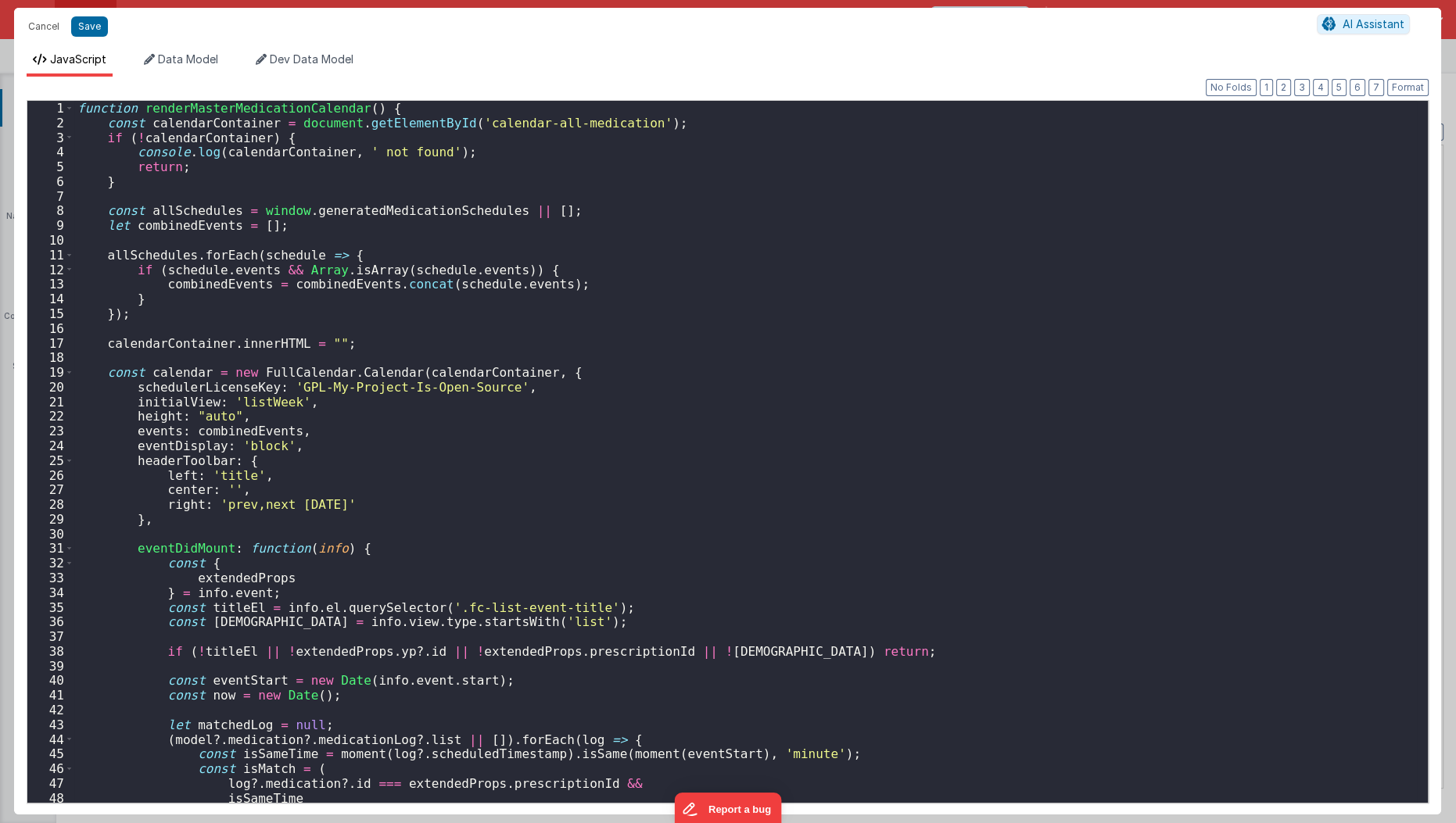
click at [535, 435] on div "function renderMasterMedicationCalendar ( ) { const calendarContainer = documen…" at bounding box center [746, 467] width 1344 height 733
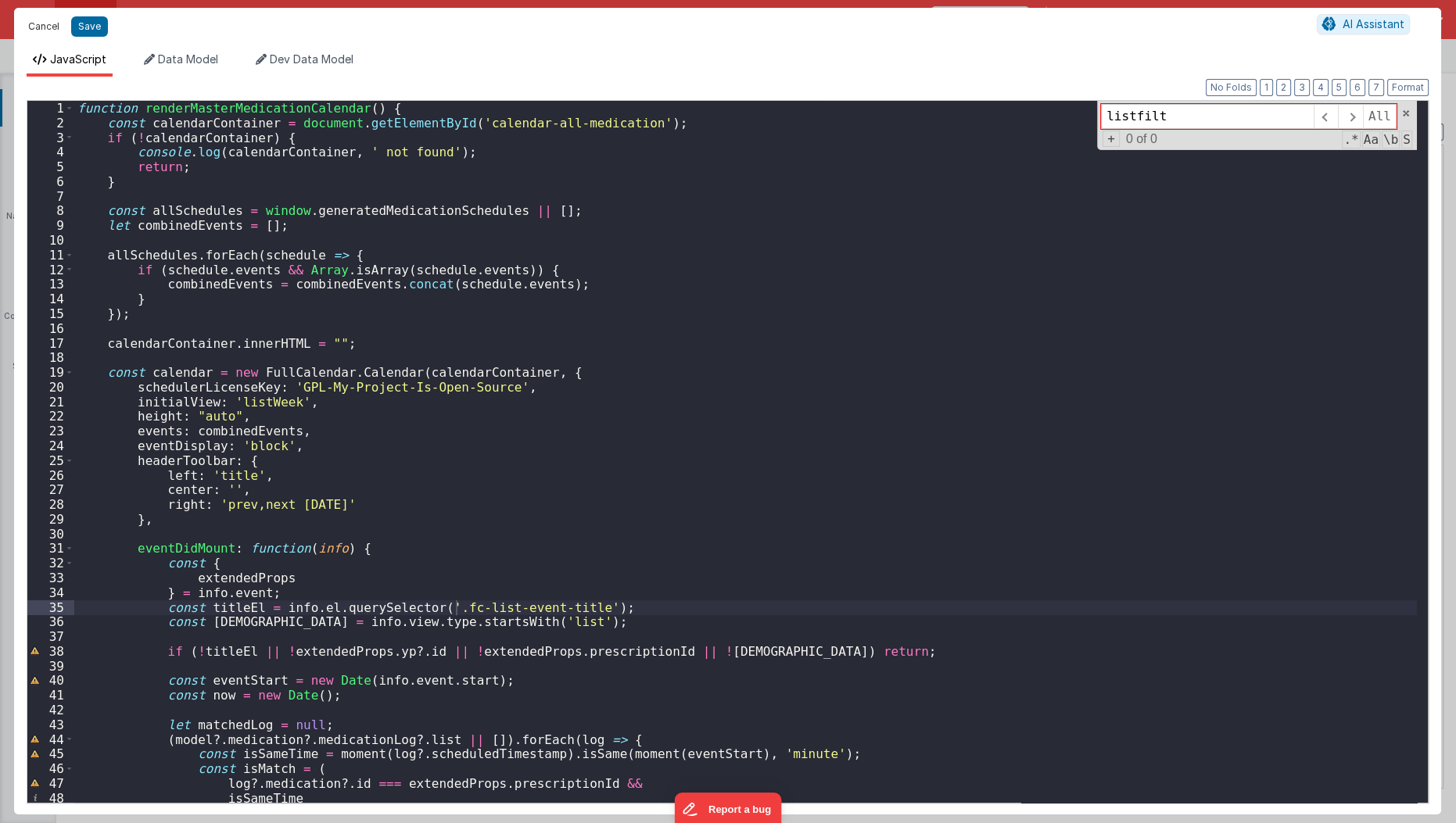
type input "listfilt"
click at [42, 36] on button "Cancel" at bounding box center [43, 26] width 47 height 22
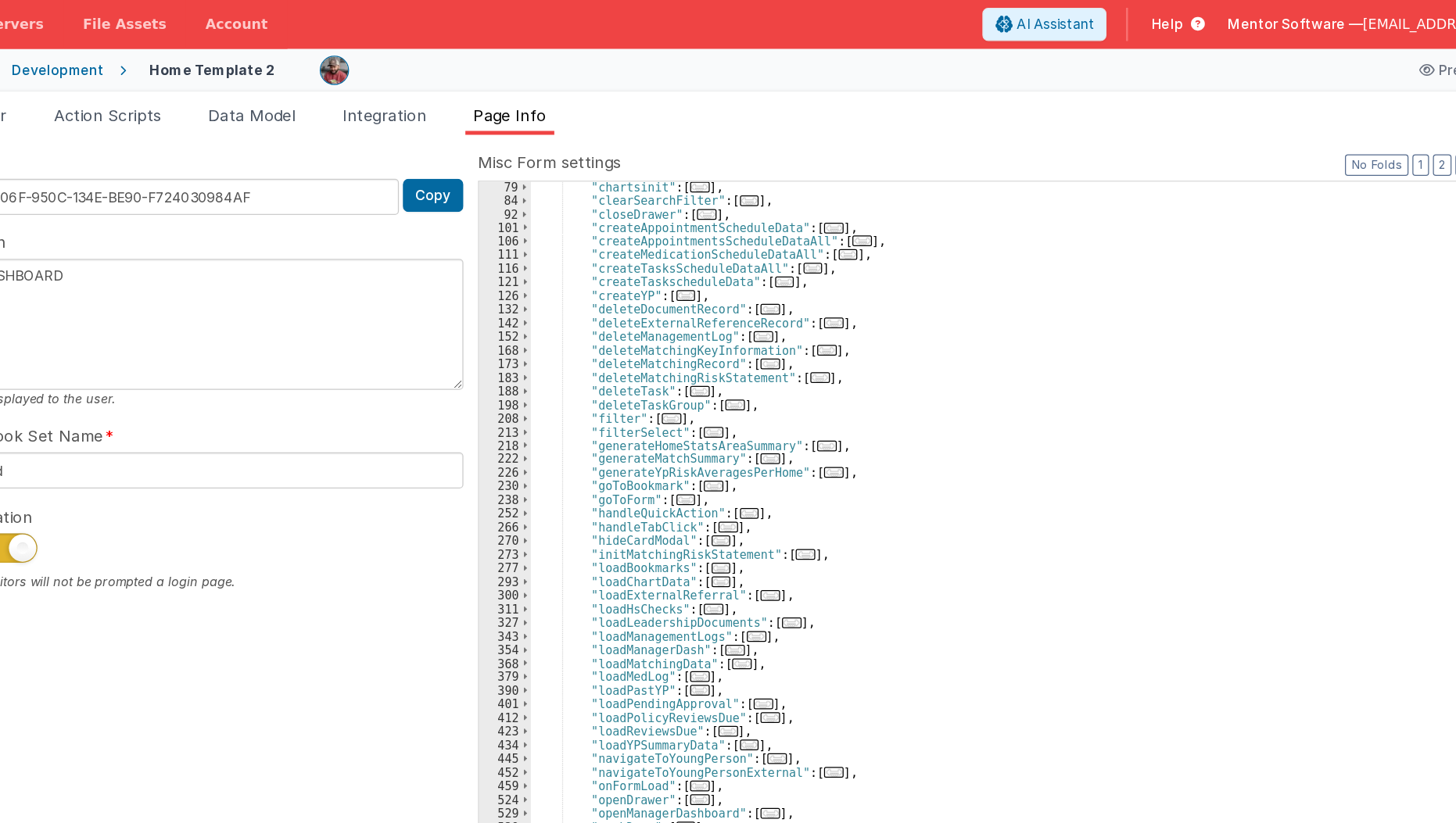
scroll to position [104, 0]
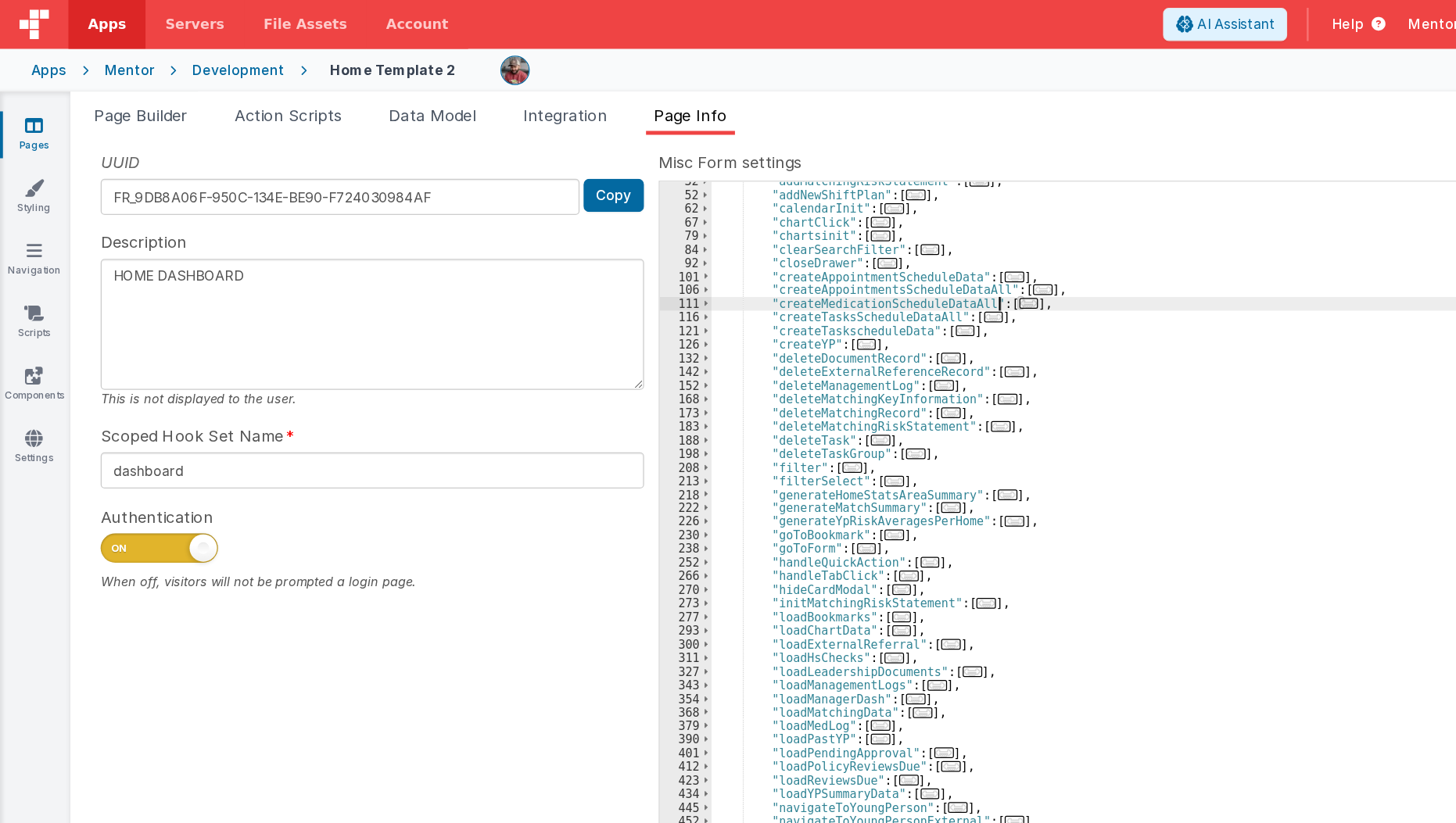
click at [808, 239] on div ""addMatchingRiskStatement" : [ ... ] , "addNewShiftPlan" : [ ... ] , "calendarI…" at bounding box center [1001, 467] width 863 height 642
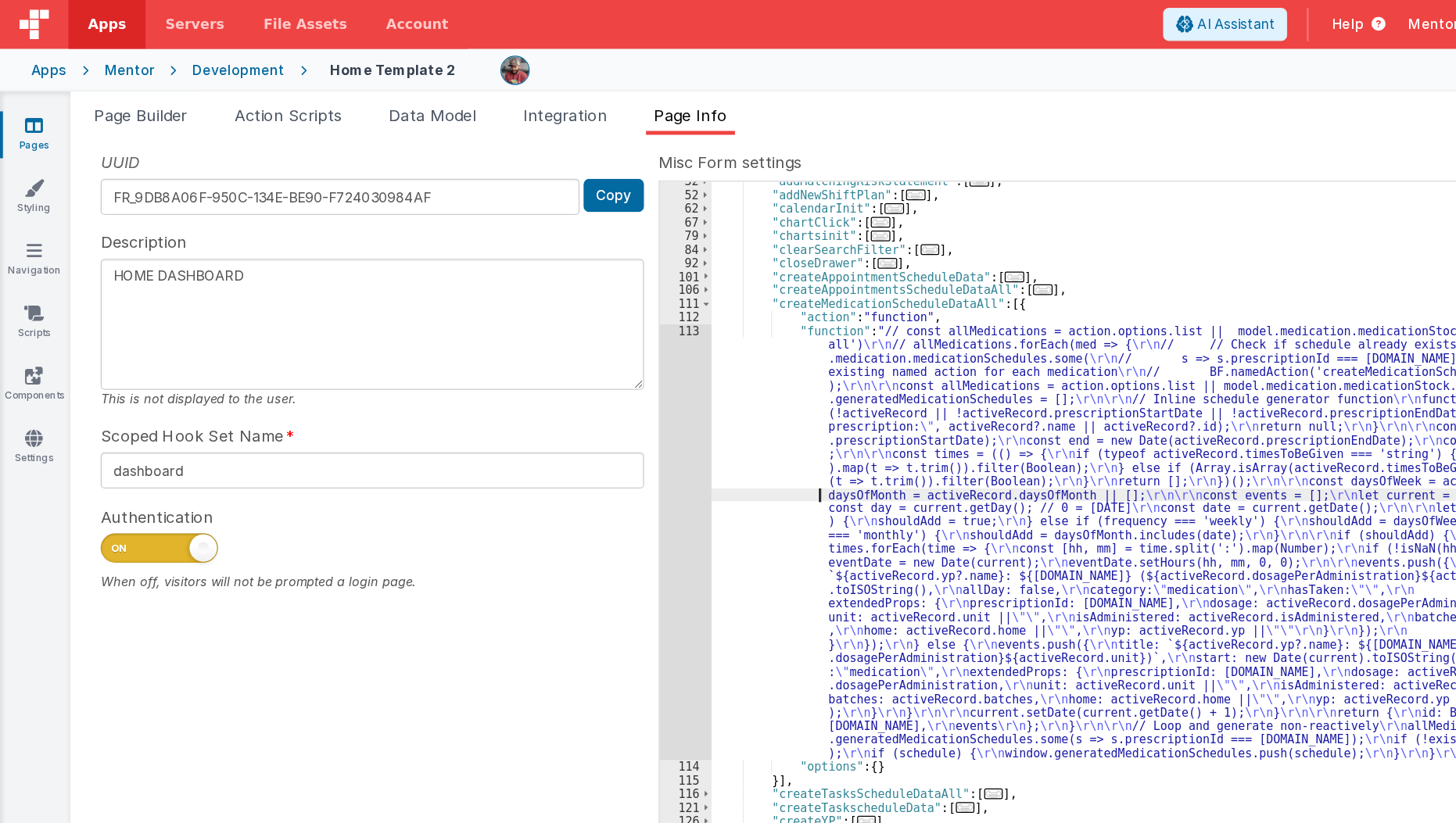
click at [581, 392] on div ""addMatchingRiskStatement" : [ ... ] , "addNewShiftPlan" : [ ... ] , "calendarI…" at bounding box center [1001, 471] width 863 height 664
click at [524, 422] on div "UUID FR_9DB8A06F-950C-134E-BE90-F724030984AF Copy Description HOME DASHBOARD Th…" at bounding box center [297, 454] width 458 height 667
click at [536, 426] on div "113" at bounding box center [548, 433] width 42 height 349
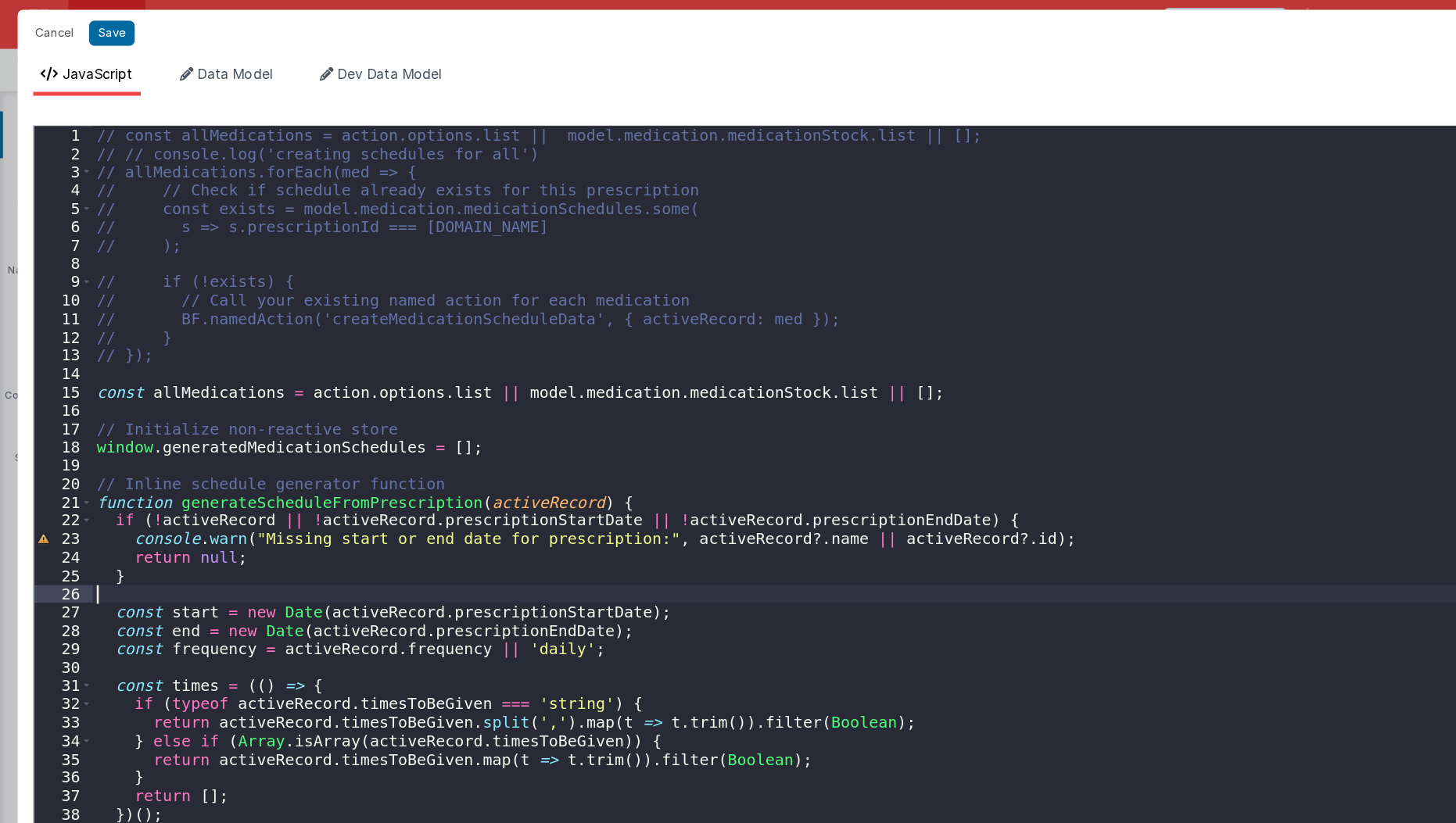
click at [517, 469] on div "// const allMedications = action.options.list || model.medication.medicationSto…" at bounding box center [746, 467] width 1344 height 733
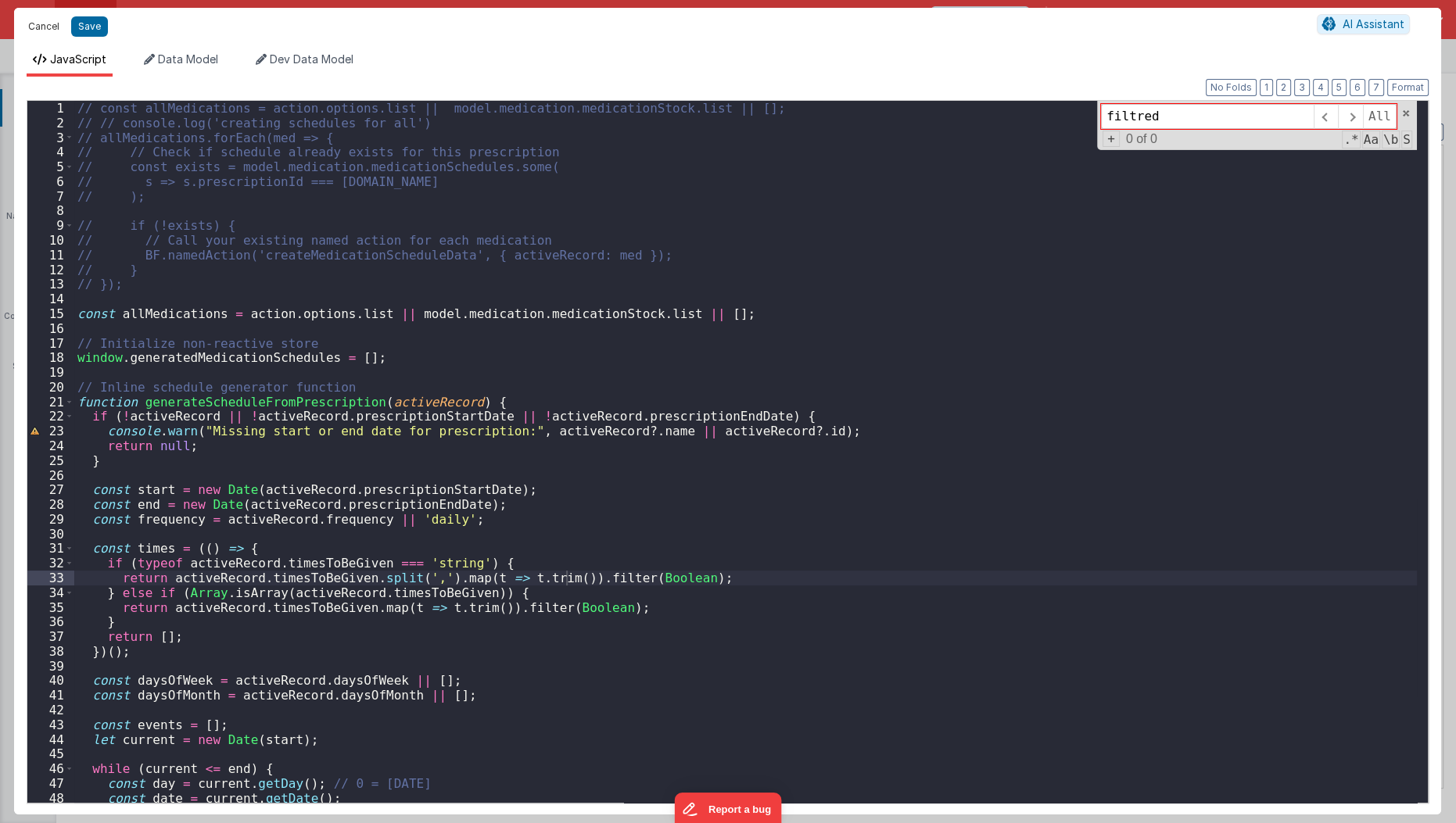
type input "filtred"
click at [36, 27] on button "Cancel" at bounding box center [43, 26] width 47 height 22
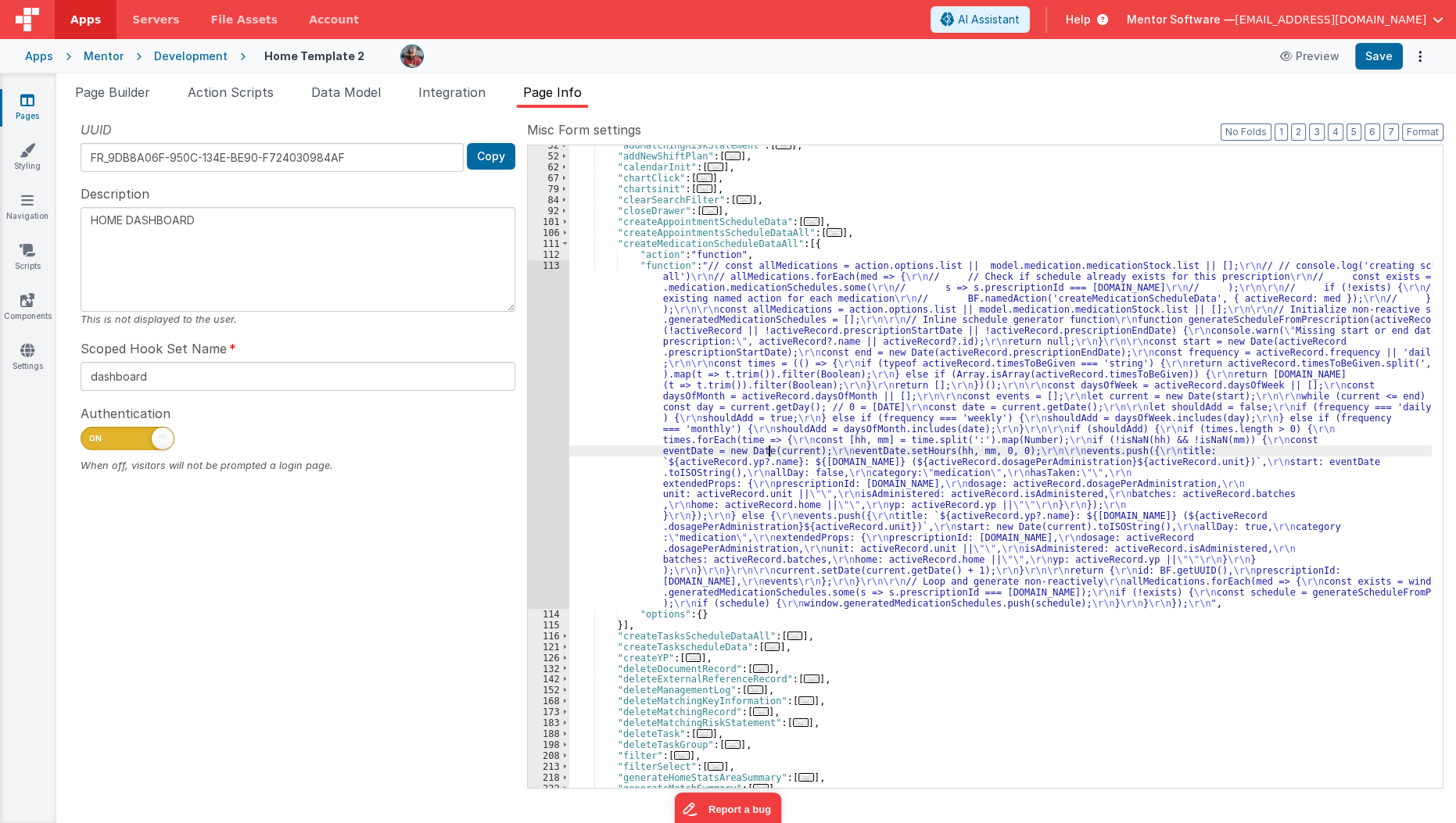
click at [766, 445] on div ""addMatchingRiskStatement" : [ ... ] , "addNewShiftPlan" : [ ... ] , "calendarI…" at bounding box center [1001, 471] width 863 height 664
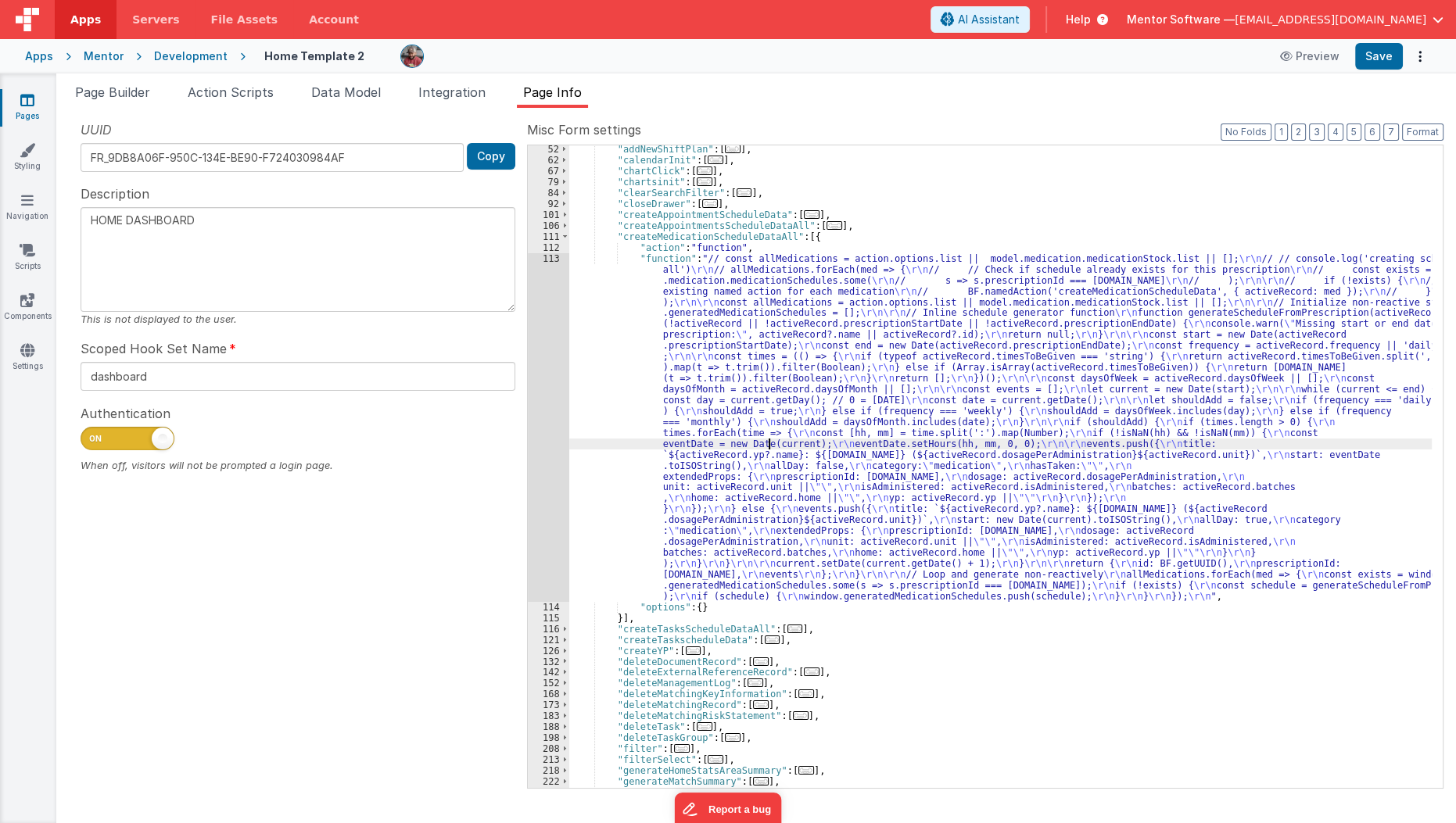
scroll to position [177, 0]
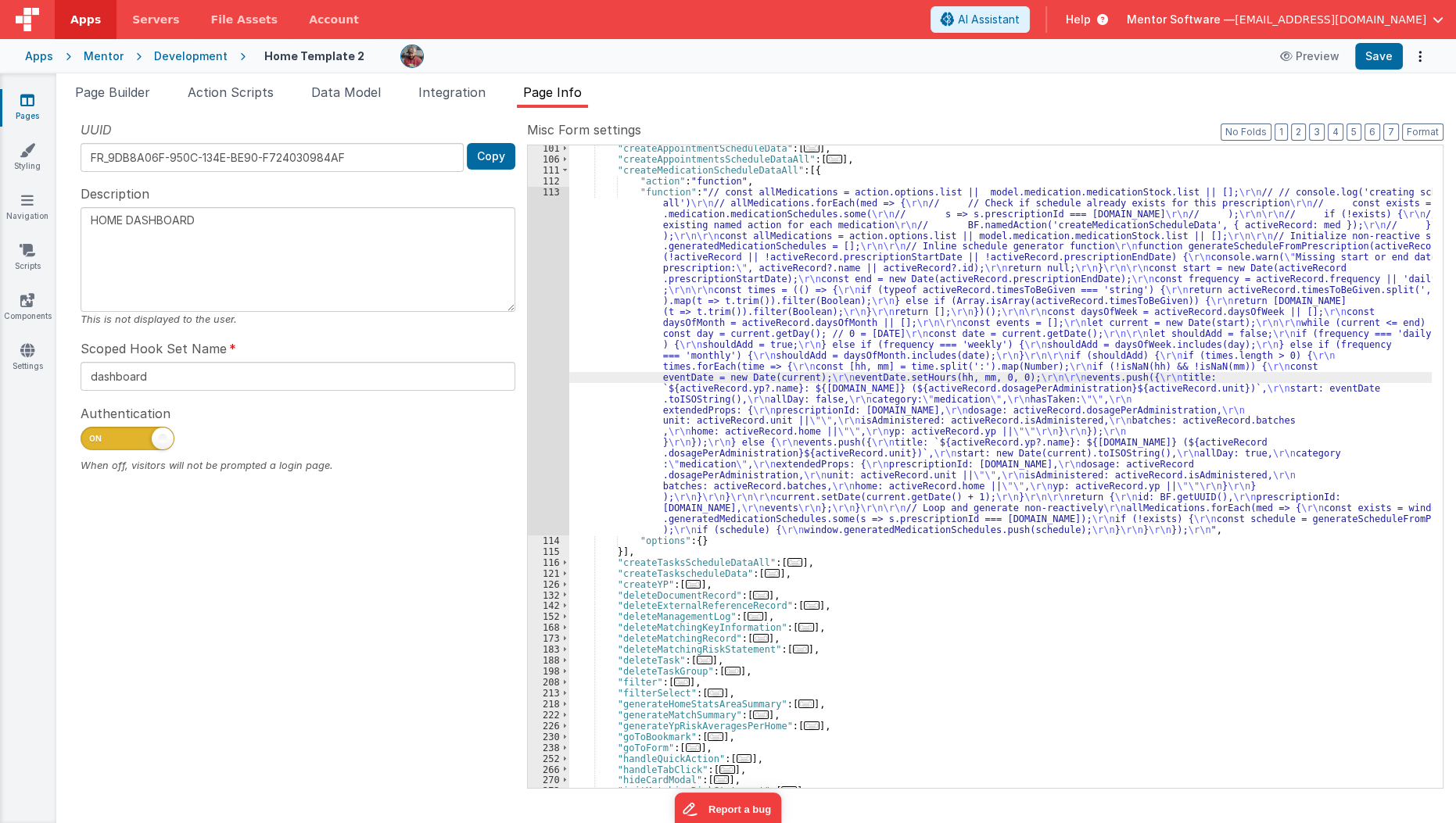
click at [766, 445] on div ""createAppointmentScheduleData" : [ ... ] , "createAppointmentsScheduleDataAll"…" at bounding box center [1001, 475] width 863 height 664
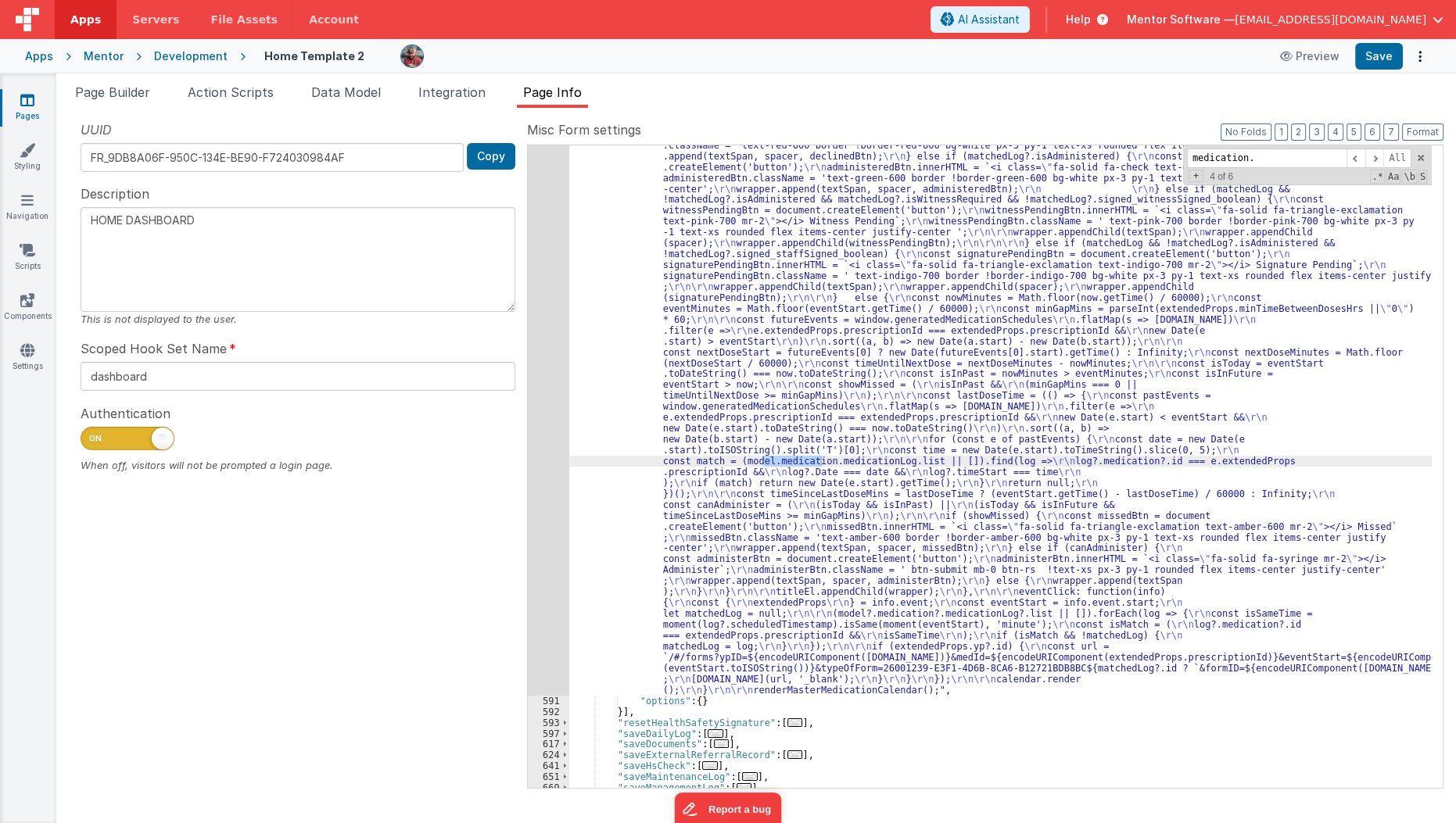
scroll to position [1313, 0]
click at [354, 99] on span "Data Model" at bounding box center [346, 92] width 69 height 15
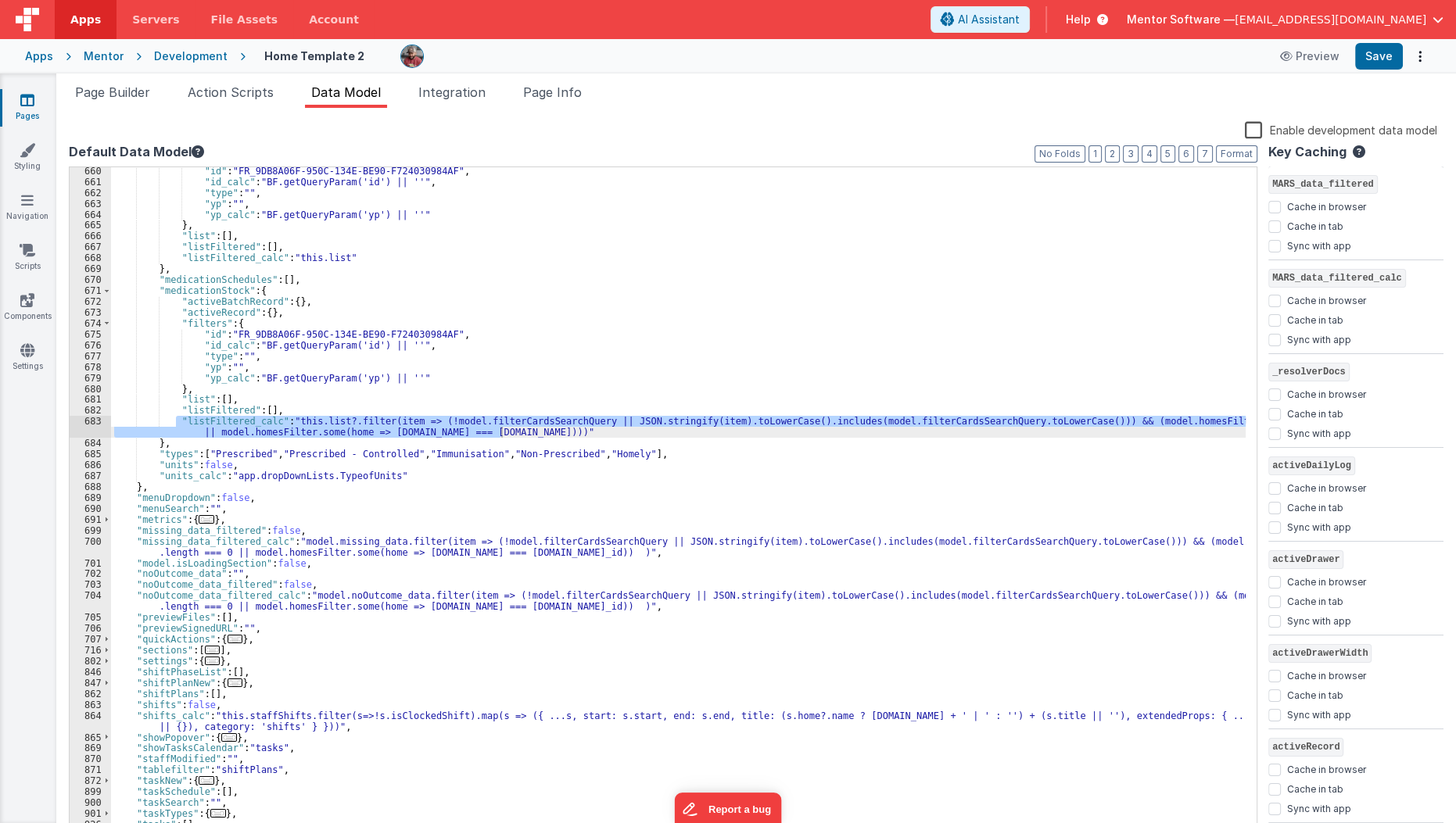
scroll to position [710, 0]
click at [576, 91] on span "Page Info" at bounding box center [553, 92] width 59 height 15
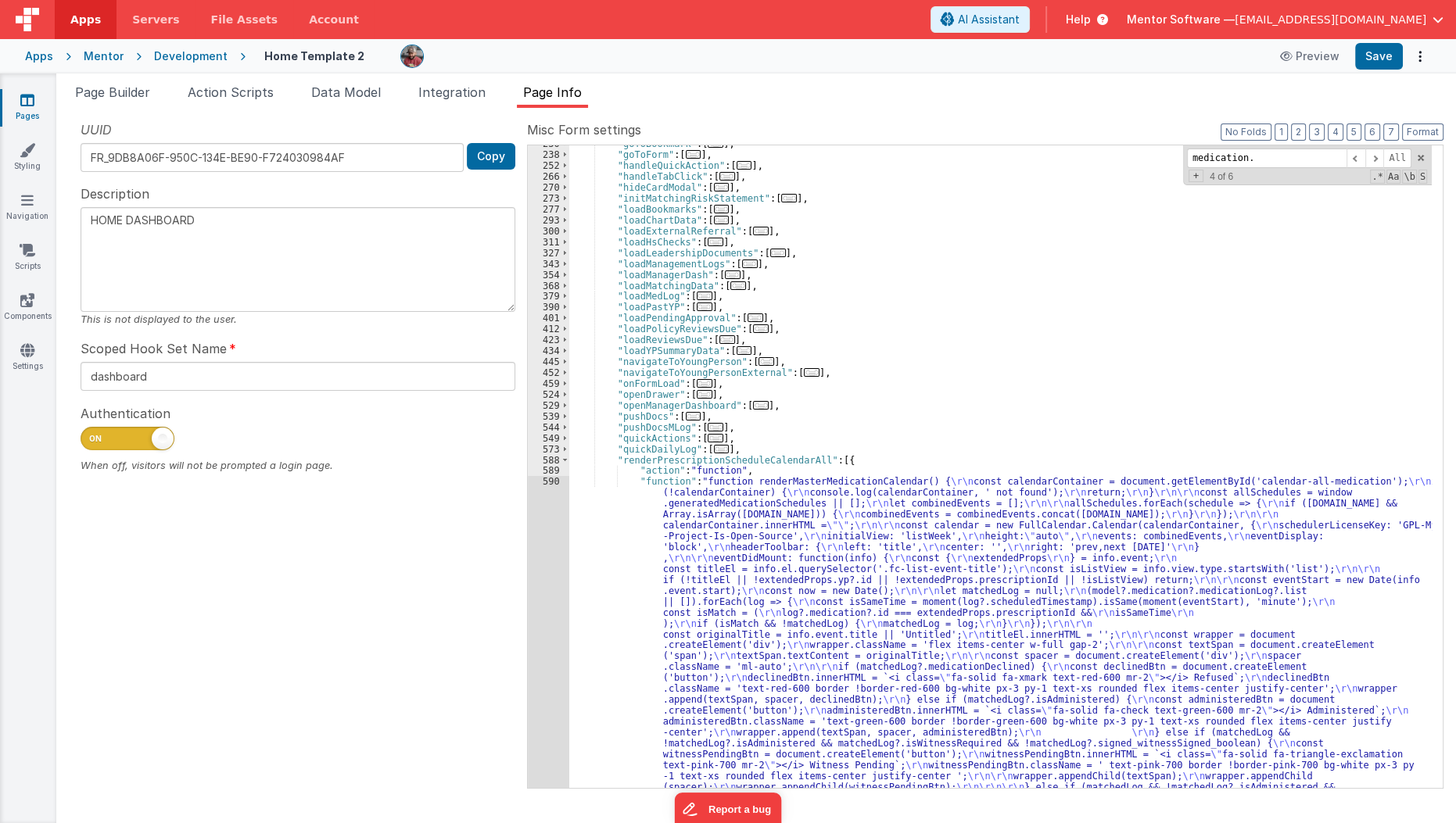
scroll to position [771, 0]
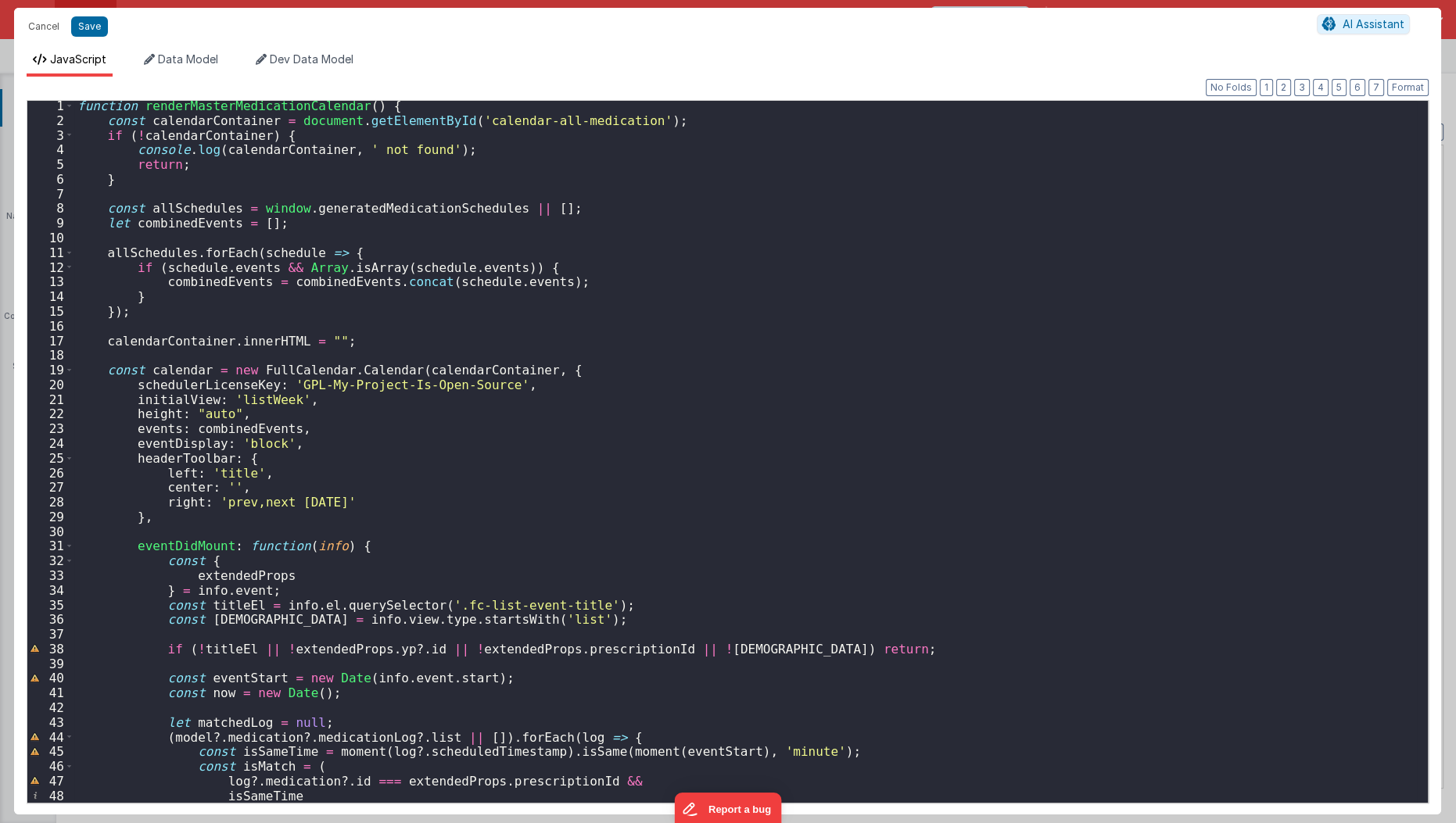
scroll to position [26, 0]
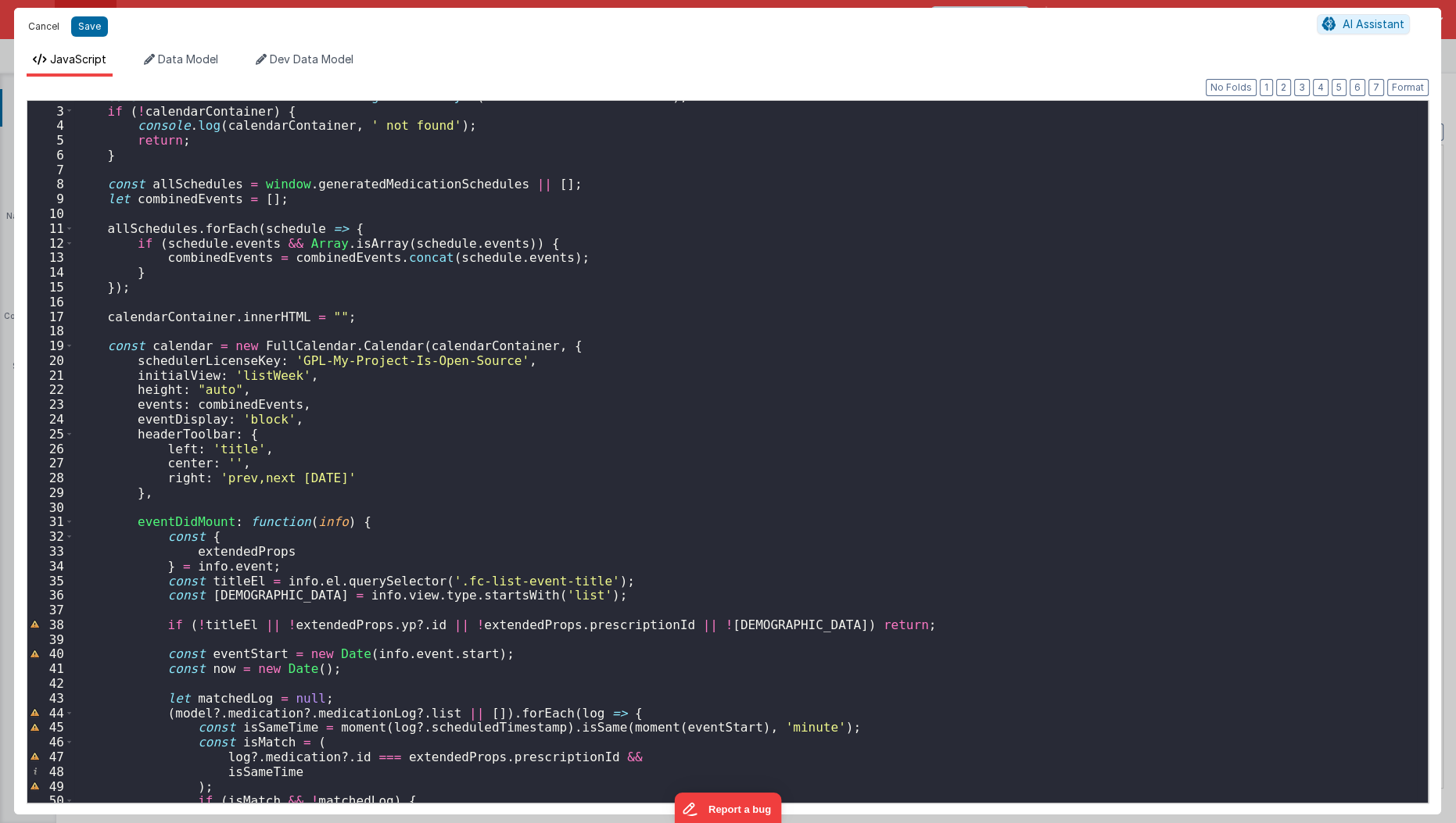
click at [42, 25] on button "Cancel" at bounding box center [43, 26] width 47 height 22
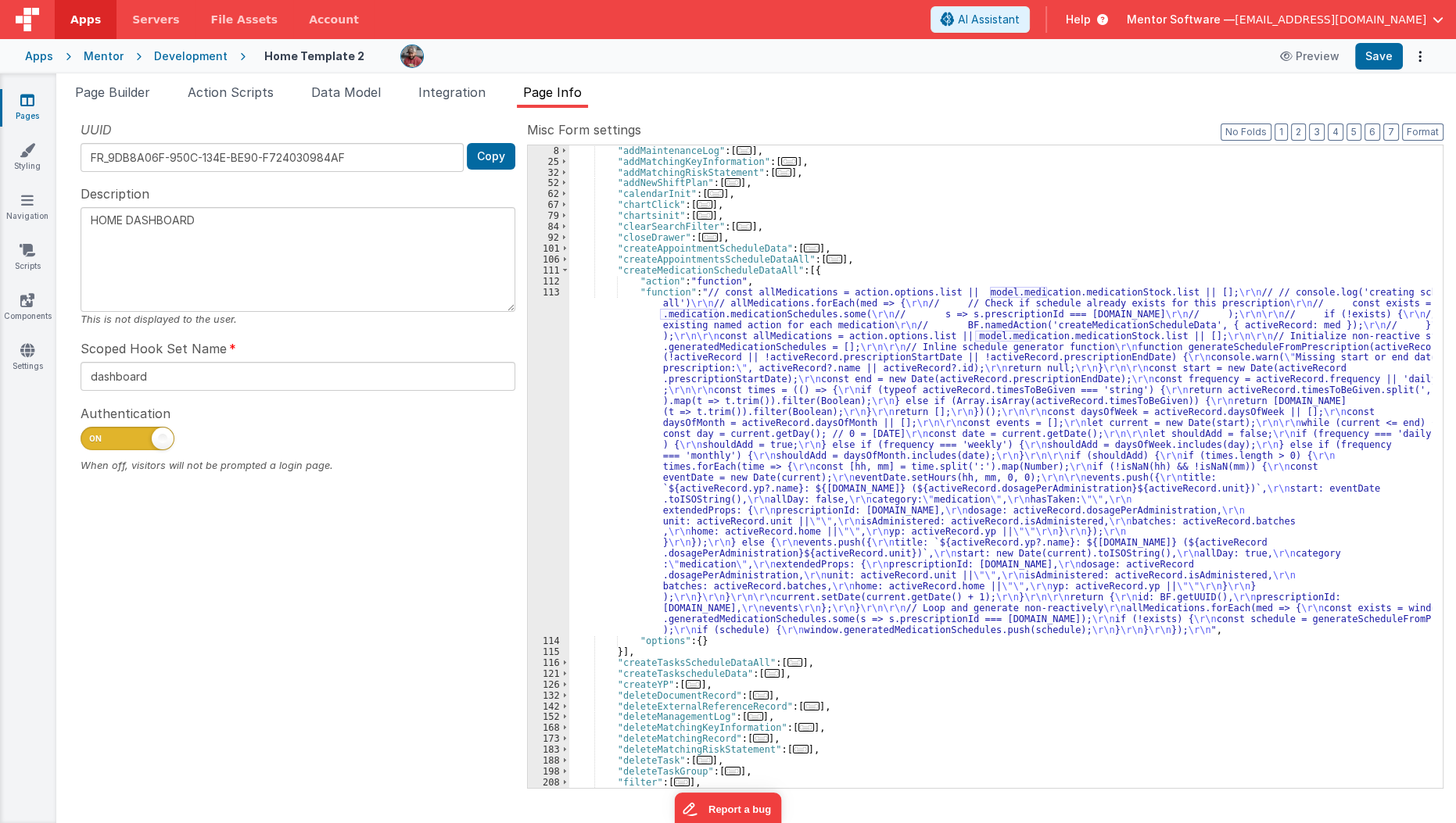
scroll to position [77, 0]
click at [634, 444] on div ""addMaintenanceLog" : [ ... ] , "addMatchingKeyInformation" : [ ... ] , "addMat…" at bounding box center [1001, 477] width 863 height 664
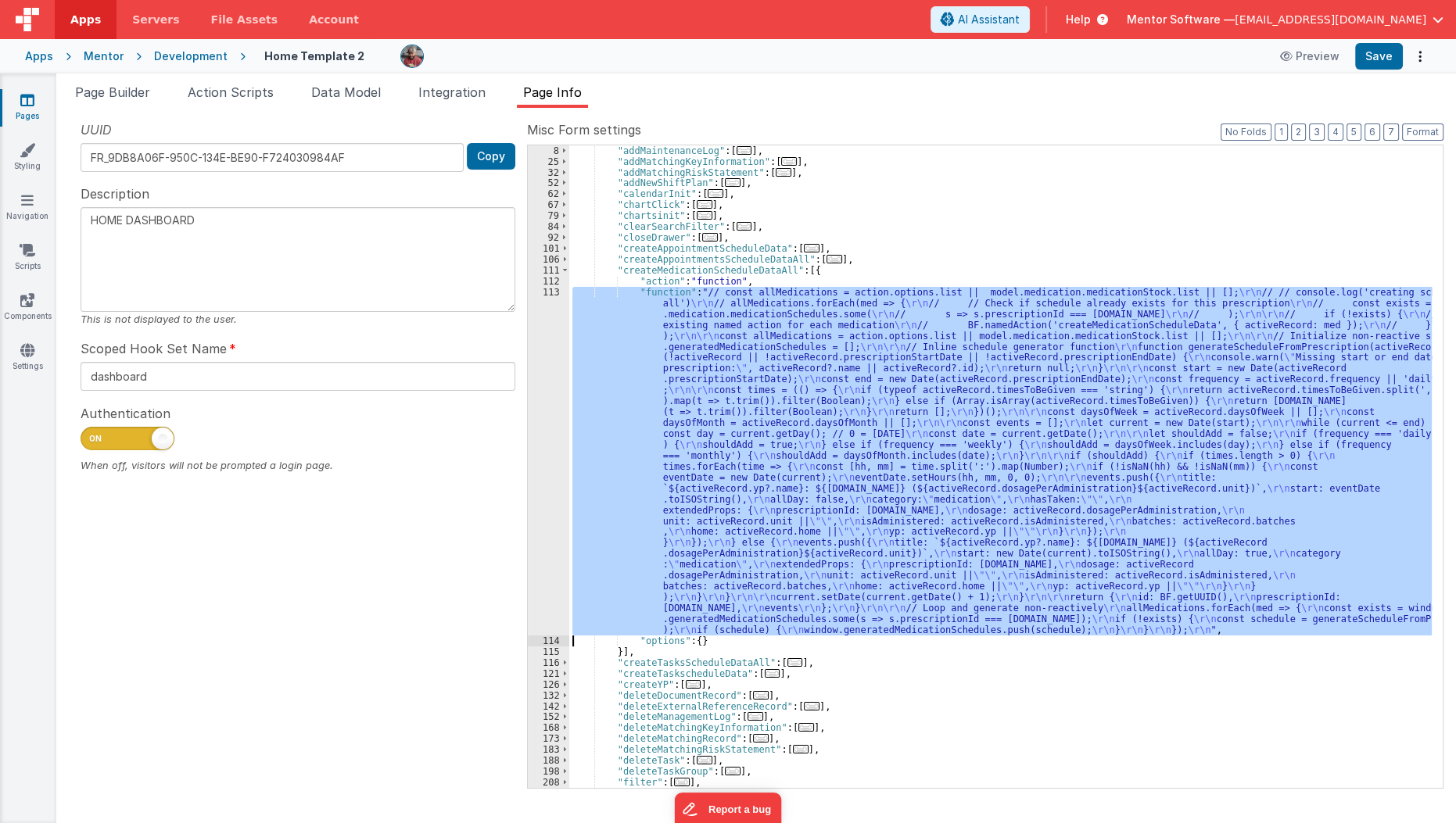
click at [539, 483] on div "113" at bounding box center [548, 461] width 42 height 349
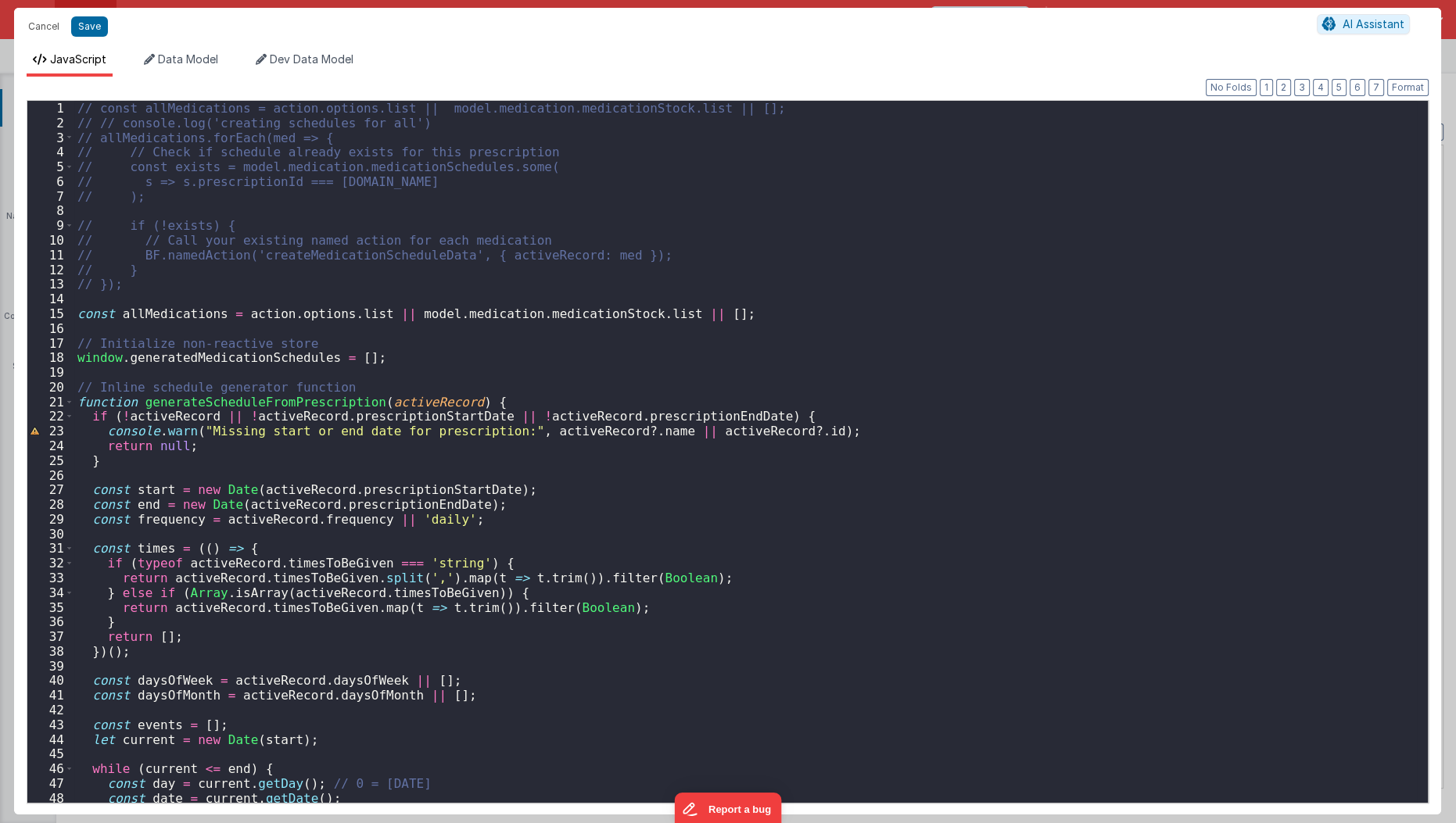
scroll to position [0, 0]
click at [41, 26] on button "Cancel" at bounding box center [43, 26] width 47 height 22
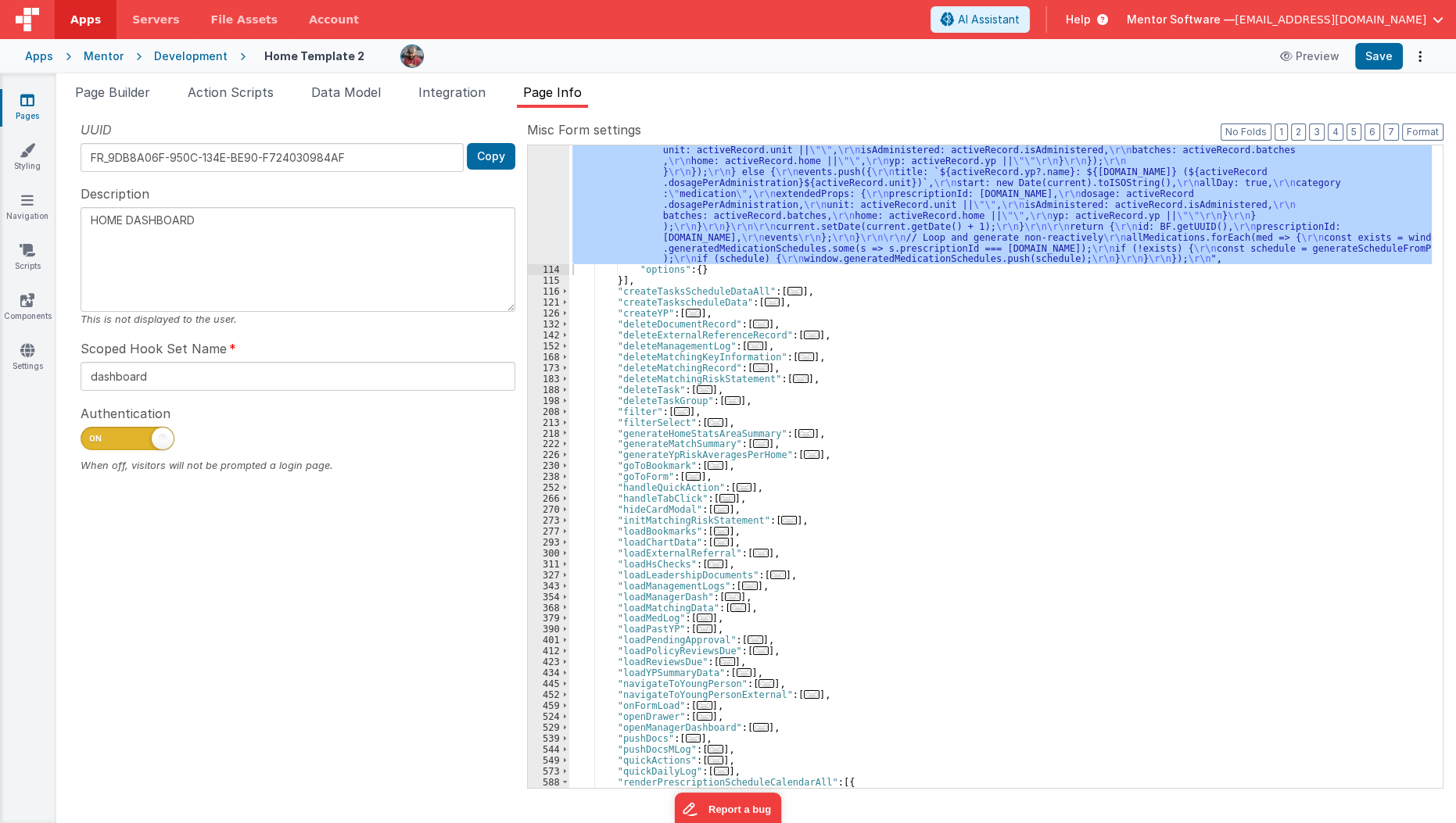
scroll to position [450, 0]
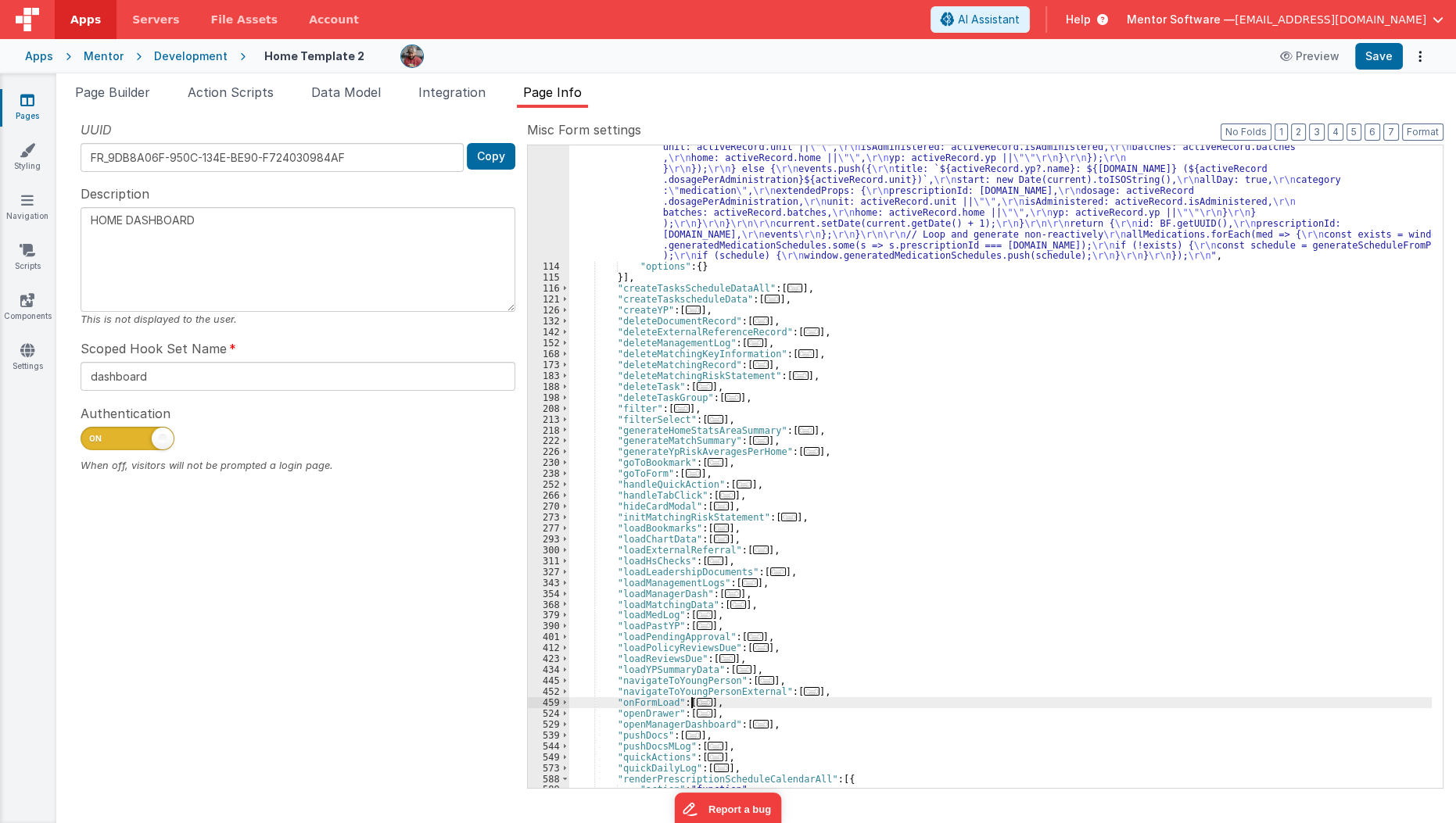
click at [697, 699] on span "..." at bounding box center [704, 702] width 15 height 9
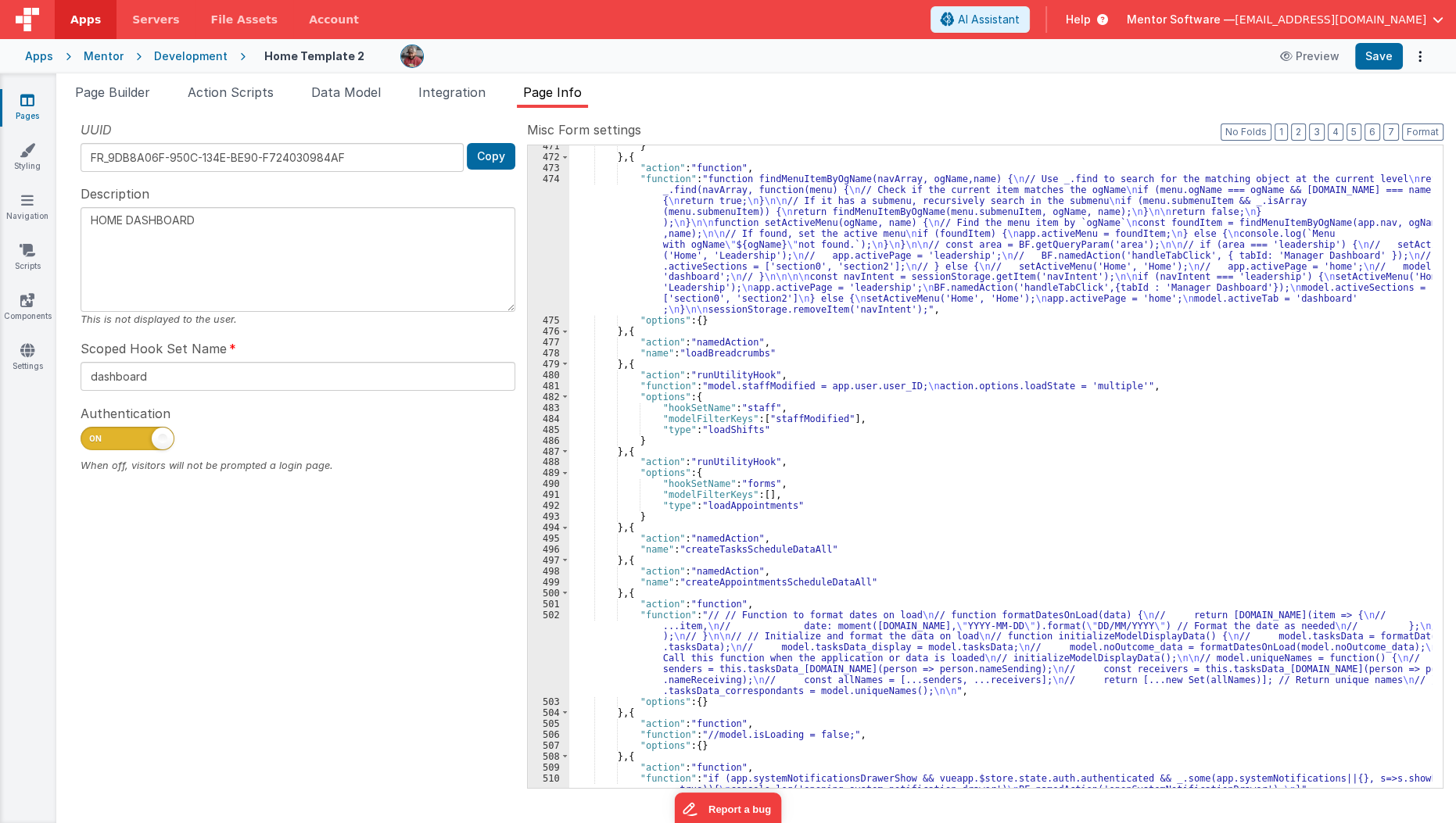
scroll to position [1149, 0]
click at [654, 648] on div "} } , { "action" : "function" , "function" : "function findMenuItemByOgName(nav…" at bounding box center [1001, 478] width 863 height 676
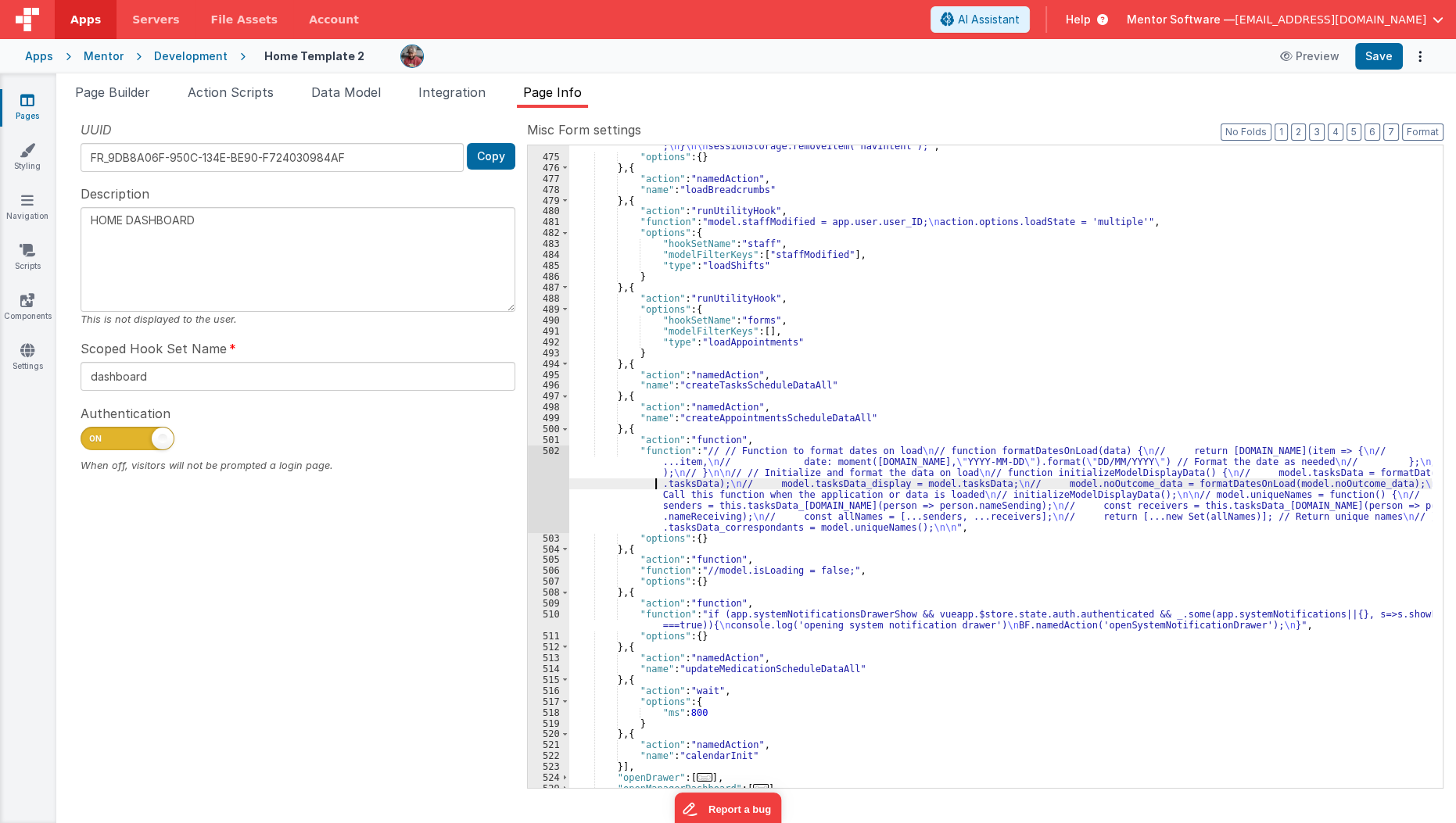
scroll to position [1367, 0]
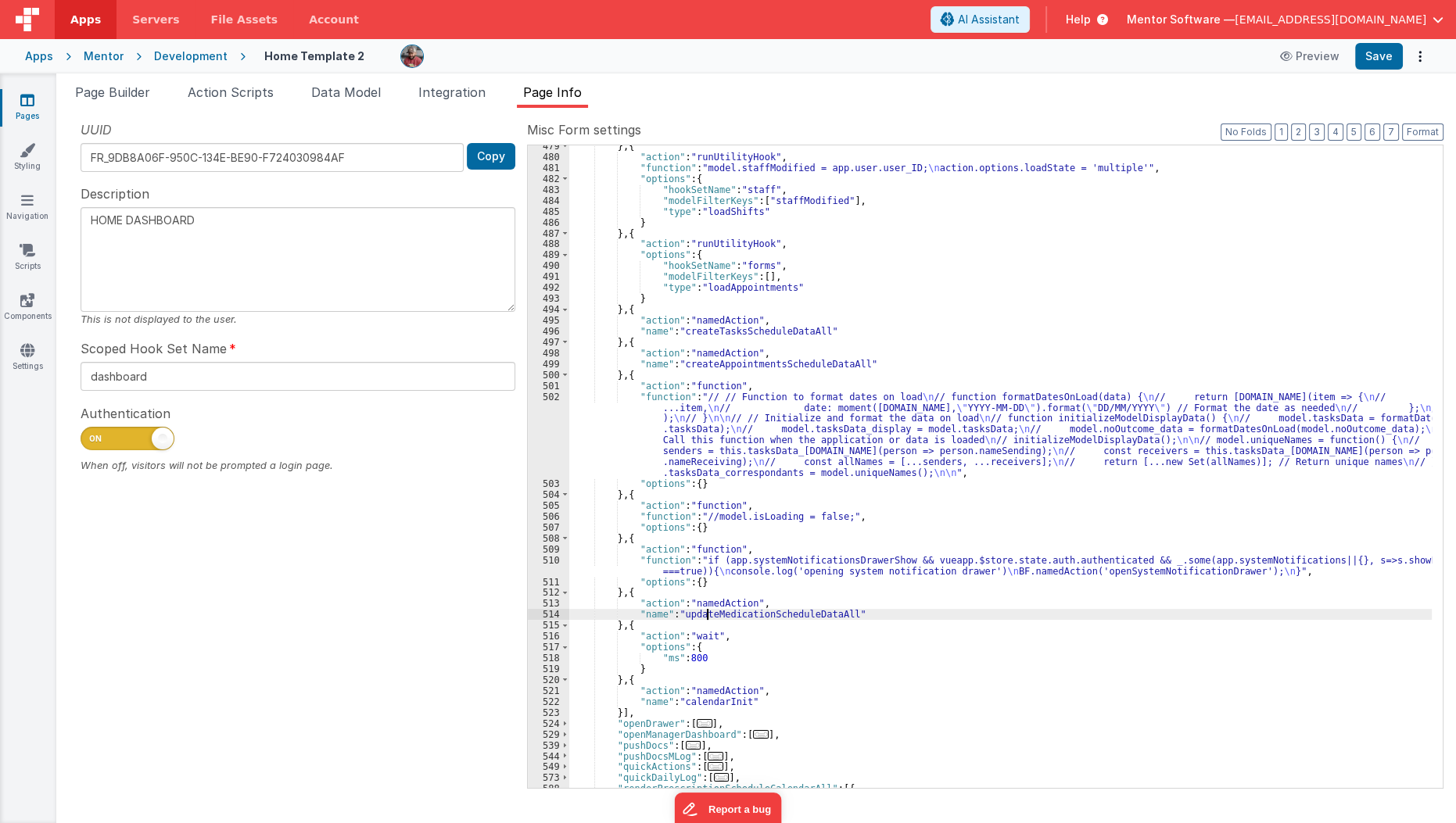
click at [705, 617] on div "} , { "action" : "runUtilityHook" , "function" : "model.staffModified = app.use…" at bounding box center [1001, 472] width 863 height 664
type input "updateMedicationScheduleDataAll"
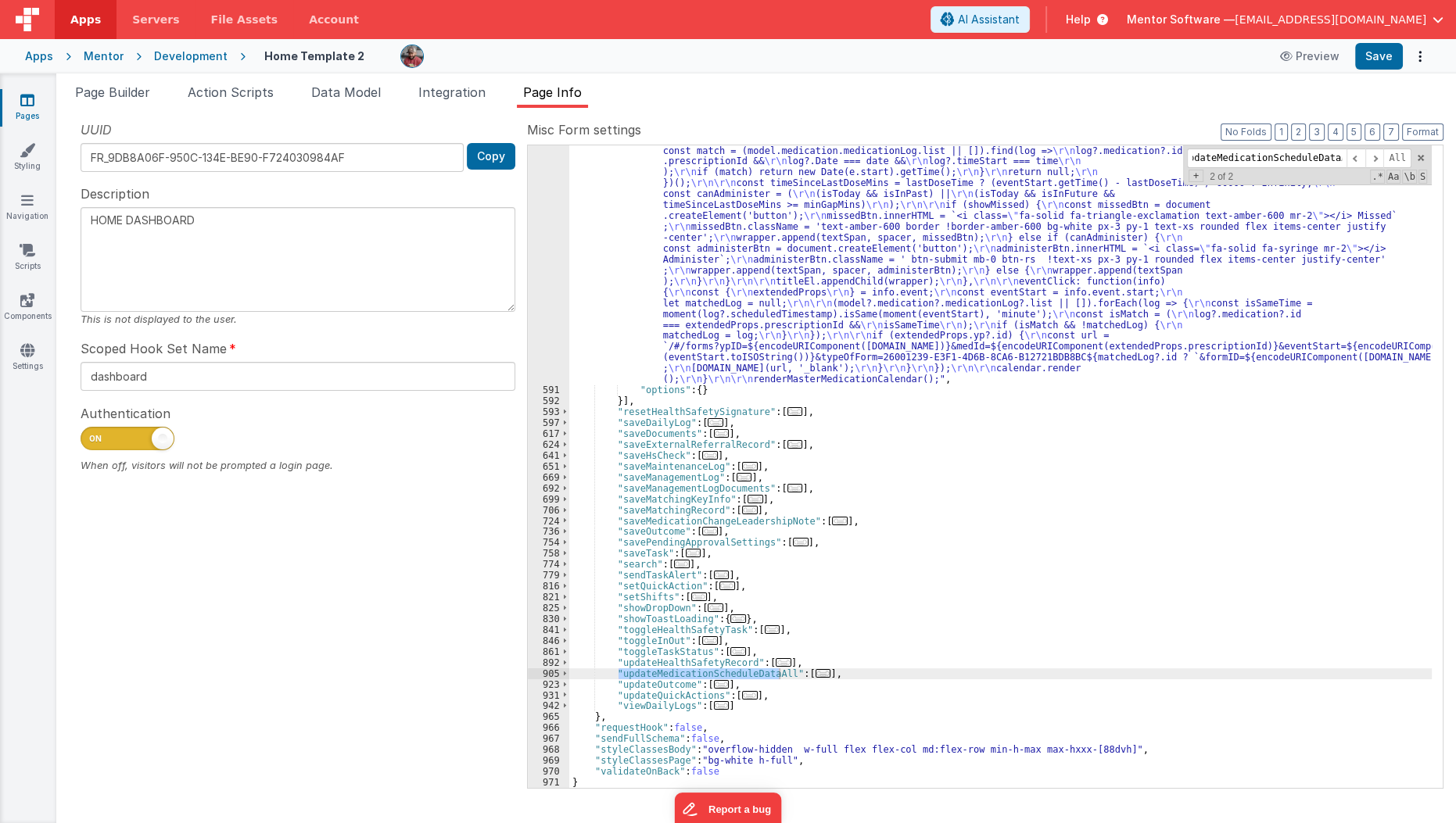
scroll to position [0, 0]
click at [815, 677] on span "..." at bounding box center [823, 673] width 15 height 9
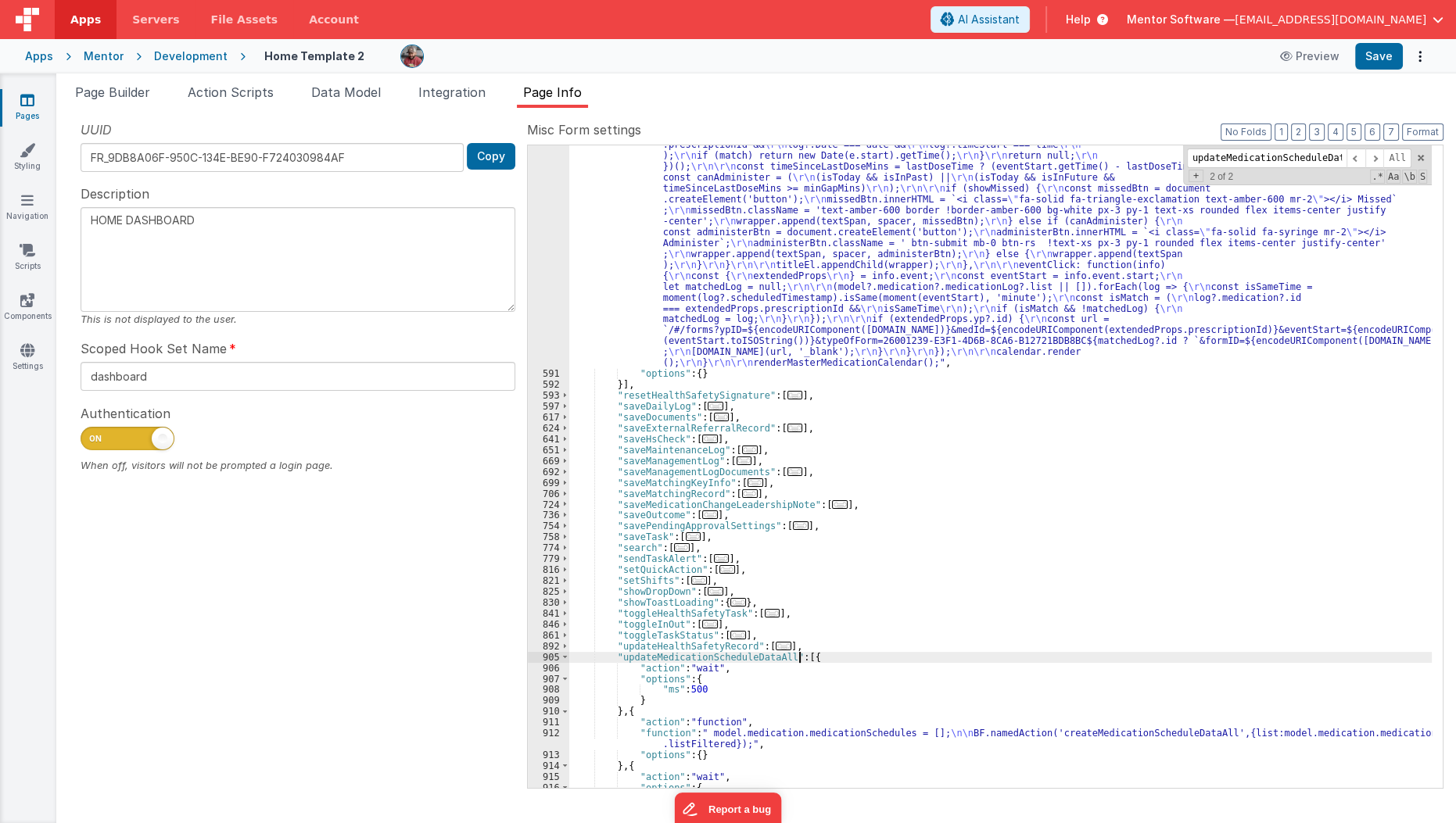
scroll to position [2603, 0]
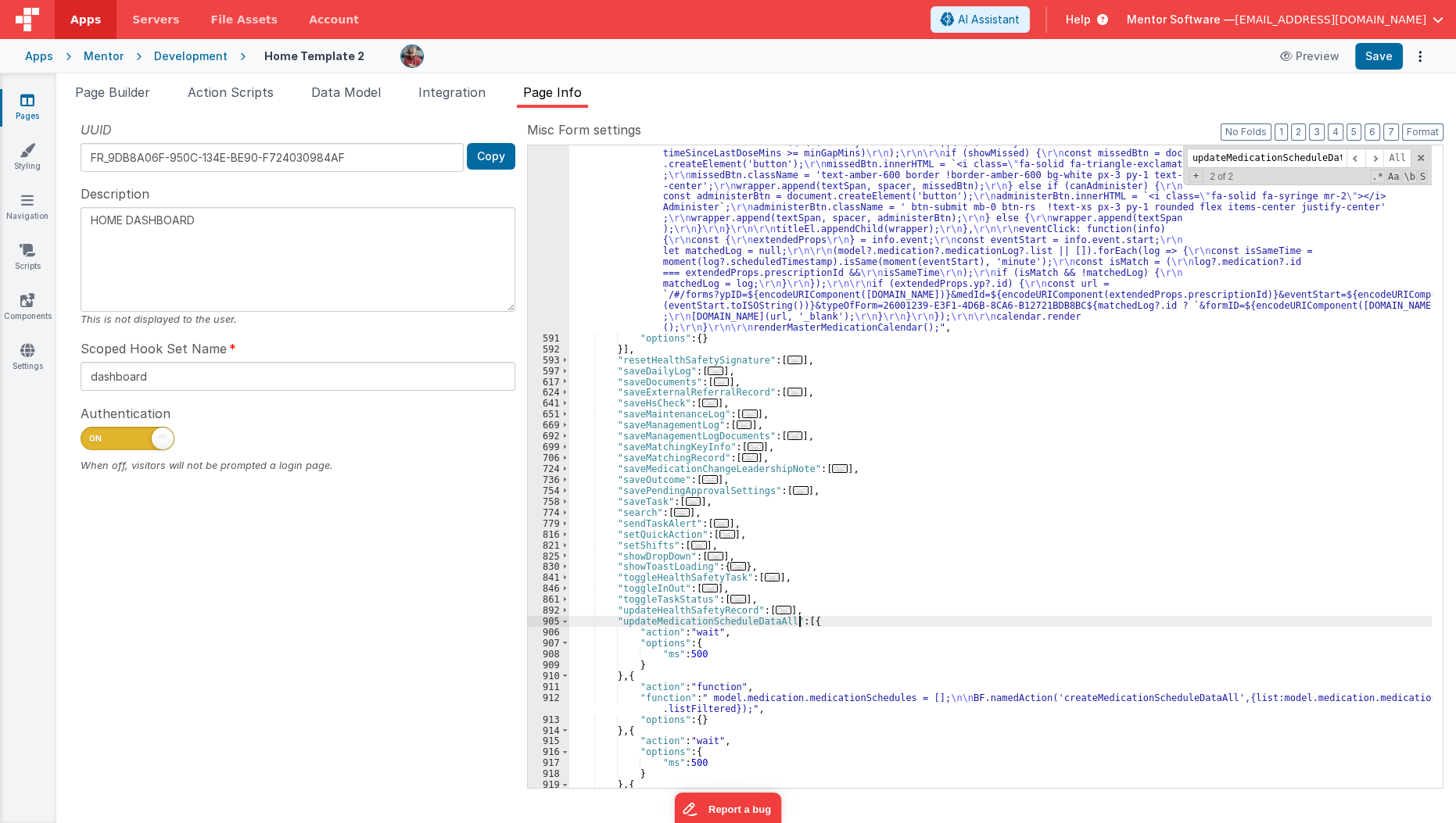
click at [781, 693] on div ""function" : "function renderMasterMedicationCalendar() { \r\n const calendarCo…" at bounding box center [1001, 278] width 863 height 1417
click at [546, 702] on div "912" at bounding box center [548, 703] width 42 height 22
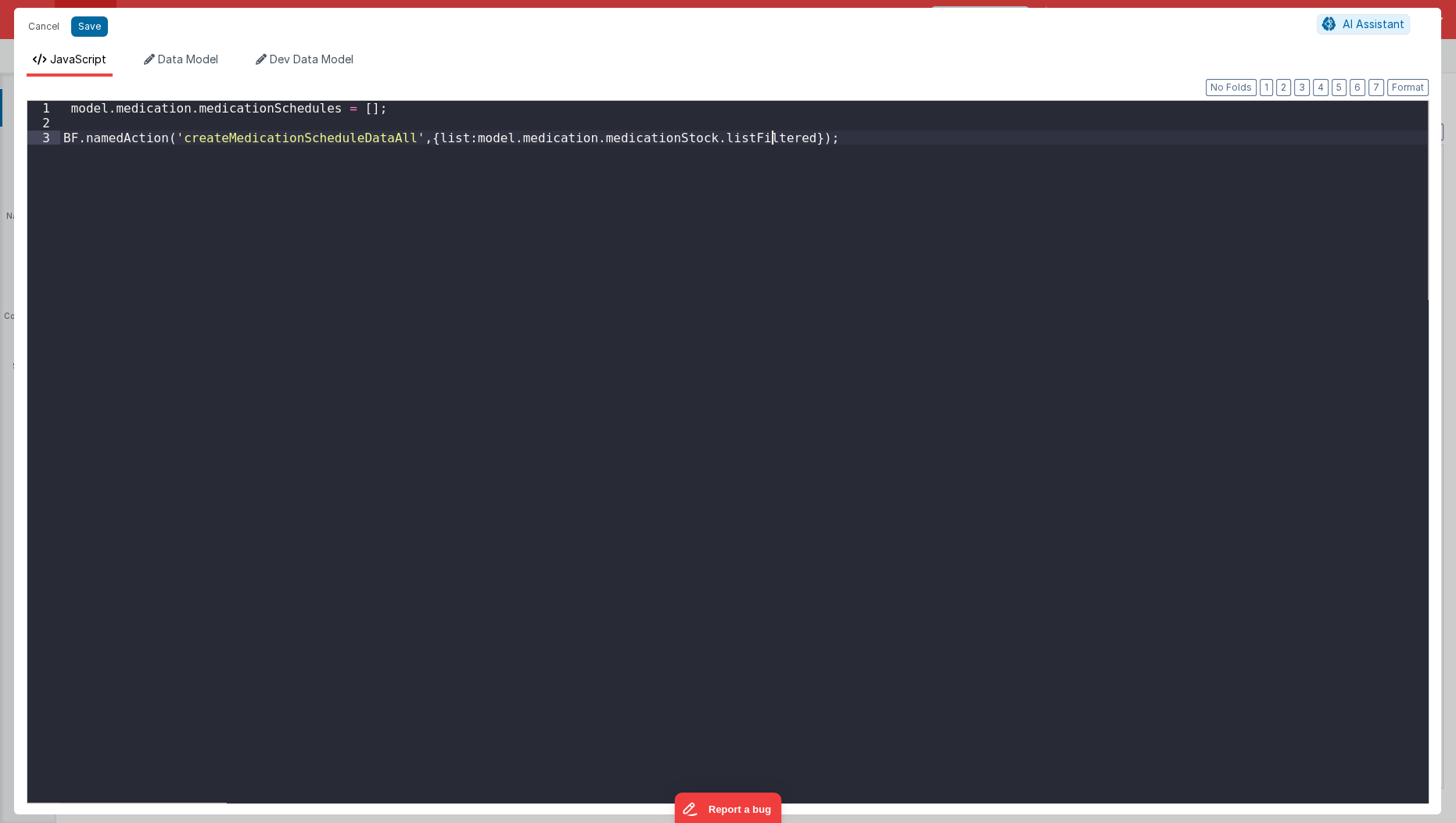
click at [546, 625] on div "model . medication . medicationSchedules = [ ] ; BF . namedAction ( 'createMedi…" at bounding box center [744, 467] width 1369 height 733
click at [308, 136] on div "model . medication . medicationSchedules = [ ] ; BF . namedAction ( 'createMedi…" at bounding box center [744, 467] width 1369 height 733
click at [47, 29] on button "Cancel" at bounding box center [43, 26] width 47 height 22
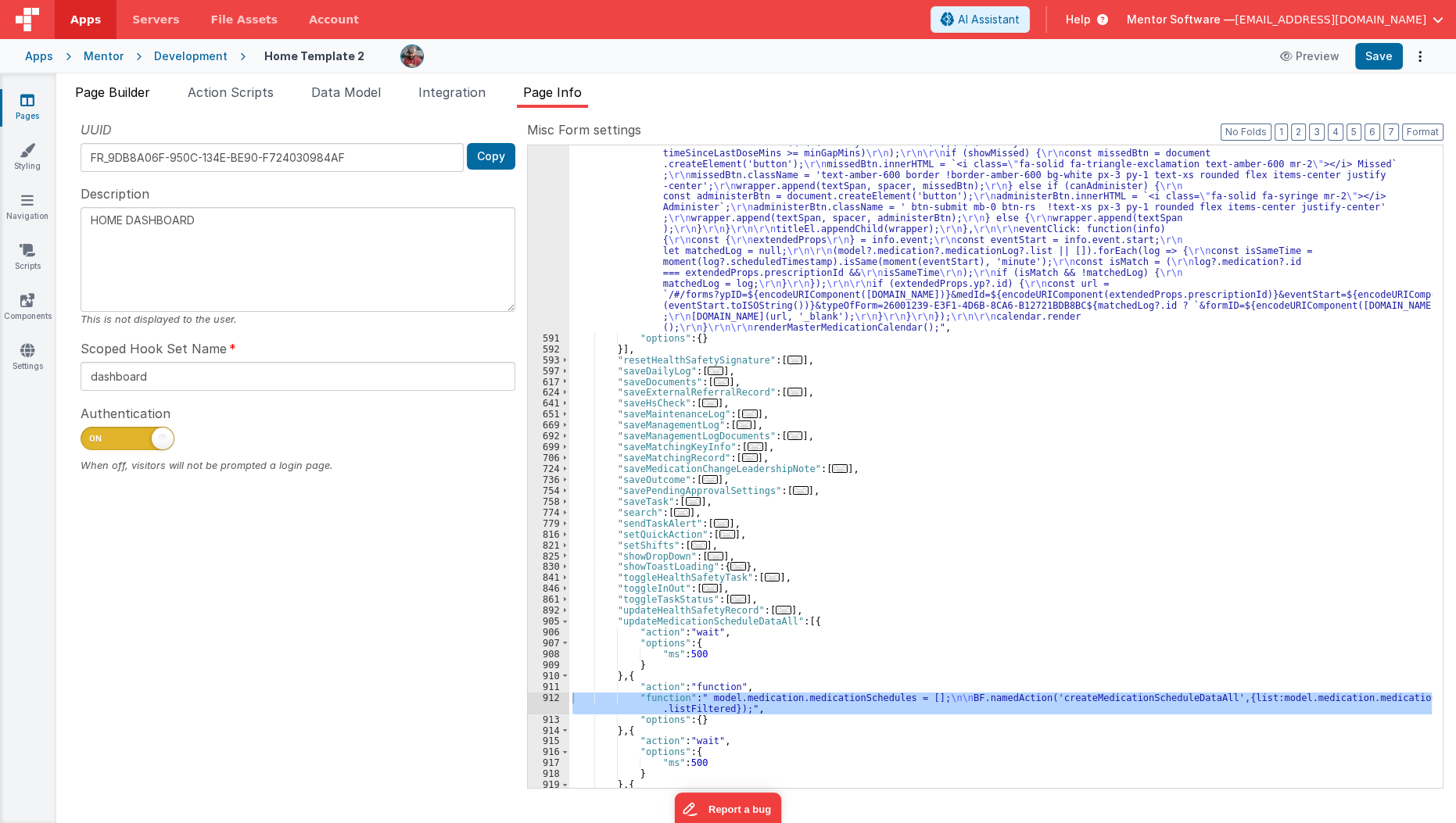
click at [131, 93] on span "Page Builder" at bounding box center [112, 92] width 75 height 15
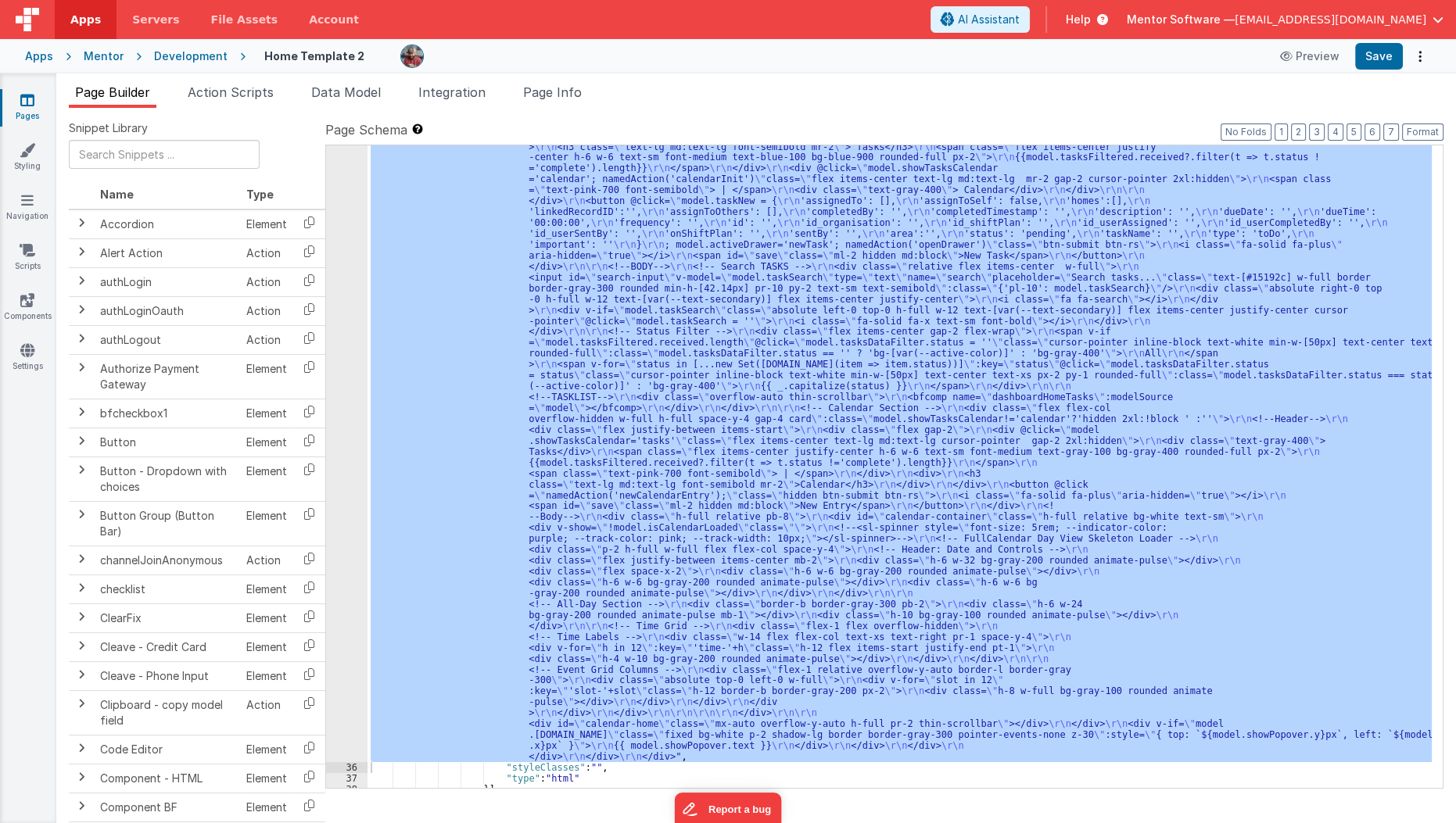
scroll to position [2072, 0]
click at [350, 408] on div "35" at bounding box center [347, 228] width 42 height 1068
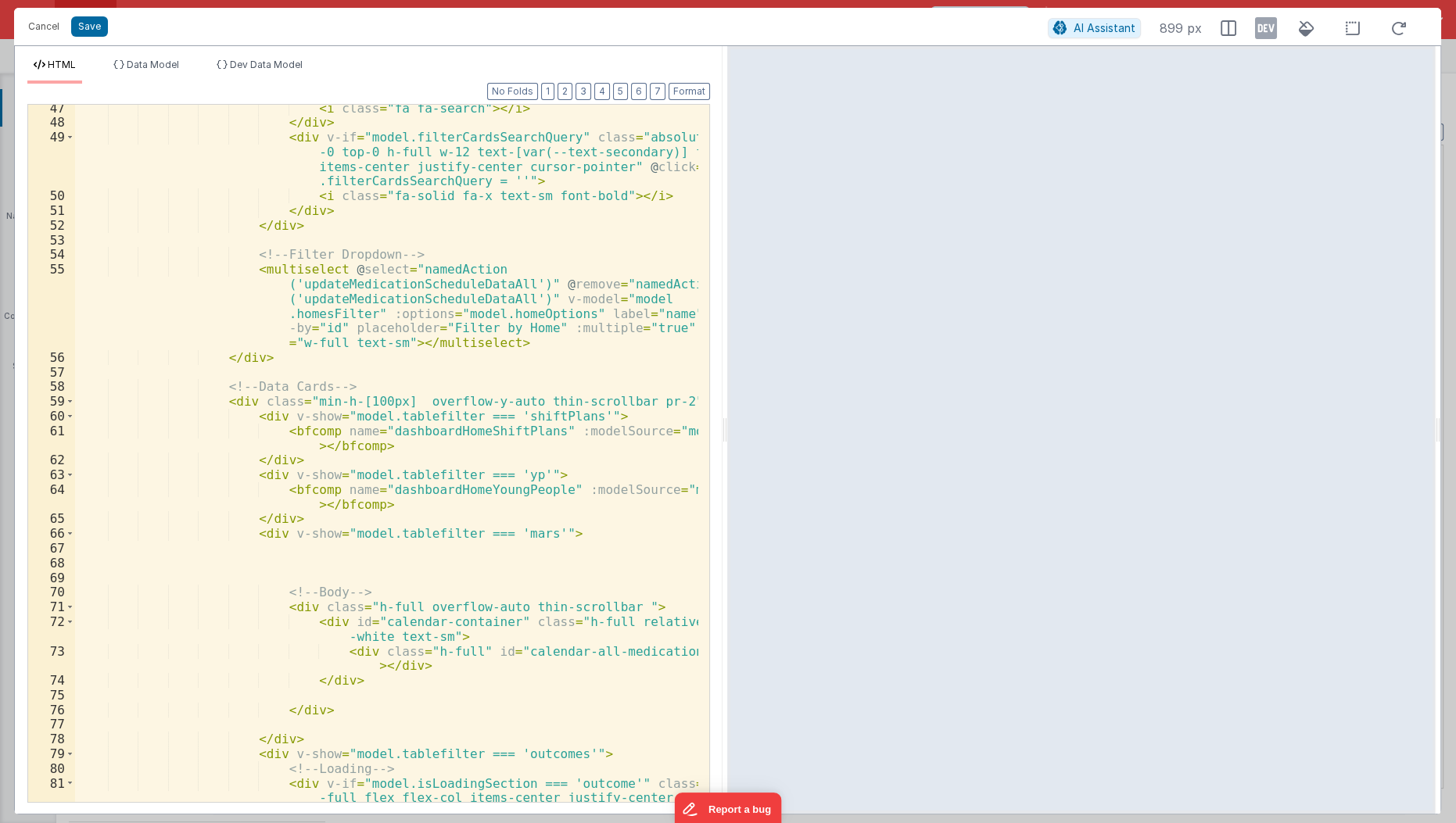
scroll to position [862, 0]
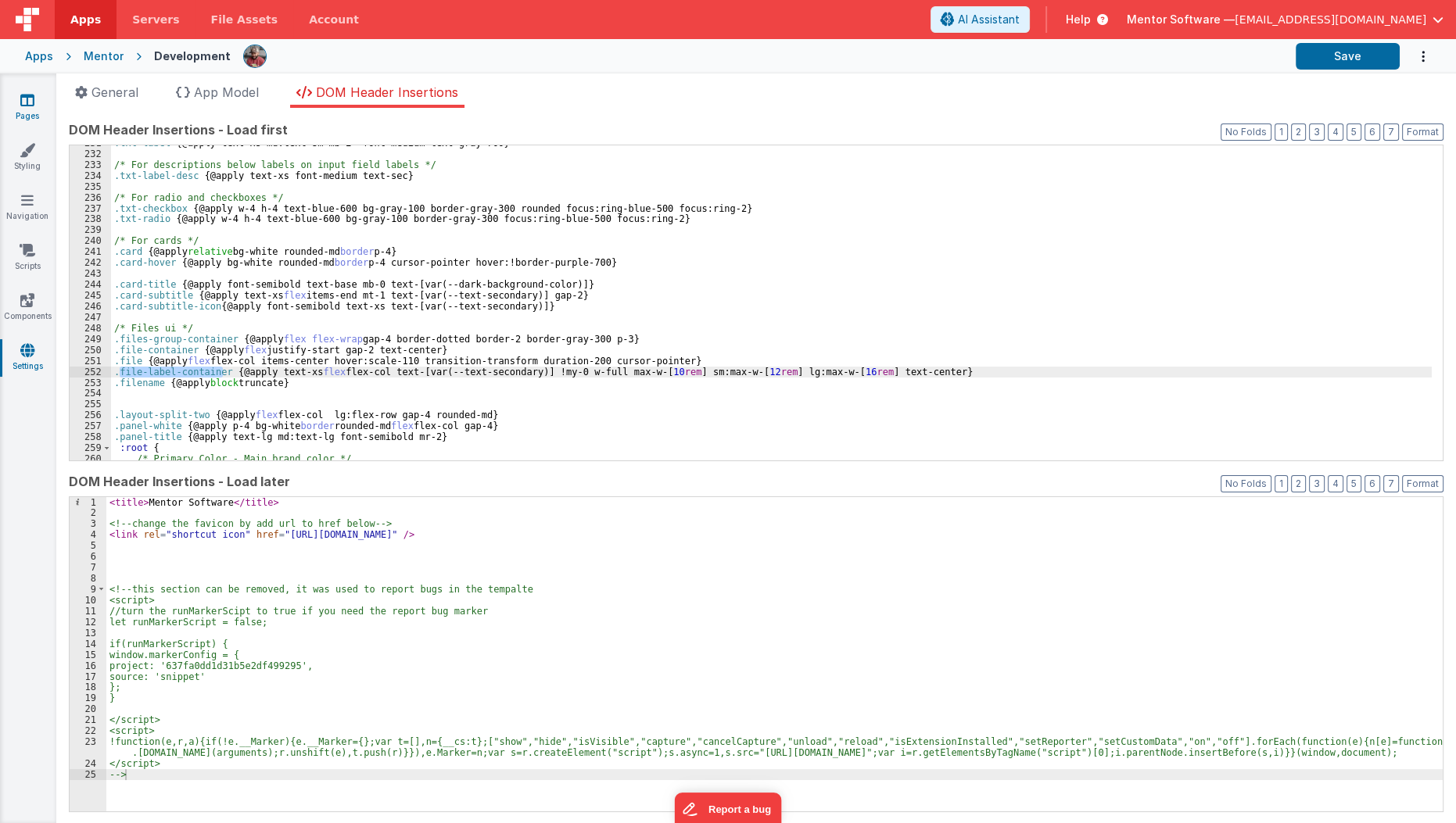
scroll to position [2548, 0]
click at [18, 107] on link "Pages" at bounding box center [27, 107] width 56 height 31
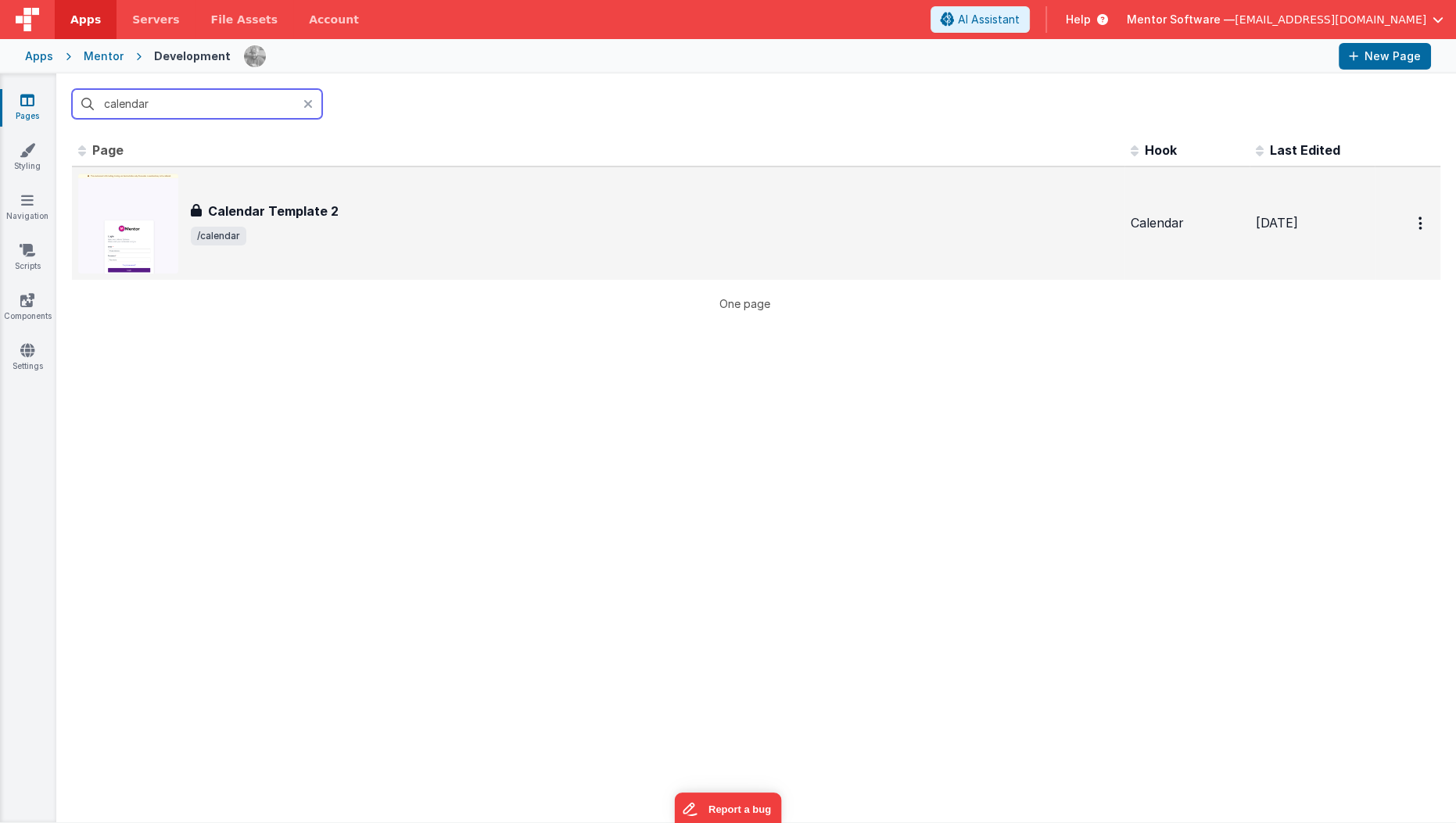
type input "calendar"
click at [307, 210] on h3 "Calendar Template 2" at bounding box center [273, 211] width 130 height 19
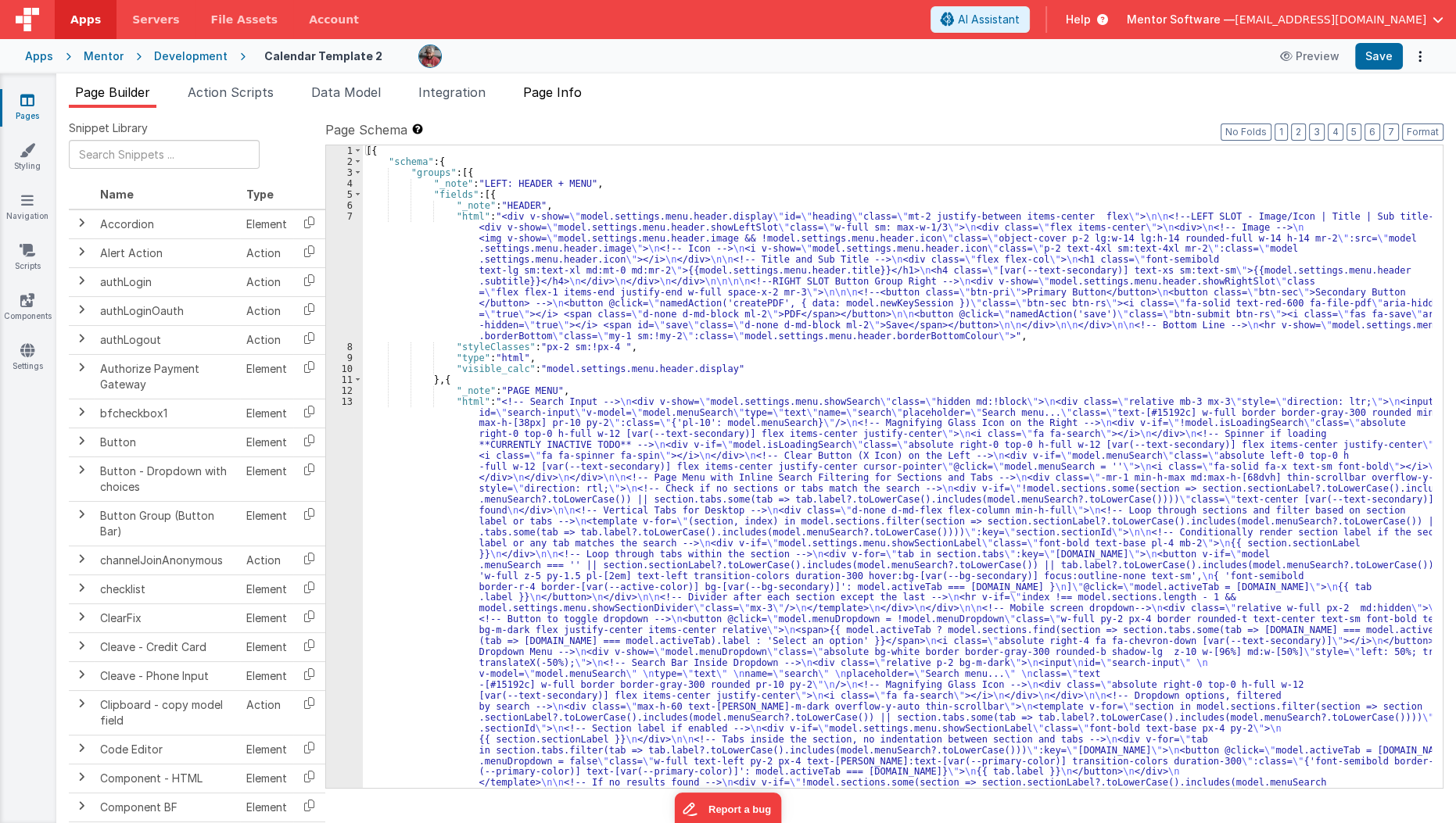
click at [568, 93] on span "Page Info" at bounding box center [553, 92] width 59 height 15
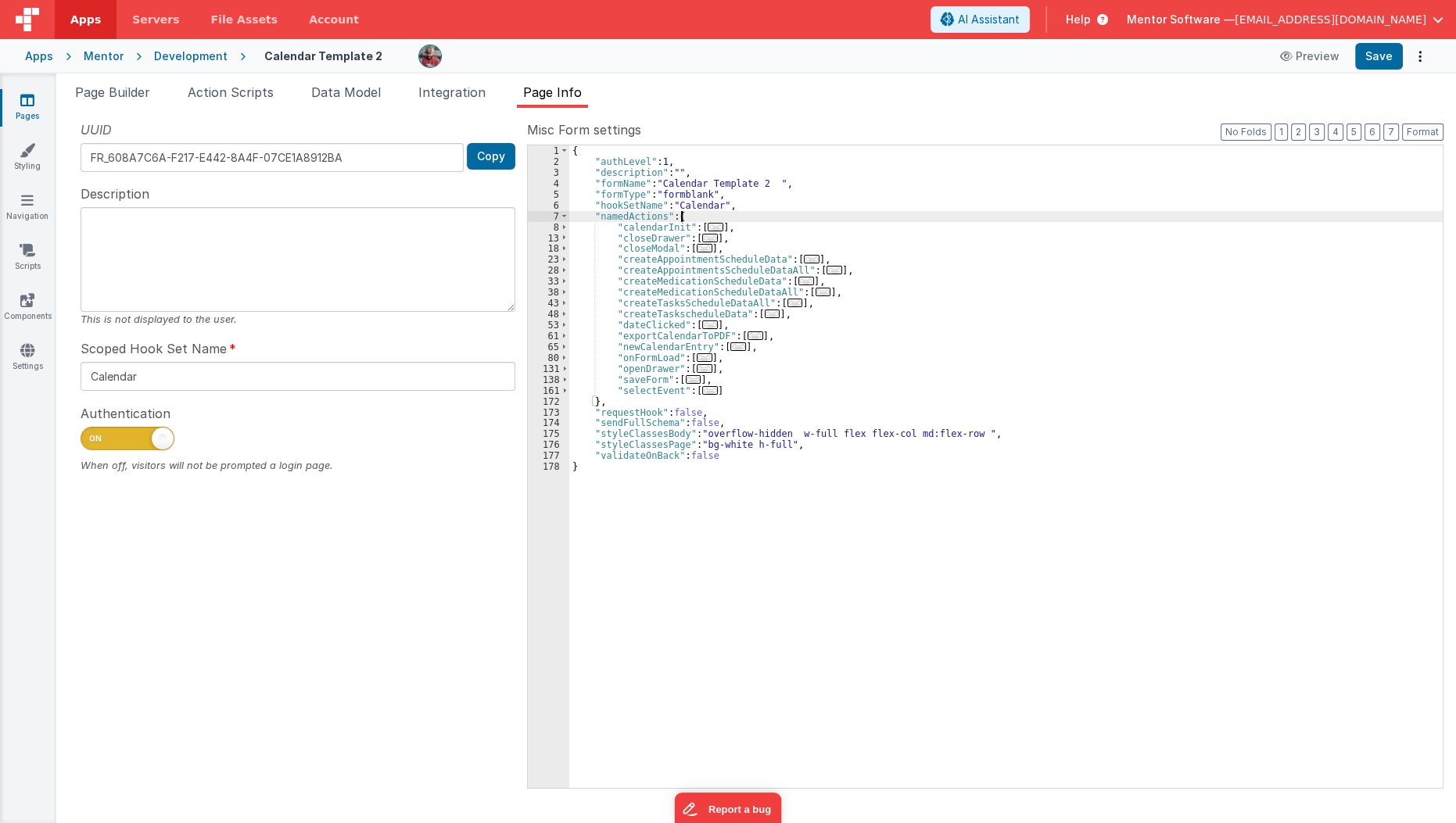
click at [715, 220] on div "{ "authLevel" : 1 , "description" : "" , "formName" : "Calendar Template 2 " , …" at bounding box center [1006, 477] width 874 height 664
click at [790, 348] on div "{ "authLevel" : 1 , "description" : "" , "formName" : "Calendar Template 2 " , …" at bounding box center [1006, 477] width 874 height 664
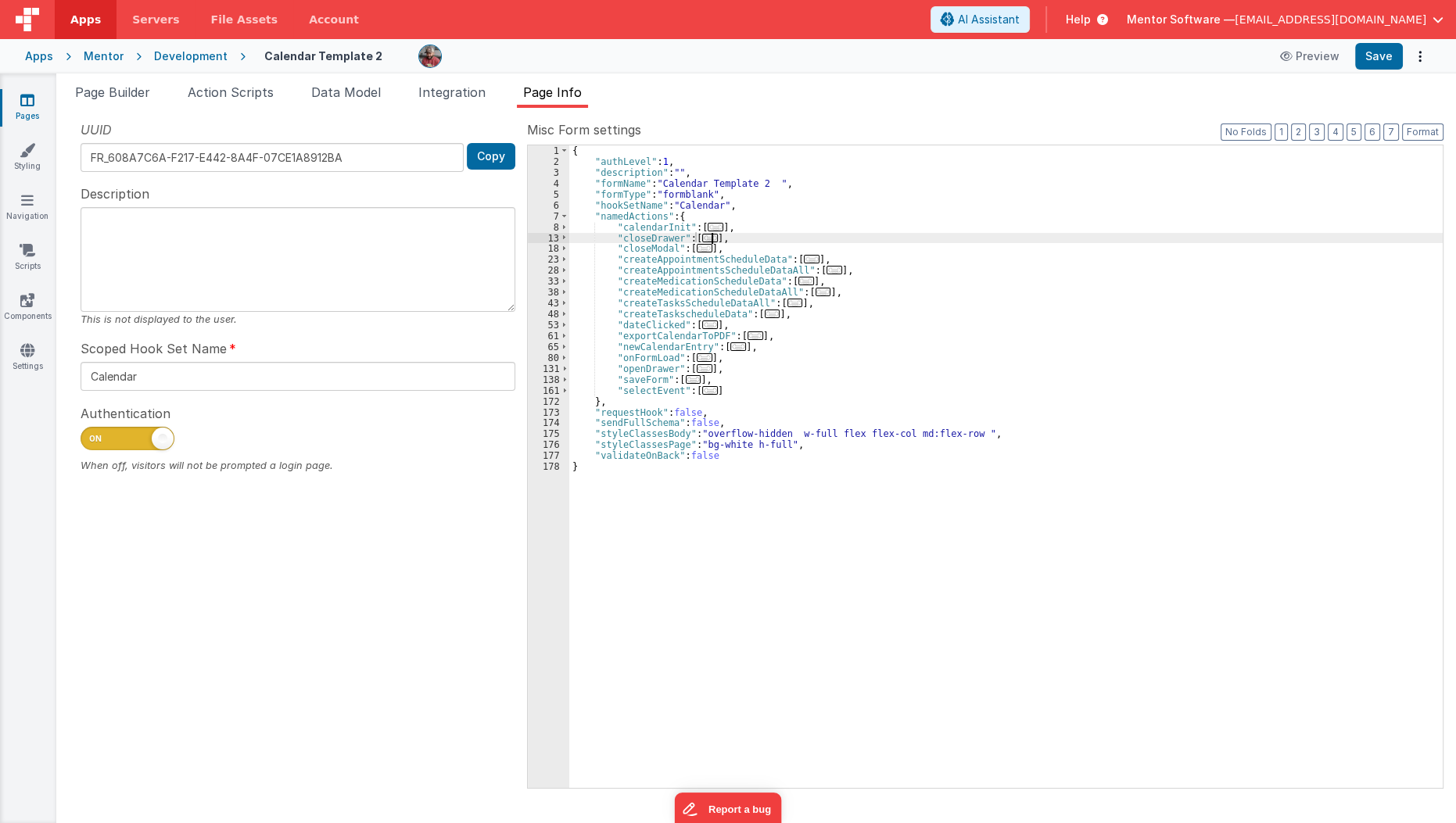
click at [713, 232] on span "..." at bounding box center [716, 227] width 15 height 9
click at [714, 223] on span "..." at bounding box center [716, 227] width 15 height 9
click at [703, 234] on span "..." at bounding box center [710, 238] width 15 height 9
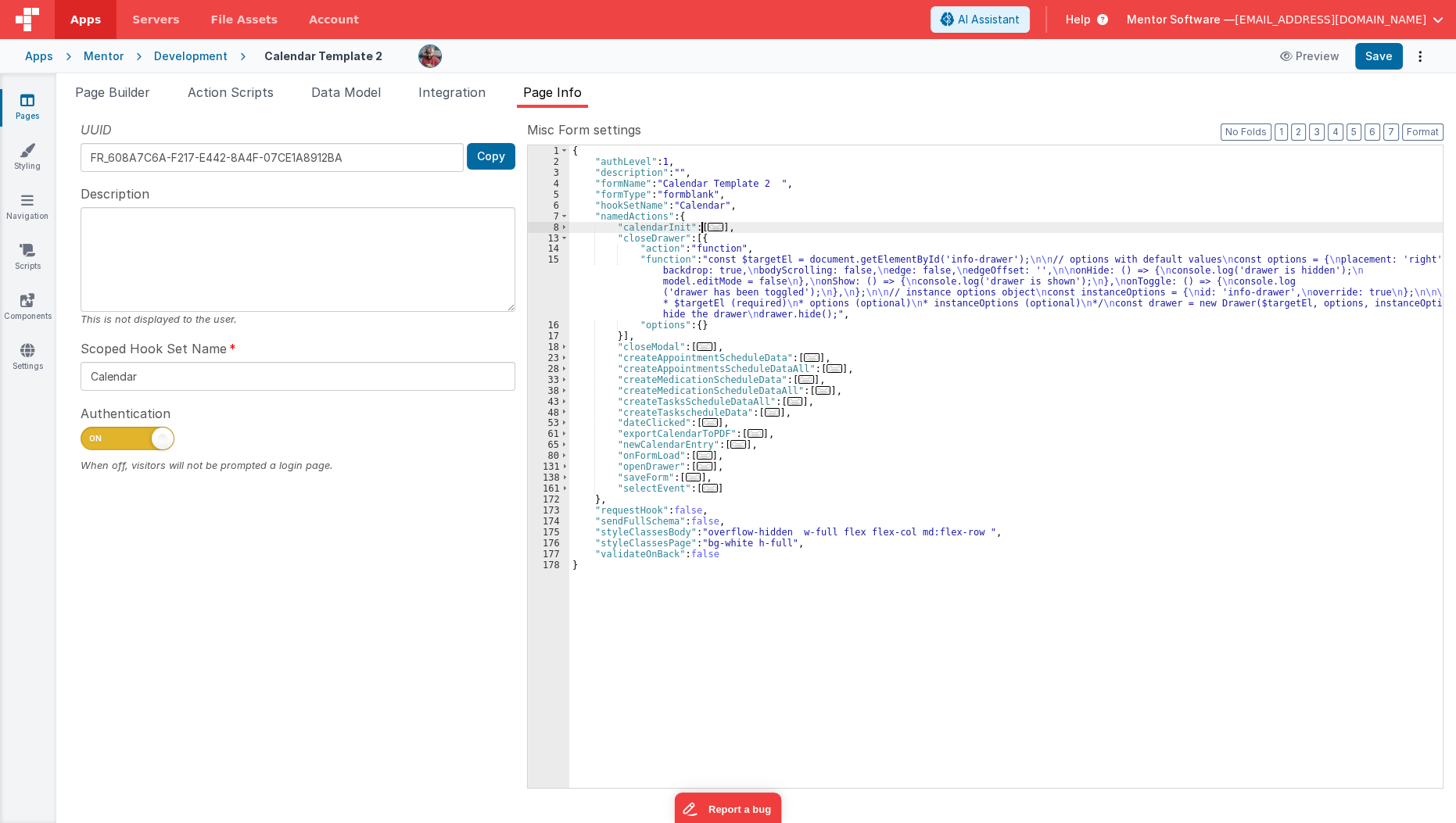
click at [709, 227] on span "..." at bounding box center [716, 227] width 15 height 9
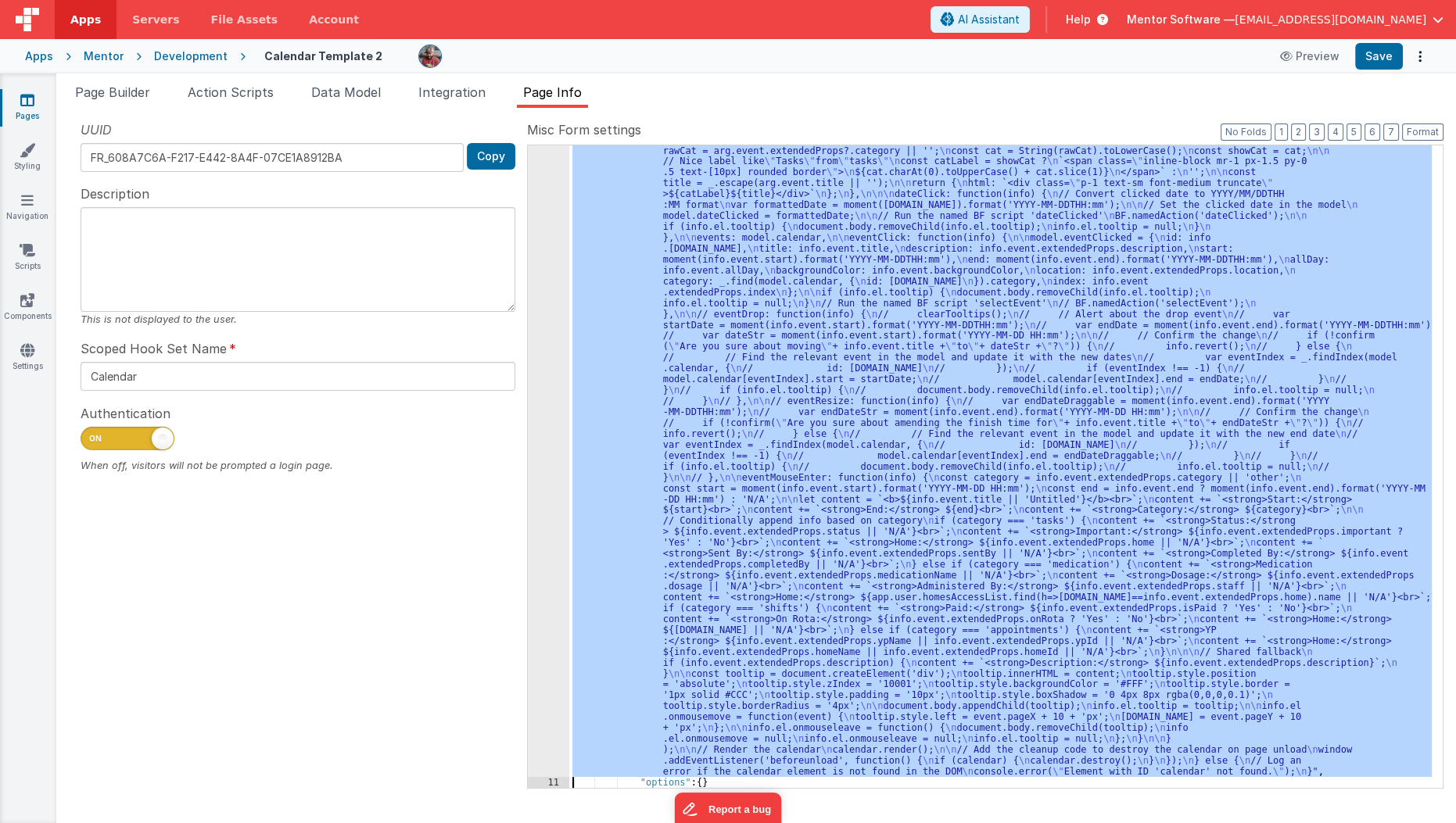
scroll to position [327, 0]
click at [542, 385] on div "10 11 12 13 14 15 16 17 18 23 28 33" at bounding box center [548, 674] width 42 height 1515
